Goal: Task Accomplishment & Management: Complete application form

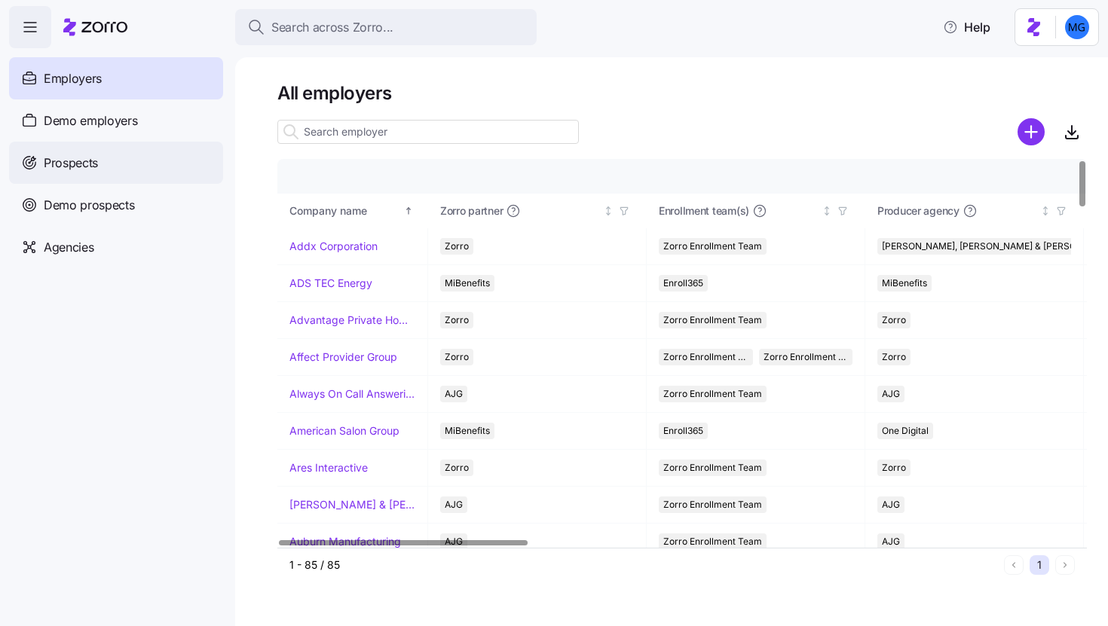
click at [156, 162] on div "Prospects" at bounding box center [116, 163] width 214 height 42
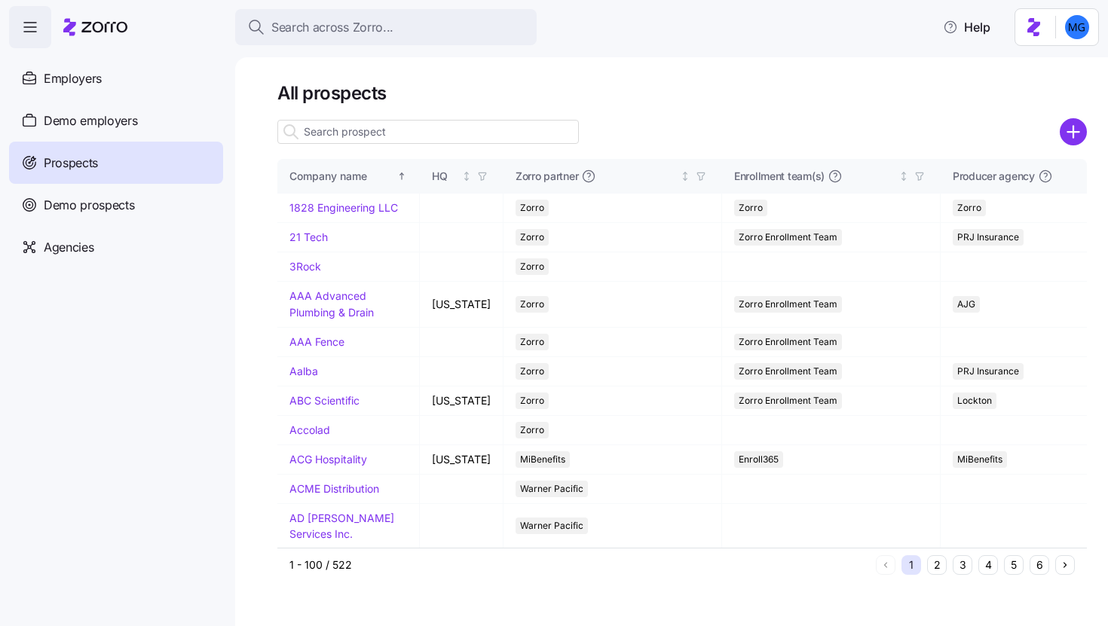
click at [1083, 145] on icon "add icon" at bounding box center [1072, 131] width 27 height 27
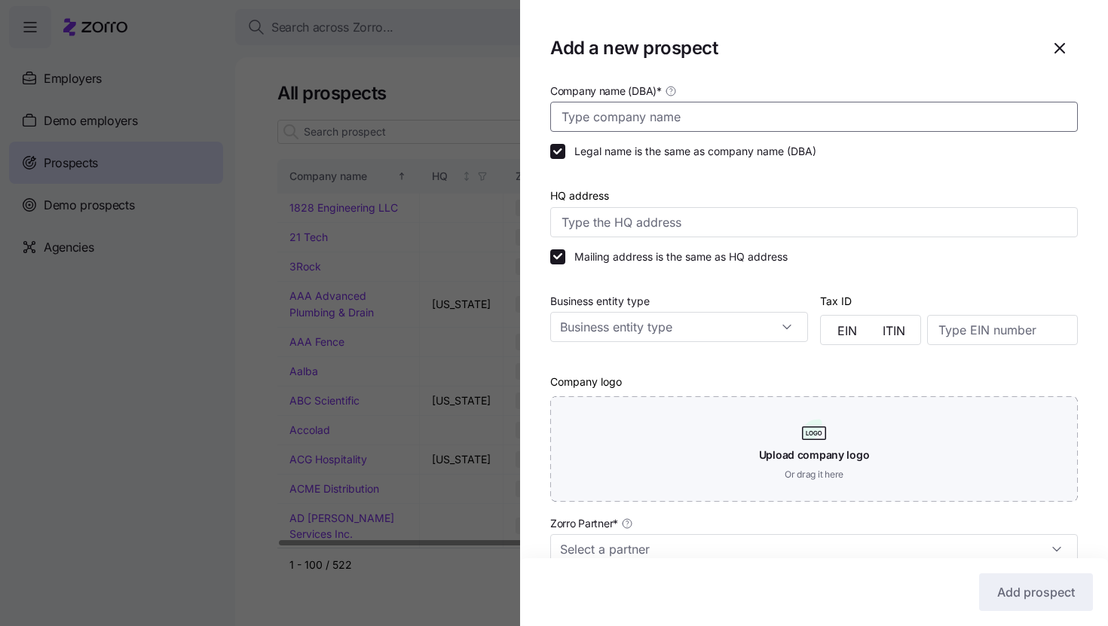
click at [583, 115] on input "Company name (DBA) *" at bounding box center [813, 117] width 527 height 30
paste input "Logan sells a deal Guy: I am proud of you Maureen sells a deal Guy: sell more!!"
type input "Logan sells a deal Guy: I am proud of you Maureen sells a deal Guy: sell more!!"
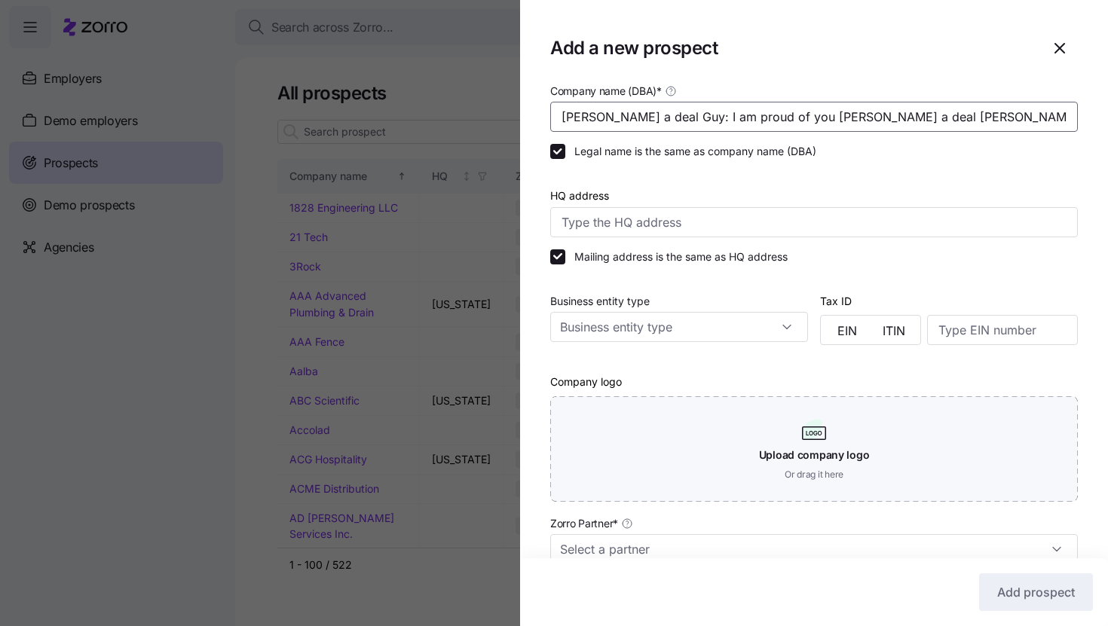
click at [731, 112] on input "Logan sells a deal Guy: I am proud of you Maureen sells a deal Guy: sell more!!" at bounding box center [813, 117] width 527 height 30
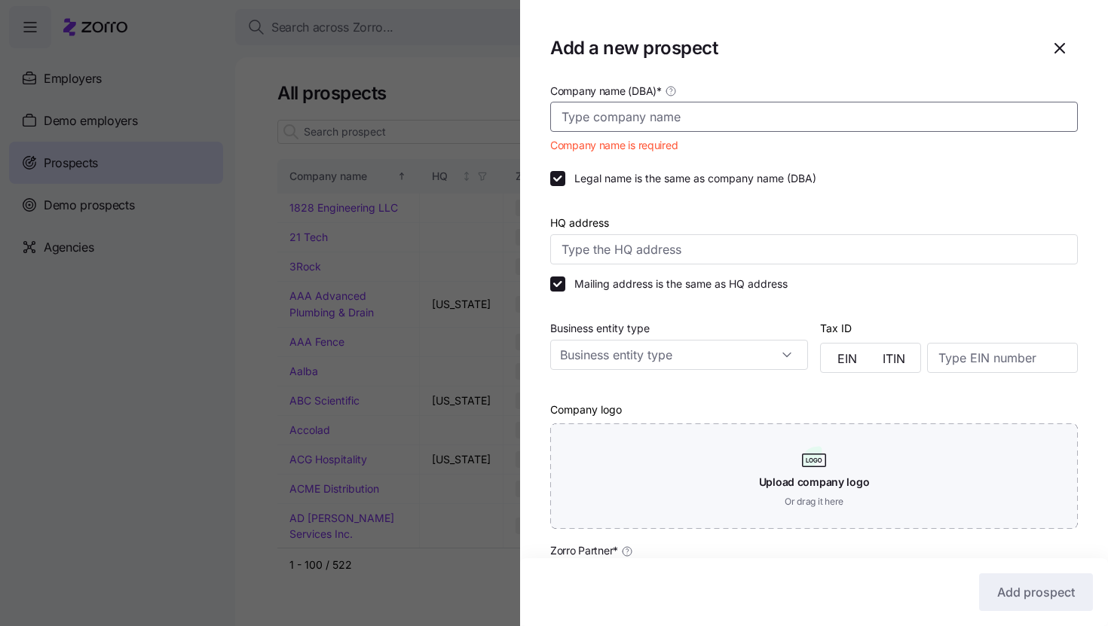
paste input "Traina Dried Fruit"
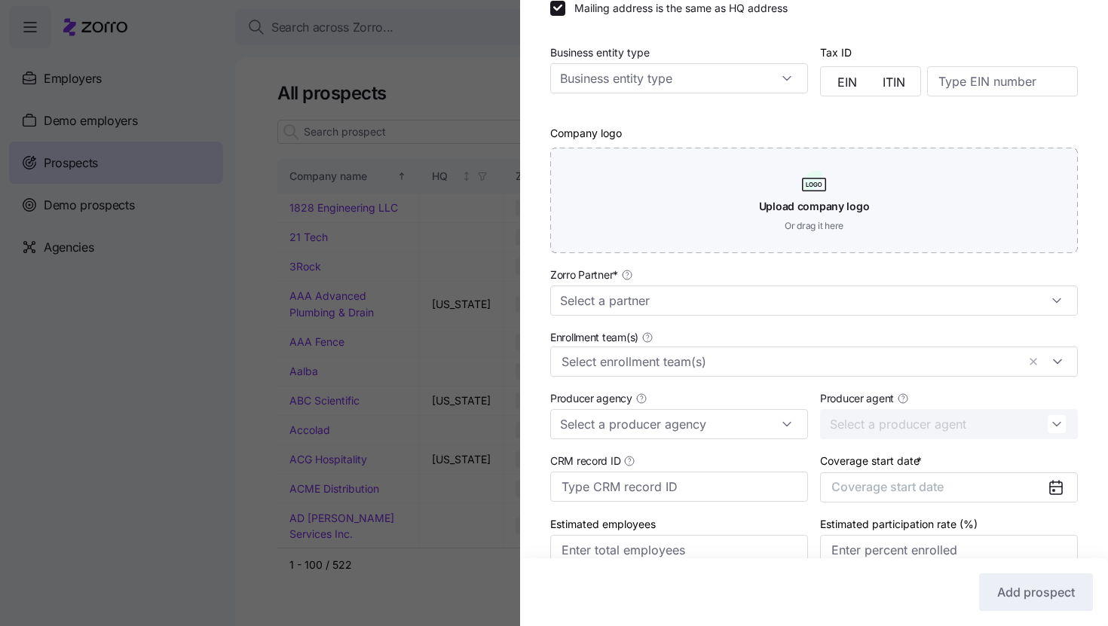
scroll to position [266, 0]
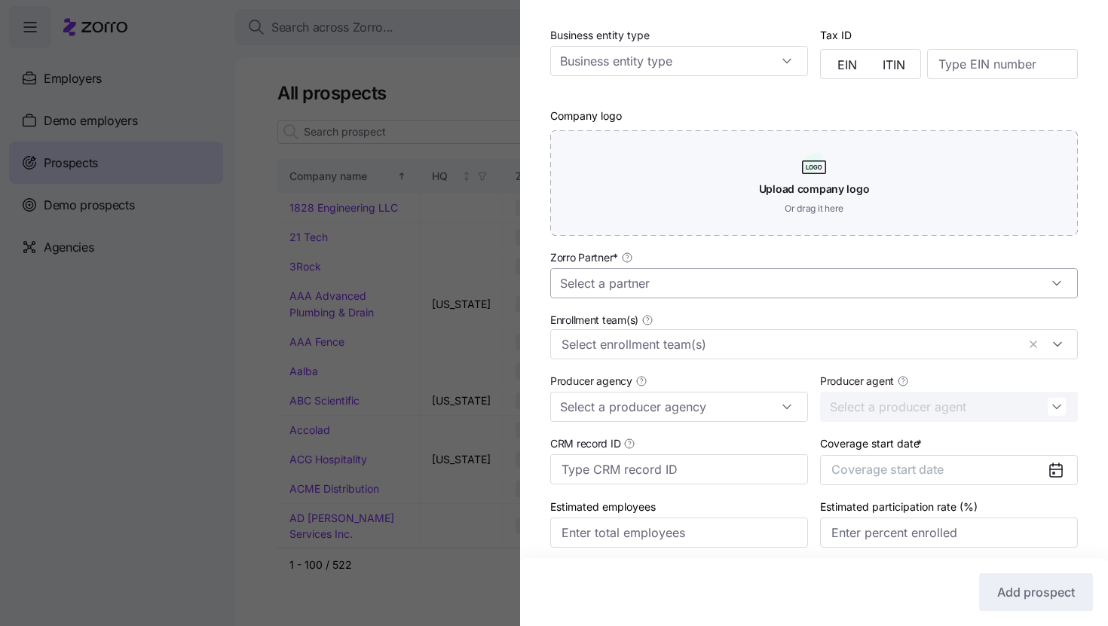
type input "Traina Dried Fruit"
click at [720, 283] on input "Zorro Partner *" at bounding box center [813, 283] width 527 height 30
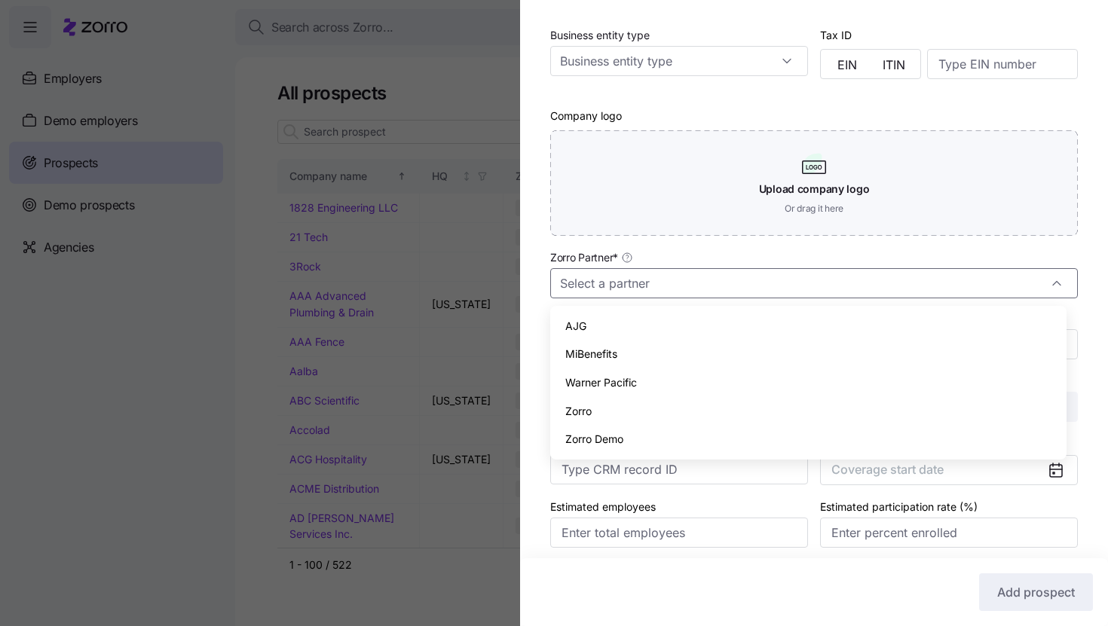
click at [687, 397] on div "Zorro" at bounding box center [808, 411] width 504 height 29
type input "Zorro"
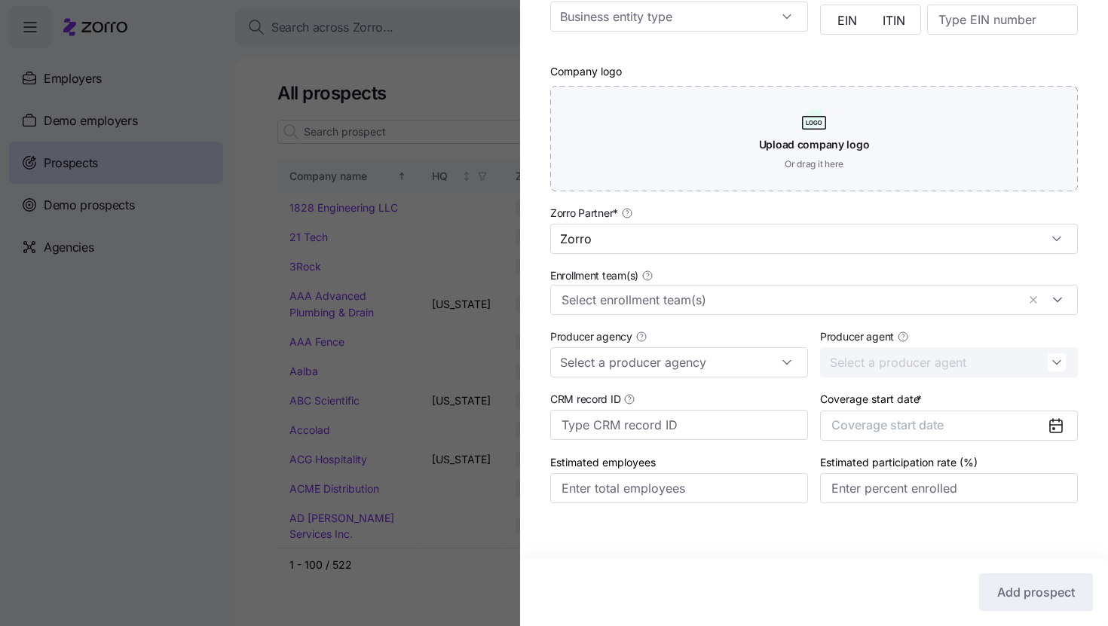
scroll to position [324, 0]
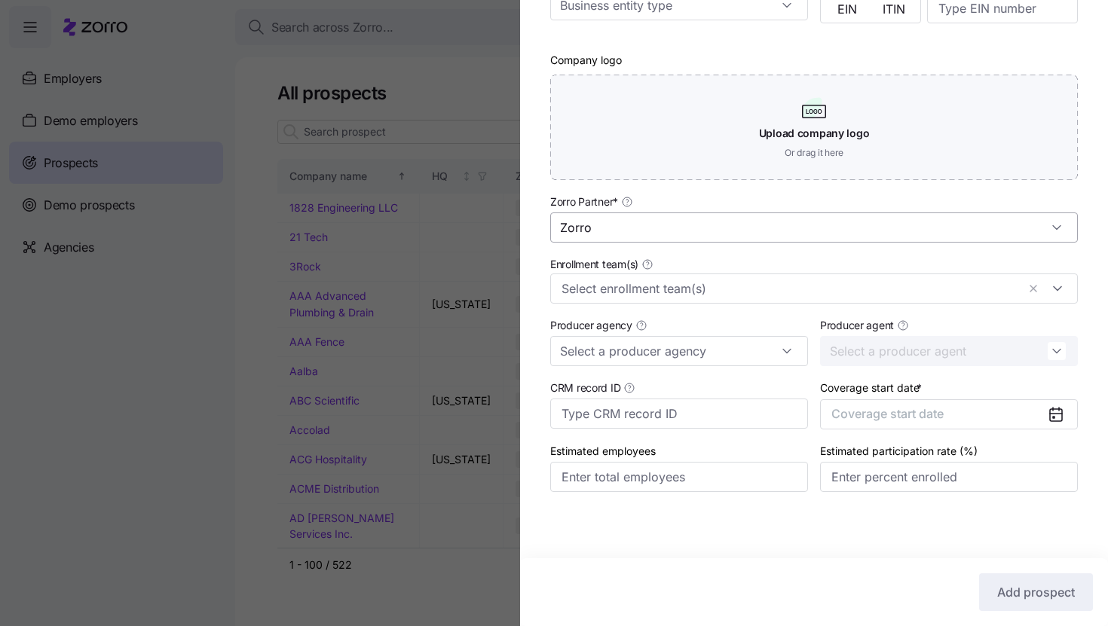
click at [817, 232] on input "Zorro" at bounding box center [813, 227] width 527 height 30
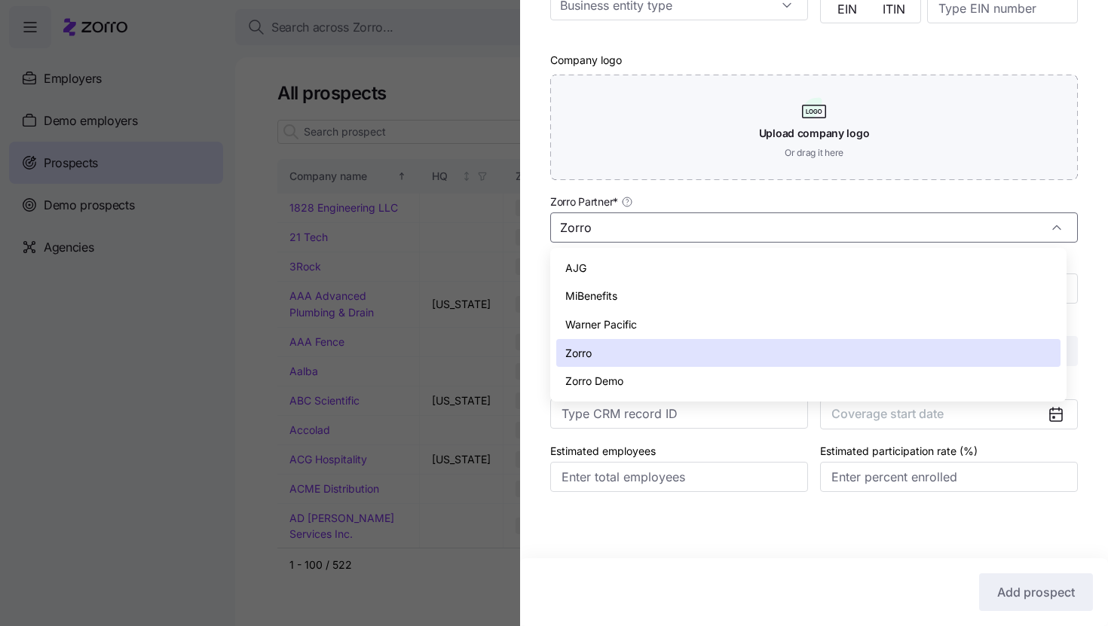
click at [844, 356] on div "Zorro" at bounding box center [808, 353] width 504 height 29
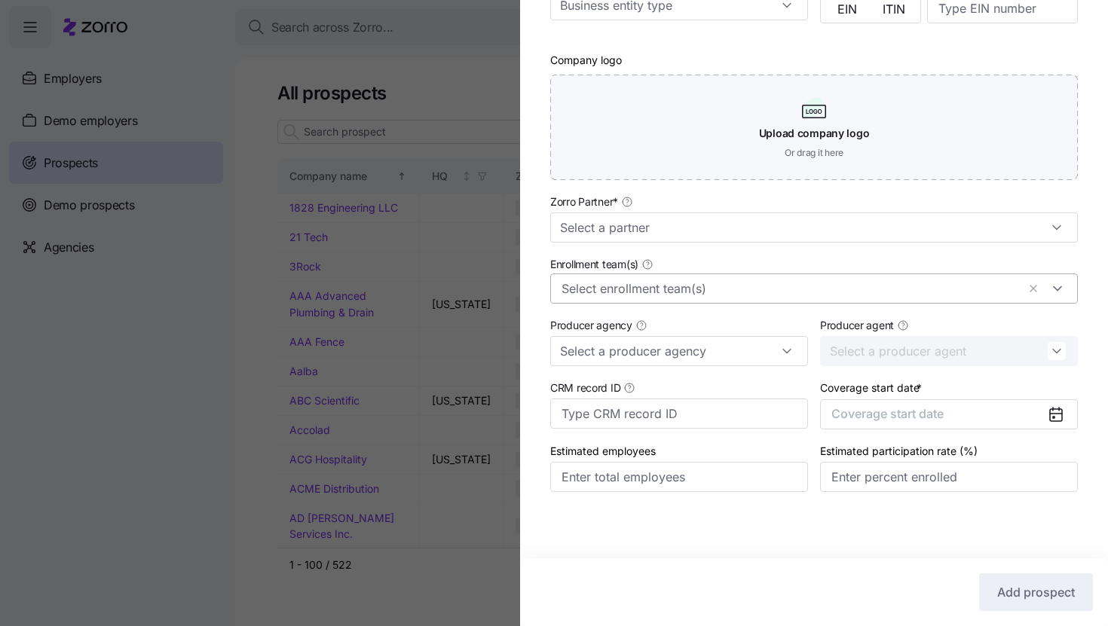
click at [823, 301] on div at bounding box center [813, 288] width 527 height 30
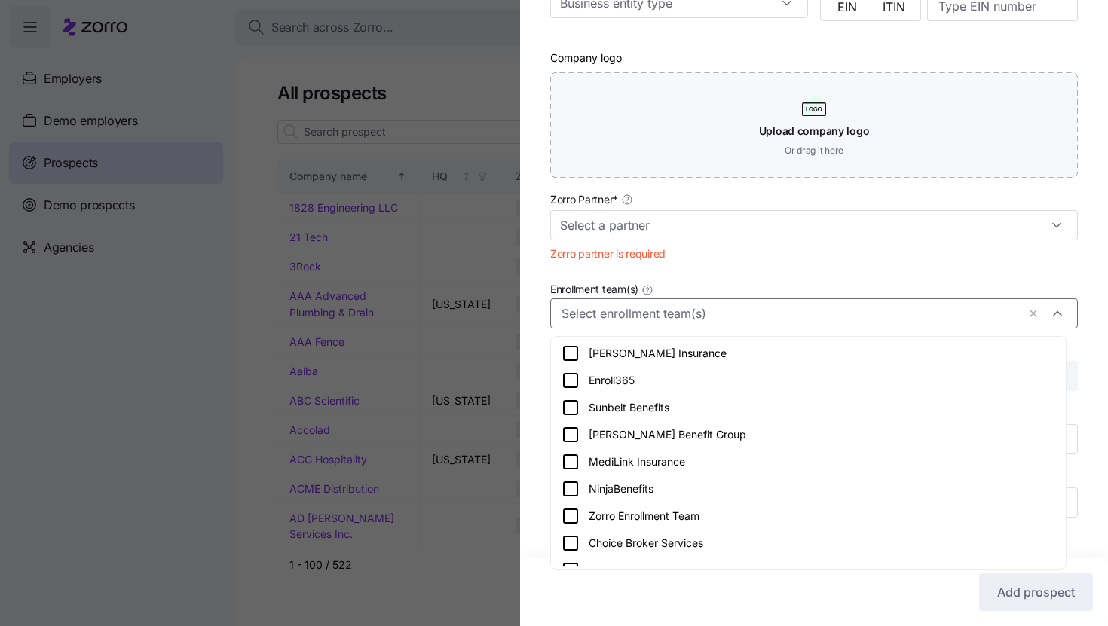
click at [1078, 305] on div "Company name (DBA) * Traina Dried Fruit Legal name is the same as company name …" at bounding box center [814, 152] width 588 height 790
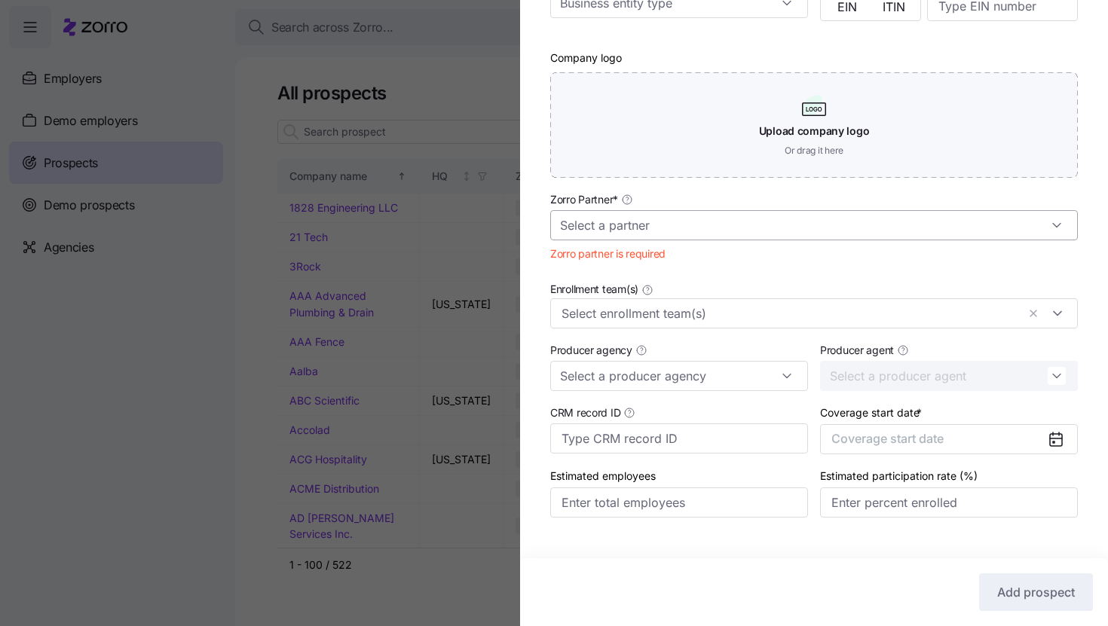
click at [863, 223] on input "Zorro Partner *" at bounding box center [813, 225] width 527 height 30
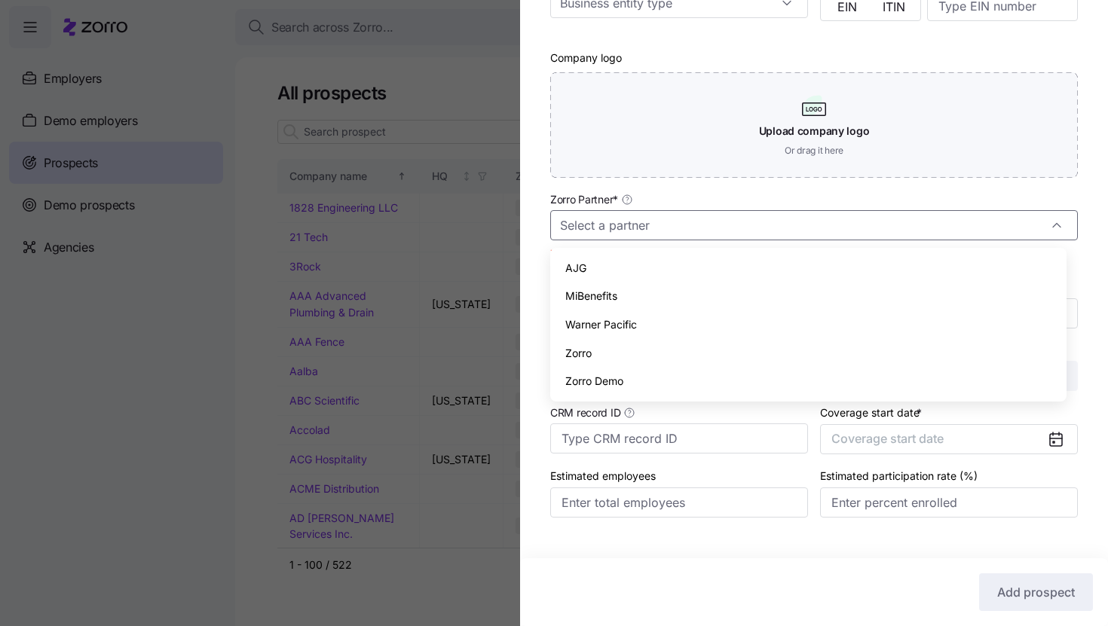
click at [746, 358] on div "Zorro" at bounding box center [808, 353] width 504 height 29
type input "Zorro"
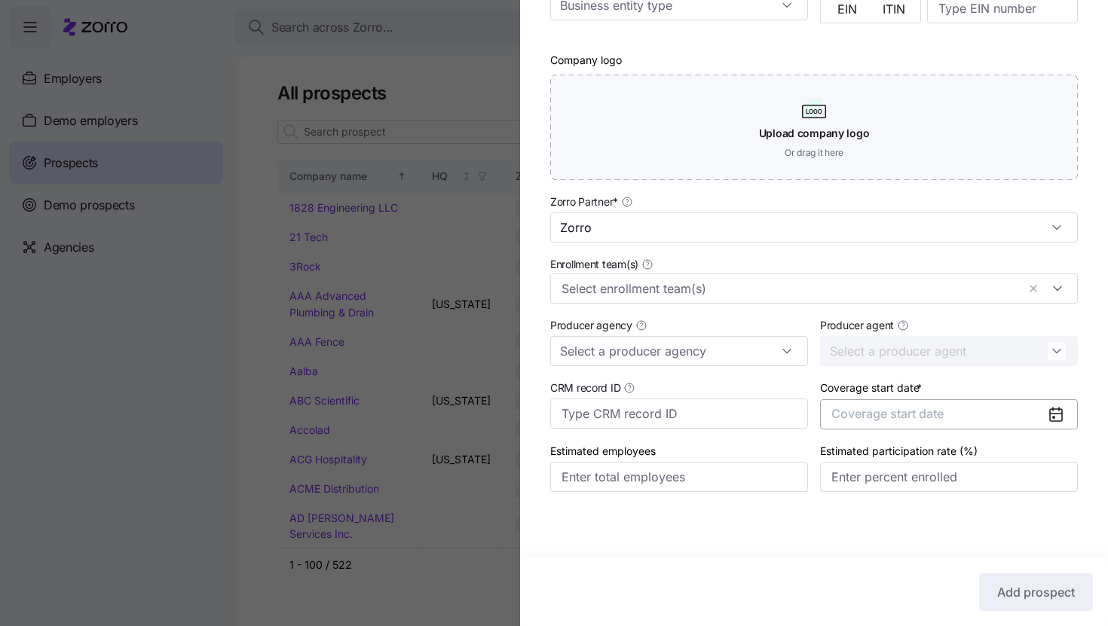
click at [1033, 413] on button "Coverage start date" at bounding box center [949, 414] width 258 height 30
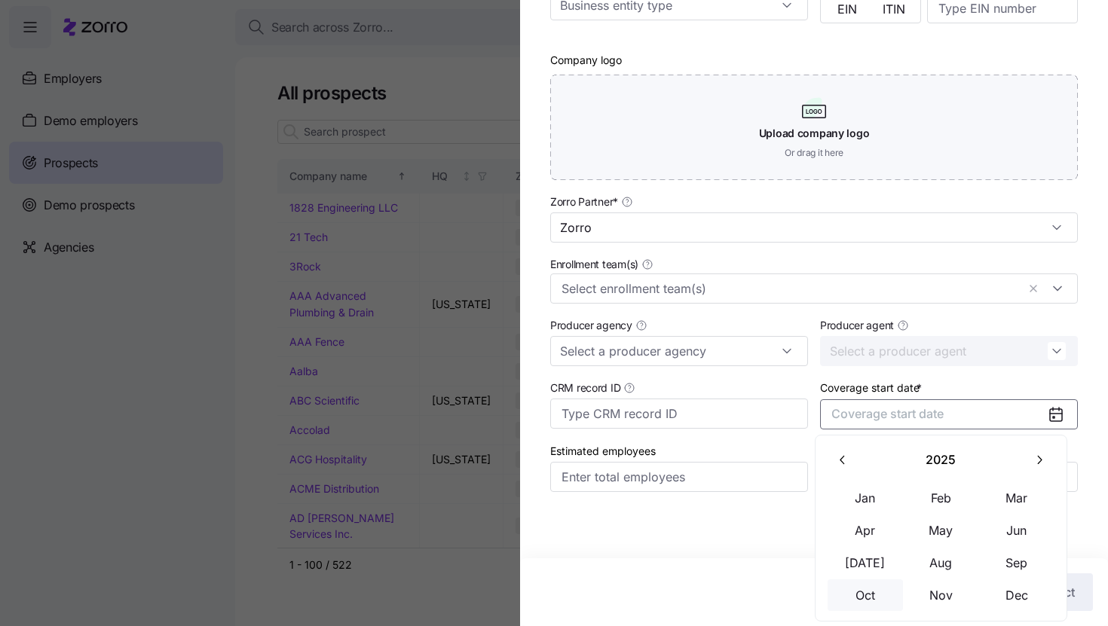
click at [895, 599] on button "Oct" at bounding box center [864, 595] width 75 height 32
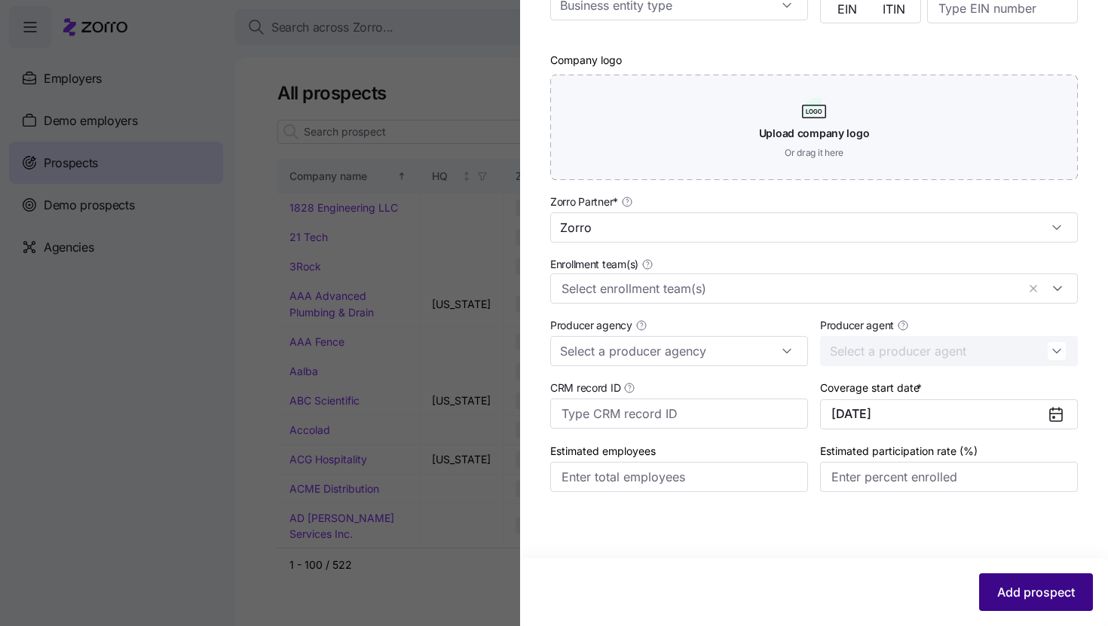
click at [997, 588] on span "Add prospect" at bounding box center [1036, 592] width 78 height 18
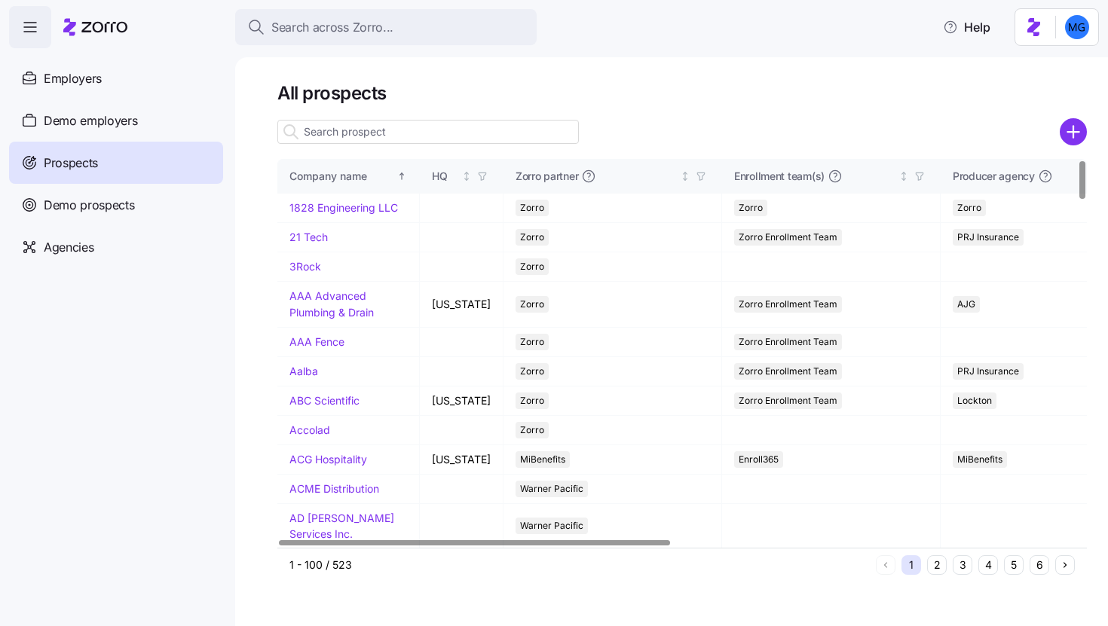
click at [442, 139] on input at bounding box center [427, 132] width 301 height 24
paste input "Traina Dried Fruit"
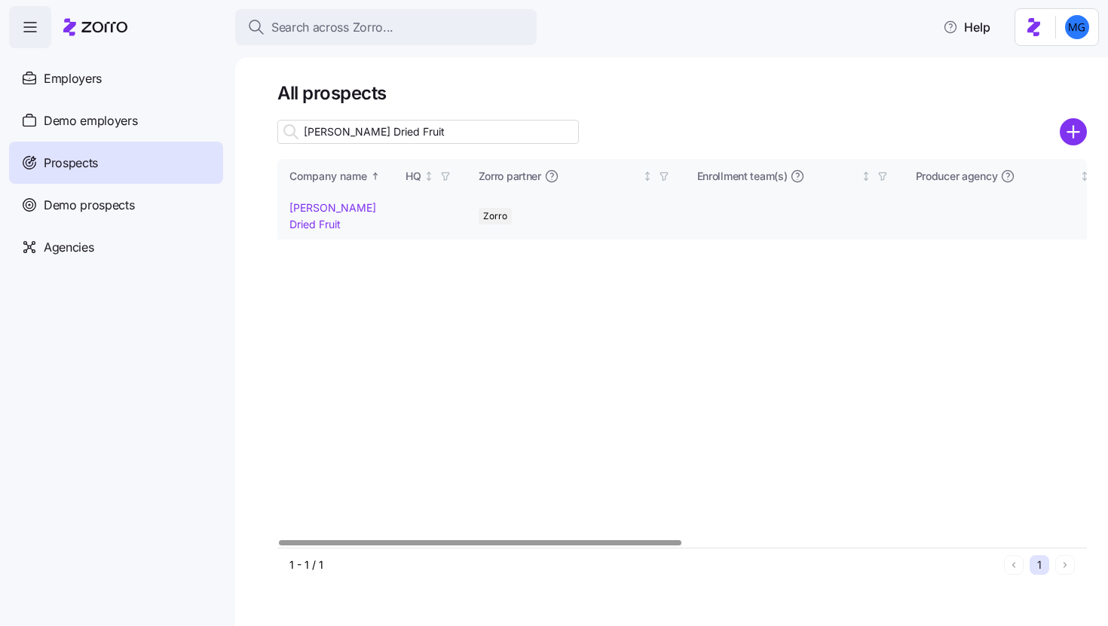
type input "Traina Dried Fruit"
click at [337, 209] on link "Traina Dried Fruit" at bounding box center [332, 215] width 87 height 29
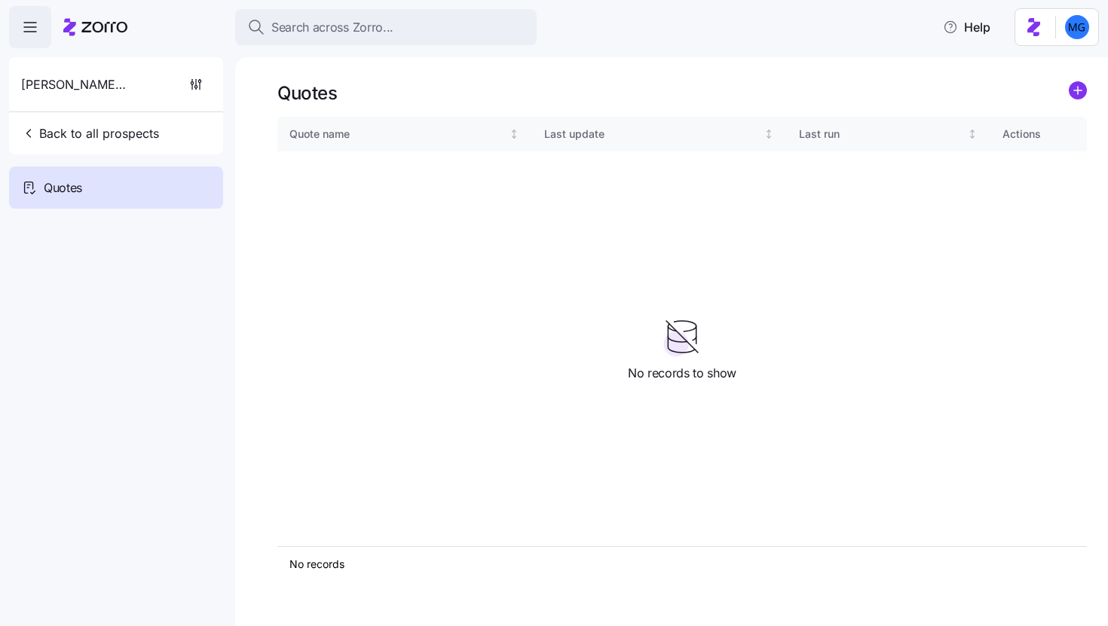
click at [1079, 90] on icon "add icon" at bounding box center [1078, 90] width 8 height 0
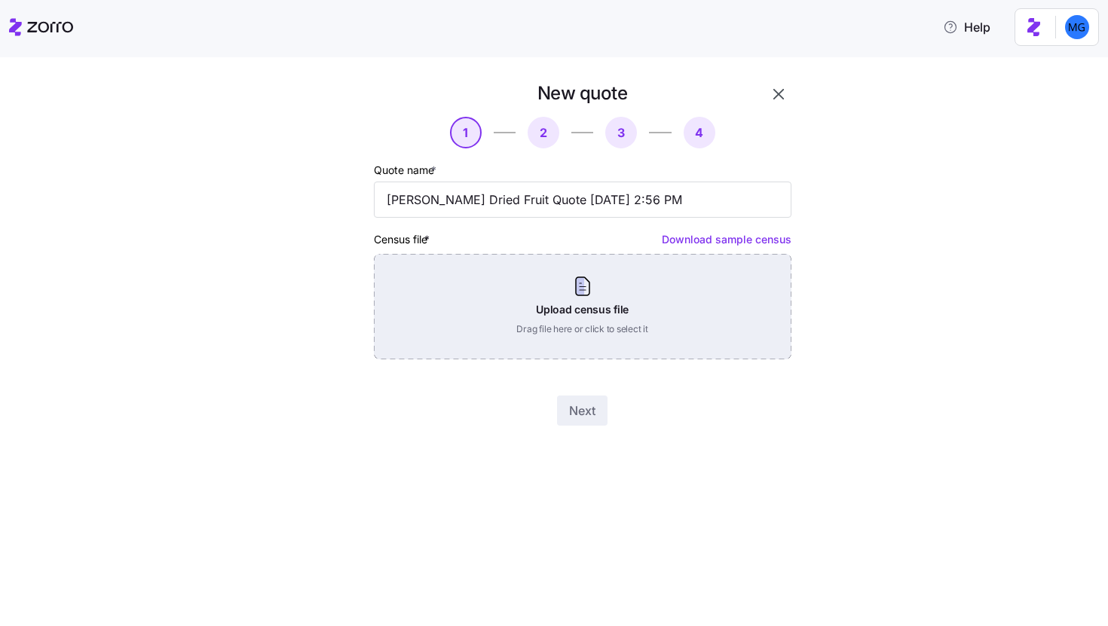
click at [589, 310] on div "Upload census file Drag file here or click to select it" at bounding box center [582, 306] width 417 height 105
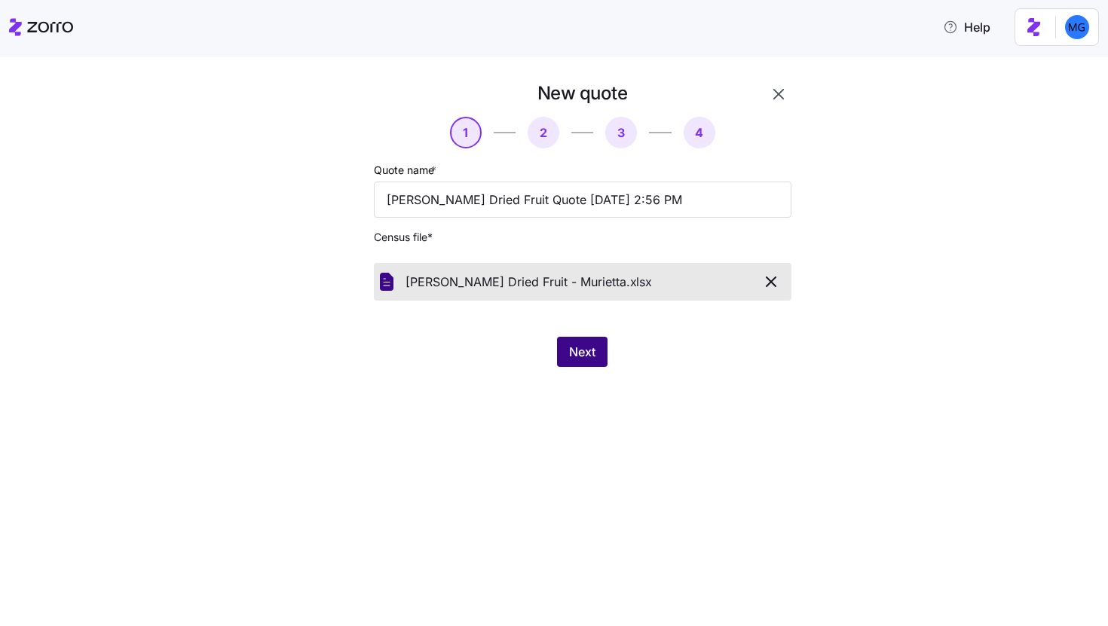
click at [570, 338] on button "Next" at bounding box center [582, 352] width 50 height 30
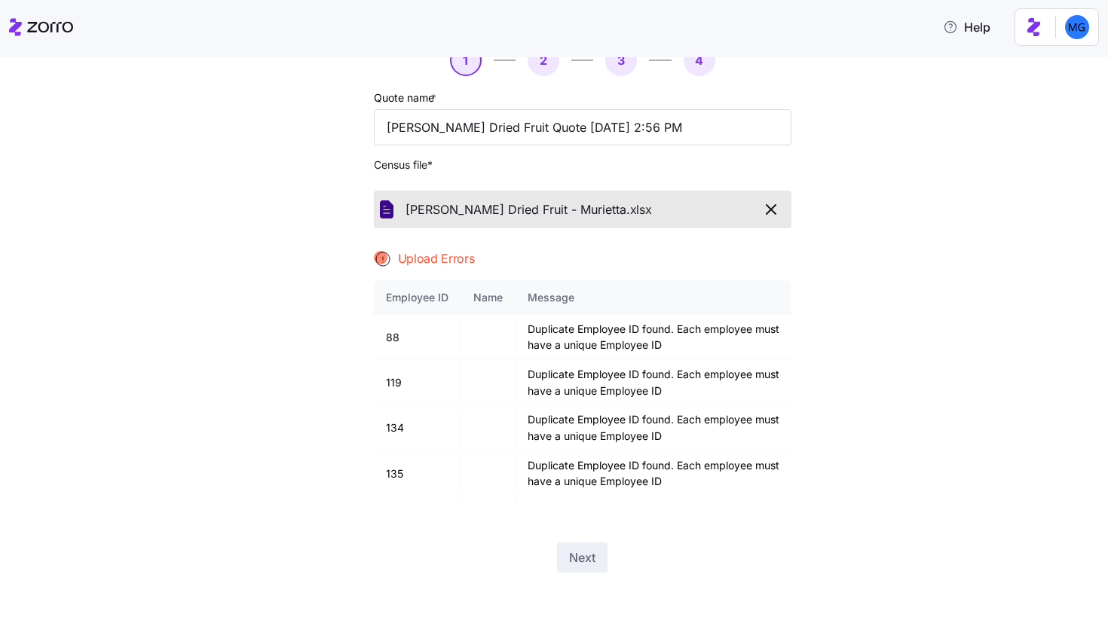
scroll to position [73, 0]
click at [772, 206] on icon "button" at bounding box center [771, 209] width 18 height 18
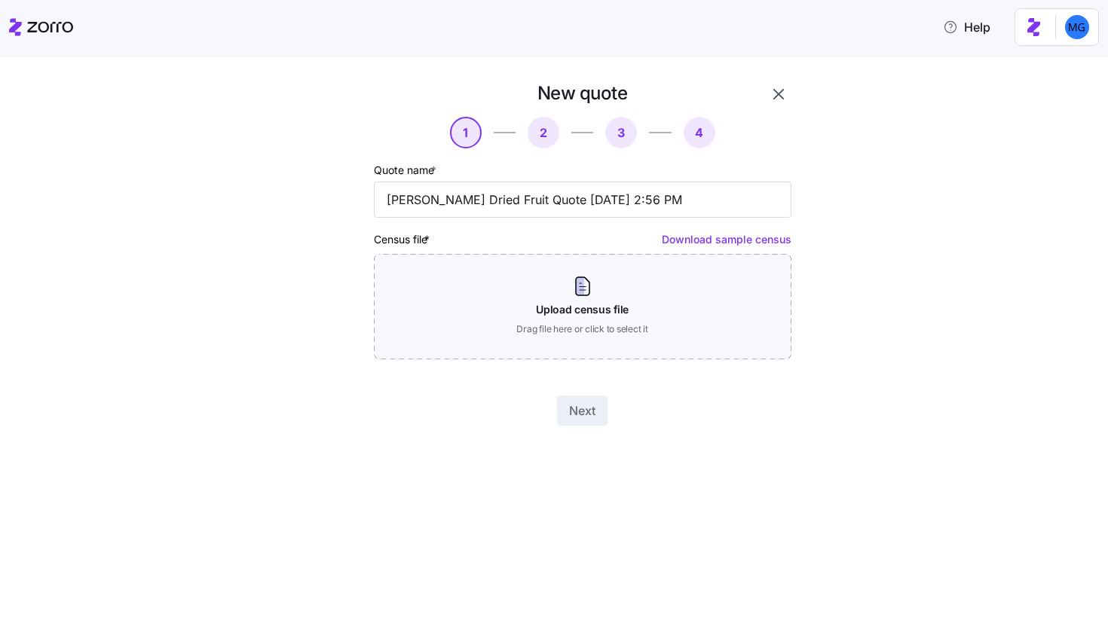
scroll to position [0, 0]
click at [775, 101] on icon "button" at bounding box center [778, 94] width 18 height 18
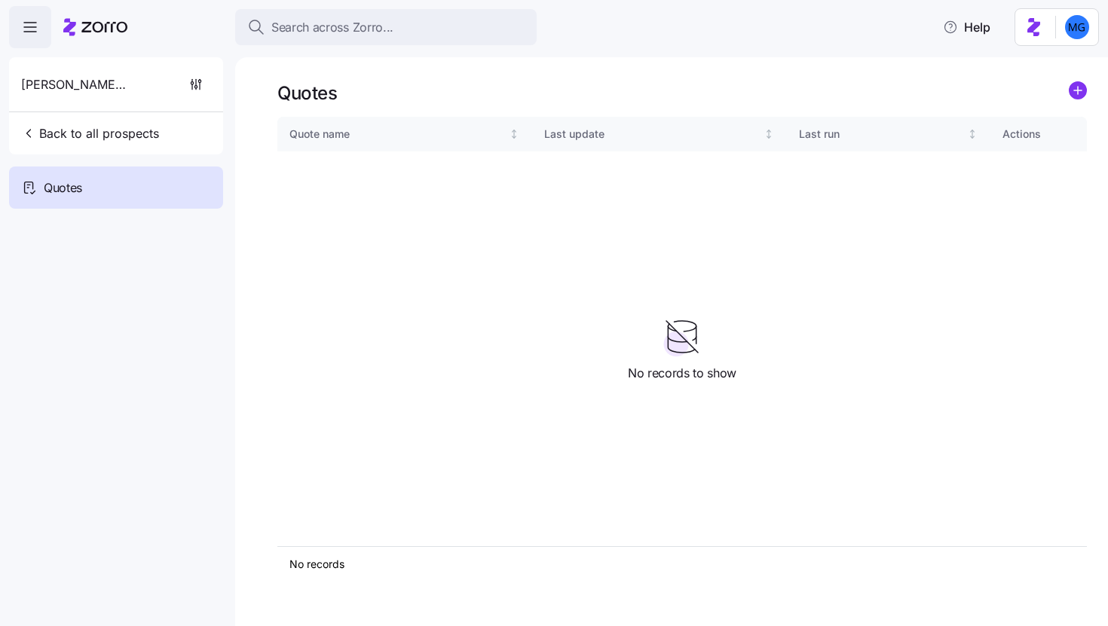
click at [1065, 99] on div "Quotes" at bounding box center [681, 92] width 809 height 23
click at [1077, 92] on circle "add icon" at bounding box center [1077, 90] width 17 height 17
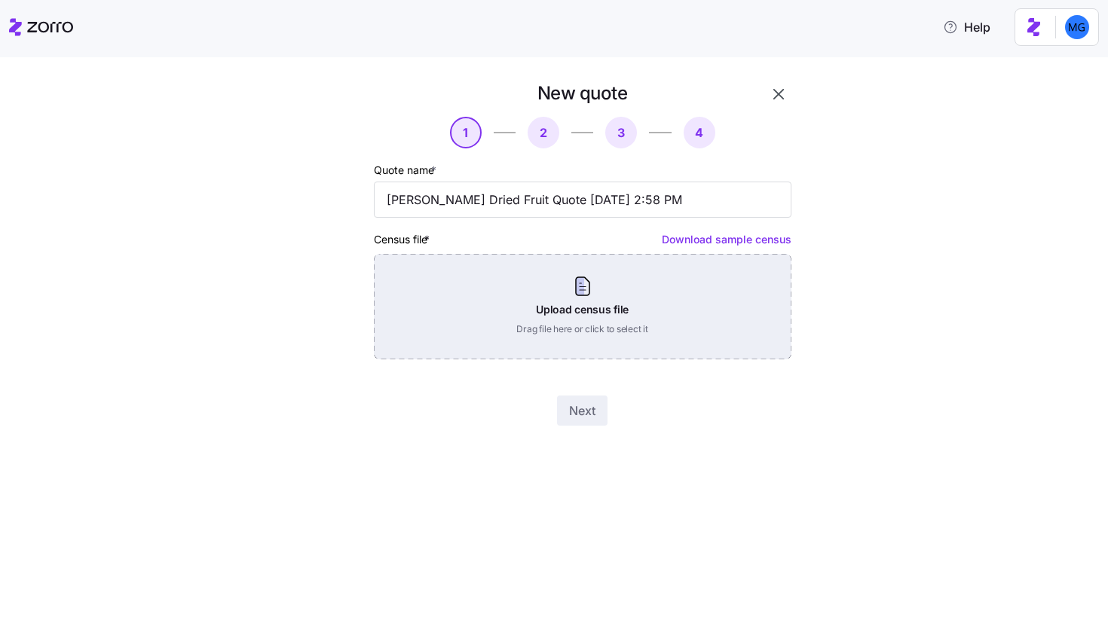
click at [674, 295] on div "Upload census file Drag file here or click to select it" at bounding box center [582, 306] width 417 height 105
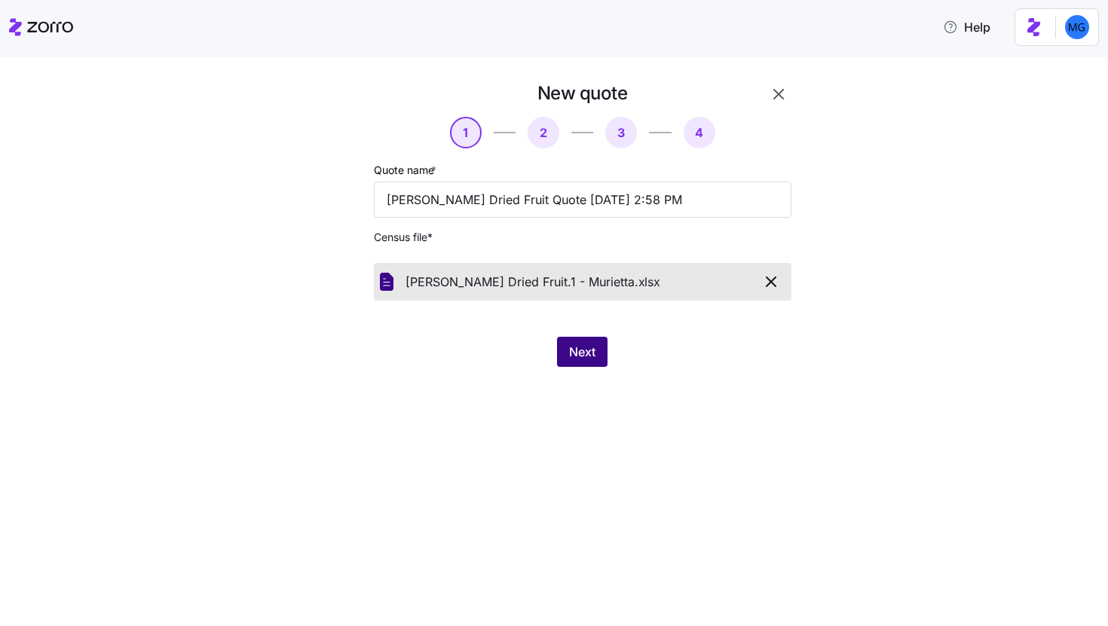
click at [588, 353] on span "Next" at bounding box center [582, 352] width 26 height 18
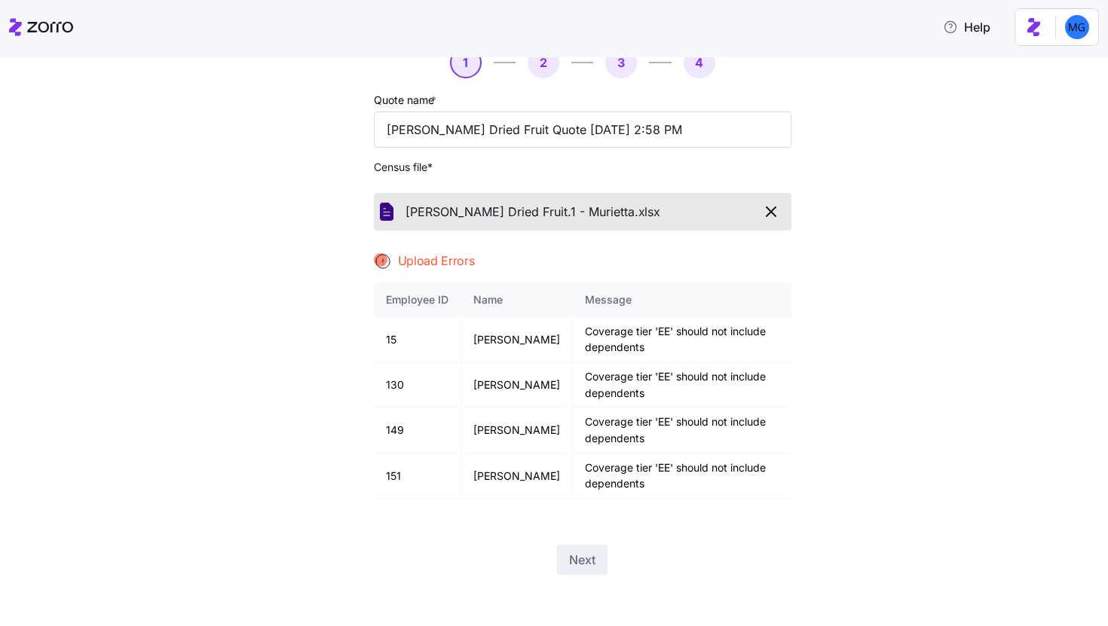
scroll to position [73, 0]
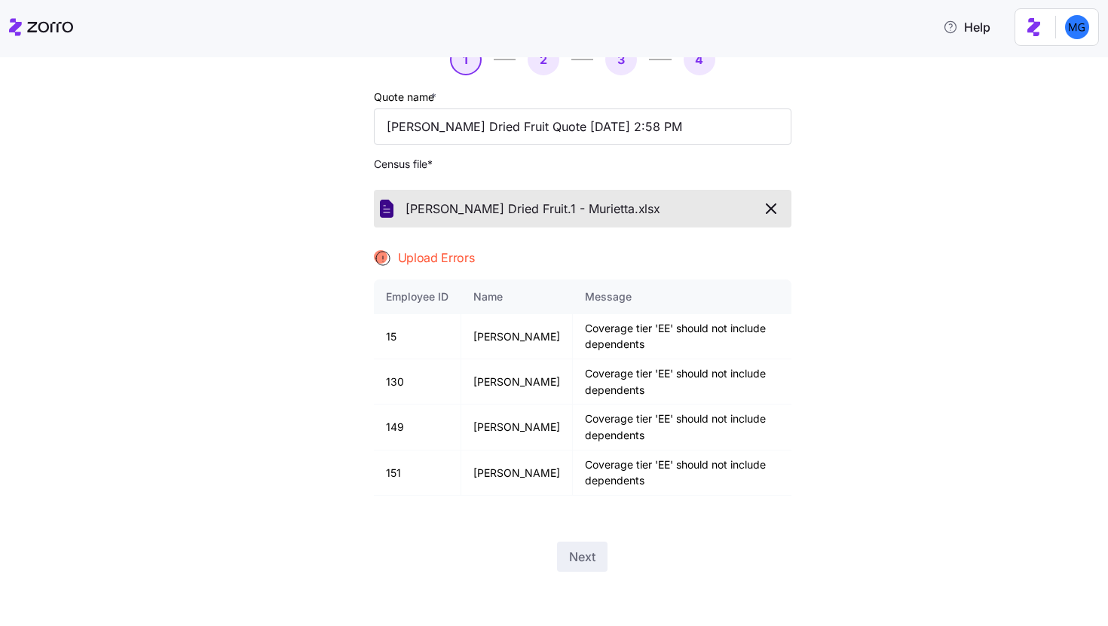
click at [762, 205] on icon "button" at bounding box center [771, 209] width 18 height 18
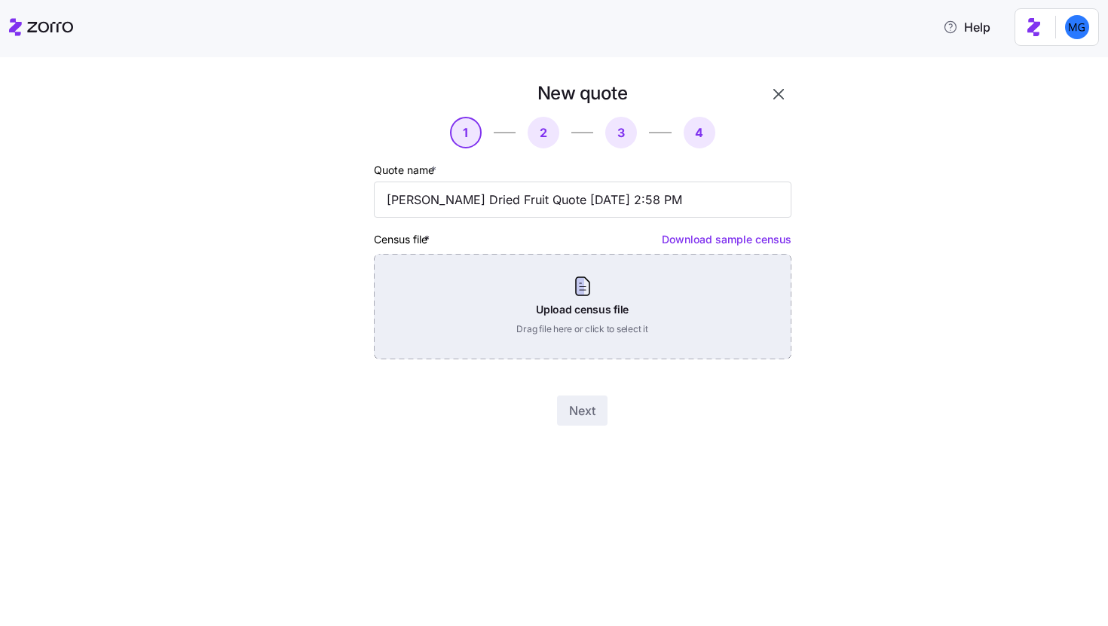
click at [579, 296] on div "Upload census file Drag file here or click to select it" at bounding box center [582, 306] width 417 height 105
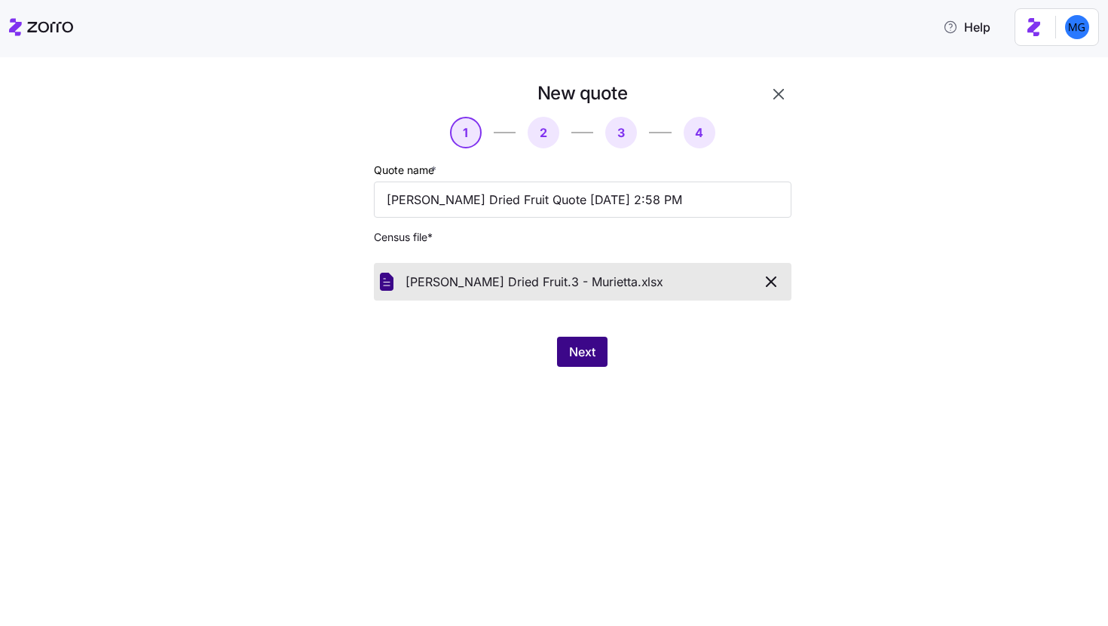
click at [585, 350] on span "Next" at bounding box center [582, 352] width 26 height 18
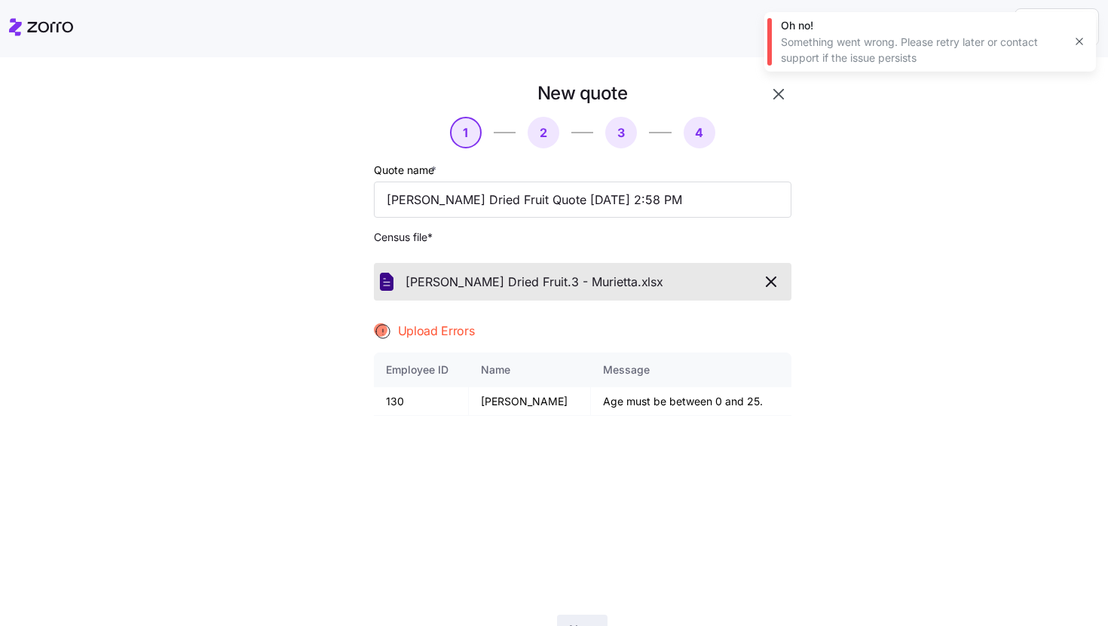
click at [770, 280] on icon "button" at bounding box center [771, 282] width 18 height 18
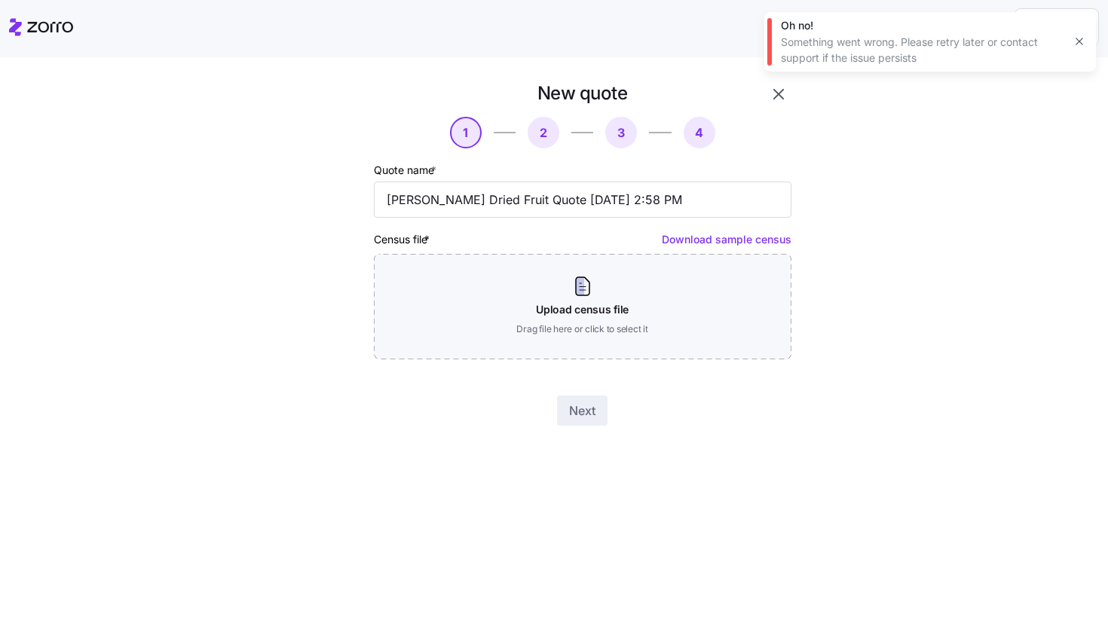
click at [1079, 44] on icon "button" at bounding box center [1079, 41] width 12 height 12
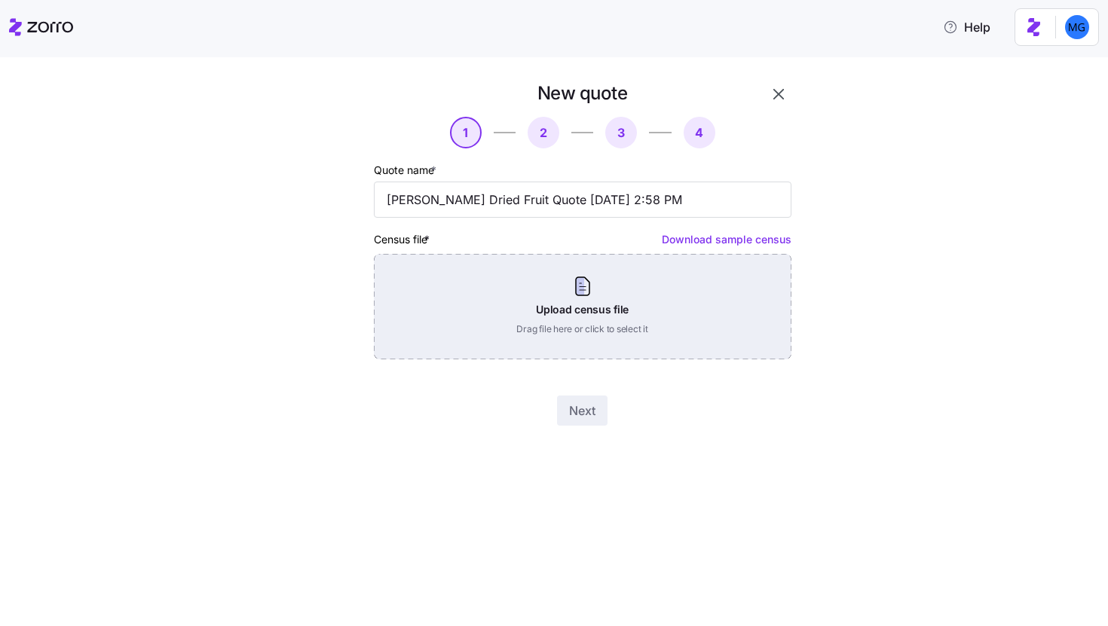
click at [609, 295] on div "Upload census file Drag file here or click to select it" at bounding box center [582, 306] width 417 height 105
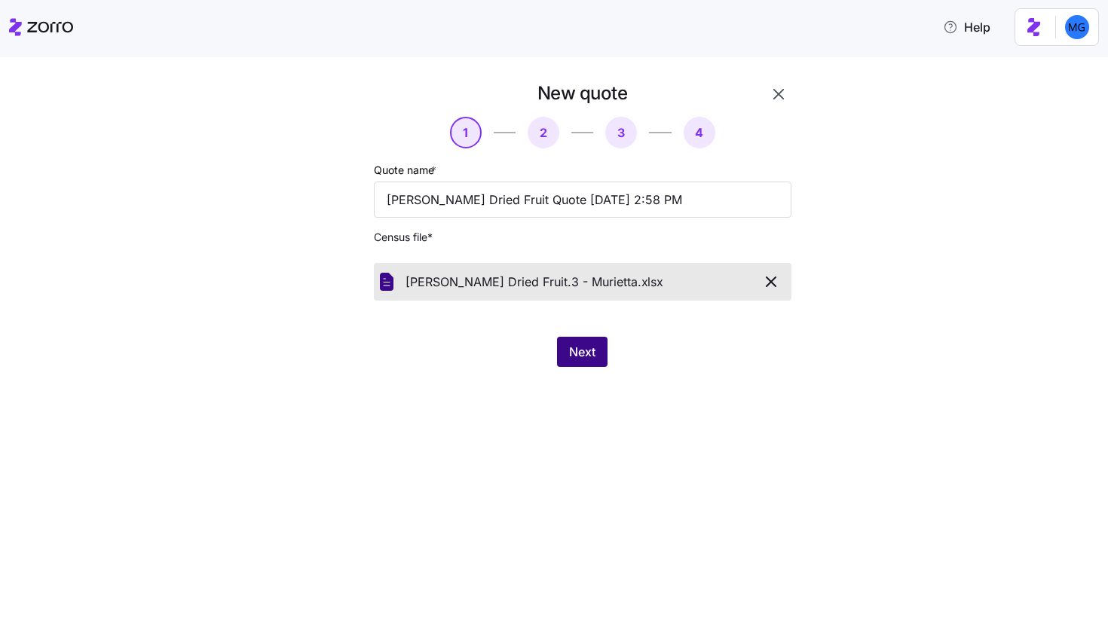
click at [572, 341] on button "Next" at bounding box center [582, 352] width 50 height 30
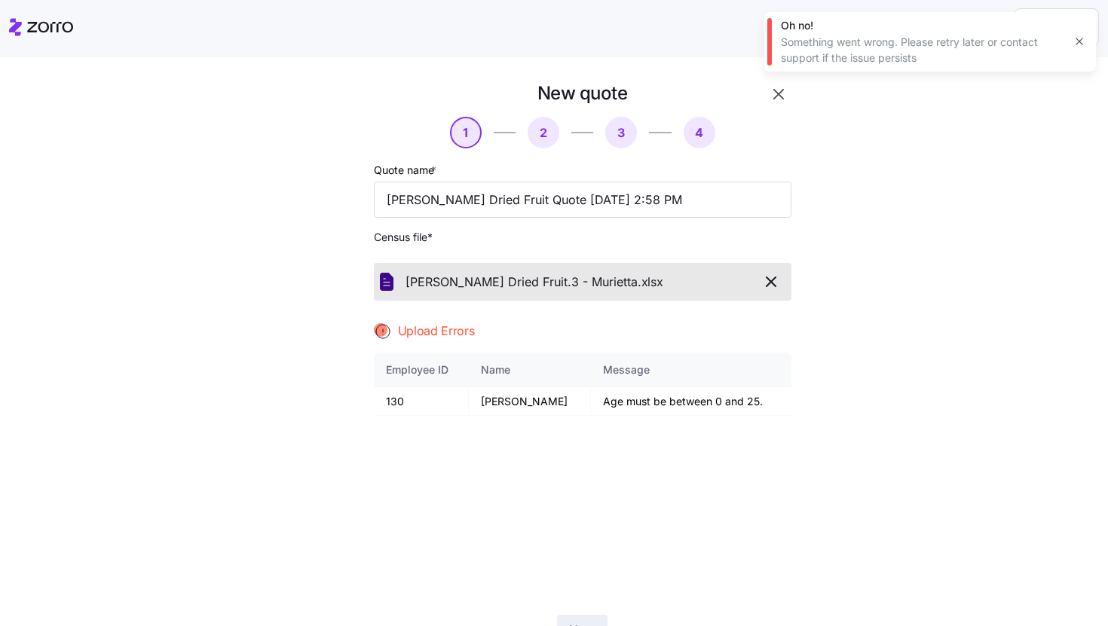
click at [1070, 40] on button "button" at bounding box center [1078, 41] width 21 height 21
click at [773, 99] on icon "button" at bounding box center [778, 94] width 11 height 11
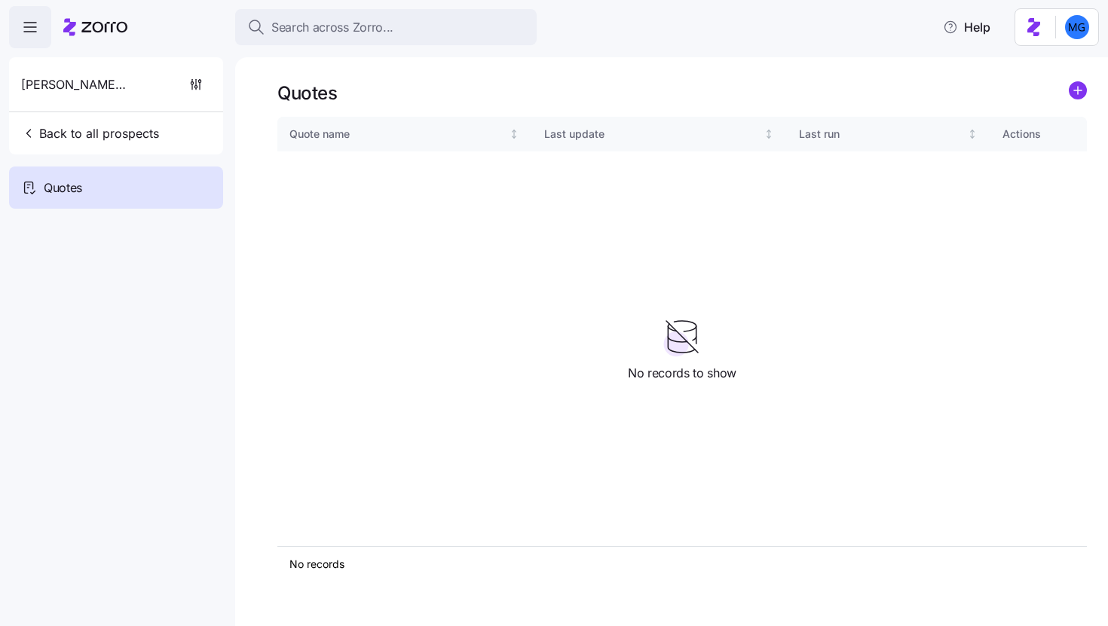
click at [1065, 99] on div "Quotes" at bounding box center [681, 92] width 809 height 23
click at [1073, 94] on circle "add icon" at bounding box center [1077, 90] width 17 height 17
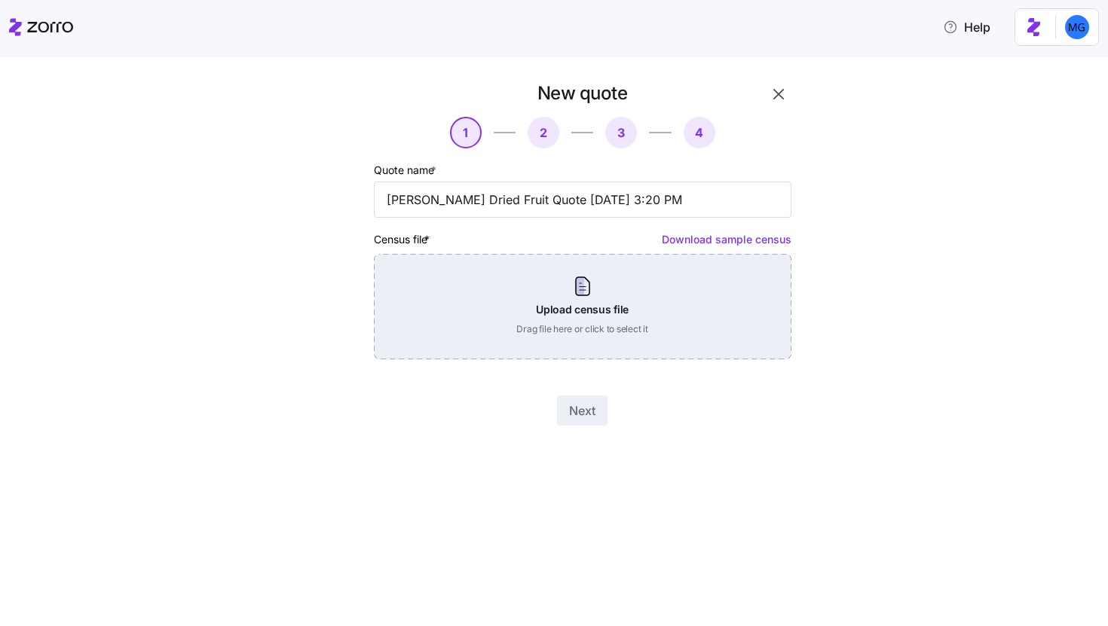
click at [532, 306] on div "Upload census file Drag file here or click to select it" at bounding box center [582, 306] width 417 height 105
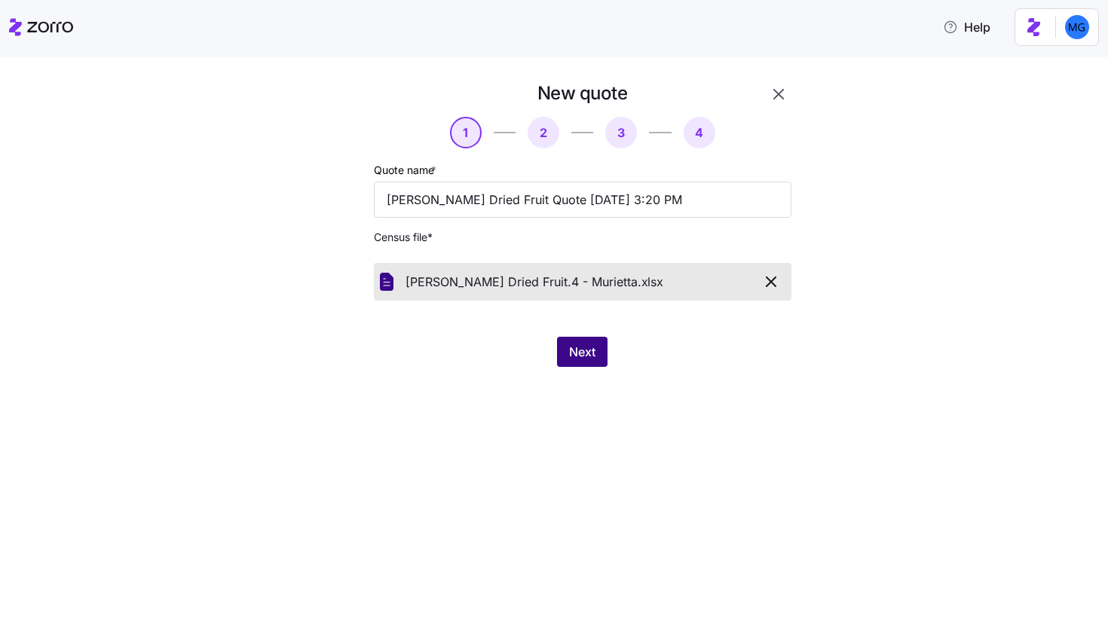
click at [576, 348] on span "Next" at bounding box center [582, 352] width 26 height 18
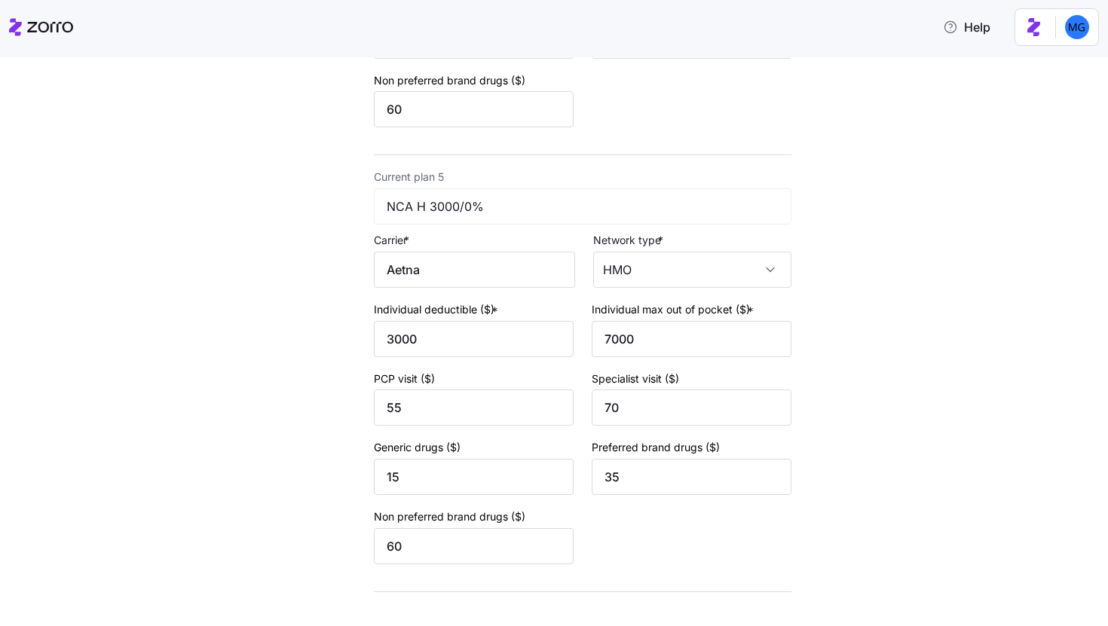
scroll to position [1867, 0]
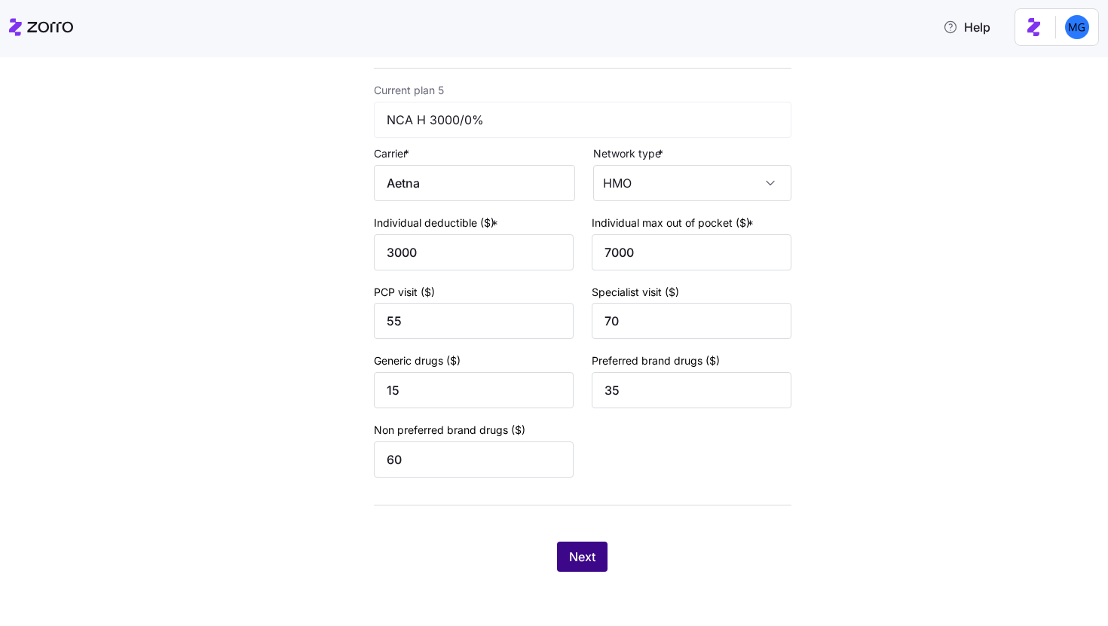
click at [586, 566] on button "Next" at bounding box center [582, 557] width 50 height 30
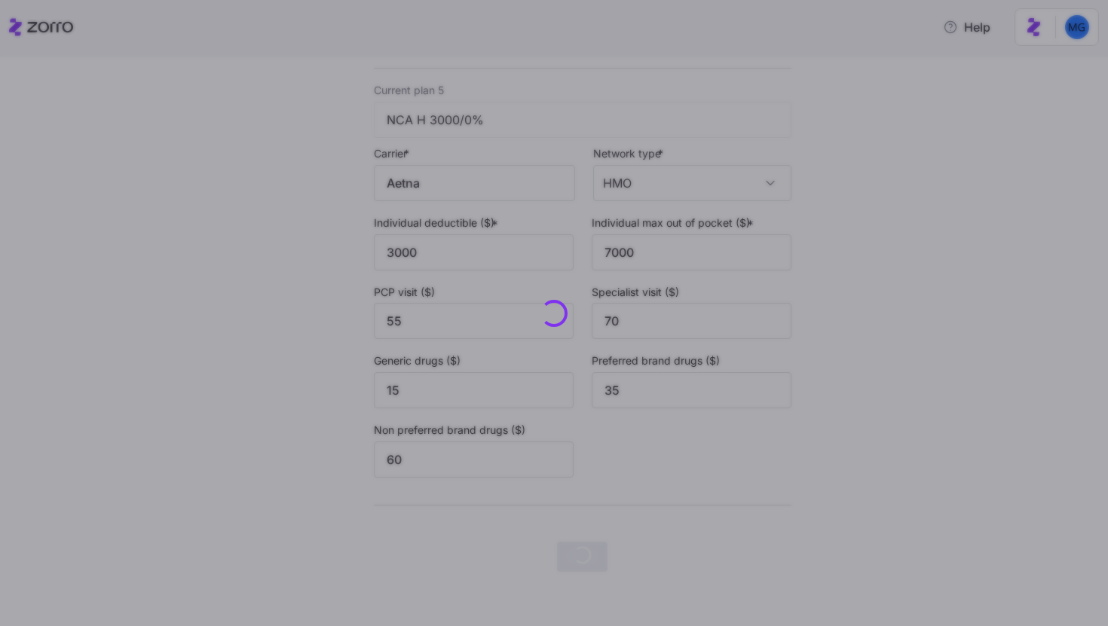
scroll to position [0, 0]
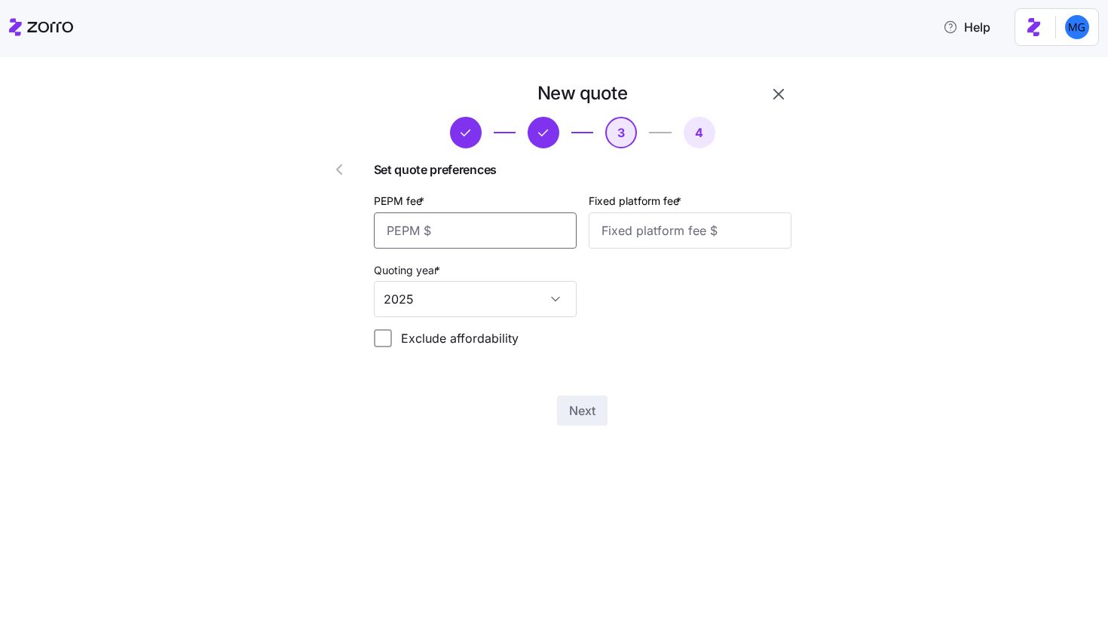
click at [508, 237] on input "PEPM fee *" at bounding box center [475, 230] width 203 height 36
type input "50"
type input "100"
click at [578, 400] on button "Next" at bounding box center [582, 411] width 50 height 30
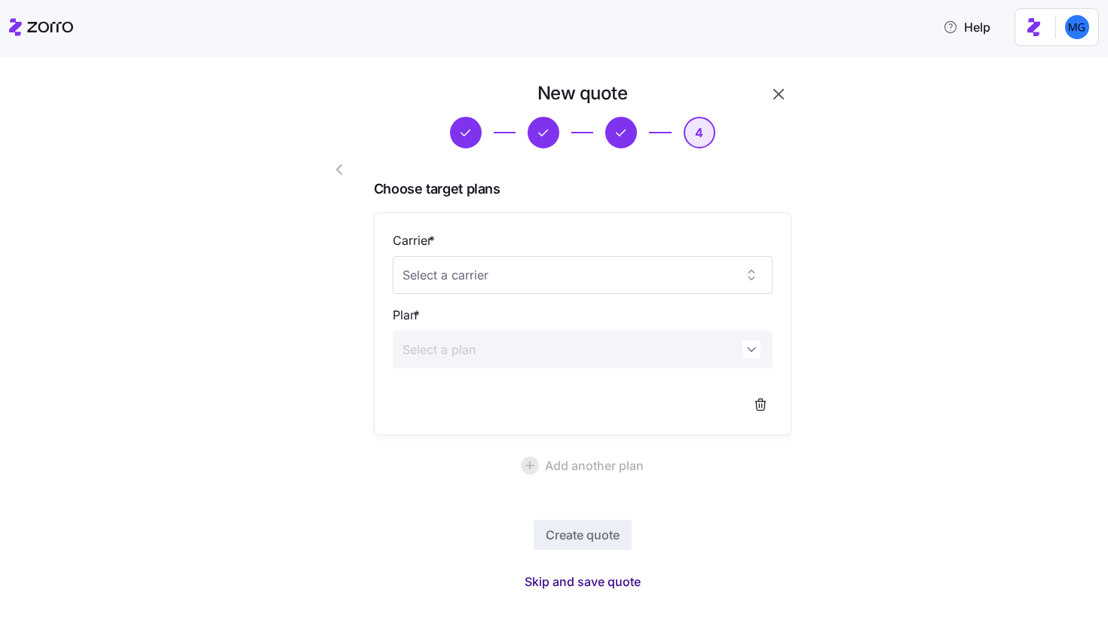
click at [620, 582] on span "Skip and save quote" at bounding box center [582, 582] width 116 height 18
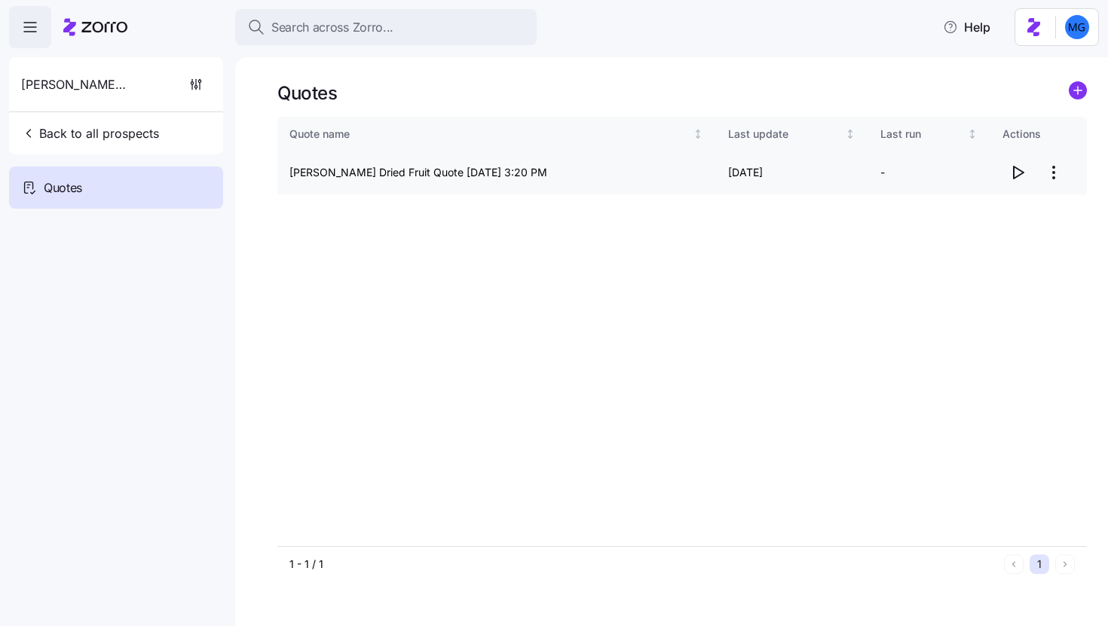
click at [1019, 173] on icon "button" at bounding box center [1017, 172] width 18 height 18
click at [1043, 165] on html "Search across Zorro... Help Traina Dried Fruit Back to all prospects Quotes Quo…" at bounding box center [554, 308] width 1108 height 617
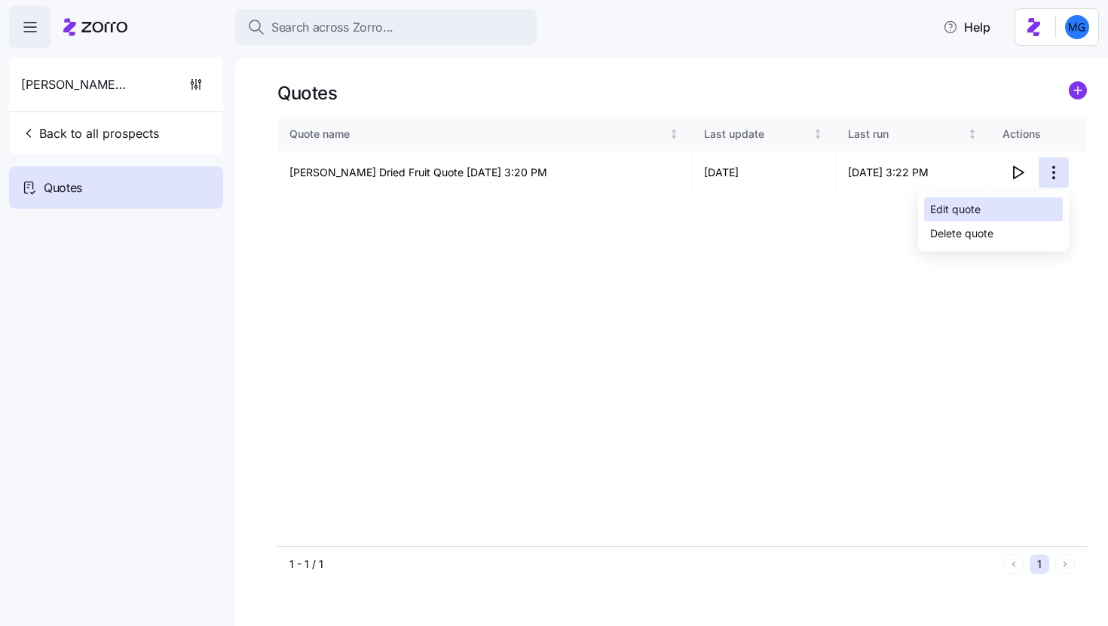
click at [1005, 206] on div "Edit quote" at bounding box center [993, 209] width 139 height 24
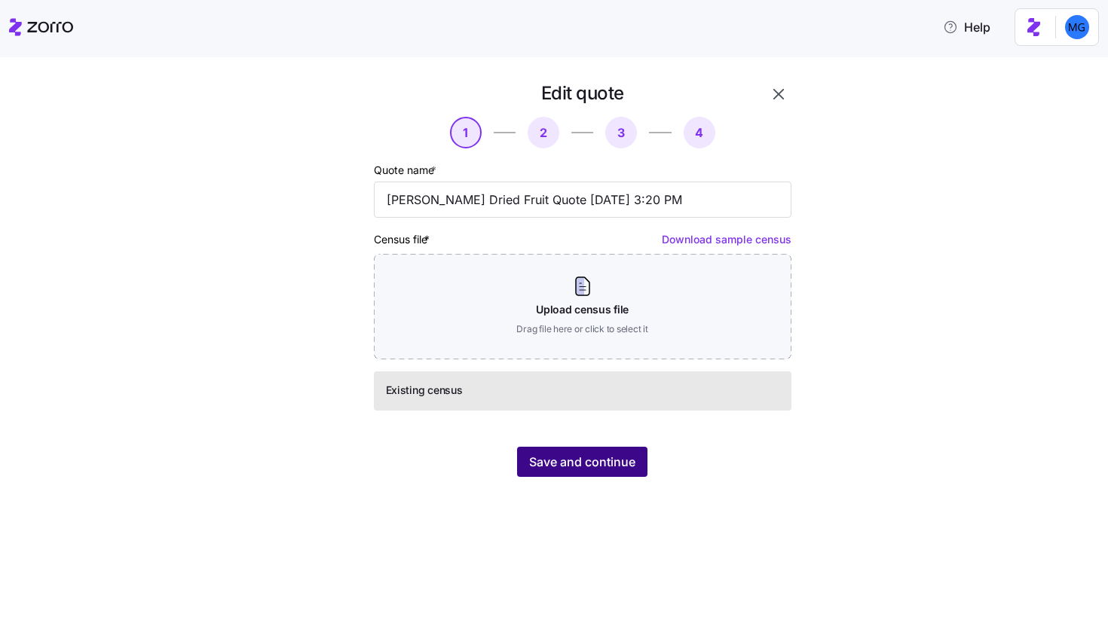
click at [613, 468] on span "Save and continue" at bounding box center [582, 462] width 106 height 18
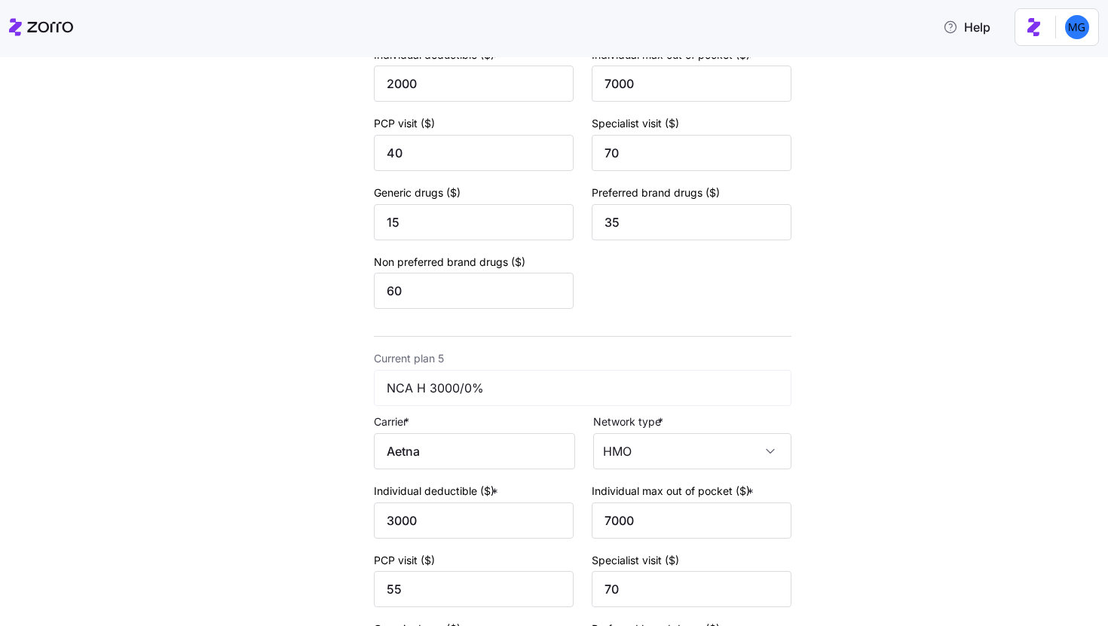
scroll to position [1867, 0]
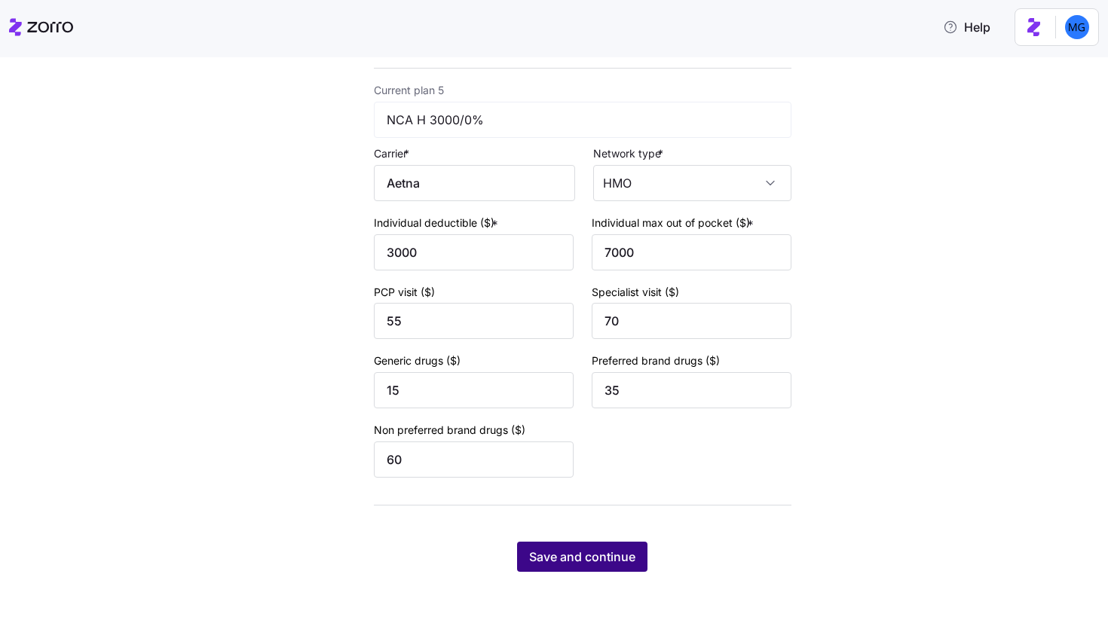
click at [600, 552] on span "Save and continue" at bounding box center [582, 557] width 106 height 18
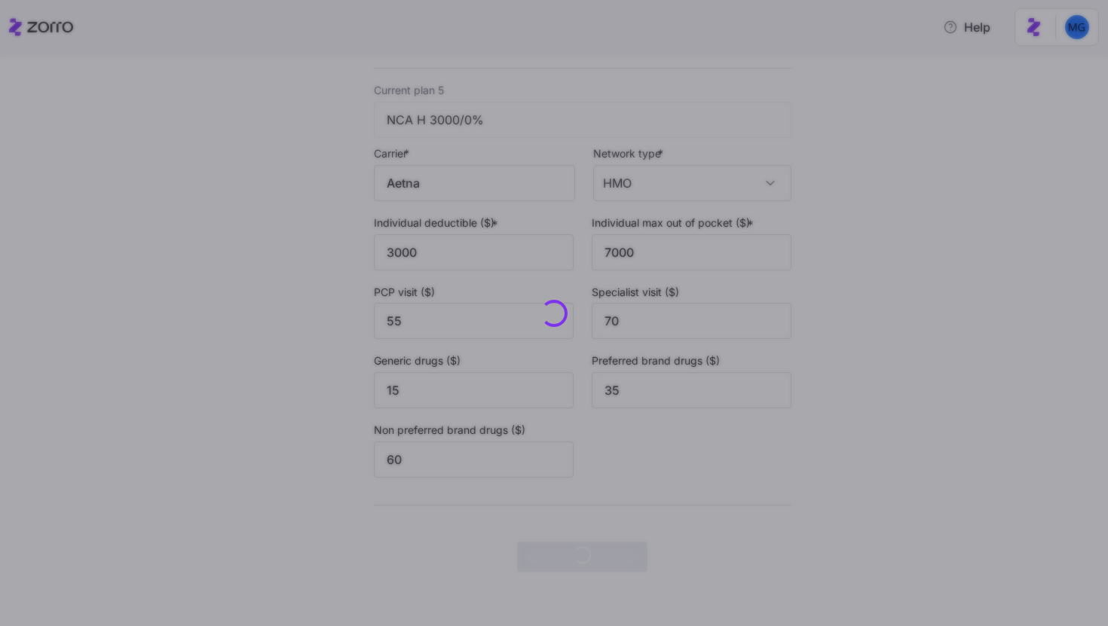
scroll to position [0, 0]
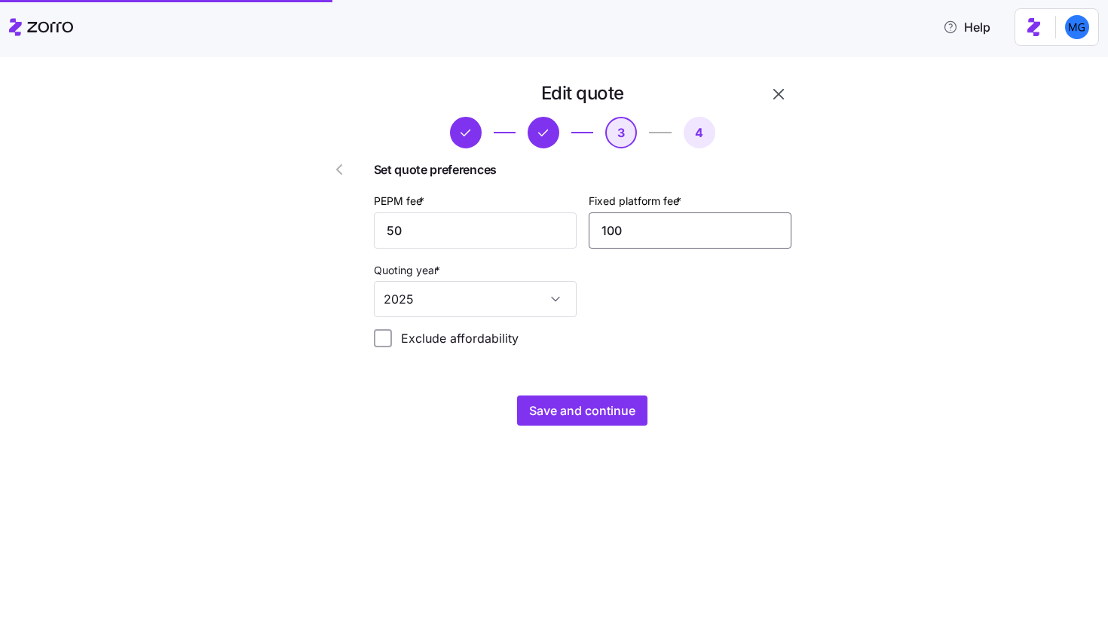
click at [685, 229] on input "100" at bounding box center [689, 230] width 203 height 36
type input "75"
click at [602, 408] on span "Save and continue" at bounding box center [582, 411] width 106 height 18
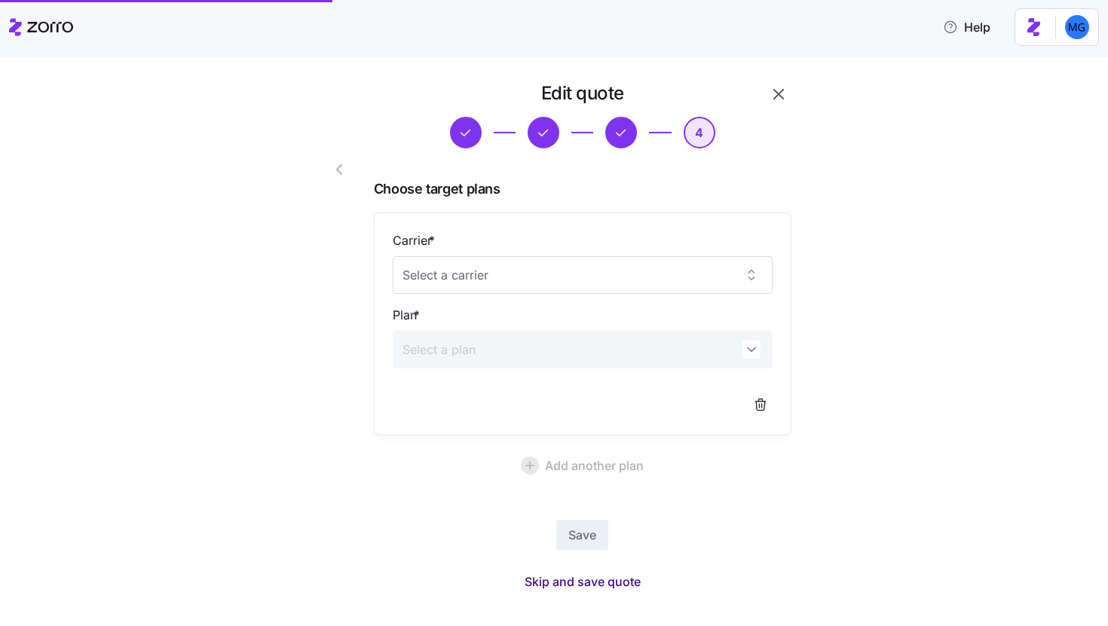
click at [623, 585] on span "Skip and save quote" at bounding box center [582, 582] width 116 height 18
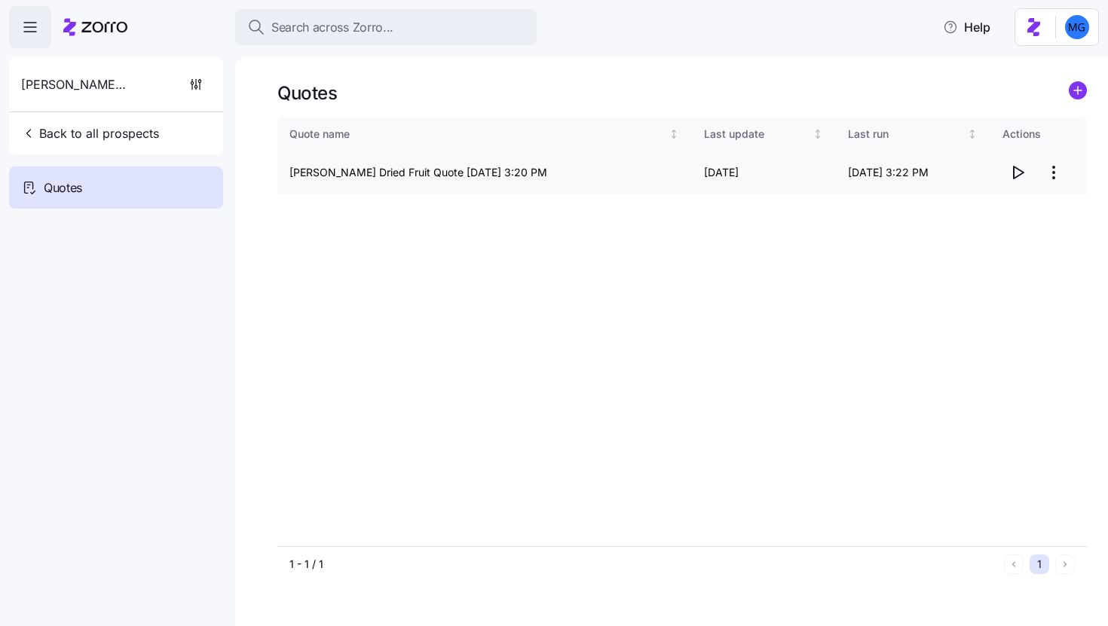
click at [1012, 178] on icon "button" at bounding box center [1017, 172] width 18 height 18
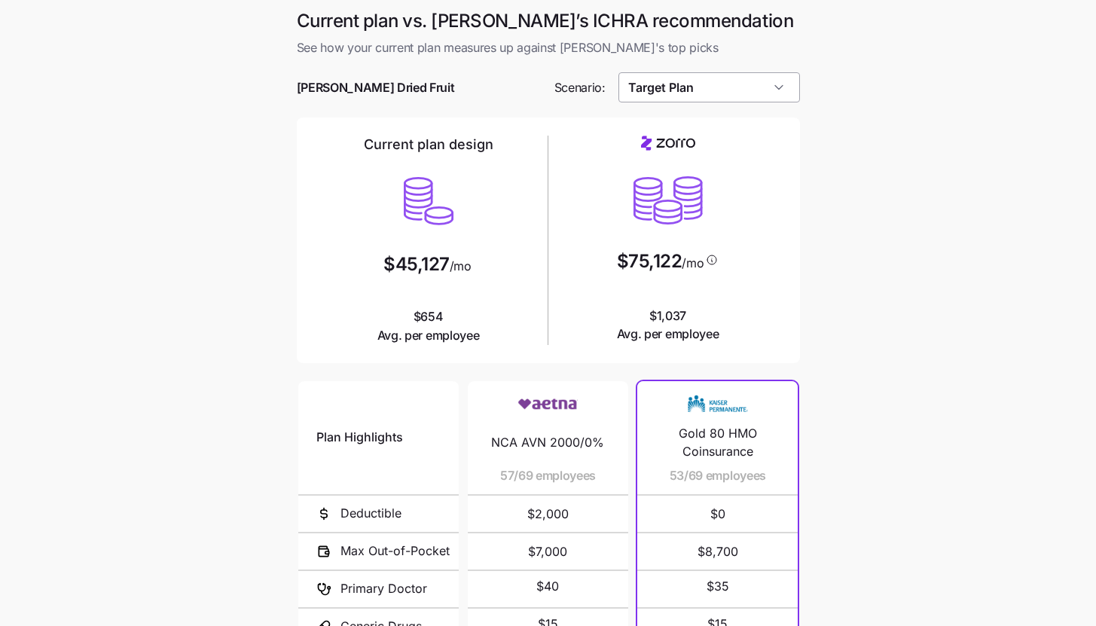
click at [755, 95] on input "Target Plan" at bounding box center [710, 87] width 182 height 30
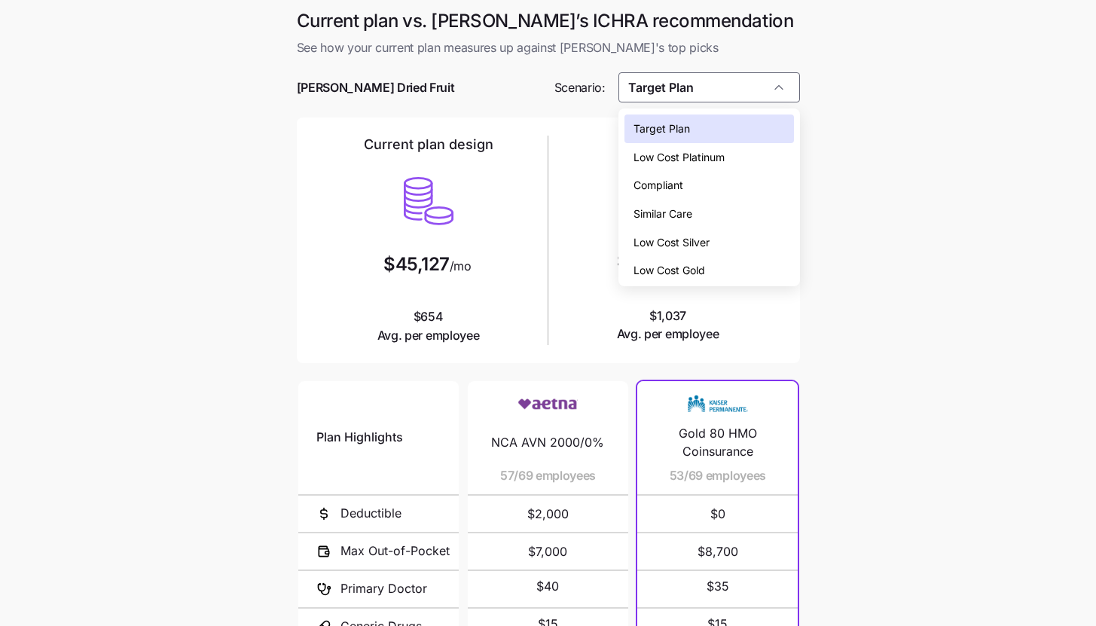
click at [718, 237] on div "Low Cost Silver" at bounding box center [710, 242] width 170 height 29
type input "Low Cost Silver"
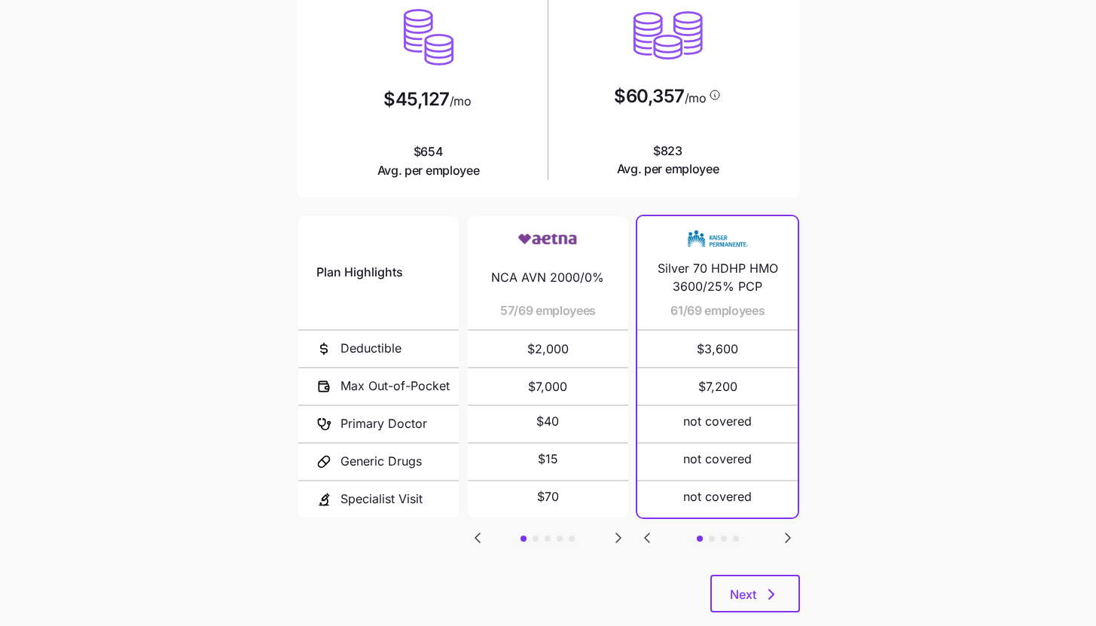
scroll to position [196, 0]
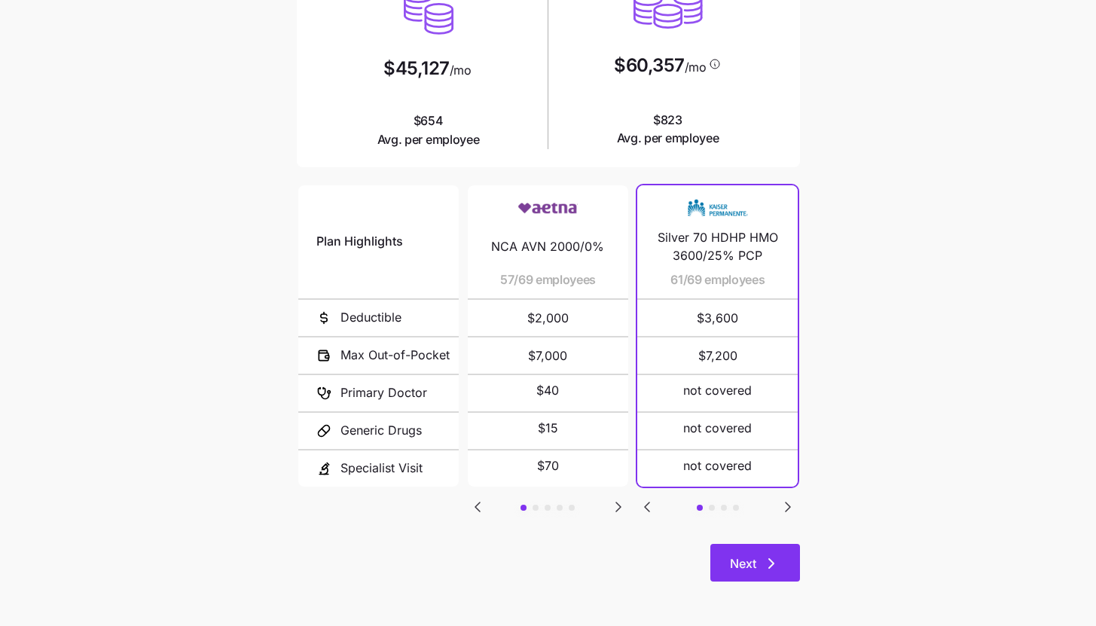
click at [768, 557] on icon "button" at bounding box center [771, 564] width 18 height 18
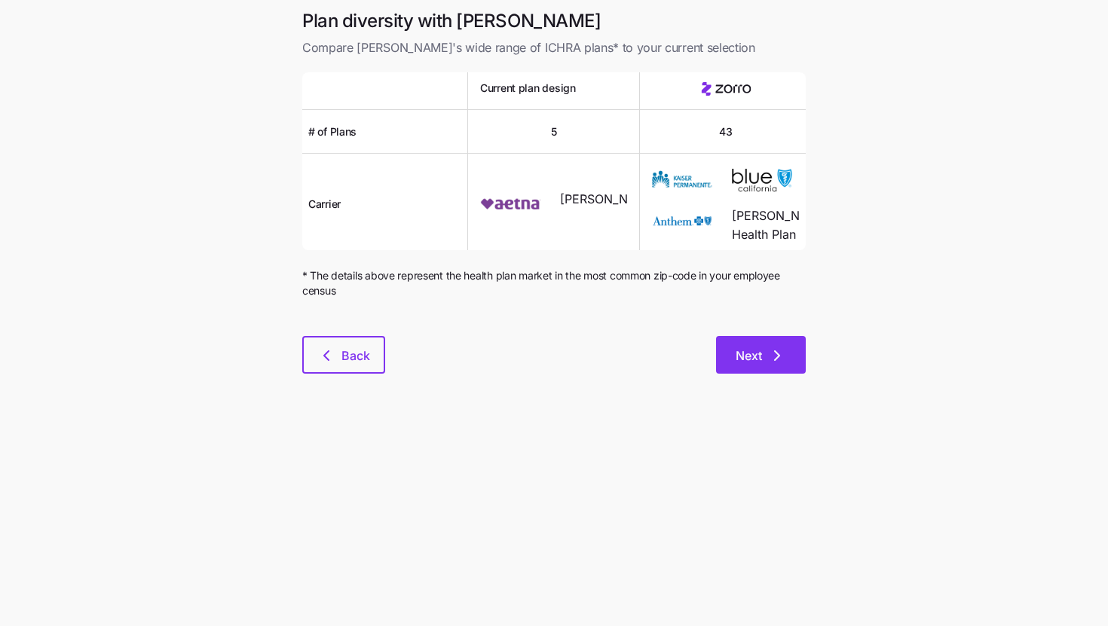
click at [775, 362] on icon "button" at bounding box center [777, 356] width 18 height 18
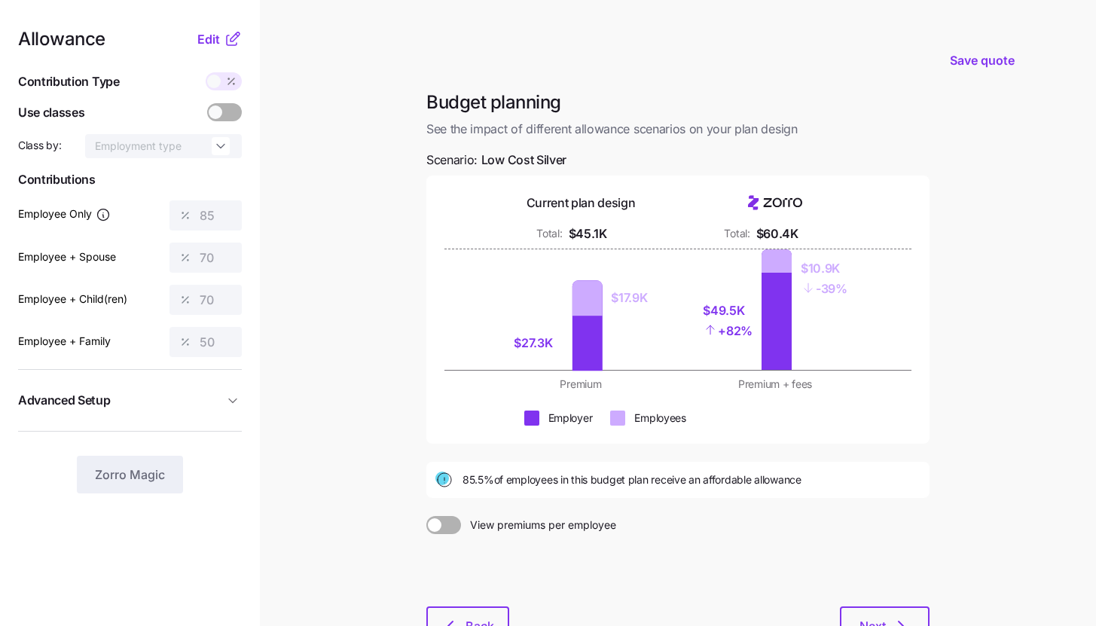
click at [228, 32] on icon at bounding box center [233, 39] width 18 height 18
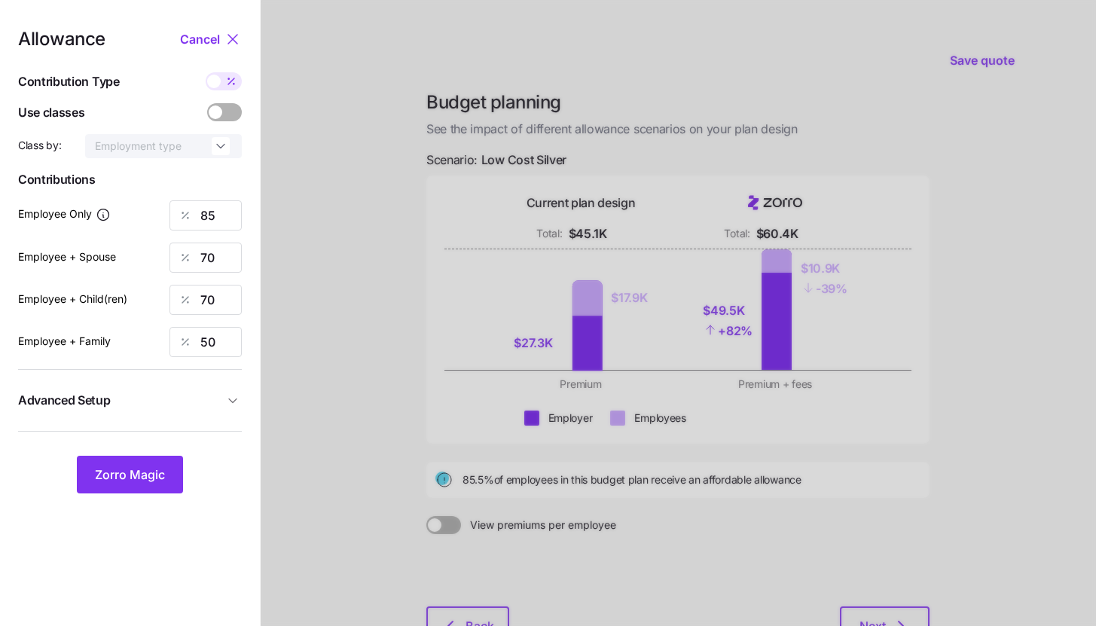
click at [205, 396] on span "Advanced Setup" at bounding box center [121, 400] width 206 height 19
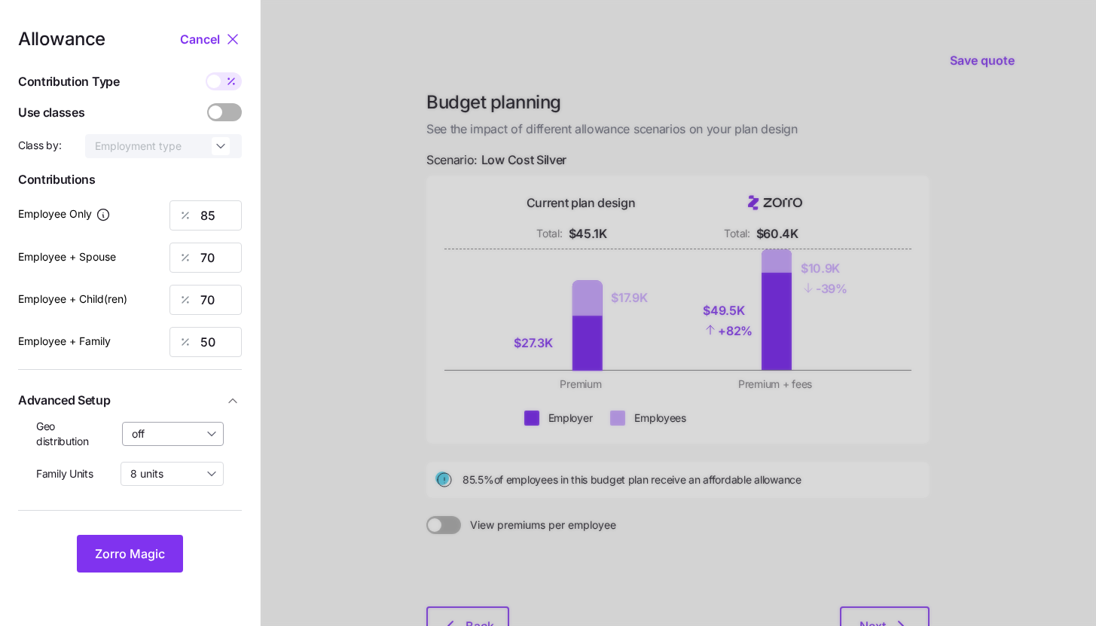
click at [194, 433] on input "off" at bounding box center [173, 434] width 102 height 24
click at [180, 516] on span "By state (1)" at bounding box center [164, 522] width 56 height 17
type input "By state (1)"
click at [176, 478] on input "8 units" at bounding box center [172, 474] width 103 height 24
click at [163, 539] on span "4 units" at bounding box center [150, 535] width 33 height 17
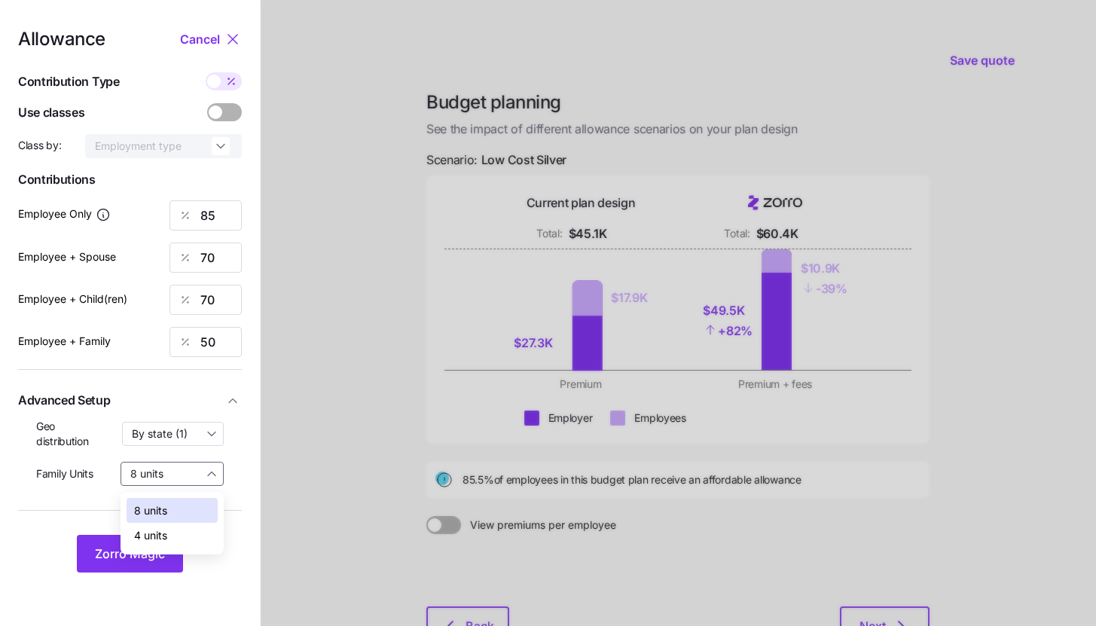
type input "4 units"
click at [160, 542] on button "Zorro Magic" at bounding box center [130, 554] width 106 height 38
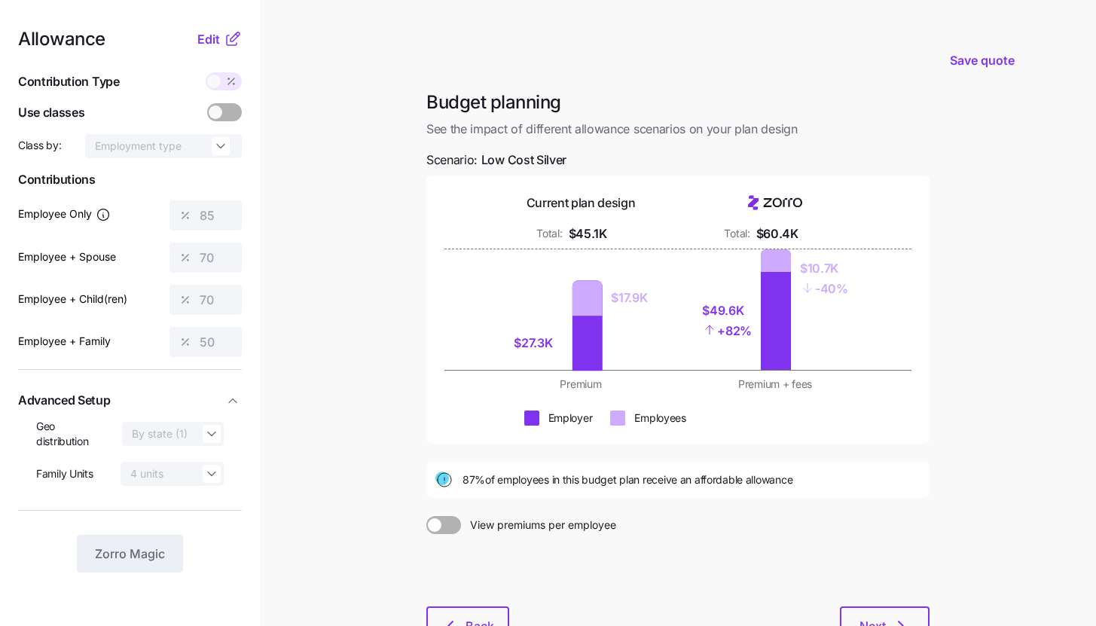
click at [225, 24] on nav "Allowance Edit Contribution Type Use classes Class by: Employment type Contribu…" at bounding box center [130, 370] width 260 height 741
click at [226, 35] on icon at bounding box center [233, 39] width 18 height 18
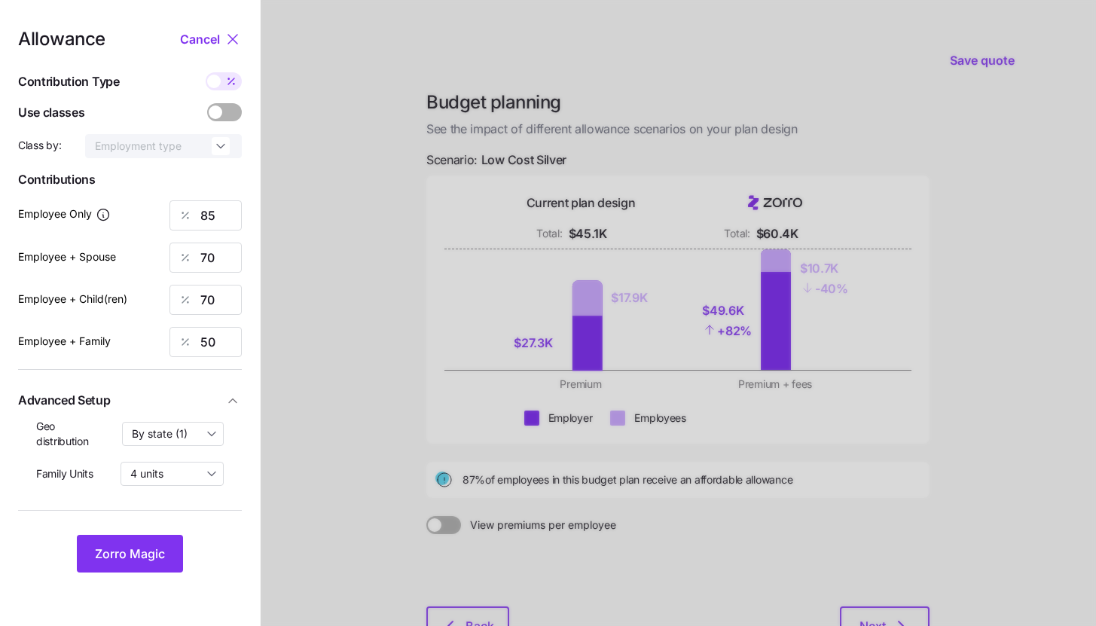
click at [223, 80] on span at bounding box center [231, 81] width 21 height 18
click at [206, 72] on input "checkbox" at bounding box center [206, 72] width 0 height 0
type input "623"
type input "1027"
type input "829"
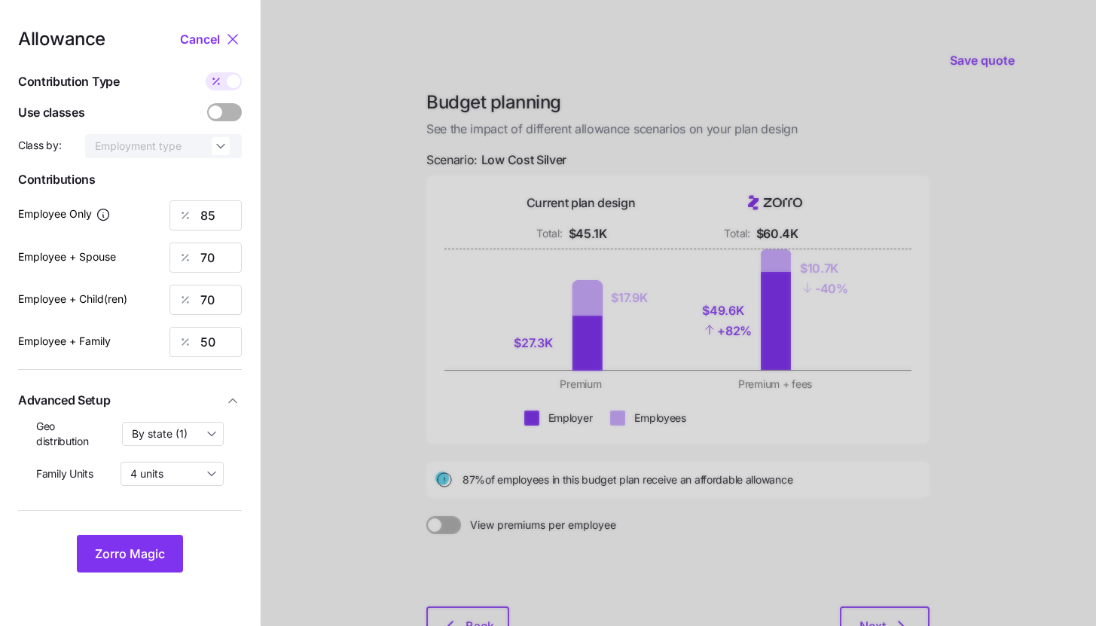
type input "959"
click at [227, 258] on input "1027" at bounding box center [206, 258] width 72 height 30
type input "623"
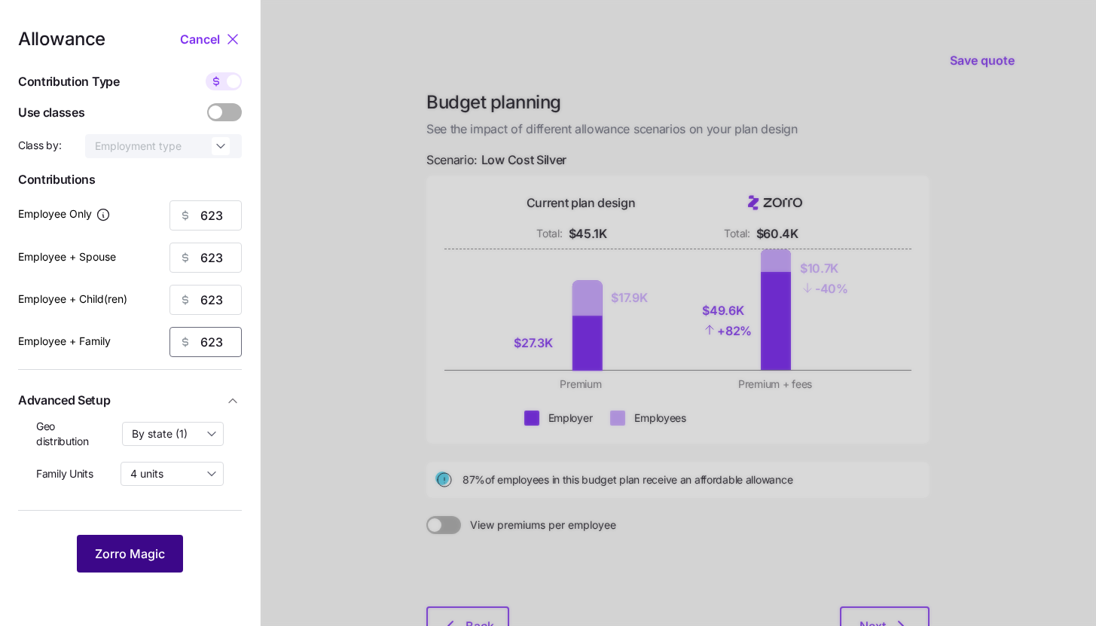
type input "623"
click at [139, 561] on span "Zorro Magic" at bounding box center [130, 554] width 70 height 18
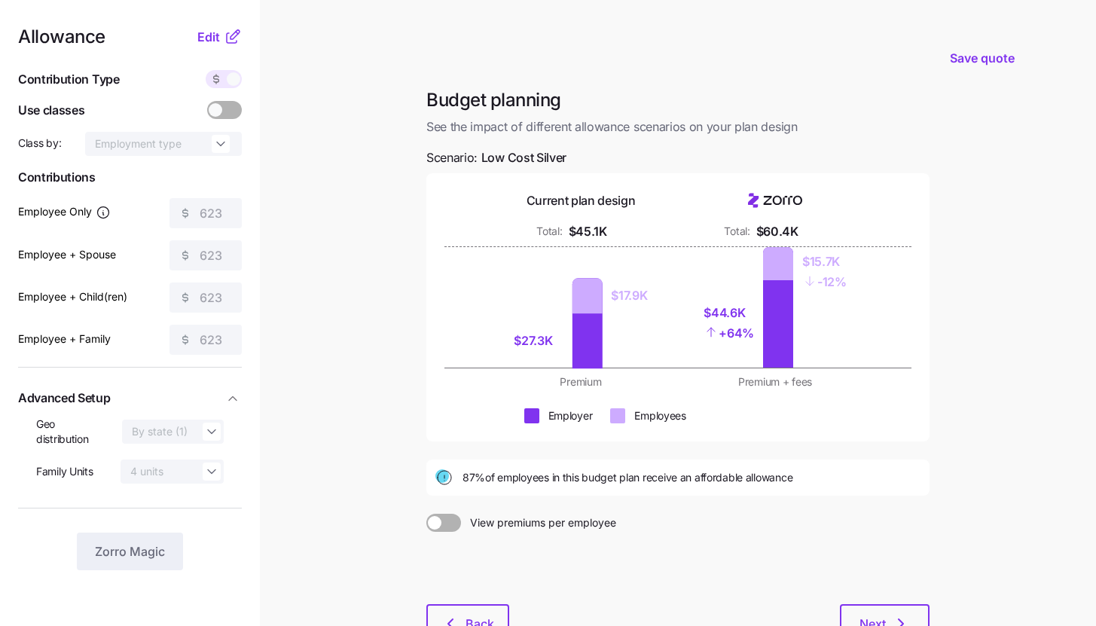
scroll to position [3, 0]
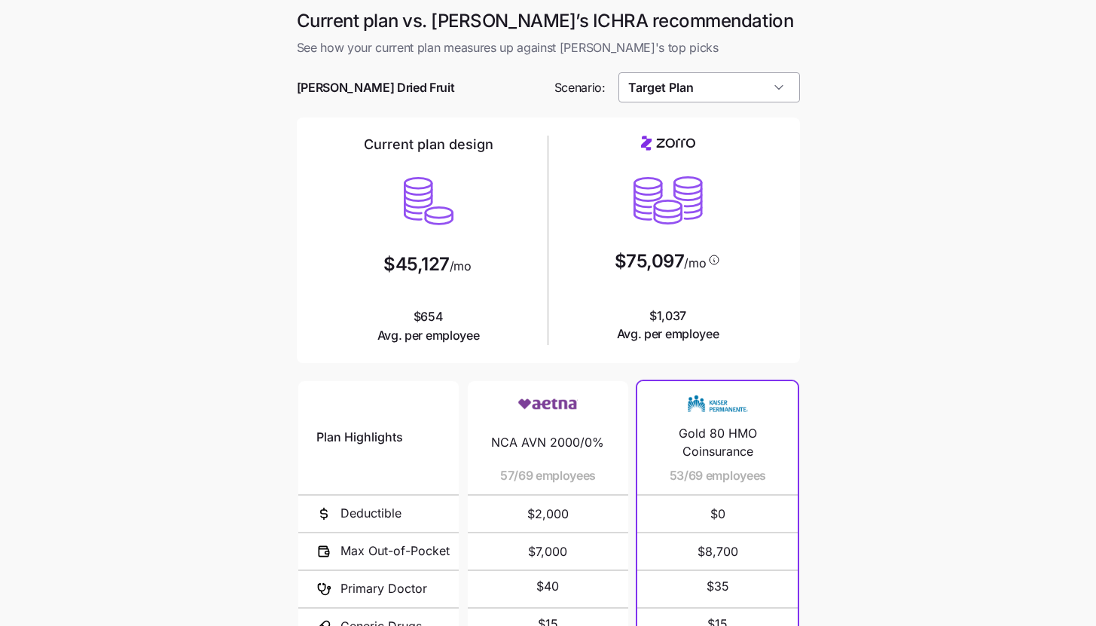
click at [780, 94] on input "Target Plan" at bounding box center [710, 87] width 182 height 30
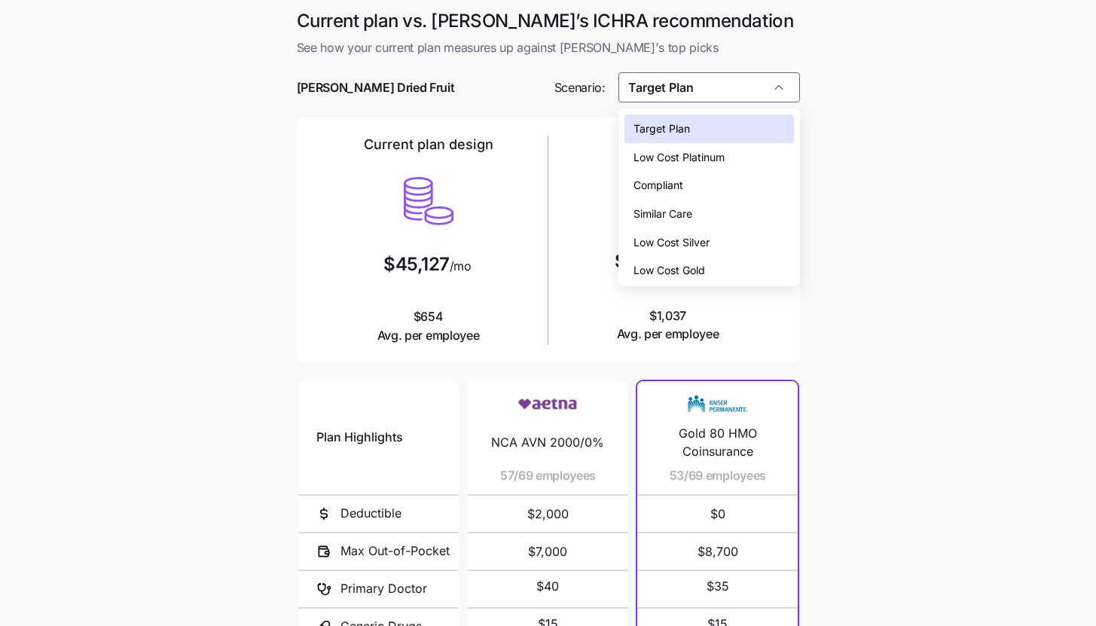
click at [738, 243] on div "Low Cost Silver" at bounding box center [710, 242] width 170 height 29
type input "Low Cost Silver"
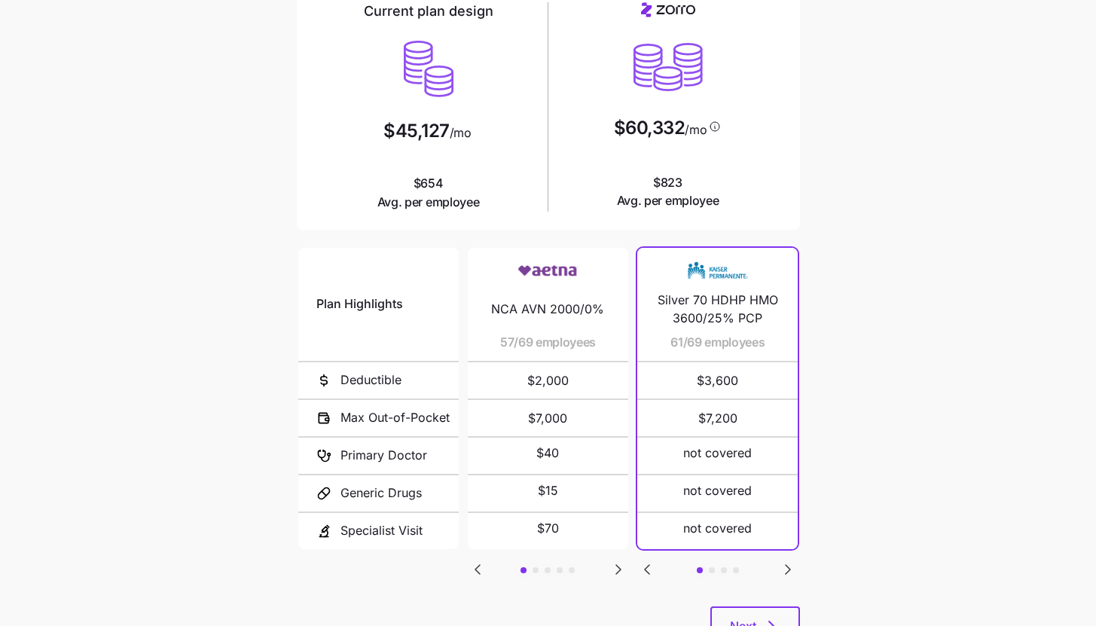
scroll to position [196, 0]
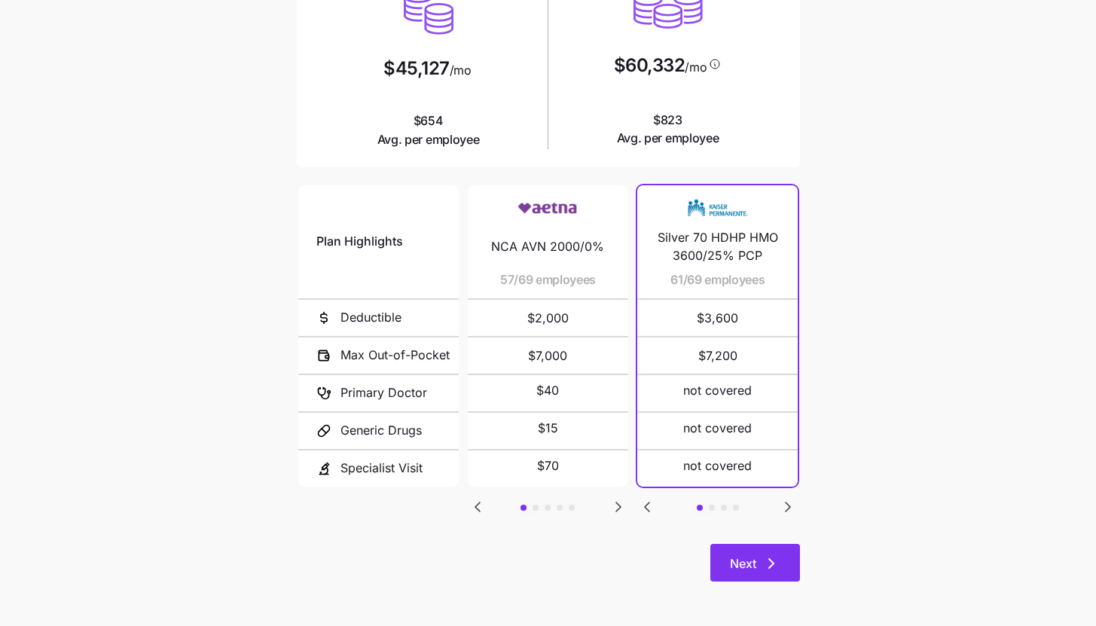
click at [753, 558] on span "Next" at bounding box center [743, 564] width 26 height 18
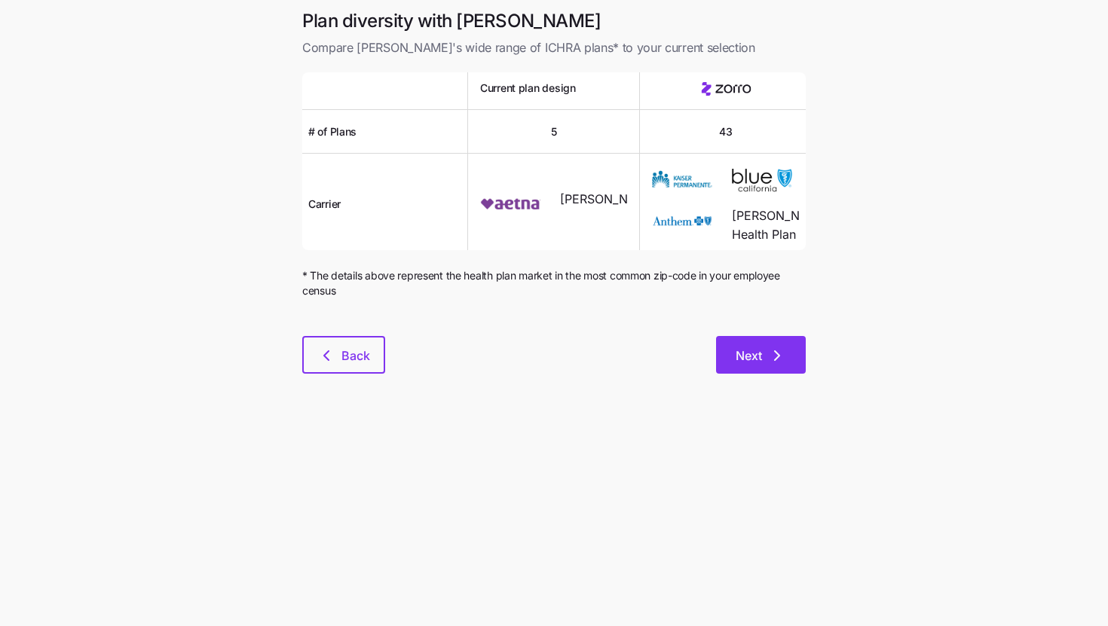
click at [773, 356] on icon "button" at bounding box center [777, 356] width 18 height 18
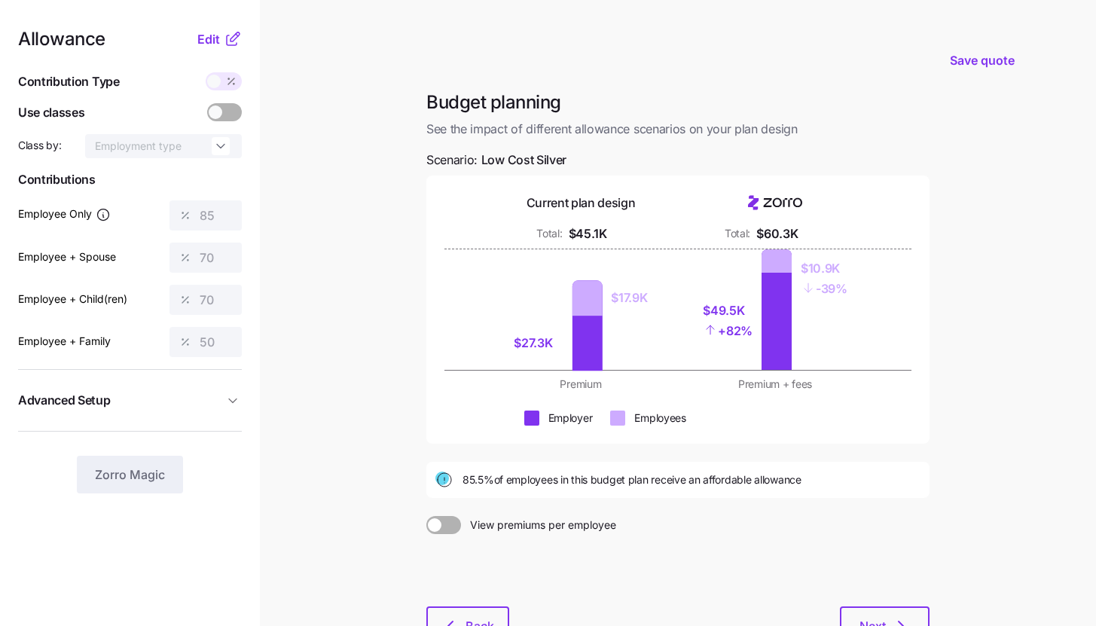
click at [209, 26] on nav "Allowance Edit Contribution Type Use classes Class by: Employment type Contribu…" at bounding box center [130, 370] width 260 height 741
click at [208, 33] on span "Edit" at bounding box center [208, 39] width 23 height 18
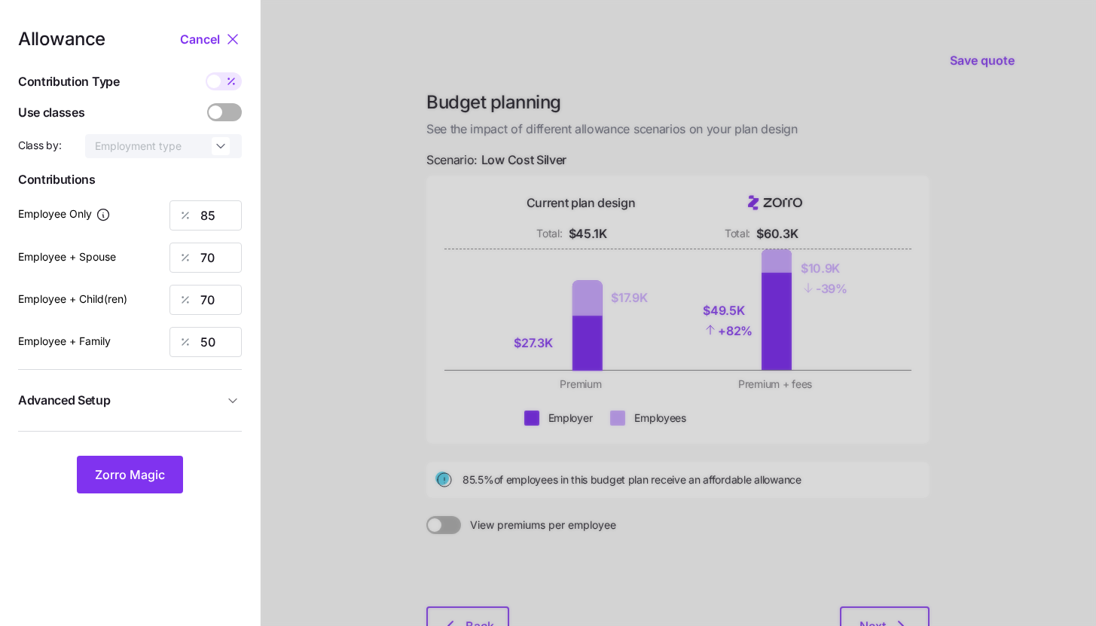
click at [207, 398] on span "Advanced Setup" at bounding box center [121, 400] width 206 height 19
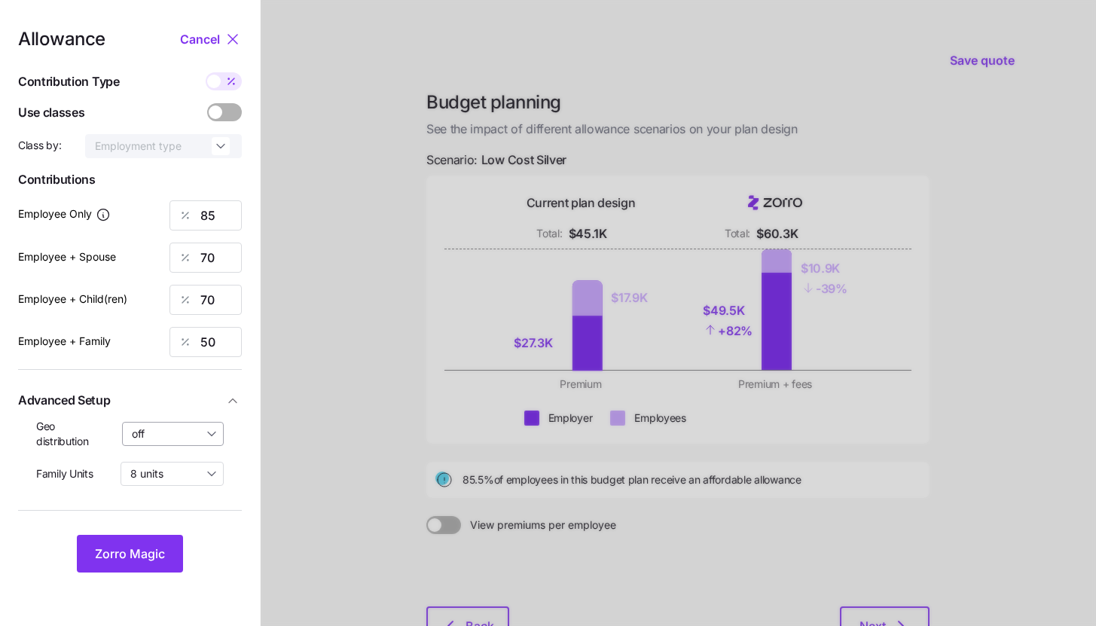
click at [204, 445] on input "off" at bounding box center [173, 434] width 102 height 24
click at [183, 521] on span "By state (1)" at bounding box center [164, 522] width 56 height 17
type input "By state (1)"
click at [165, 544] on button "Zorro Magic" at bounding box center [130, 554] width 106 height 38
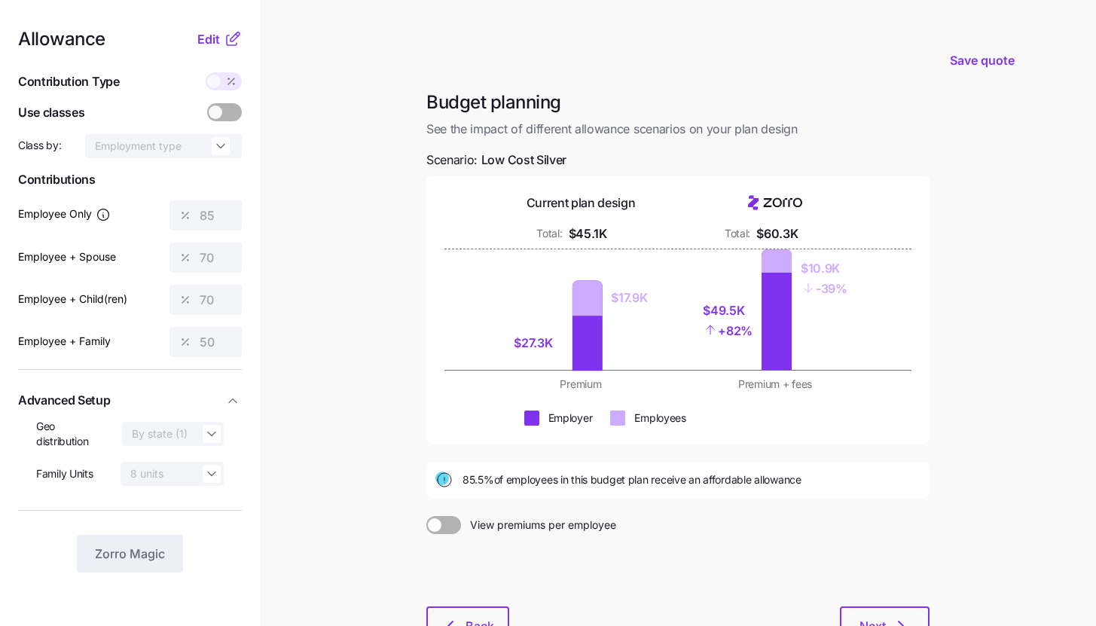
click at [230, 44] on icon at bounding box center [233, 39] width 18 height 18
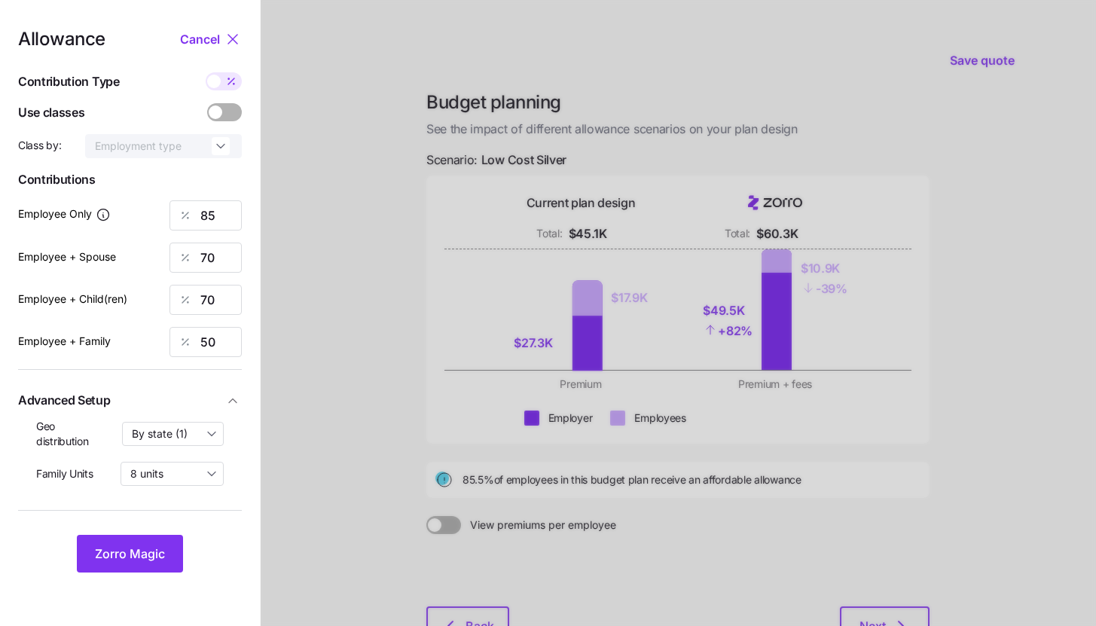
click at [233, 88] on span at bounding box center [231, 81] width 21 height 18
click at [206, 72] on input "checkbox" at bounding box center [206, 72] width 0 height 0
type input "619"
type input "1019"
type input "823"
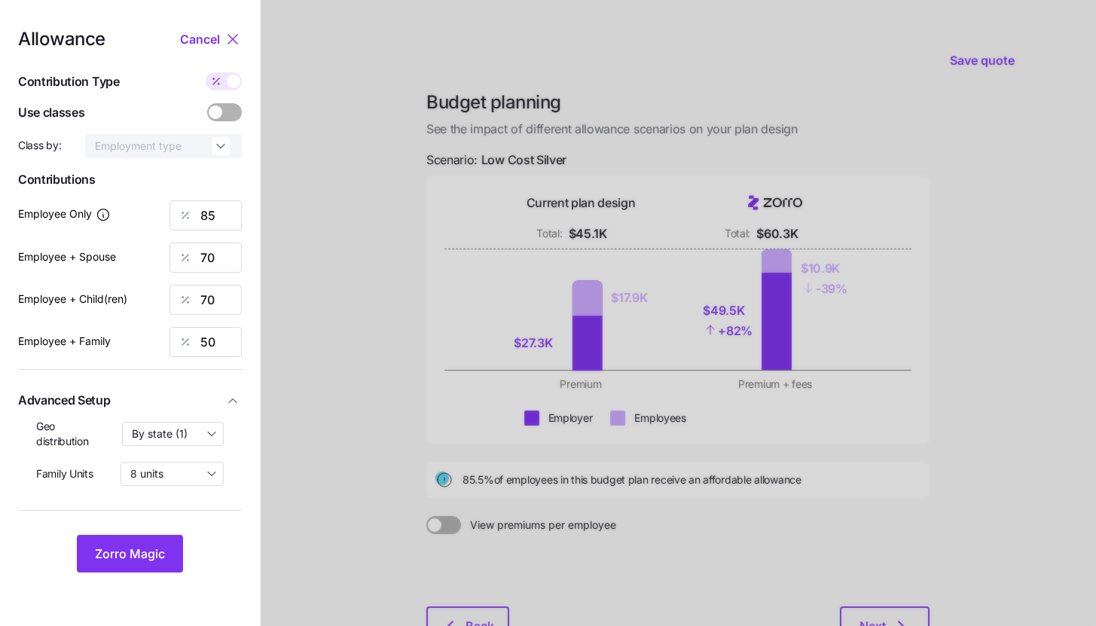
type input "952"
click at [225, 261] on input "1019" at bounding box center [206, 258] width 72 height 30
type input "619"
type input "7"
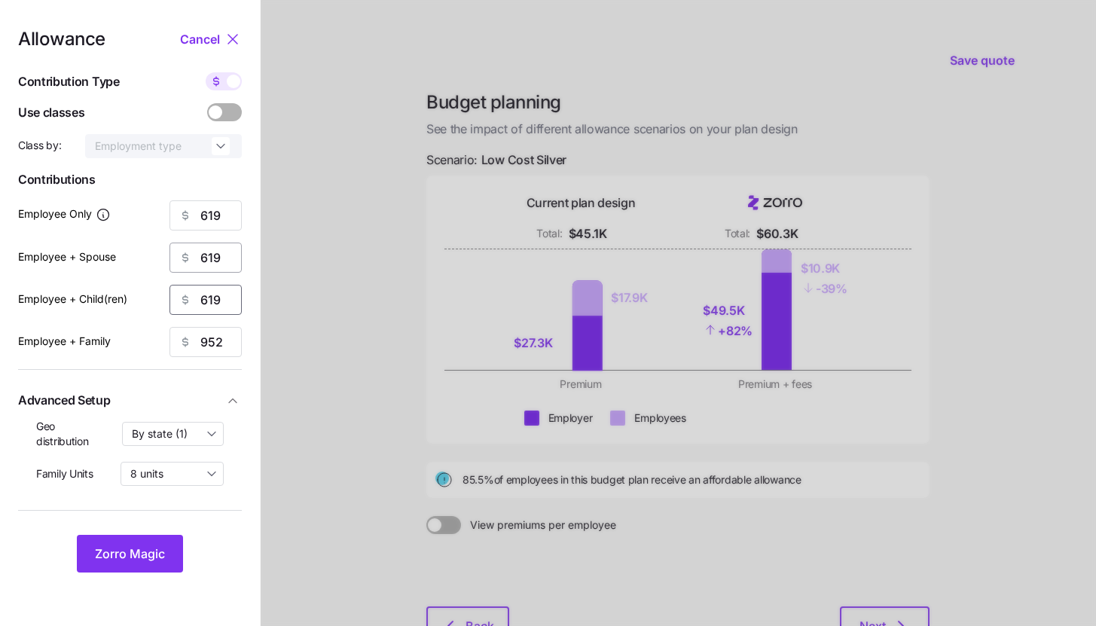
type input "619"
click at [133, 545] on span "Zorro Magic" at bounding box center [130, 554] width 70 height 18
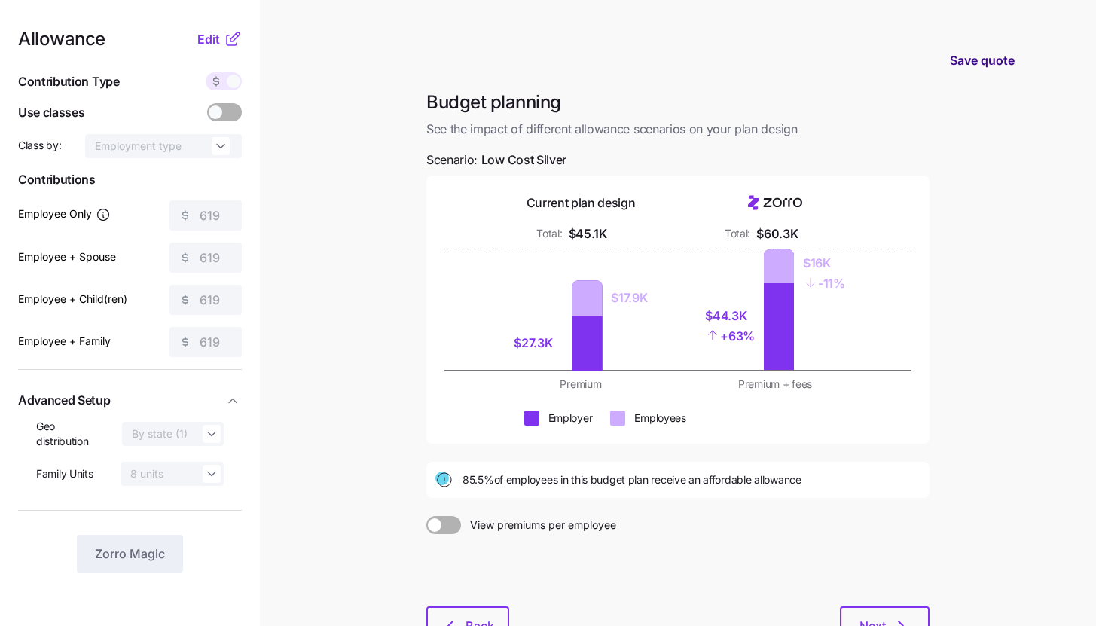
click at [983, 53] on span "Save quote" at bounding box center [982, 60] width 65 height 18
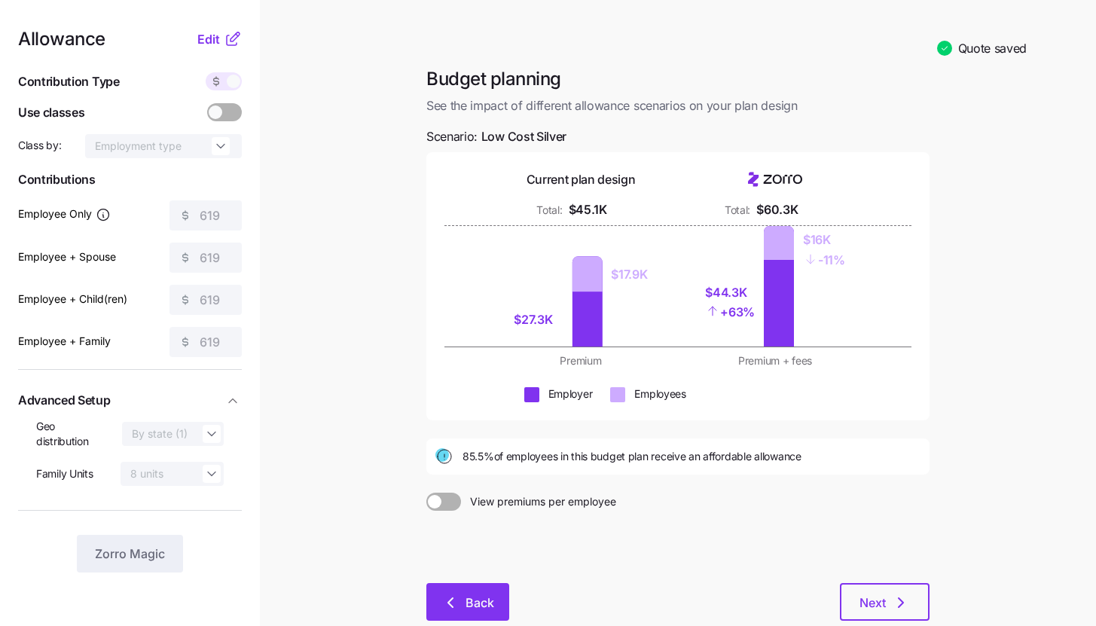
click at [459, 611] on icon "button" at bounding box center [451, 603] width 18 height 18
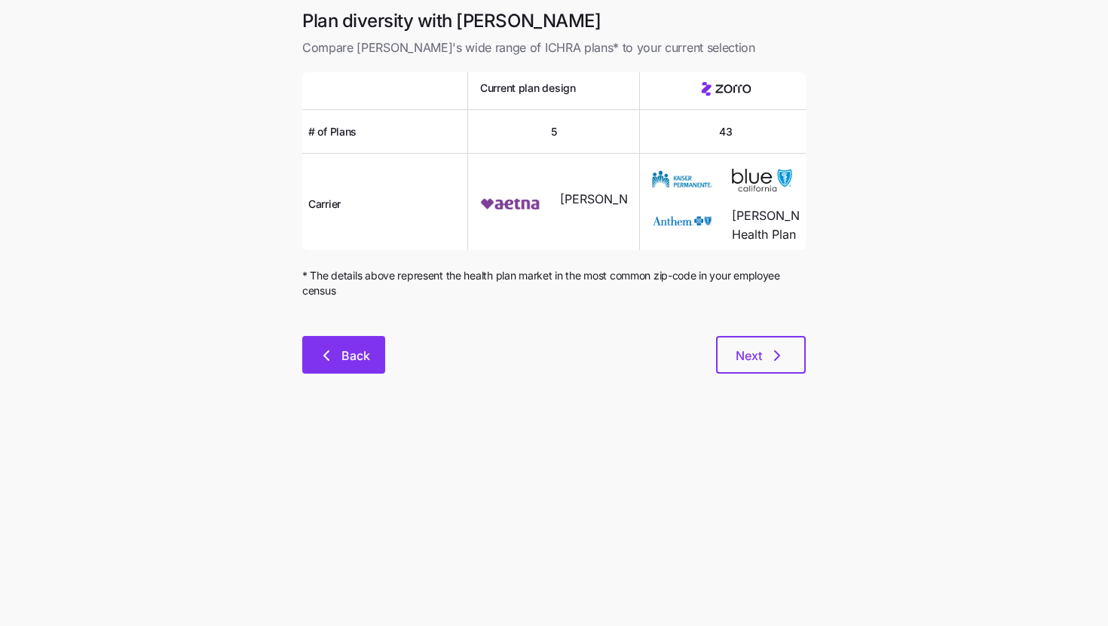
click at [362, 357] on span "Back" at bounding box center [355, 356] width 29 height 18
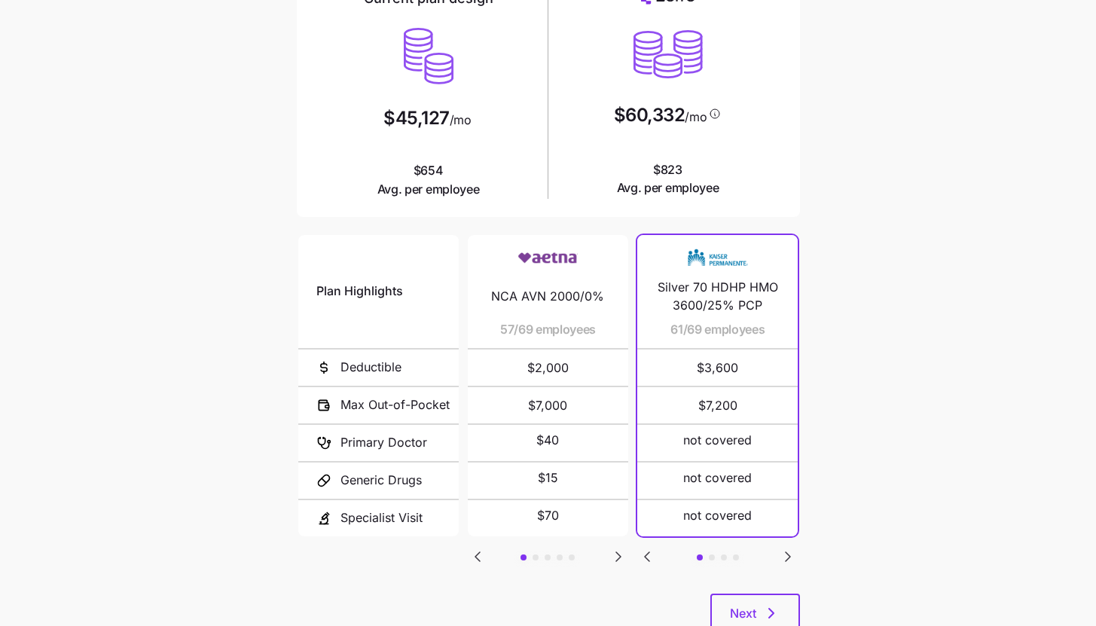
scroll to position [196, 0]
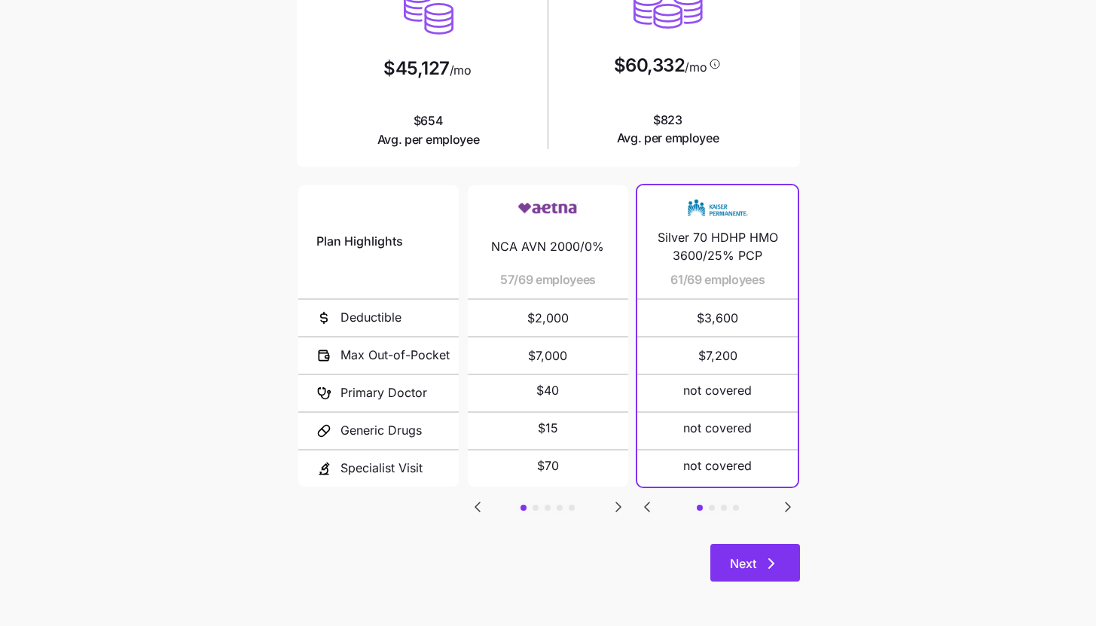
click at [788, 552] on button "Next" at bounding box center [755, 563] width 90 height 38
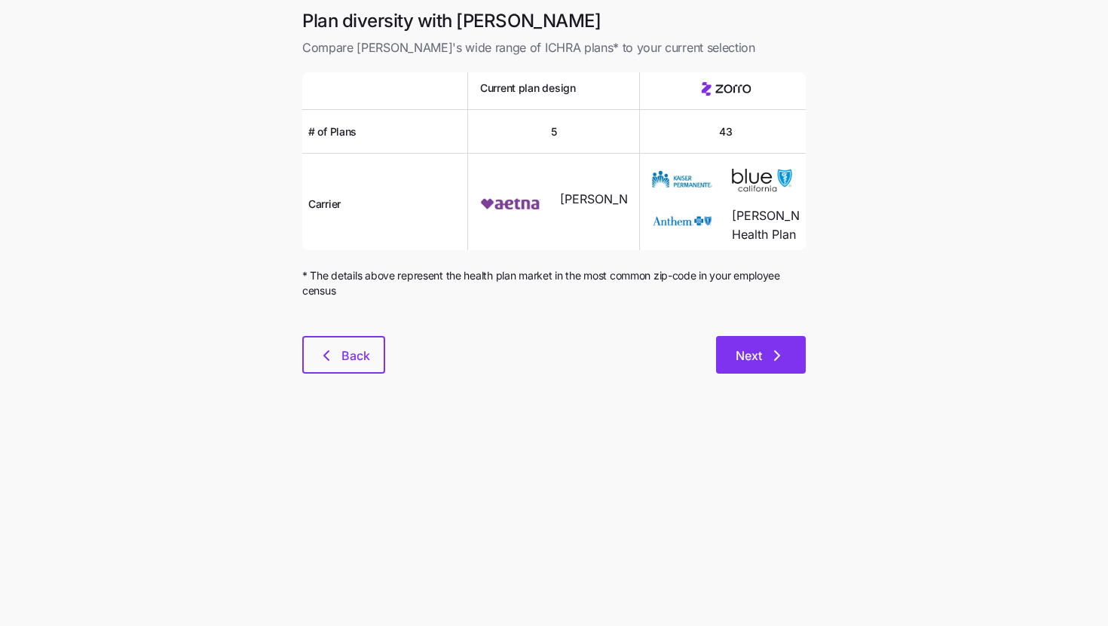
click at [745, 362] on span "Next" at bounding box center [748, 356] width 26 height 18
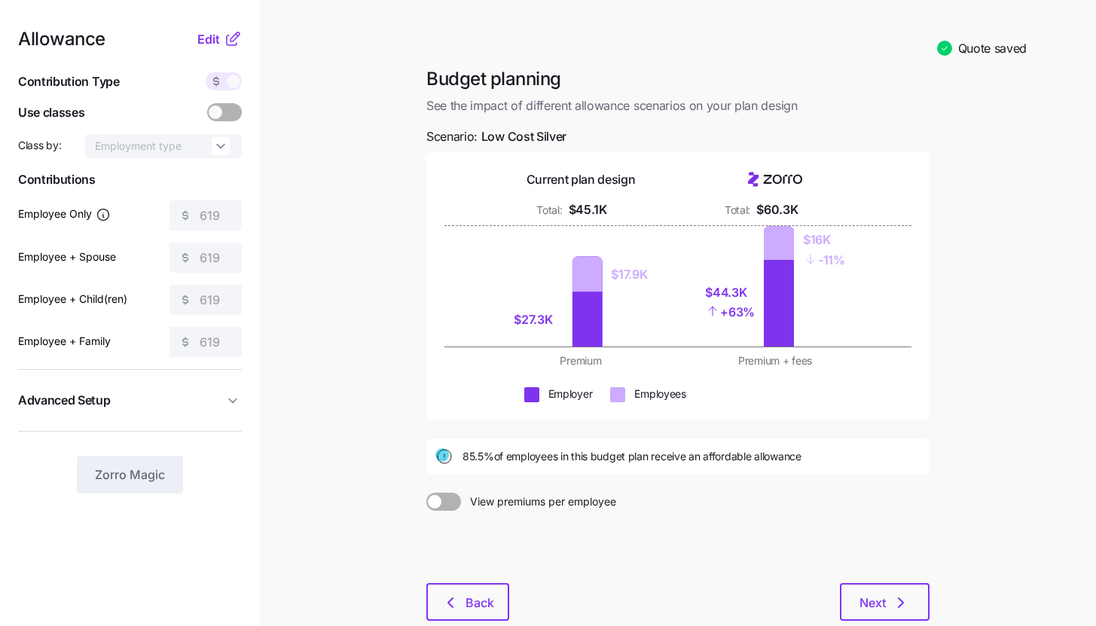
click at [230, 50] on div "Allowance Edit Contribution Type Use classes Class by: Employment type Contribu…" at bounding box center [130, 261] width 224 height 463
click at [231, 42] on icon at bounding box center [233, 39] width 18 height 18
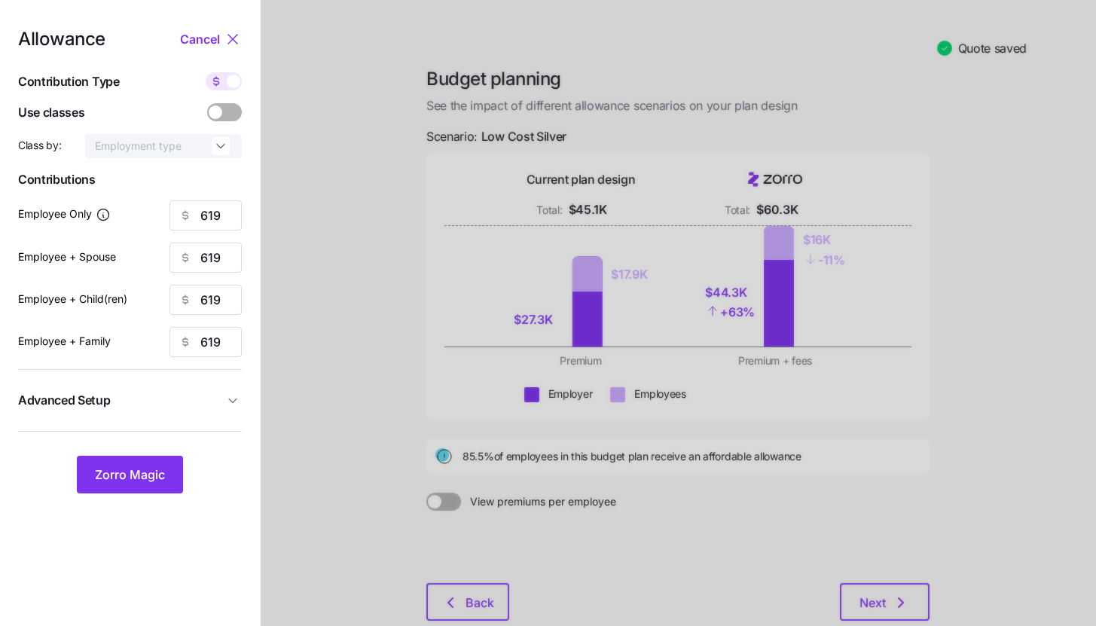
click at [188, 393] on span "Advanced Setup" at bounding box center [121, 400] width 206 height 19
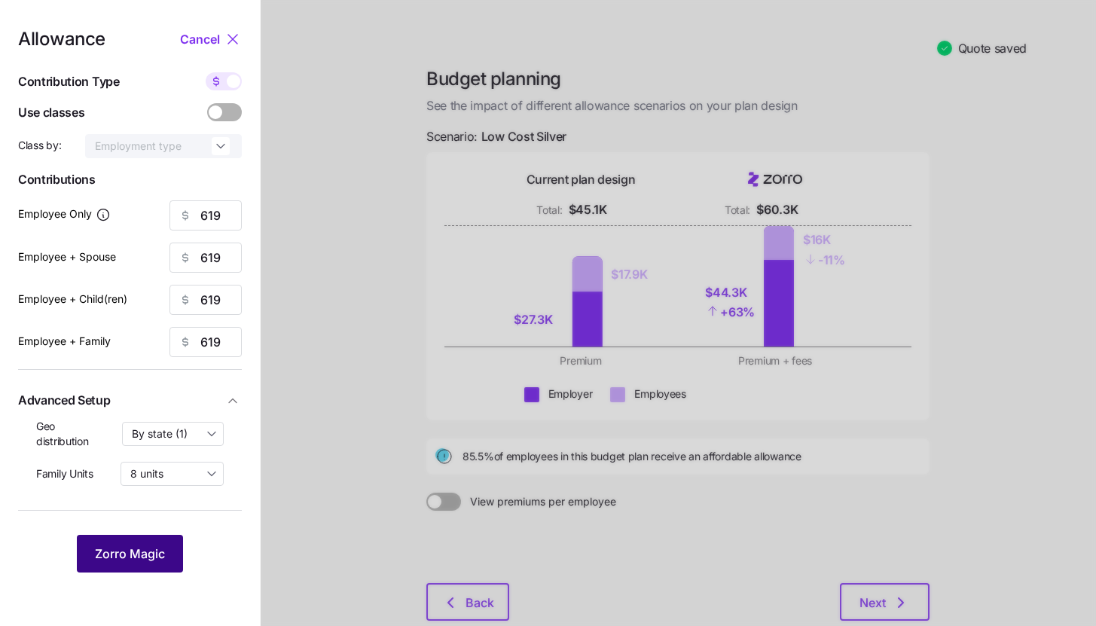
click at [140, 547] on span "Zorro Magic" at bounding box center [130, 554] width 70 height 18
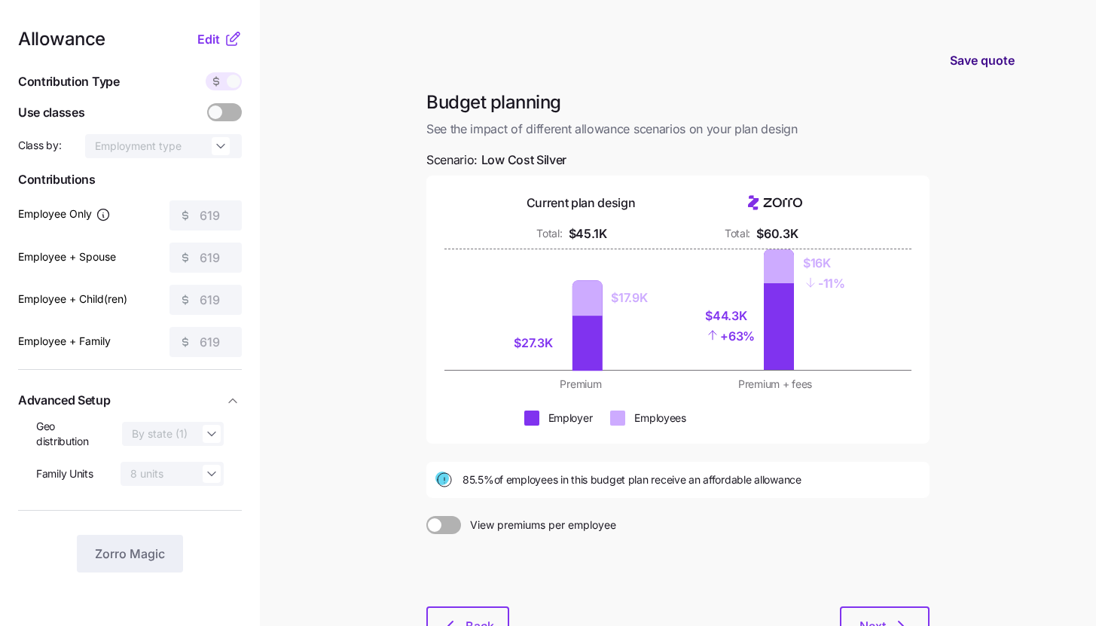
click at [972, 63] on span "Save quote" at bounding box center [982, 60] width 65 height 18
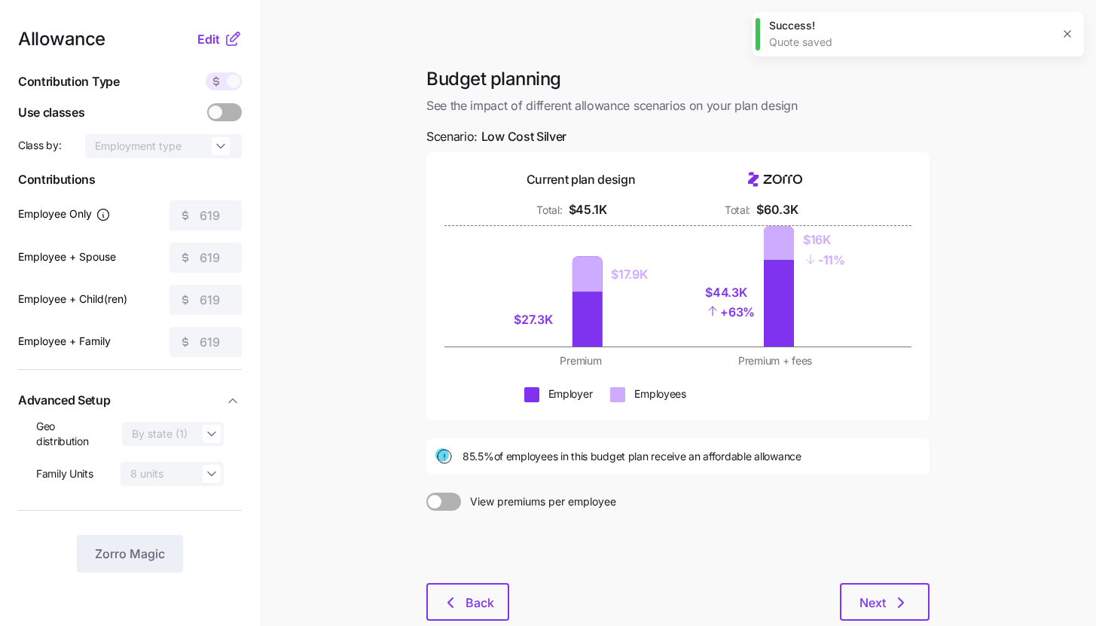
click at [224, 81] on span at bounding box center [216, 81] width 21 height 18
click at [226, 26] on nav "Allowance Edit Contribution Type Use classes Class by: Employment type Contribu…" at bounding box center [130, 358] width 260 height 717
click at [221, 44] on button "Edit" at bounding box center [210, 39] width 26 height 18
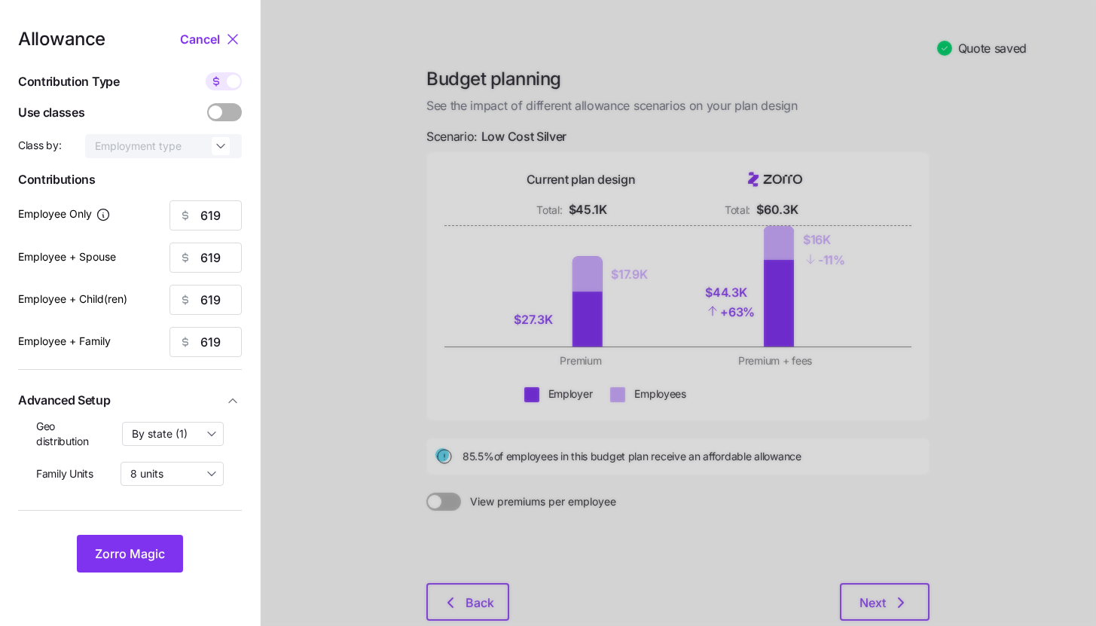
click at [231, 78] on span at bounding box center [234, 82] width 14 height 14
click at [206, 72] on input "checkbox" at bounding box center [206, 72] width 0 height 0
type input "85"
type input "43"
type input "53"
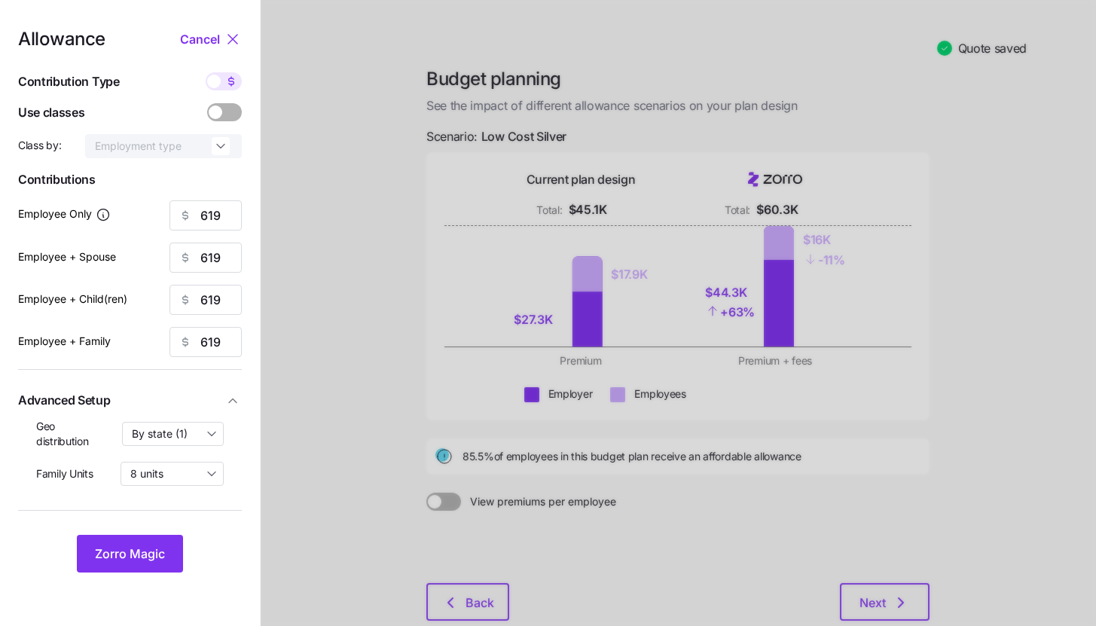
type input "33"
click at [154, 555] on span "Zorro Magic" at bounding box center [130, 554] width 70 height 18
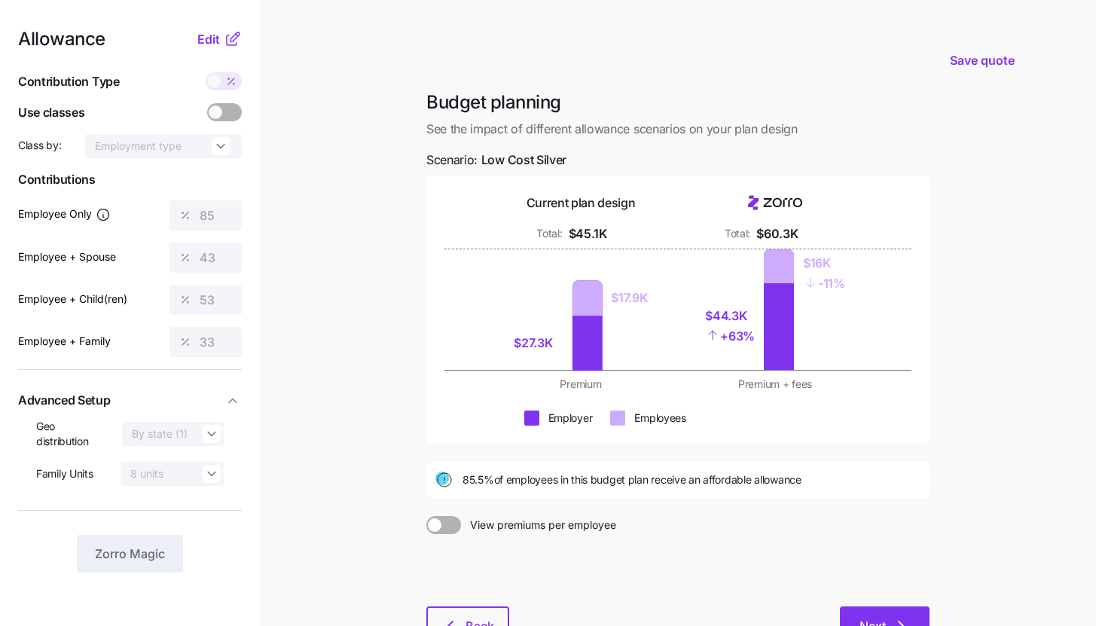
click at [860, 619] on span "Next" at bounding box center [873, 626] width 26 height 18
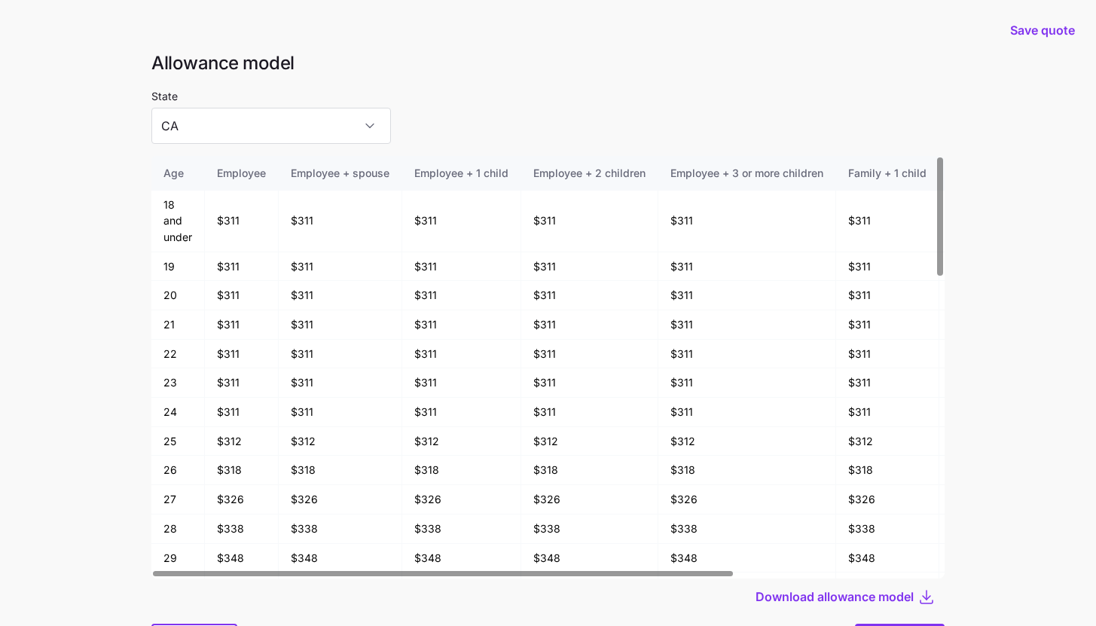
scroll to position [81, 0]
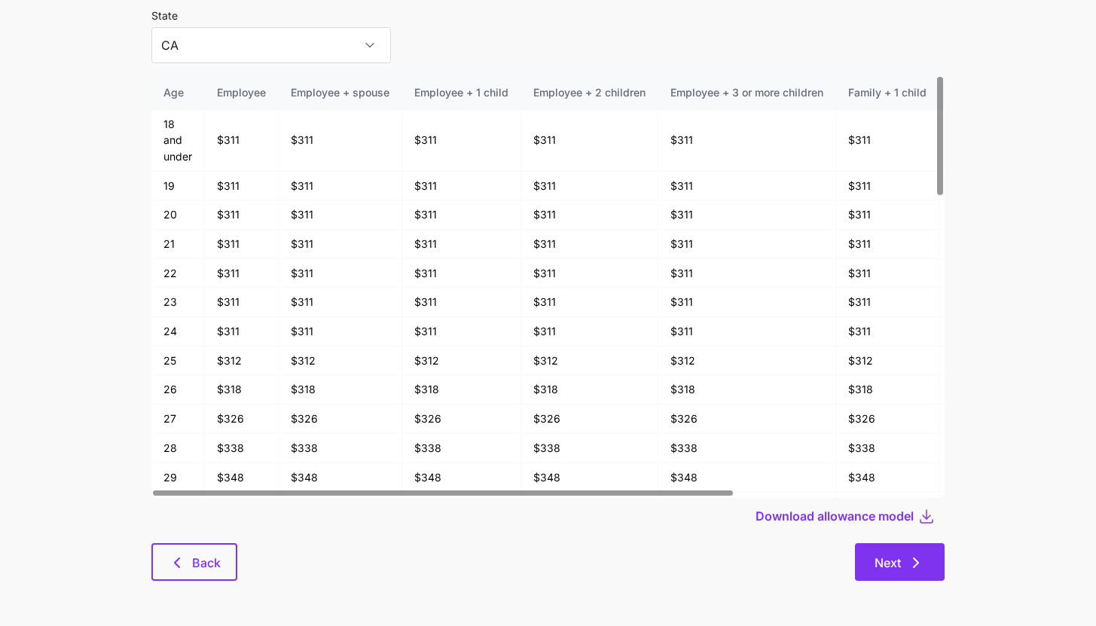
click at [873, 574] on button "Next" at bounding box center [900, 562] width 90 height 38
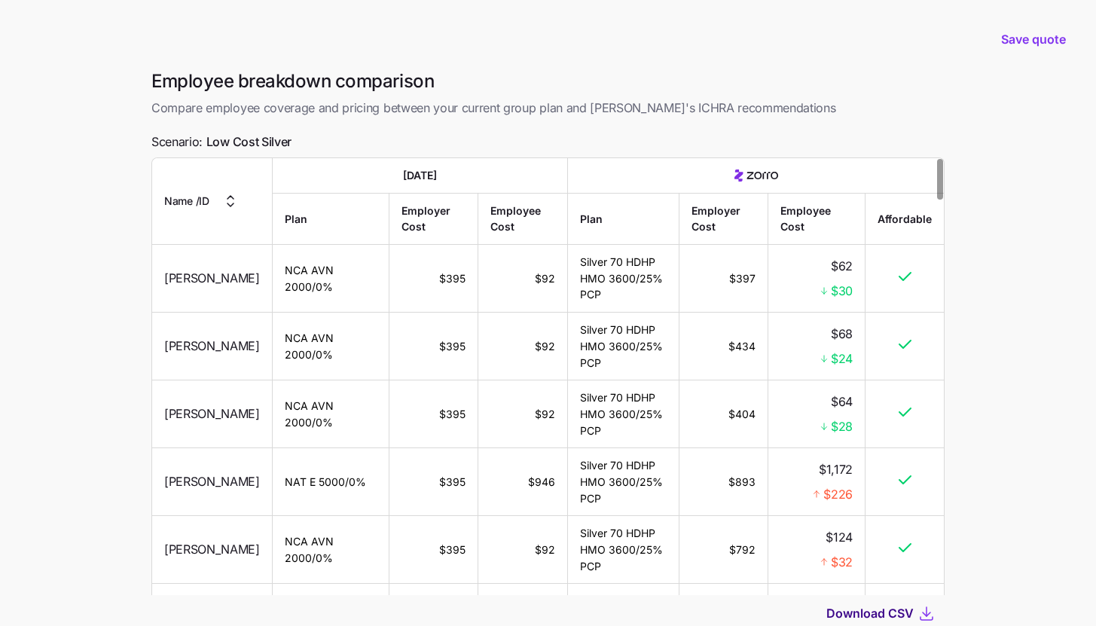
click at [903, 610] on span "Download CSV" at bounding box center [869, 613] width 87 height 18
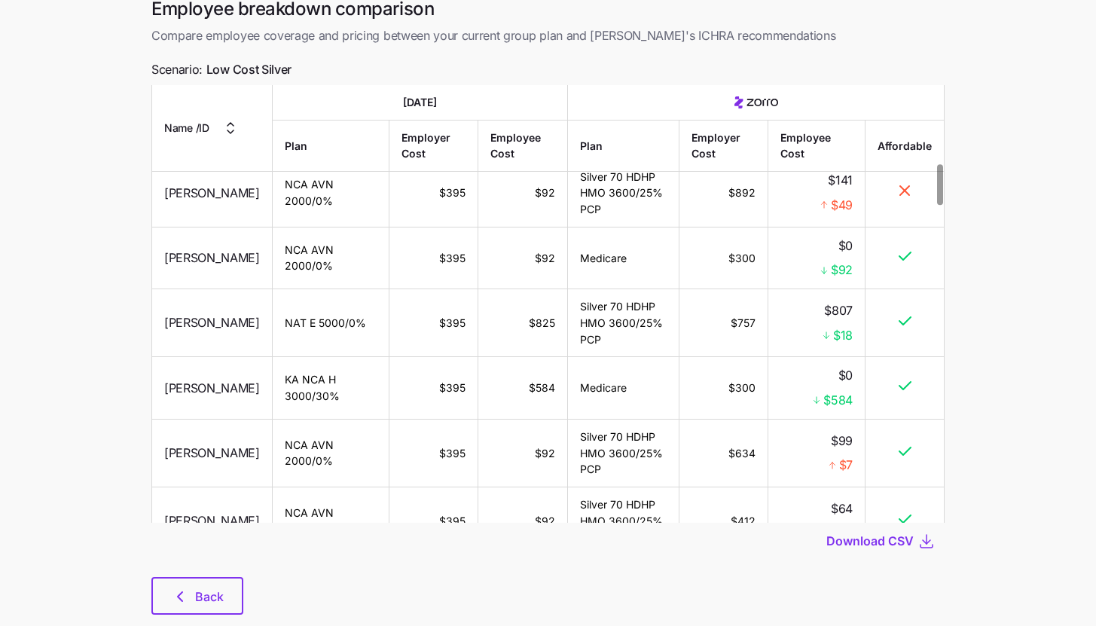
scroll to position [106, 0]
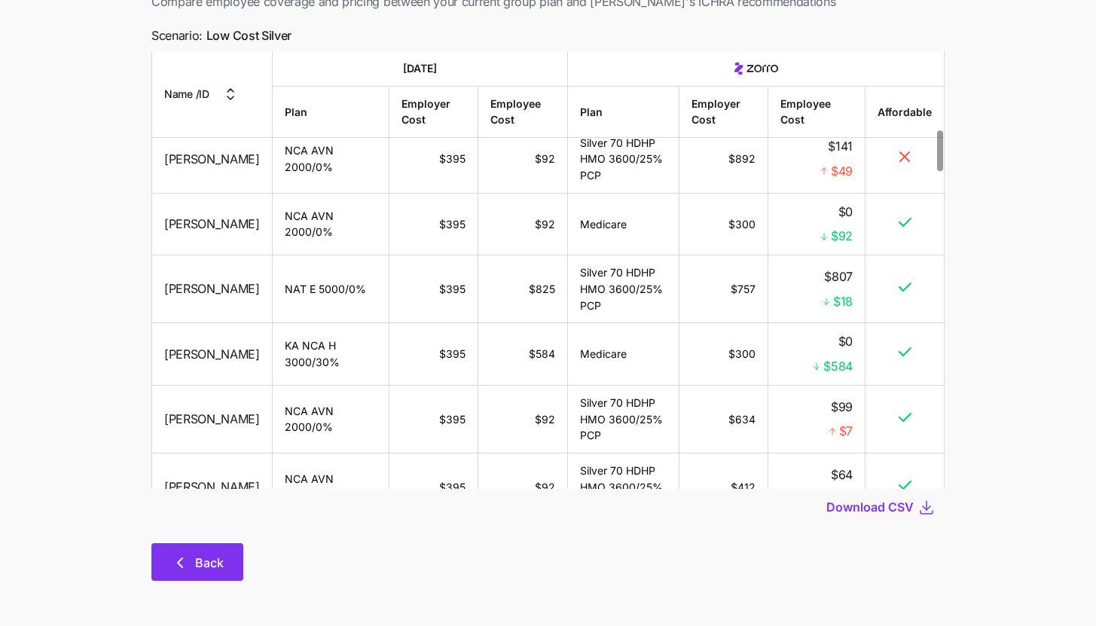
click at [195, 552] on button "Back" at bounding box center [197, 562] width 92 height 38
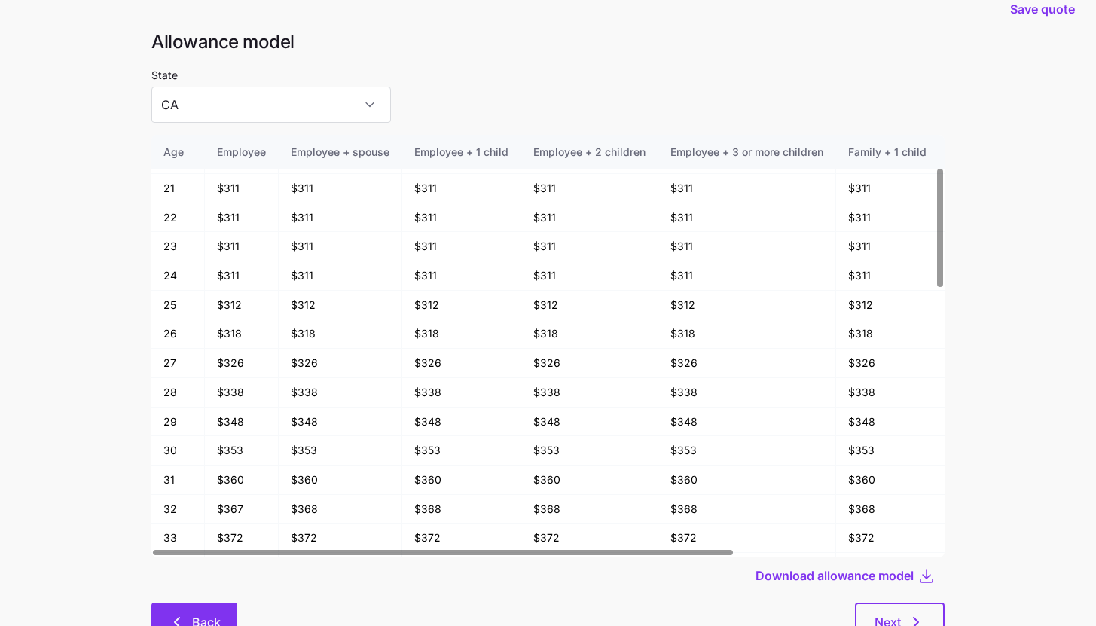
scroll to position [32, 0]
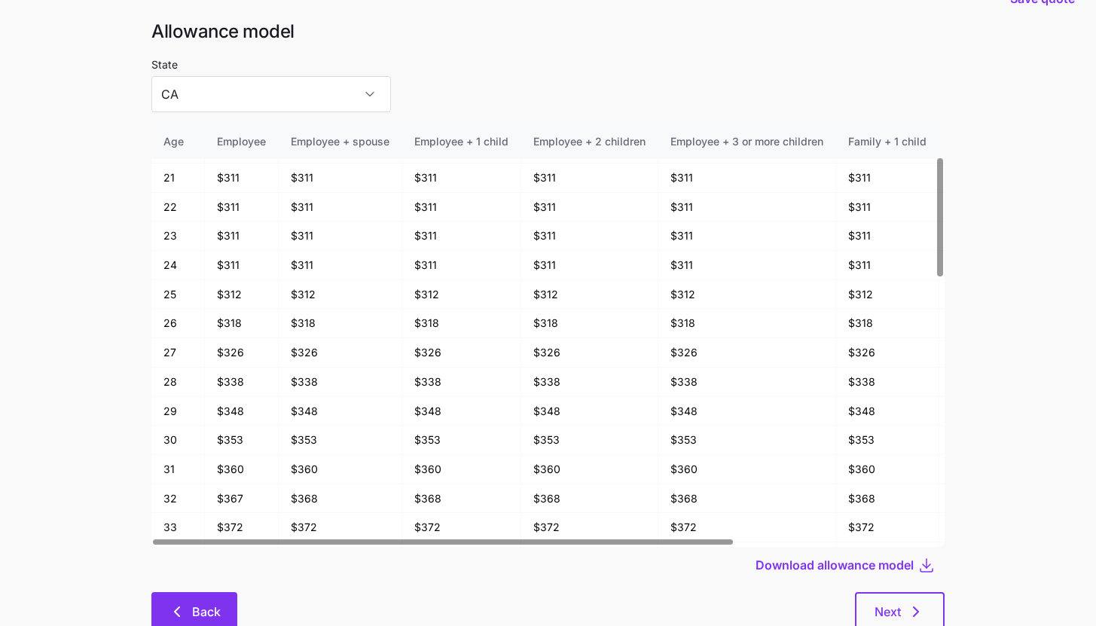
click at [191, 602] on button "Back" at bounding box center [194, 611] width 86 height 38
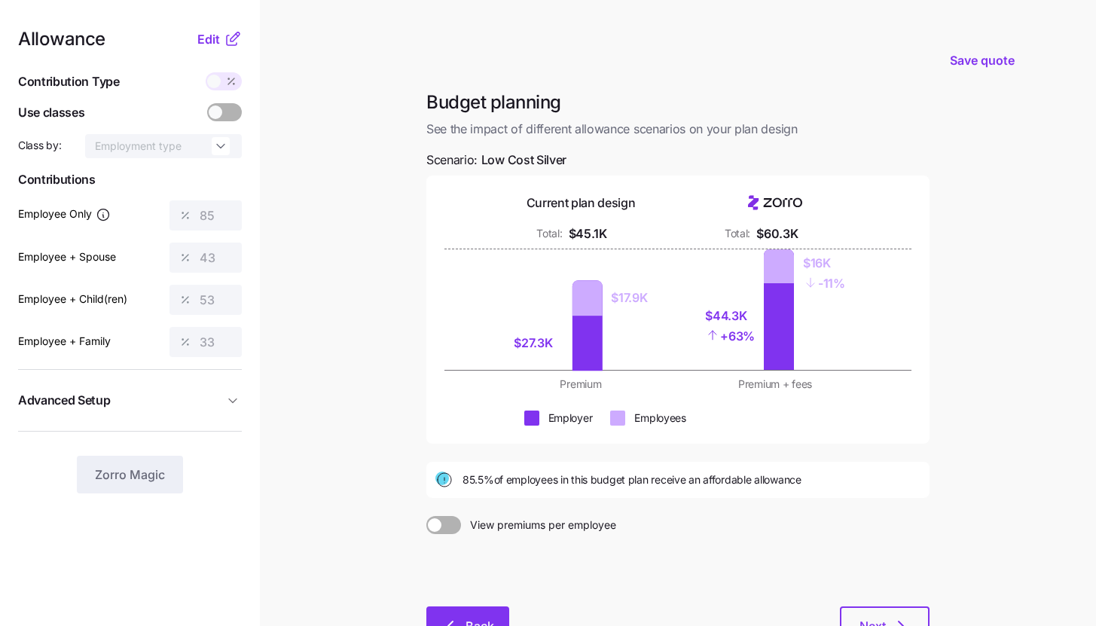
click at [451, 625] on icon "button" at bounding box center [451, 626] width 18 height 18
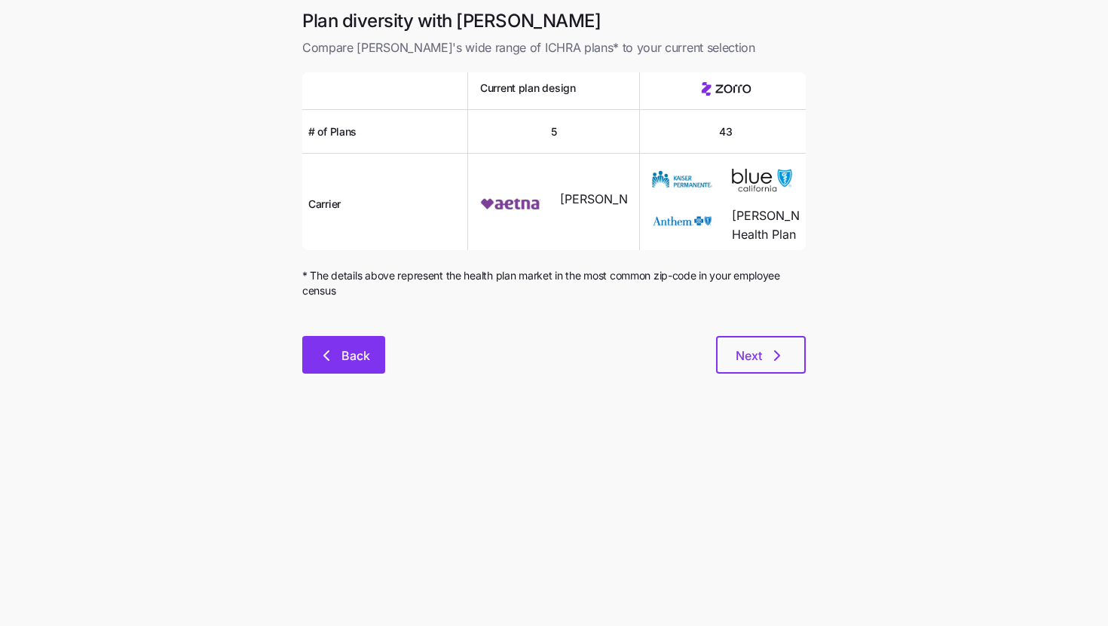
click at [357, 365] on button "Back" at bounding box center [343, 355] width 83 height 38
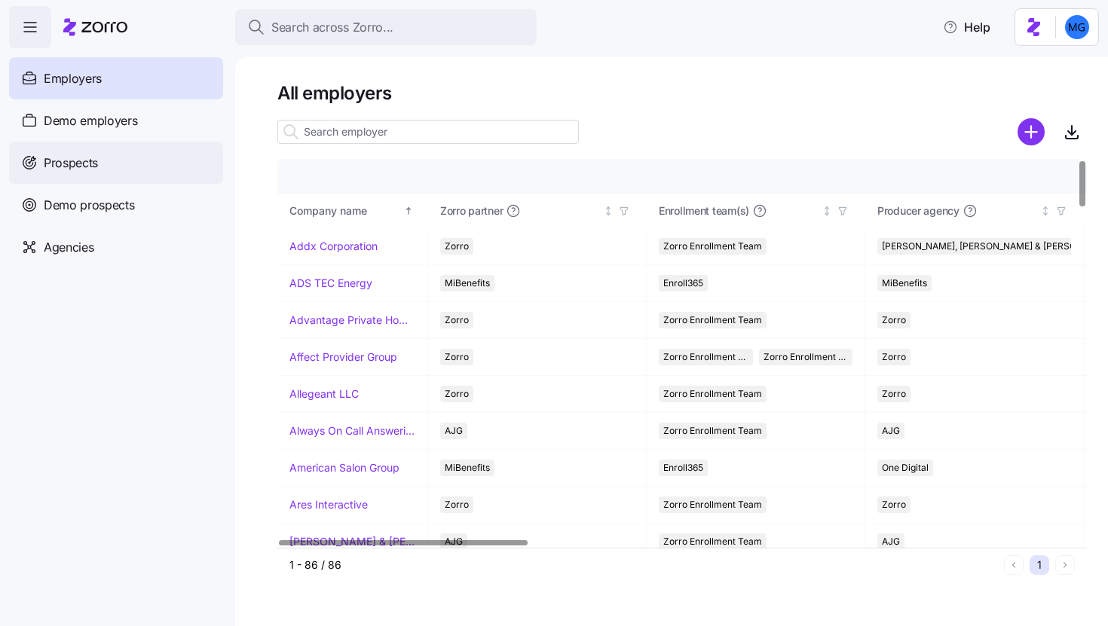
click at [128, 153] on div "Prospects" at bounding box center [116, 163] width 214 height 42
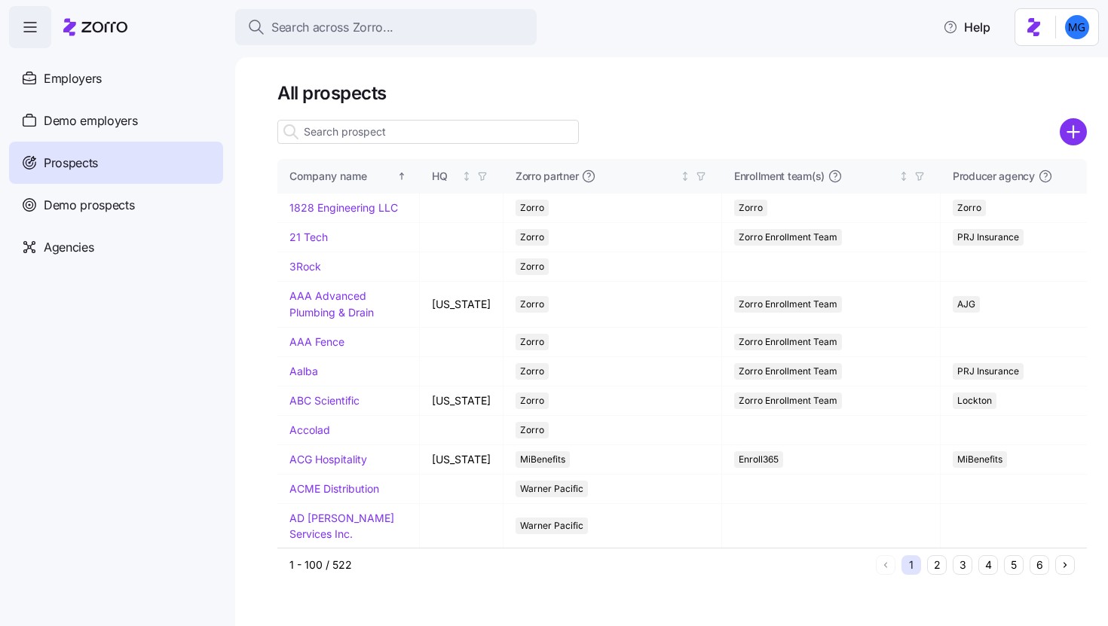
click at [398, 136] on input at bounding box center [427, 132] width 301 height 24
type input "m"
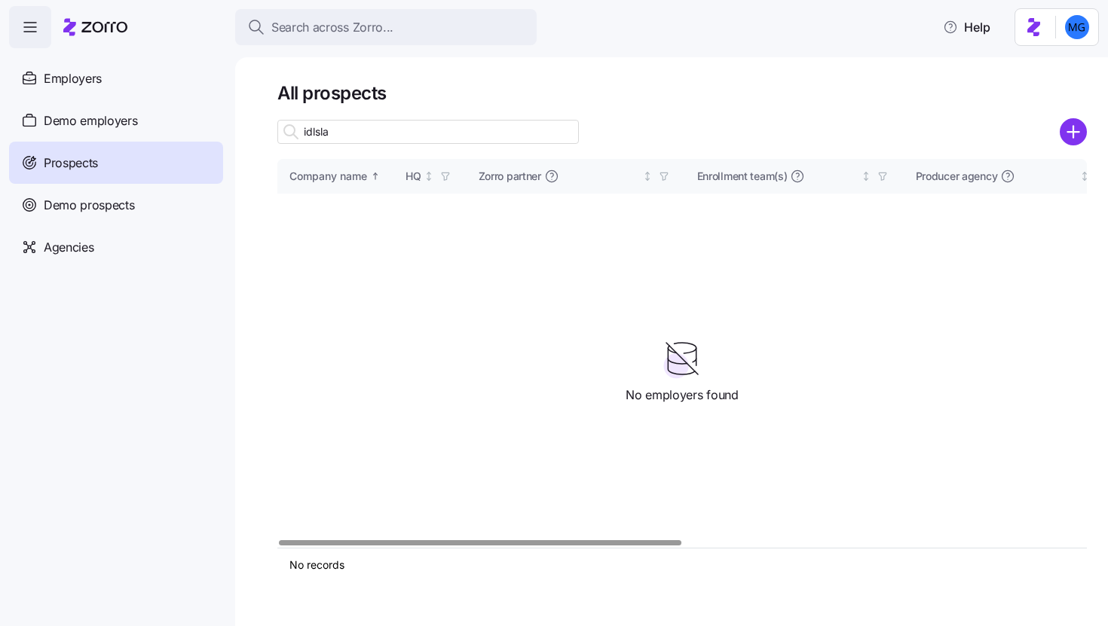
drag, startPoint x: 335, startPoint y: 136, endPoint x: 267, endPoint y: 133, distance: 67.9
click at [267, 133] on div "All prospects idlsla Company name HQ Zorro partner Enrollment team(s) Producer …" at bounding box center [671, 341] width 872 height 569
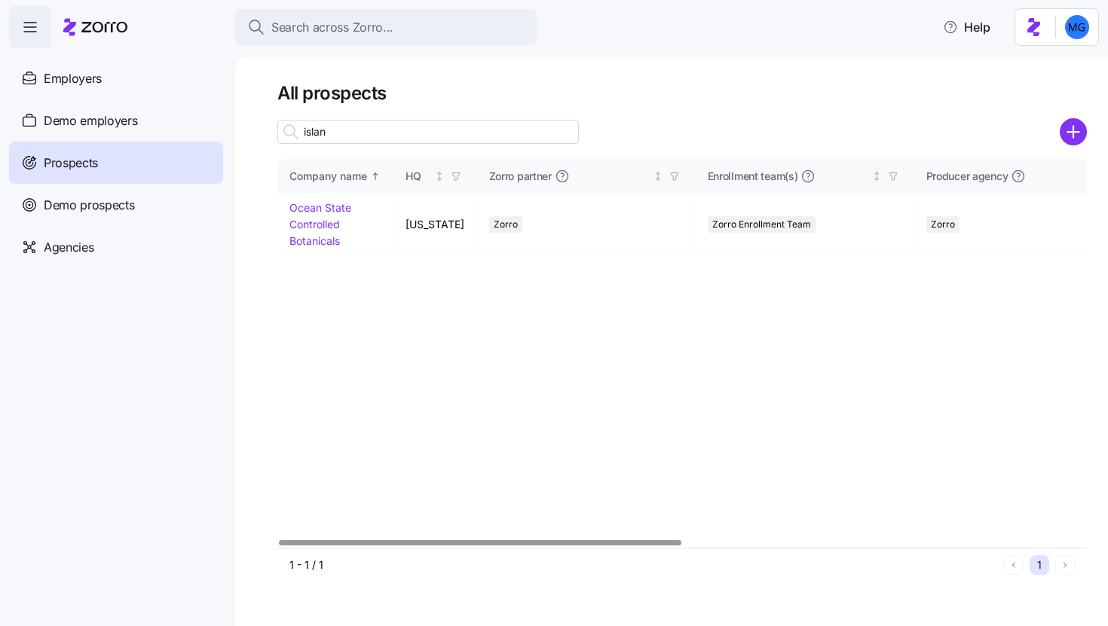
click at [328, 135] on input "islan" at bounding box center [427, 132] width 301 height 24
type input "DBA"
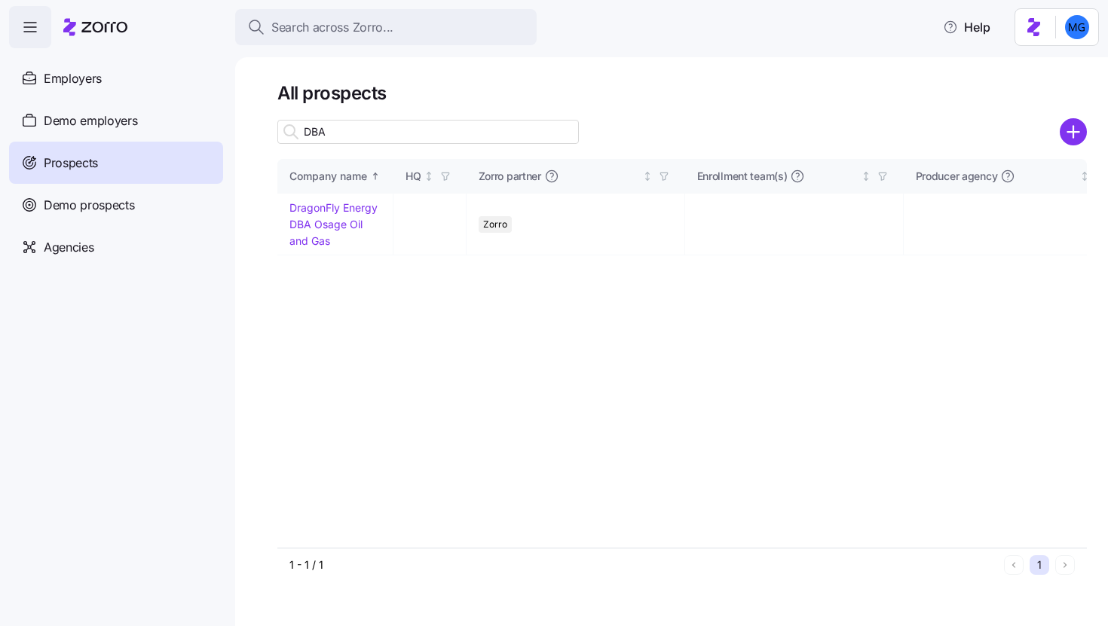
click at [353, 135] on input "DBA" at bounding box center [427, 132] width 301 height 24
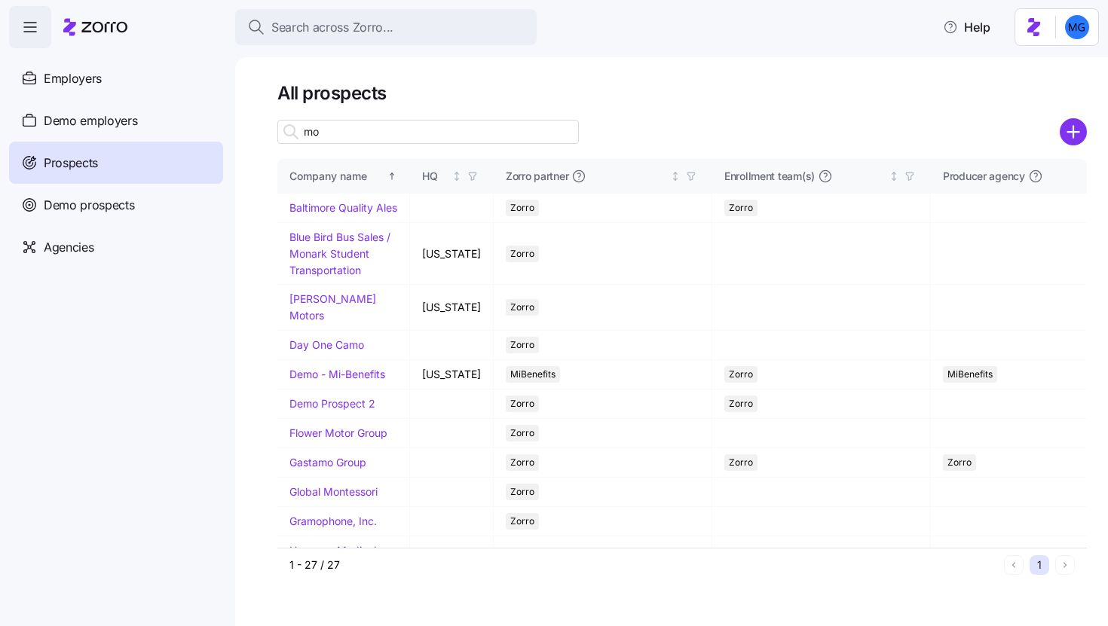
click at [402, 138] on input "mo" at bounding box center [427, 132] width 301 height 24
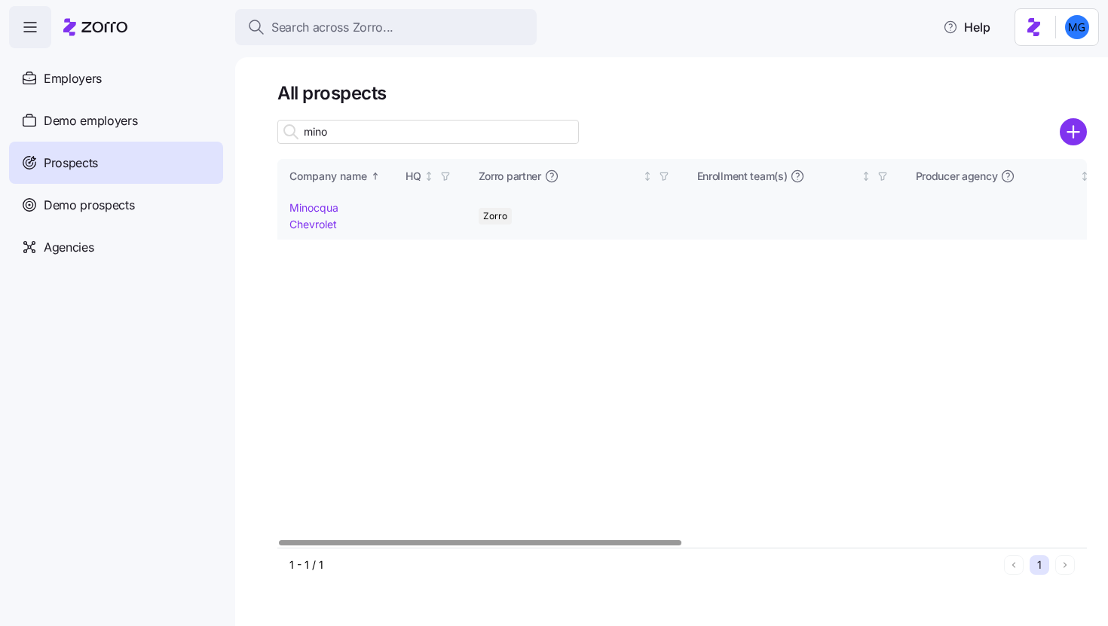
type input "mino"
click at [322, 206] on link "Minocqua Chevrolet" at bounding box center [313, 215] width 49 height 29
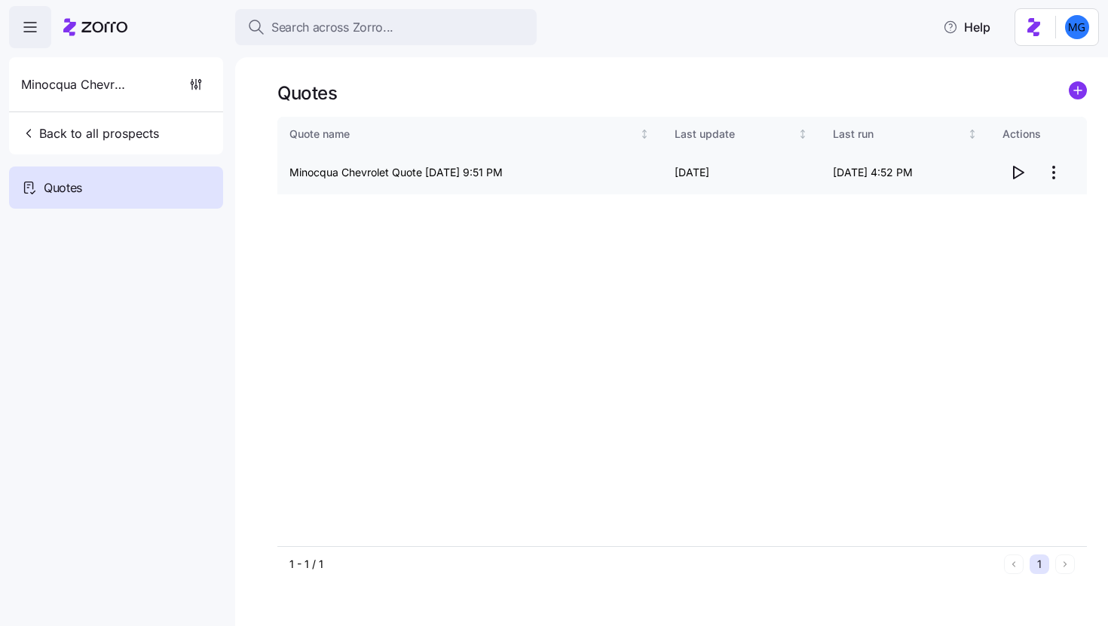
click at [1023, 170] on icon "button" at bounding box center [1017, 172] width 18 height 18
click at [1050, 175] on html "Search across Zorro... Help Minocqua Chevrolet Back to all prospects Quotes Quo…" at bounding box center [554, 308] width 1108 height 617
click at [1001, 214] on div "Edit quote" at bounding box center [993, 209] width 139 height 24
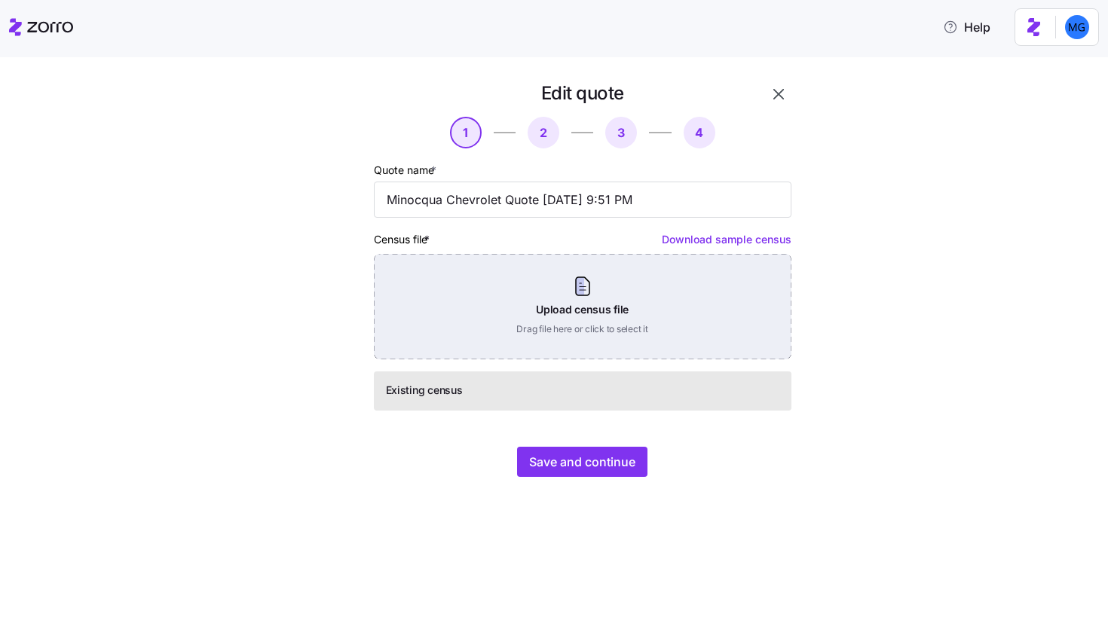
click at [625, 297] on div "Upload census file Drag file here or click to select it" at bounding box center [582, 306] width 417 height 105
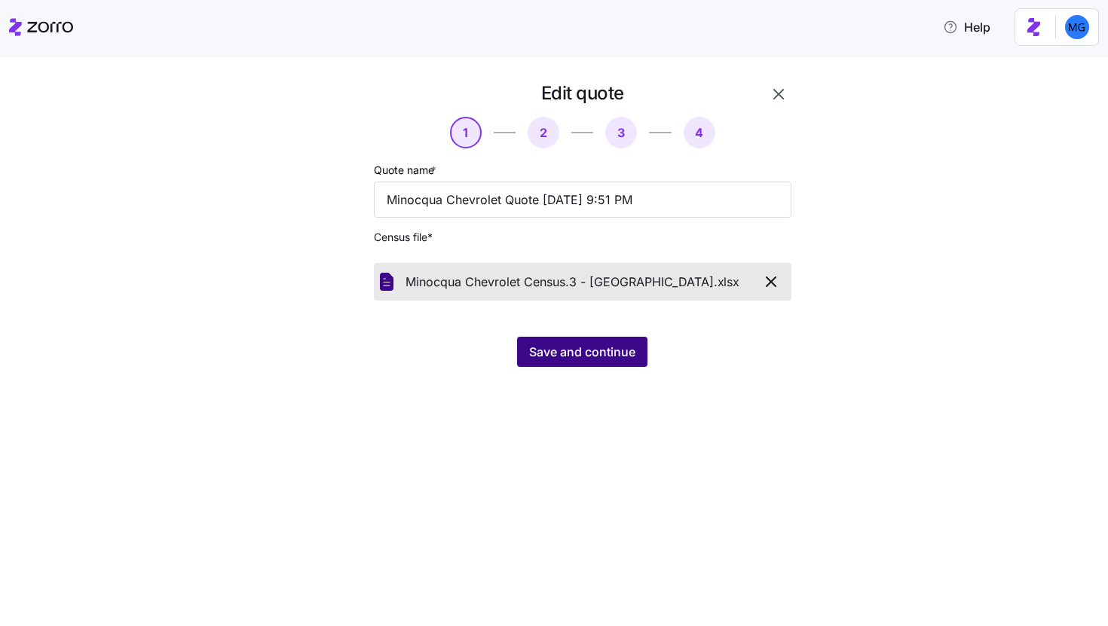
click at [582, 353] on span "Save and continue" at bounding box center [582, 352] width 106 height 18
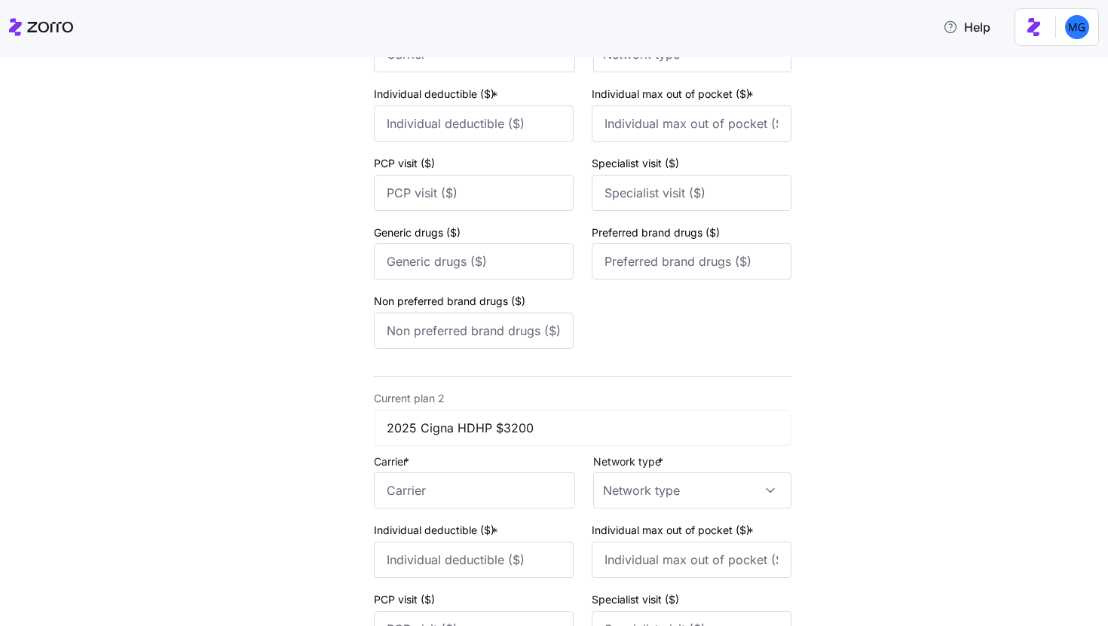
scroll to position [596, 0]
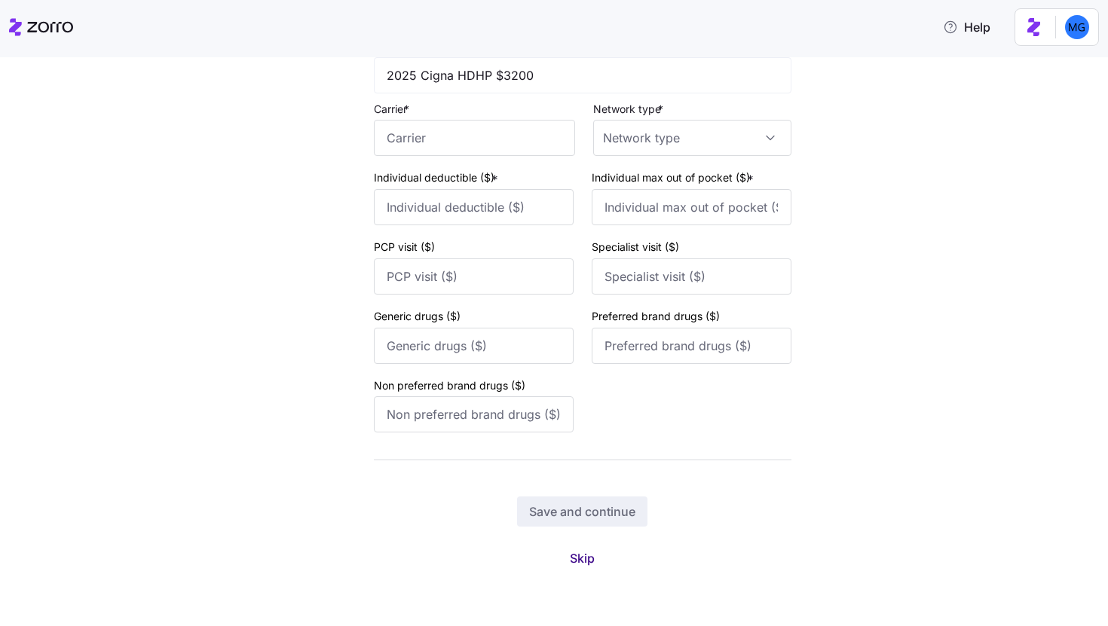
click at [589, 564] on button "Skip" at bounding box center [582, 558] width 49 height 27
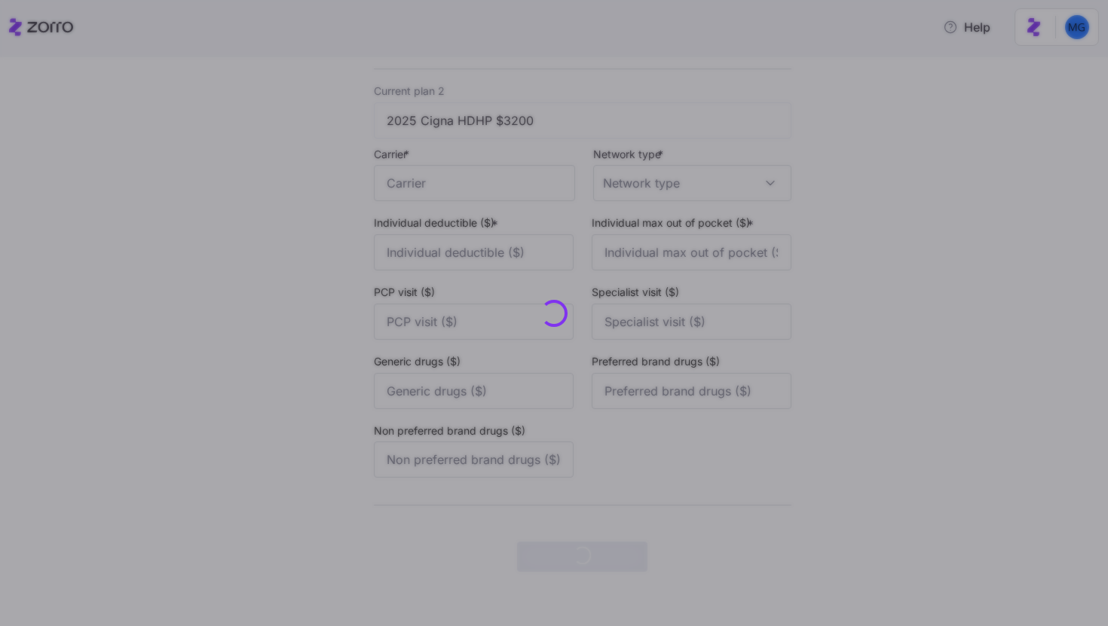
scroll to position [0, 0]
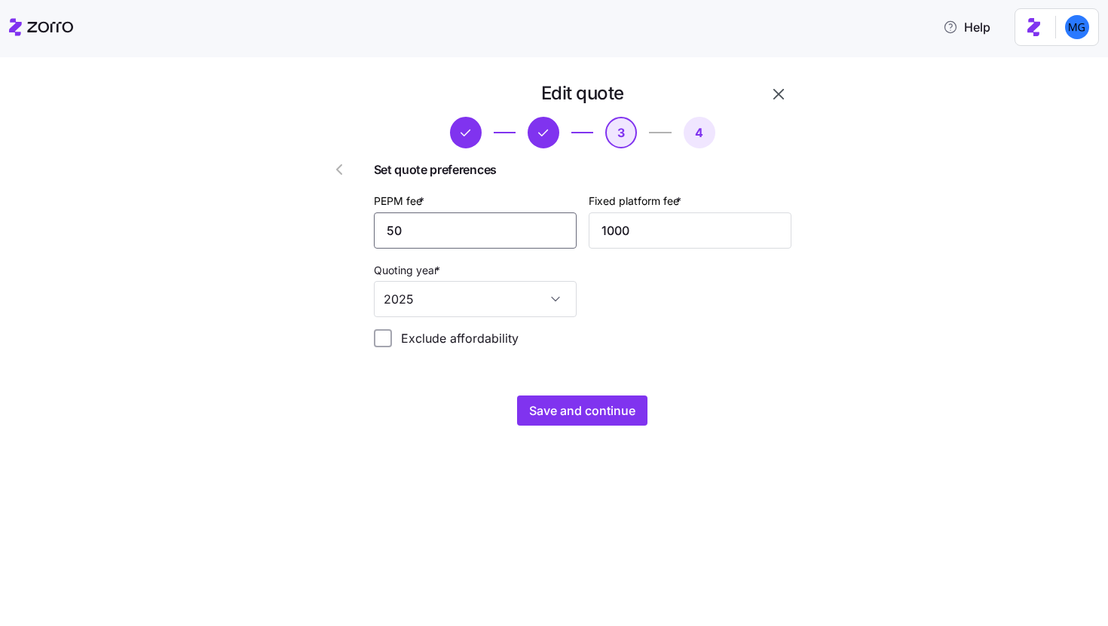
click at [419, 235] on input "50" at bounding box center [475, 230] width 203 height 36
click at [484, 231] on input "20" at bounding box center [475, 230] width 203 height 36
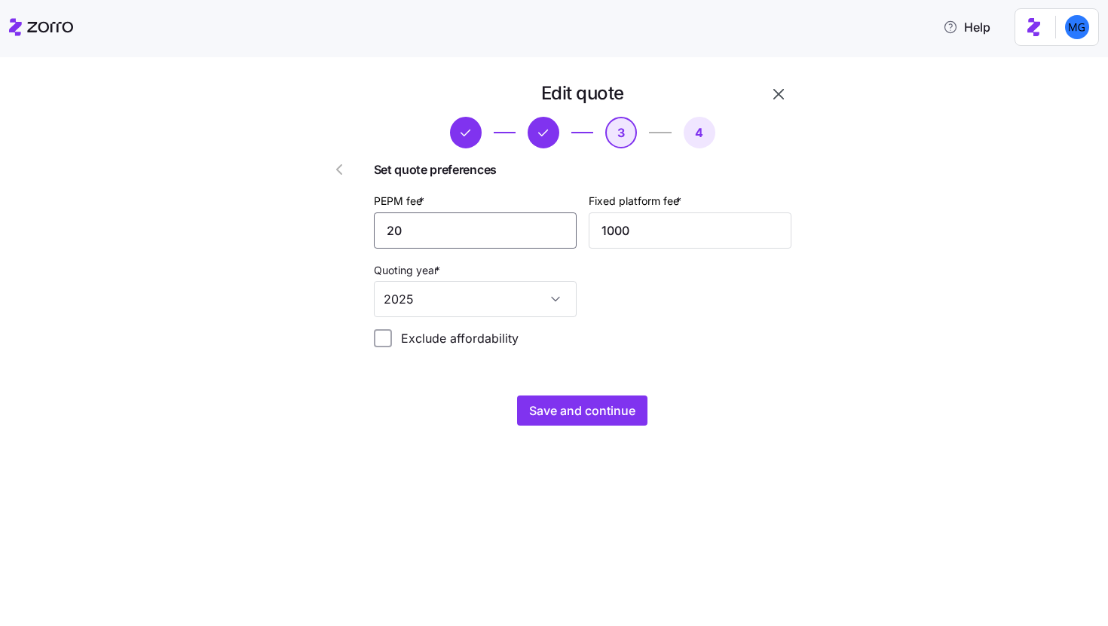
click at [484, 231] on input "20" at bounding box center [475, 230] width 203 height 36
type input "50"
click at [600, 413] on span "Save and continue" at bounding box center [582, 411] width 106 height 18
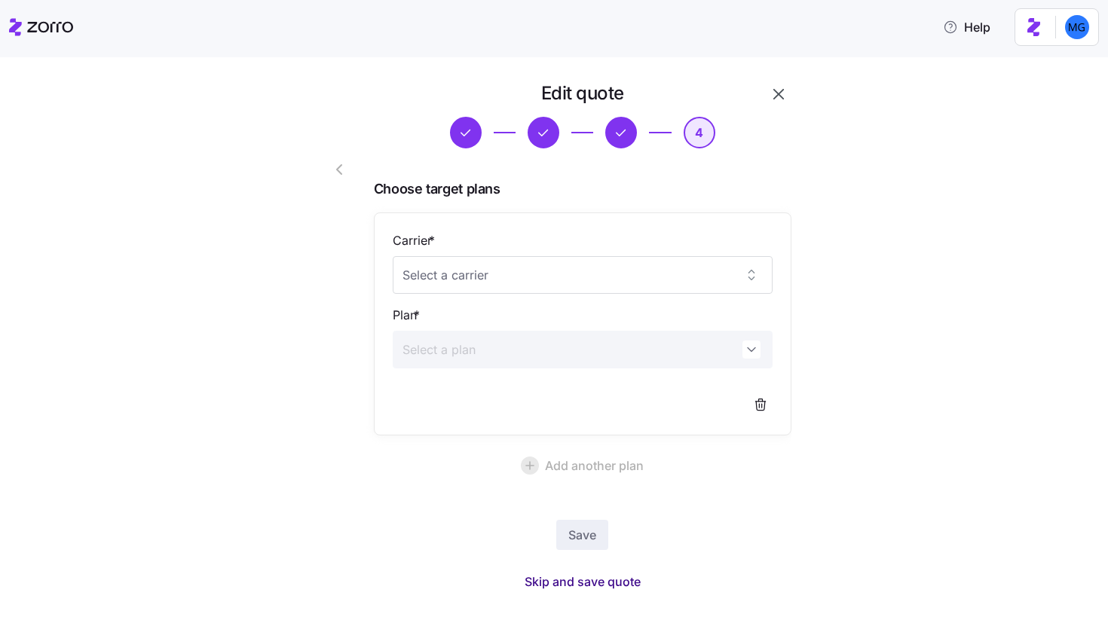
click at [607, 583] on span "Skip and save quote" at bounding box center [582, 582] width 116 height 18
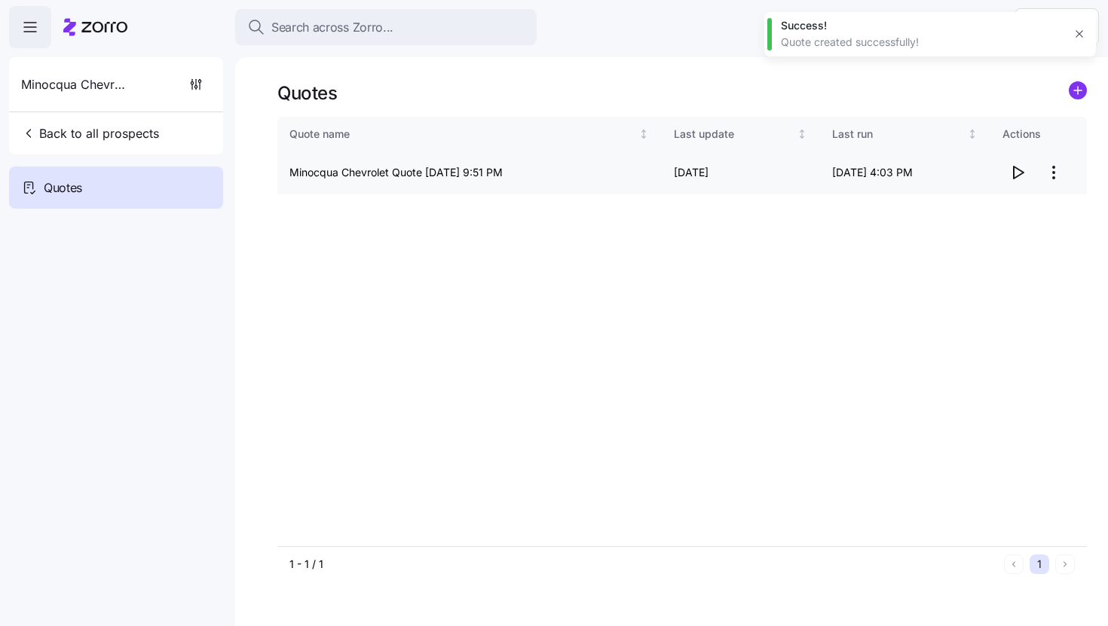
click at [1019, 176] on icon "button" at bounding box center [1017, 172] width 18 height 18
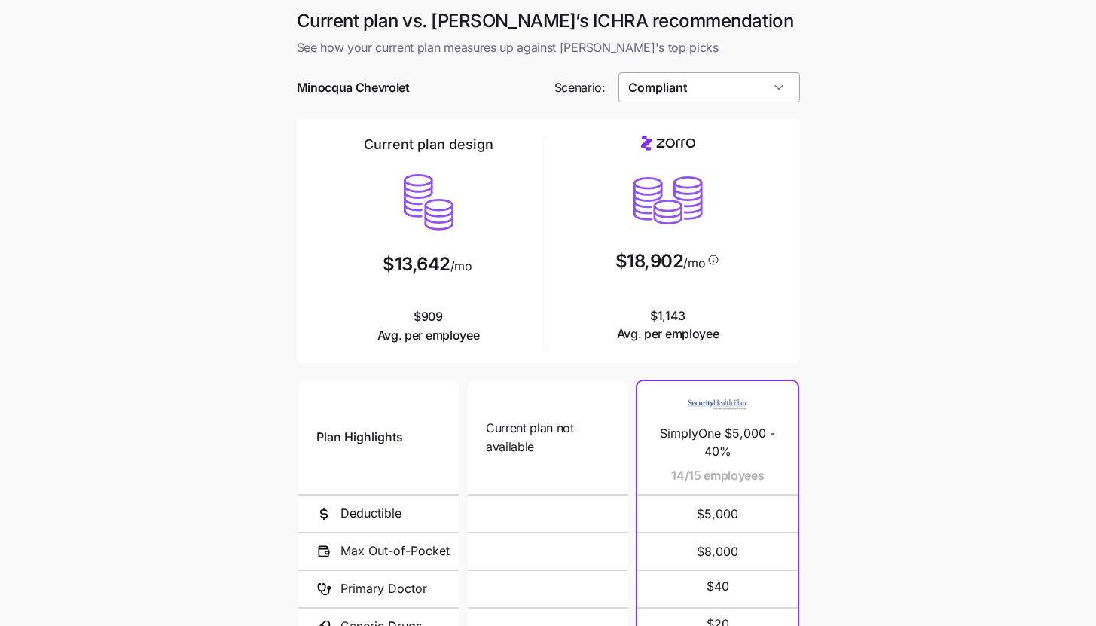
click at [764, 93] on input "Compliant" at bounding box center [710, 87] width 182 height 30
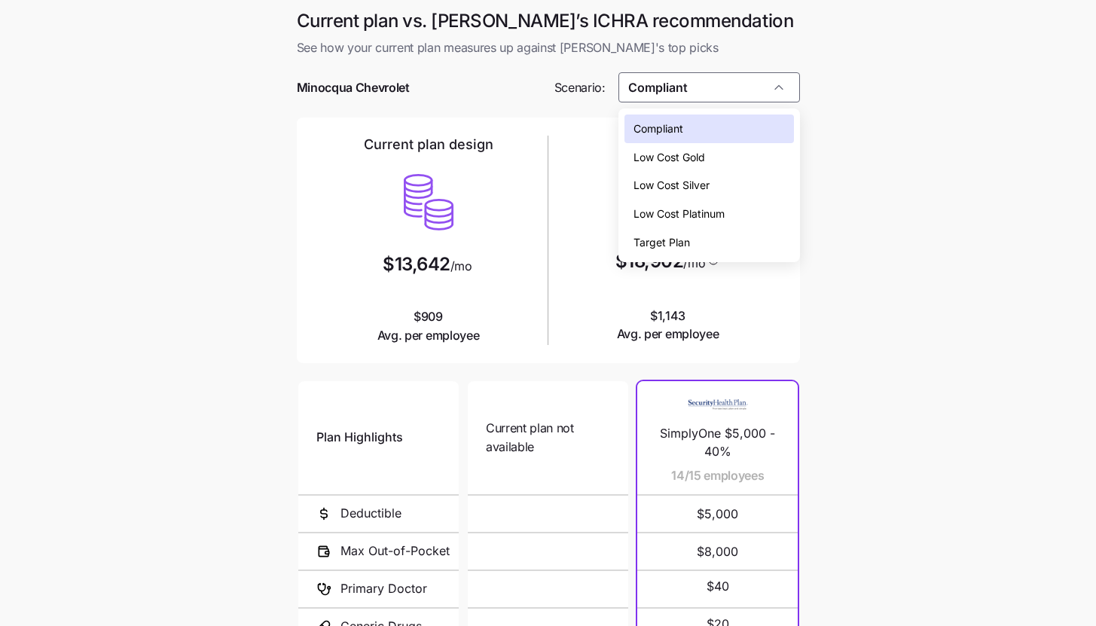
click at [741, 181] on div "Low Cost Silver" at bounding box center [710, 185] width 170 height 29
type input "Low Cost Silver"
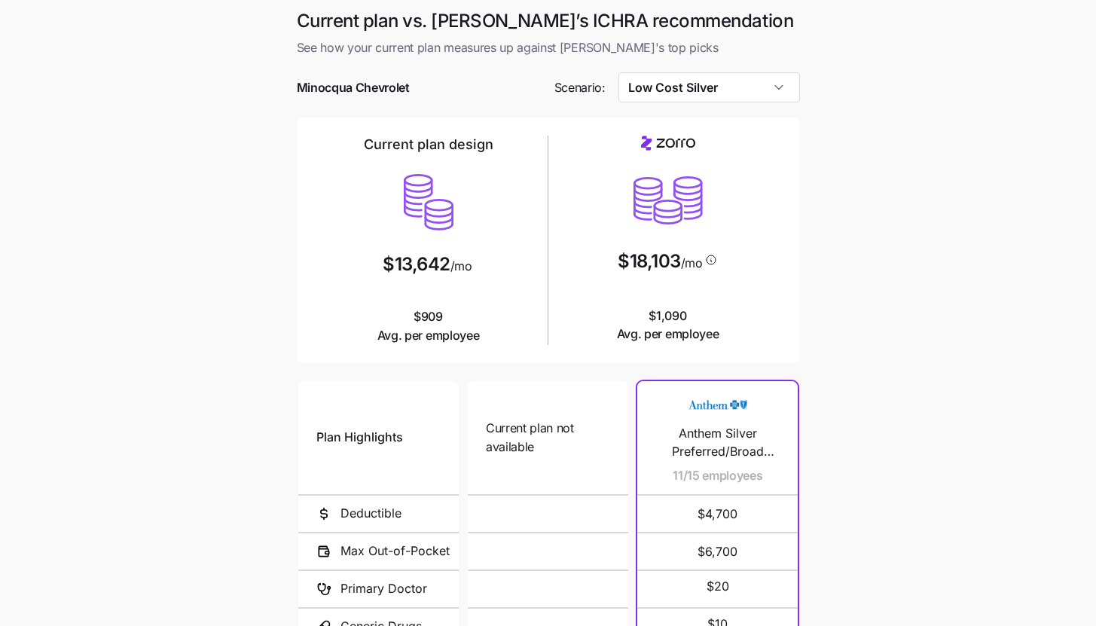
scroll to position [196, 0]
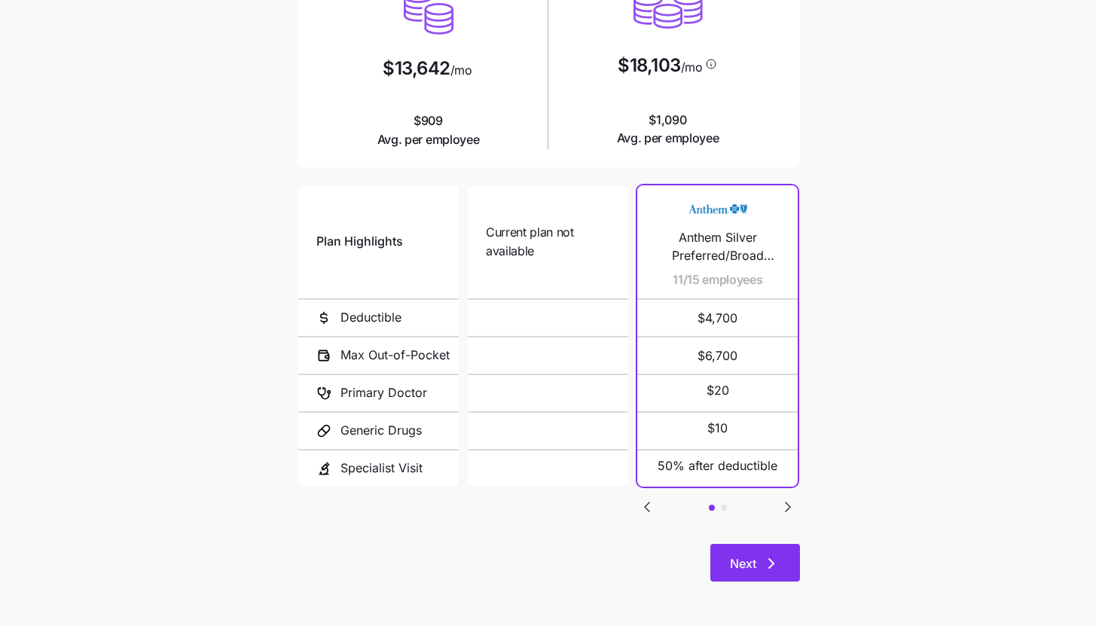
click at [773, 556] on icon "button" at bounding box center [771, 564] width 18 height 18
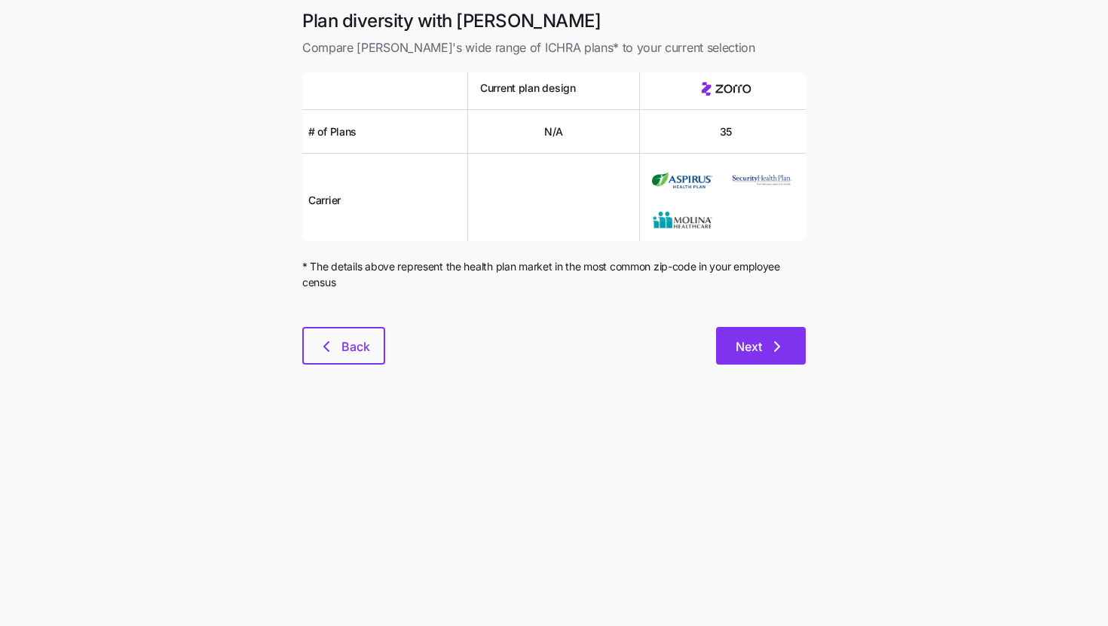
click at [765, 353] on span "Next" at bounding box center [760, 347] width 50 height 18
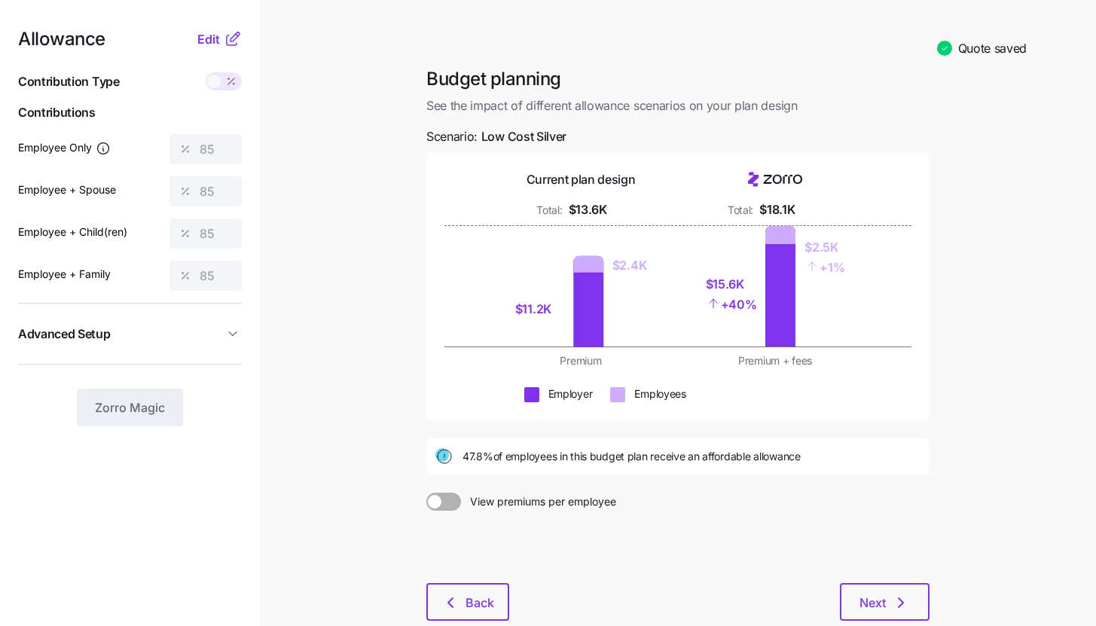
click at [225, 40] on icon at bounding box center [233, 39] width 18 height 18
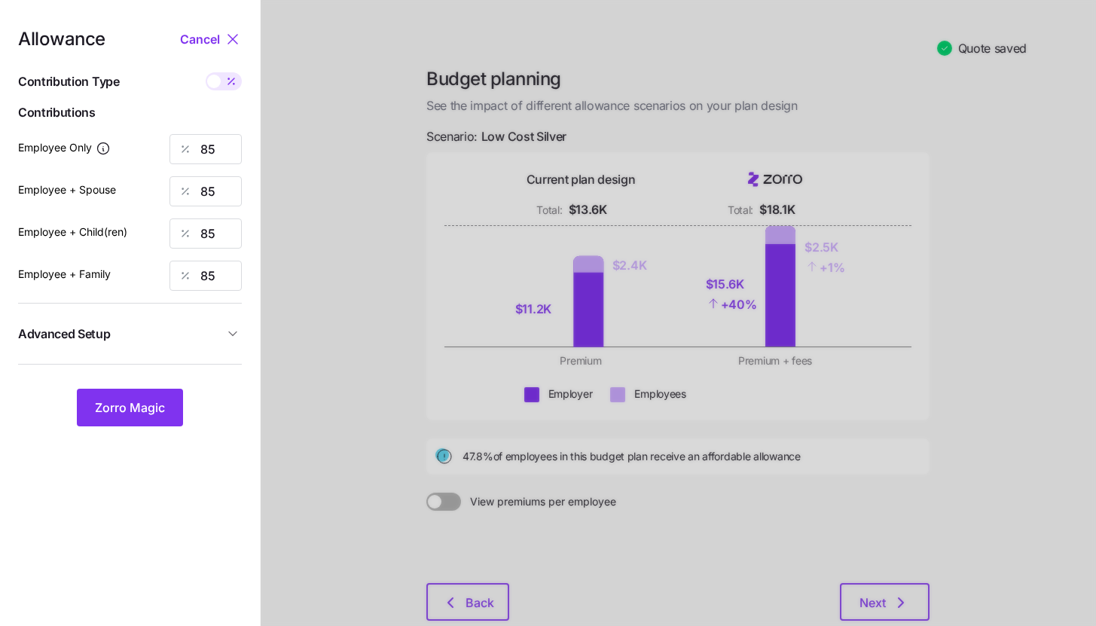
click at [228, 81] on icon at bounding box center [231, 81] width 12 height 12
click at [206, 72] on input "checkbox" at bounding box center [206, 72] width 0 height 0
type input "654"
type input "1308"
type input "1071"
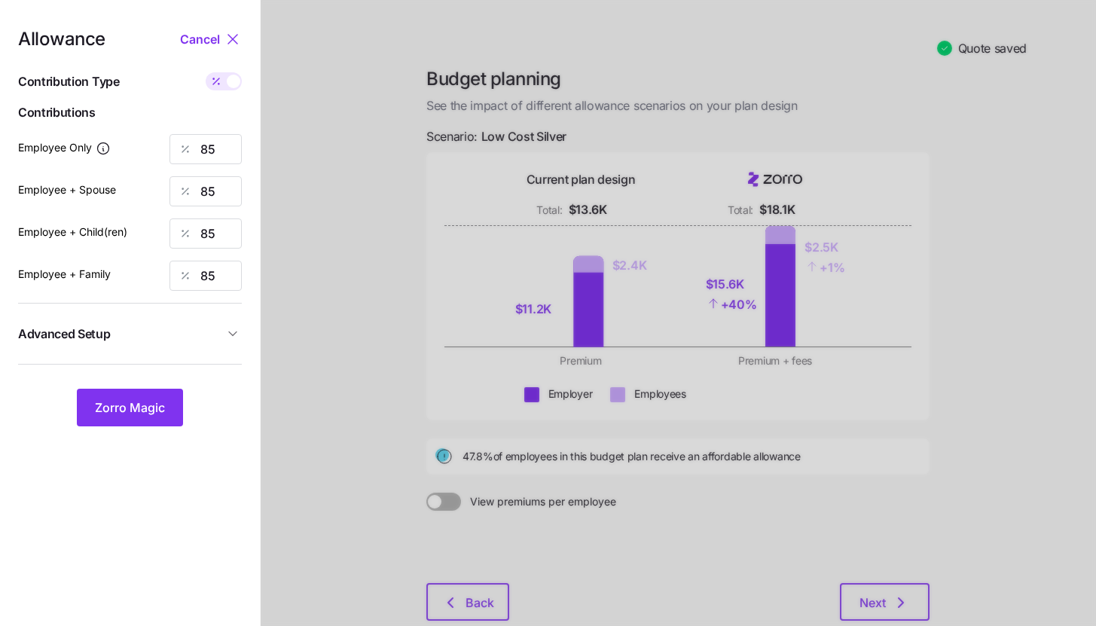
type input "1725"
click at [224, 190] on input "1308" at bounding box center [206, 191] width 72 height 30
type input "654"
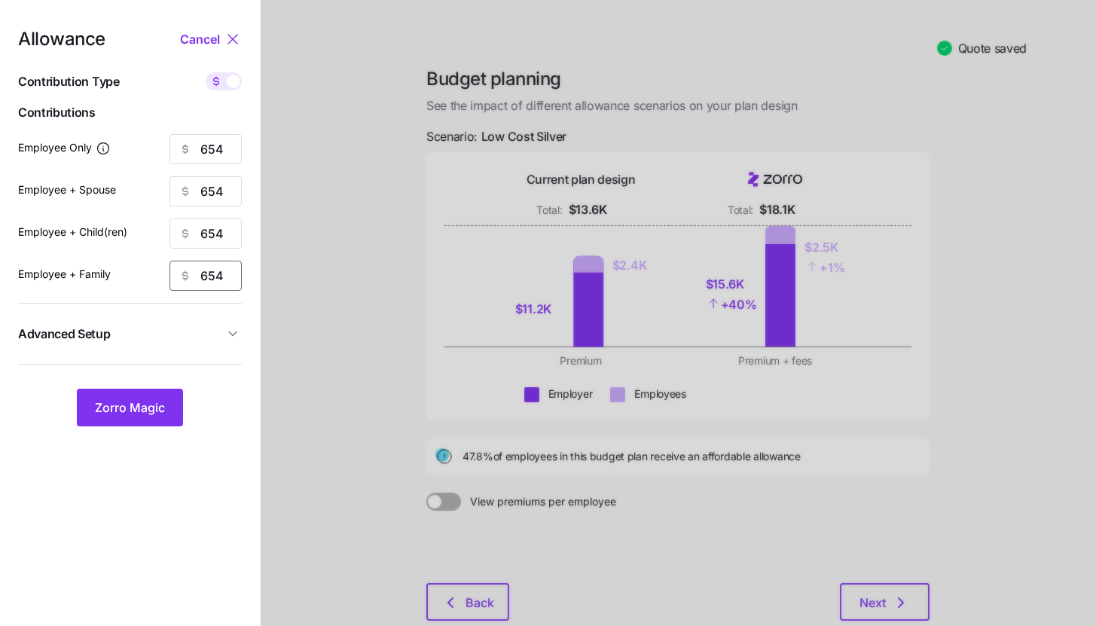
type input "654"
click at [181, 330] on span "Advanced Setup" at bounding box center [121, 334] width 206 height 19
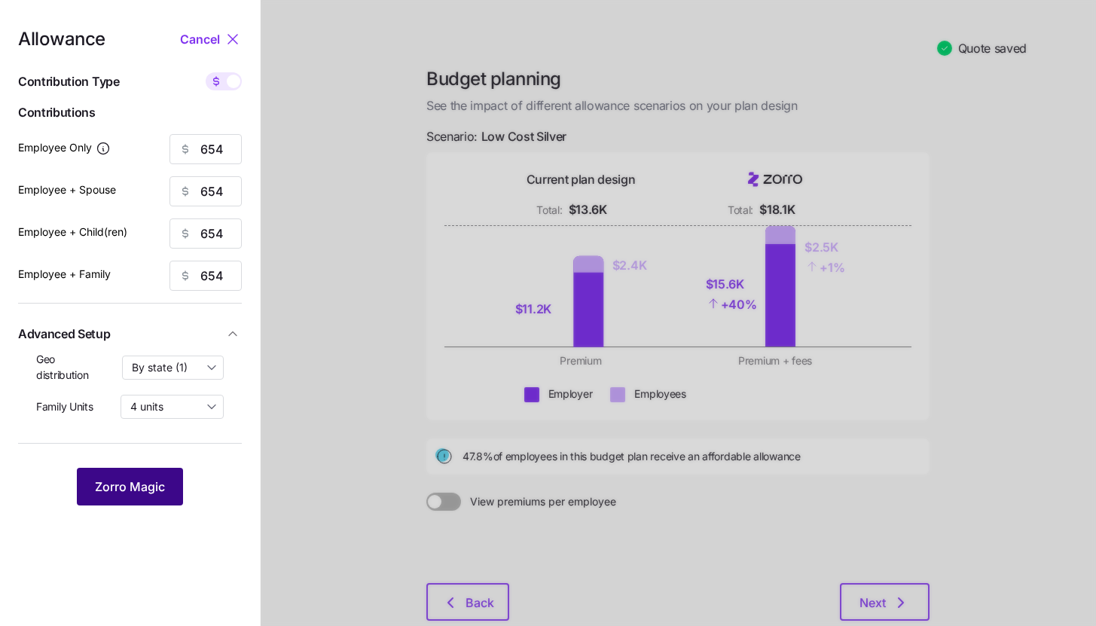
click at [136, 474] on button "Zorro Magic" at bounding box center [130, 487] width 106 height 38
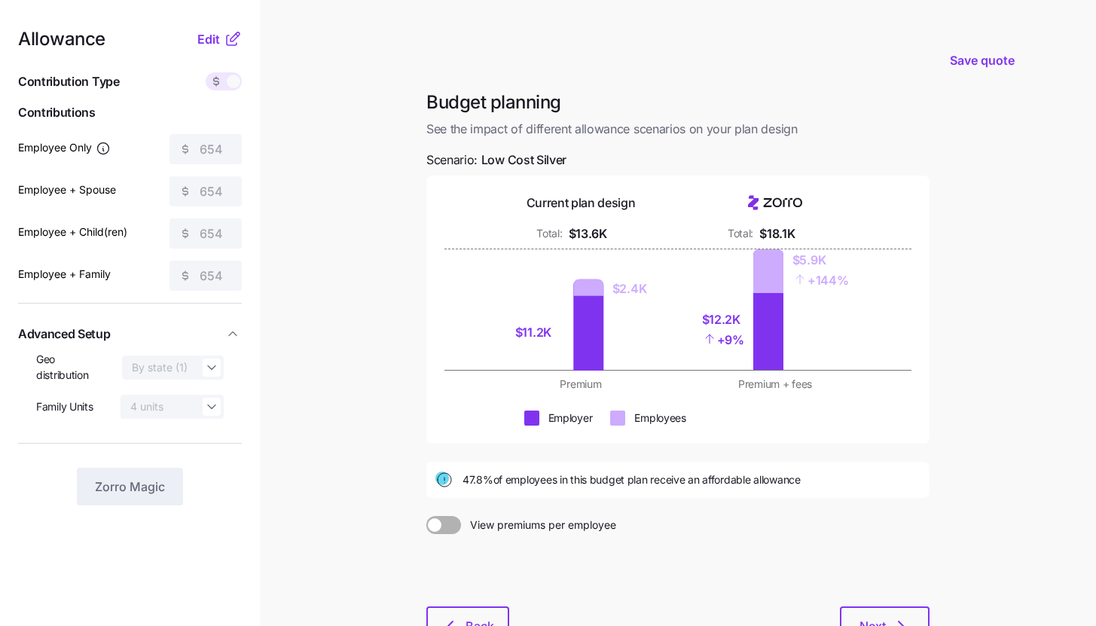
click at [212, 23] on nav "Allowance Edit Contribution Type Use classes Contributions Employee Only 654 Em…" at bounding box center [130, 370] width 260 height 741
click at [212, 38] on span "Edit" at bounding box center [208, 39] width 23 height 18
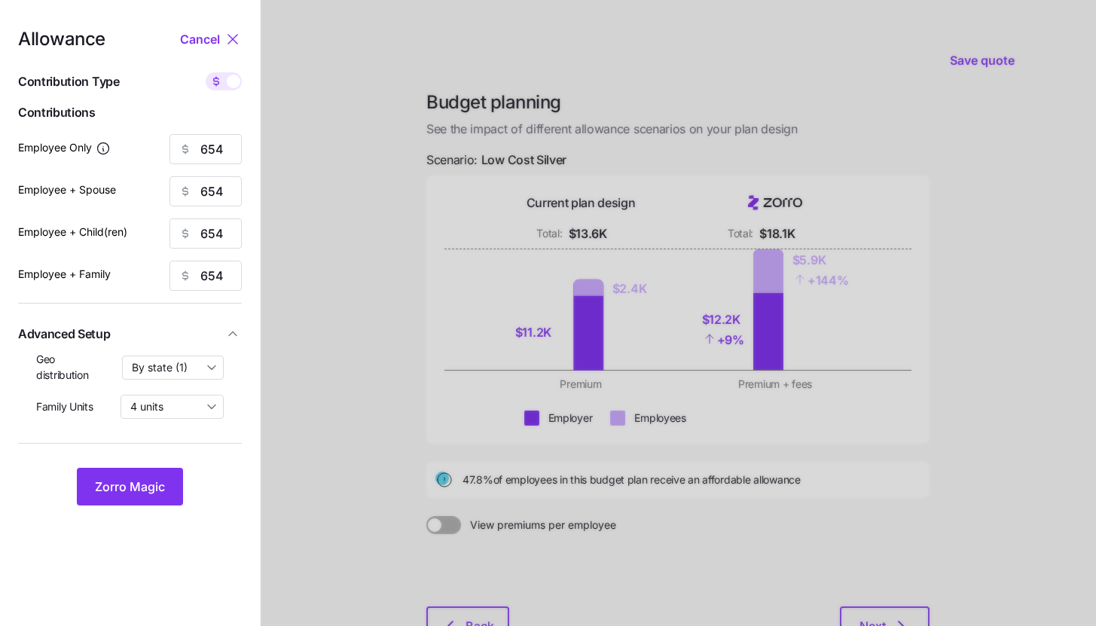
click at [214, 81] on icon at bounding box center [216, 81] width 5 height 6
click at [206, 72] on input "checkbox" at bounding box center [206, 72] width 0 height 0
type input "85"
type input "42"
type input "52"
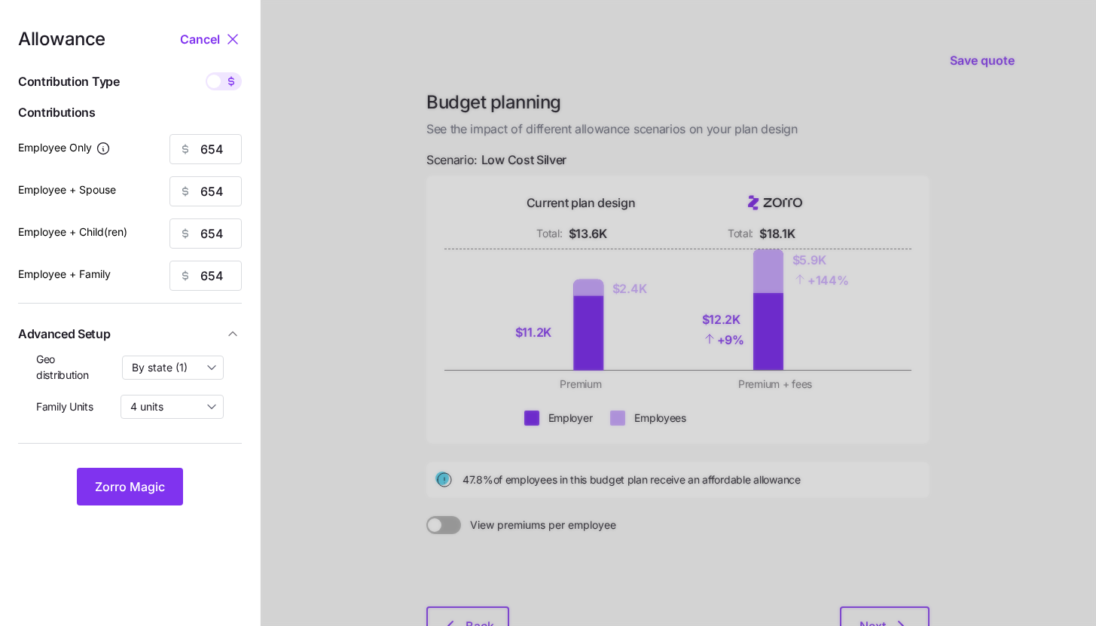
type input "32"
click at [160, 493] on span "Zorro Magic" at bounding box center [130, 487] width 70 height 18
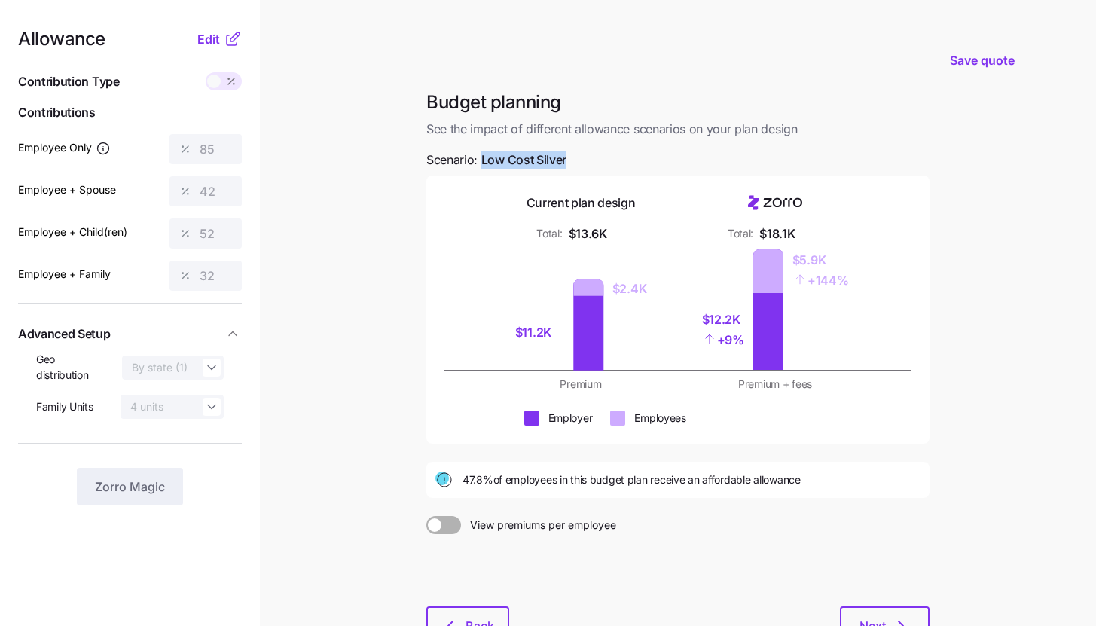
drag, startPoint x: 482, startPoint y: 159, endPoint x: 625, endPoint y: 155, distance: 143.2
click at [625, 155] on div "Budget planning See the impact of different allowance scenarios on your plan de…" at bounding box center [677, 376] width 527 height 572
click at [472, 625] on span "Back" at bounding box center [480, 626] width 29 height 18
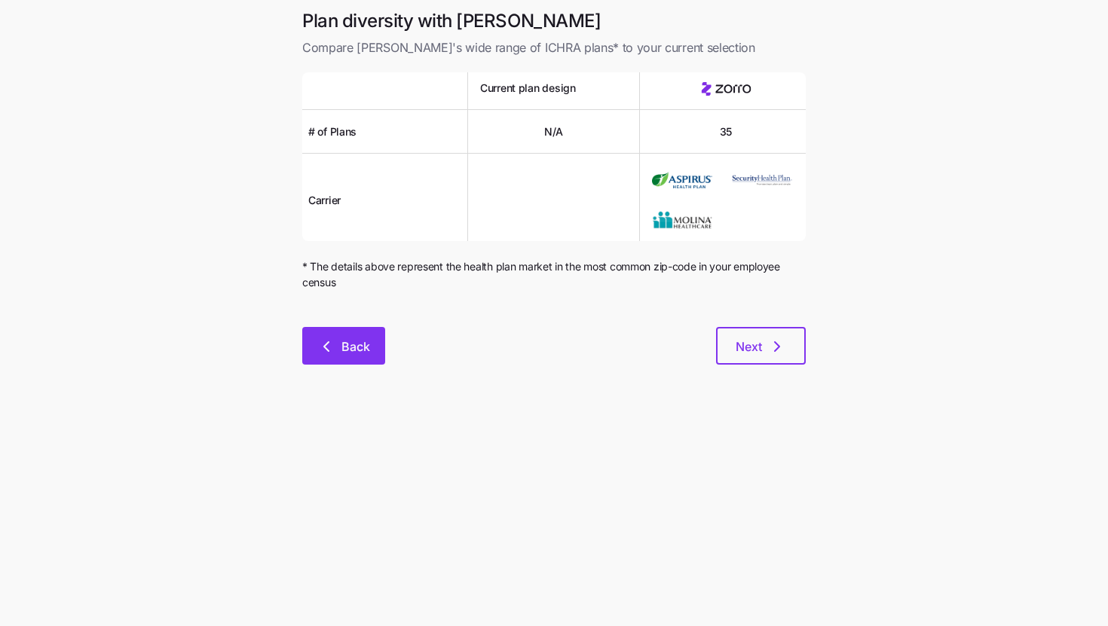
click at [341, 337] on button "Back" at bounding box center [343, 346] width 83 height 38
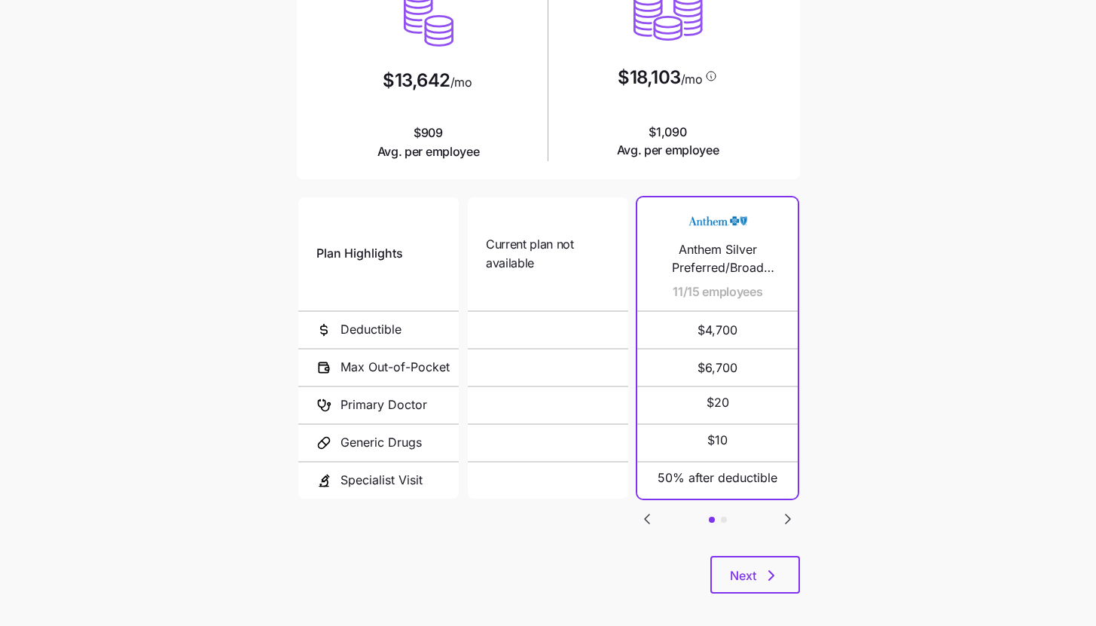
scroll to position [196, 0]
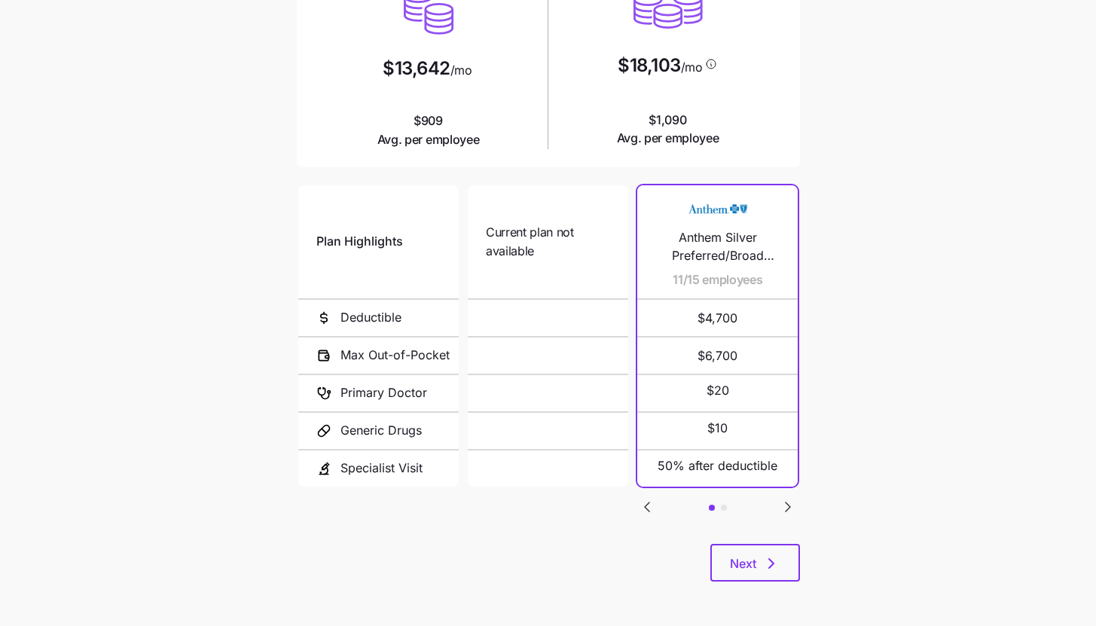
click at [787, 504] on icon "Go to next slide" at bounding box center [788, 507] width 5 height 9
click at [647, 503] on icon "Go to previous slide" at bounding box center [647, 507] width 5 height 9
click at [756, 560] on span "Next" at bounding box center [755, 564] width 50 height 18
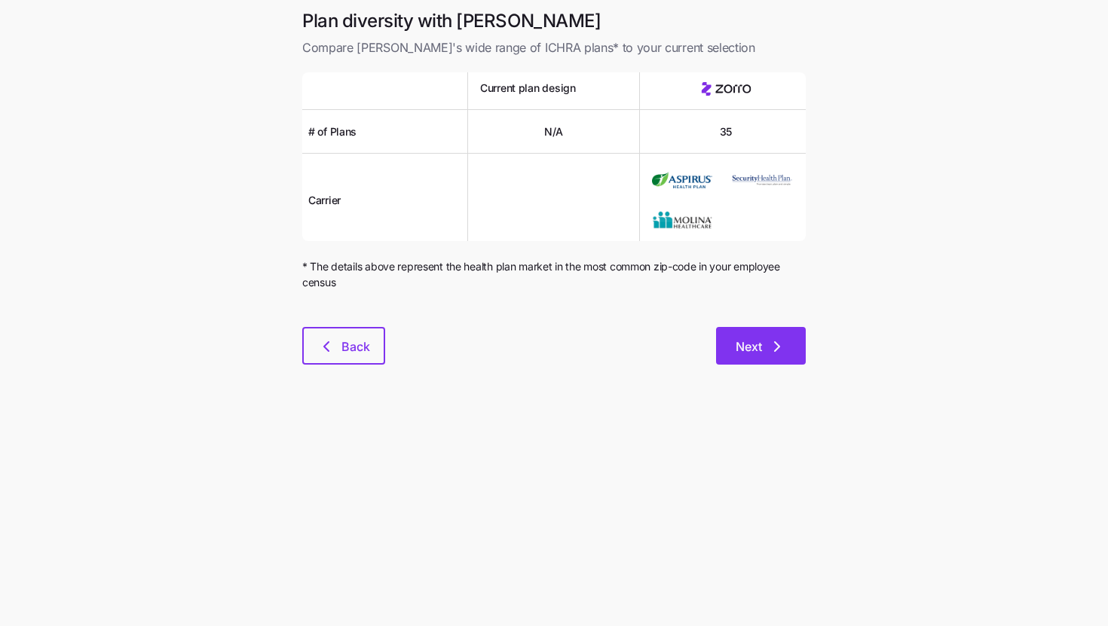
click at [752, 333] on button "Next" at bounding box center [761, 346] width 90 height 38
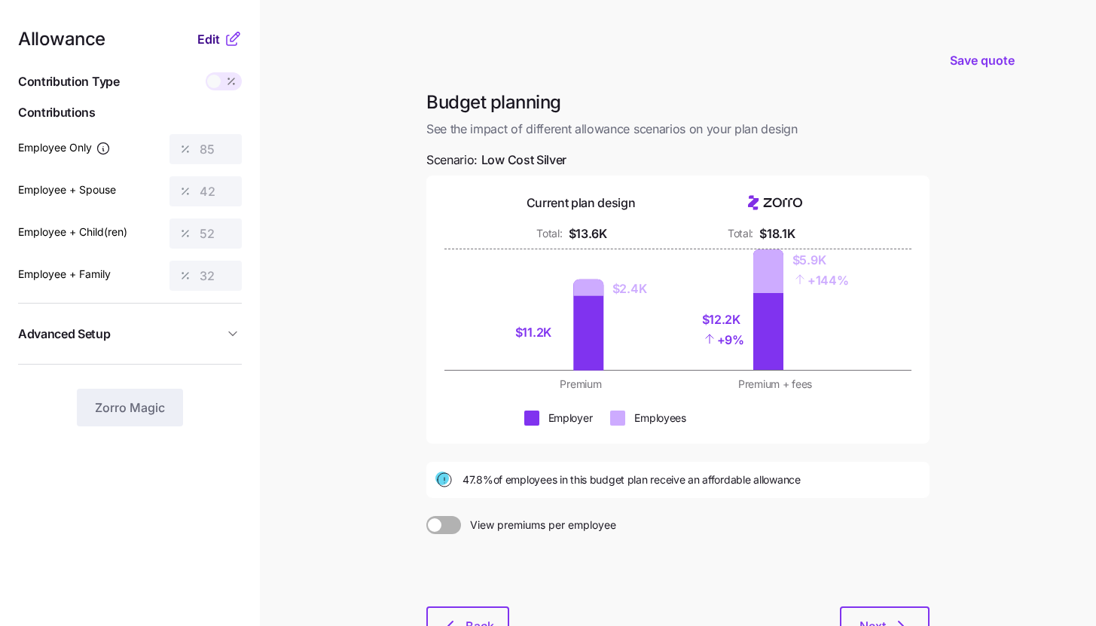
click at [218, 44] on span "Edit" at bounding box center [208, 39] width 23 height 18
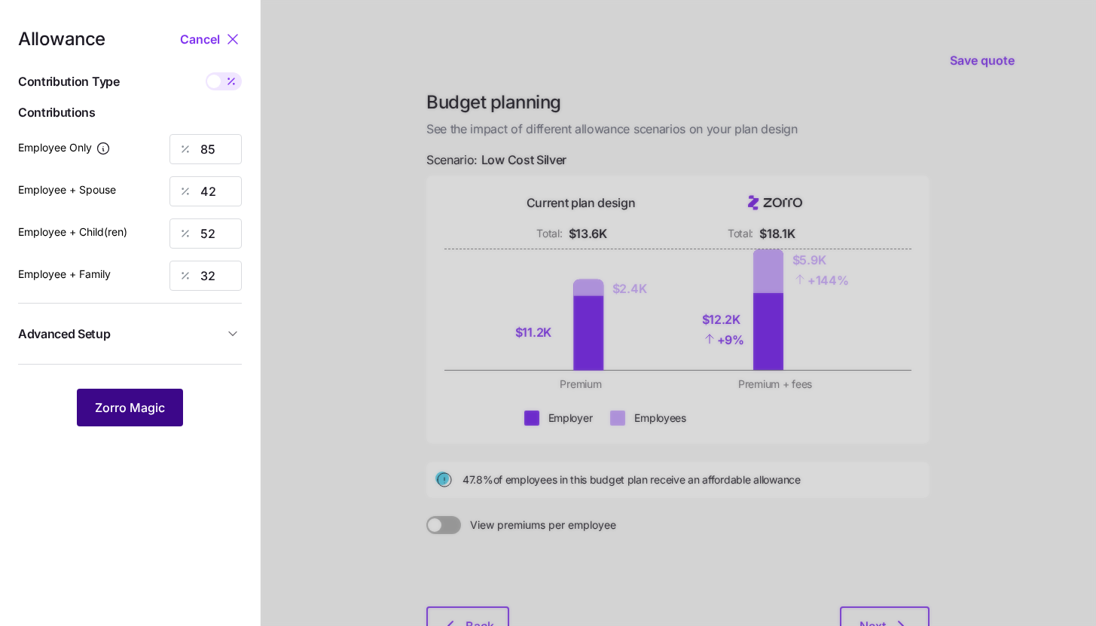
click at [126, 409] on span "Zorro Magic" at bounding box center [130, 408] width 70 height 18
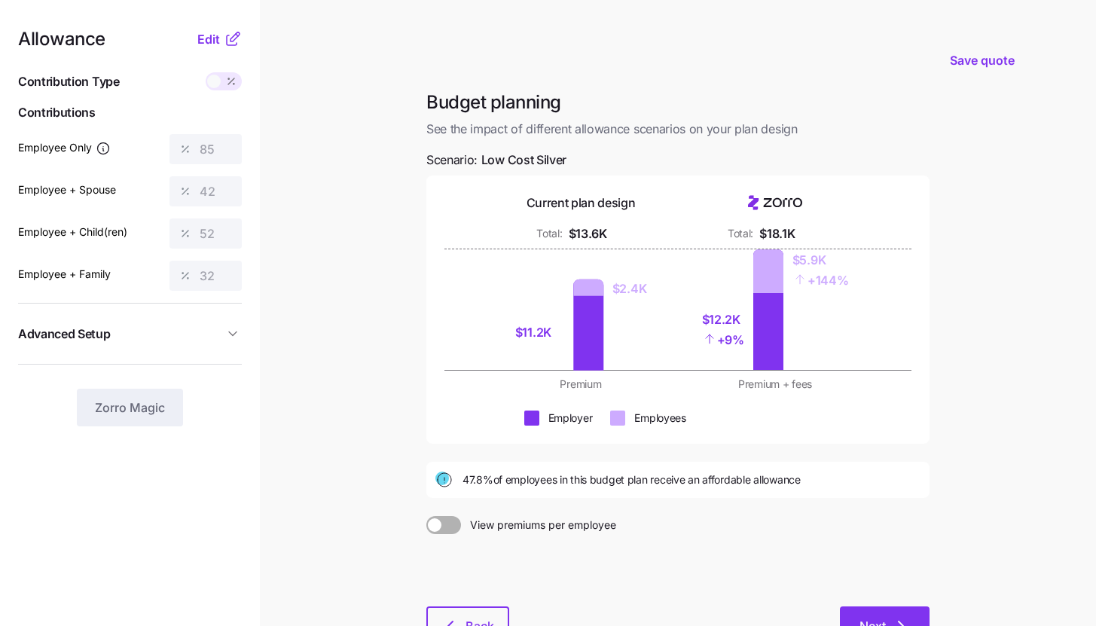
click at [869, 621] on span "Next" at bounding box center [873, 626] width 26 height 18
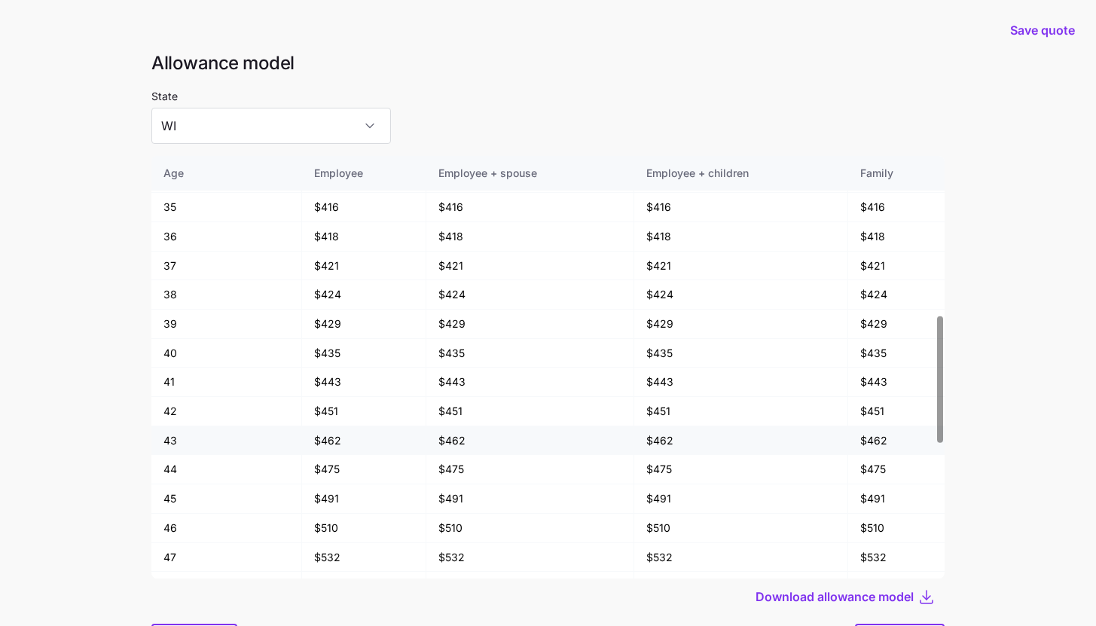
scroll to position [640, 0]
click at [178, 130] on input "WI" at bounding box center [271, 126] width 240 height 36
click at [78, 355] on main "Save quote Allowance model State WI Age Employee Employee + spouse Employee + c…" at bounding box center [548, 353] width 1096 height 707
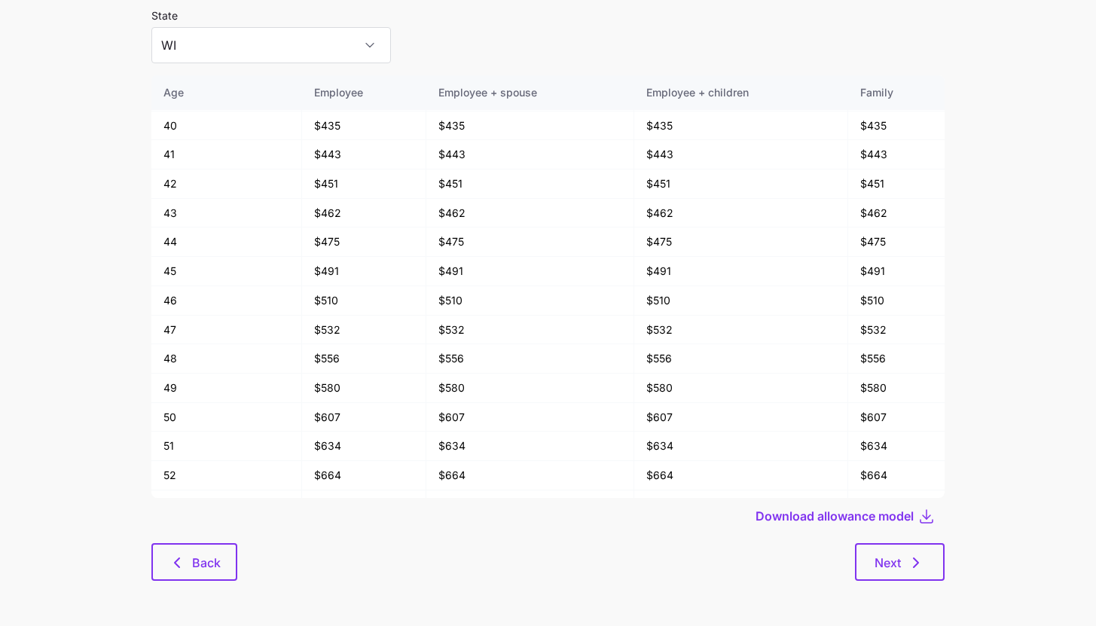
scroll to position [81, 0]
drag, startPoint x: 316, startPoint y: 331, endPoint x: 364, endPoint y: 330, distance: 47.5
click at [364, 330] on td "$532" at bounding box center [364, 330] width 124 height 29
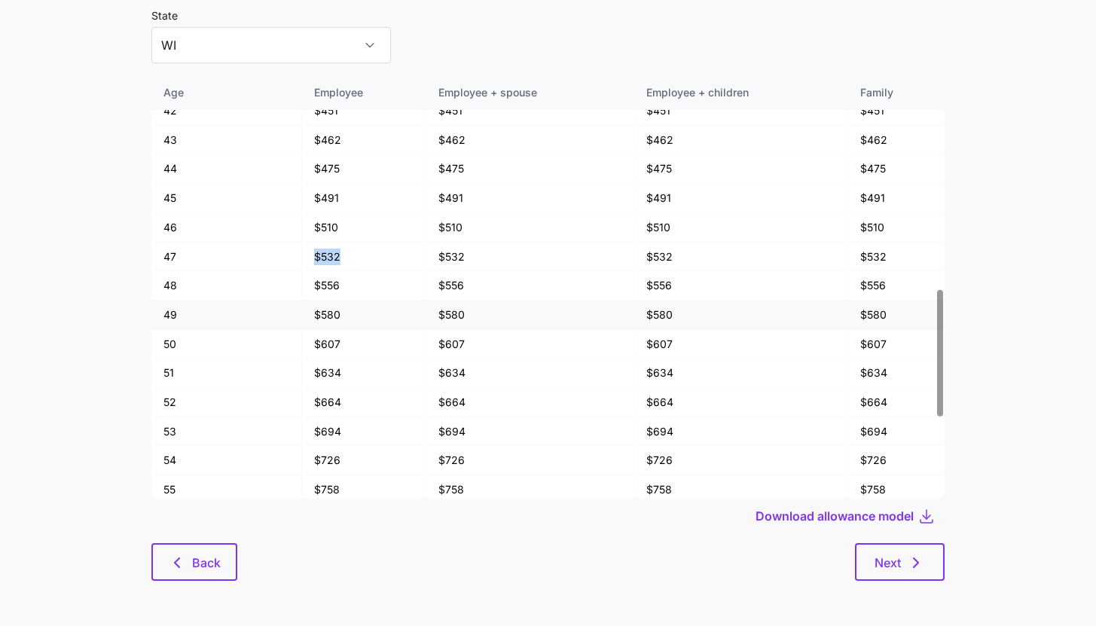
scroll to position [924, 0]
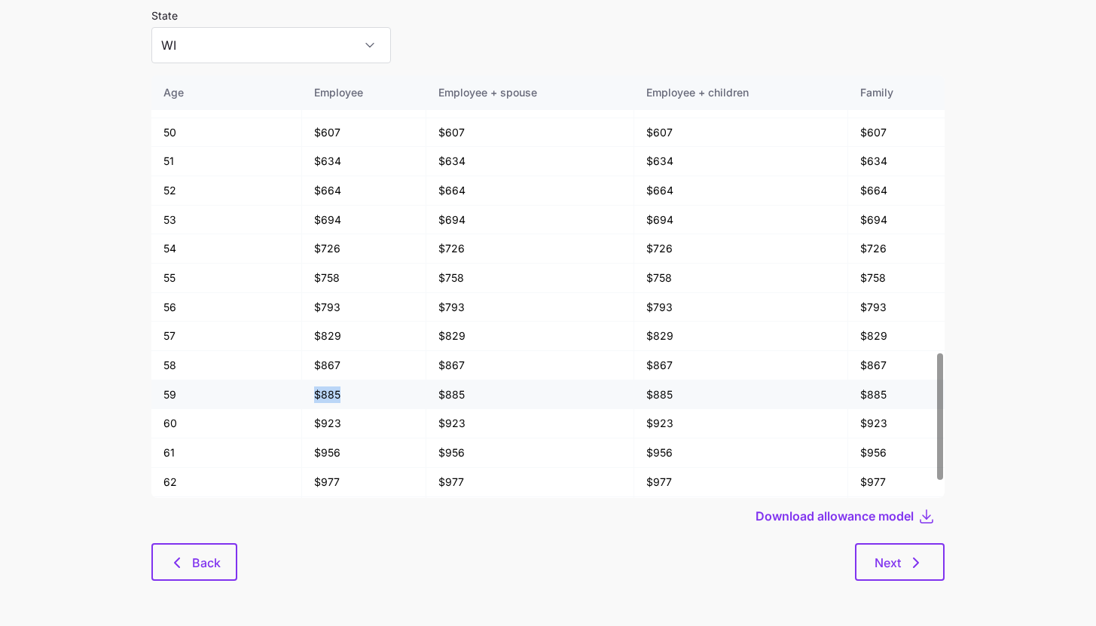
drag, startPoint x: 315, startPoint y: 393, endPoint x: 355, endPoint y: 397, distance: 40.2
click at [355, 397] on td "$885" at bounding box center [364, 394] width 124 height 29
click at [435, 529] on div "Download allowance model" at bounding box center [547, 516] width 793 height 36
click at [216, 558] on span "Back" at bounding box center [206, 563] width 29 height 18
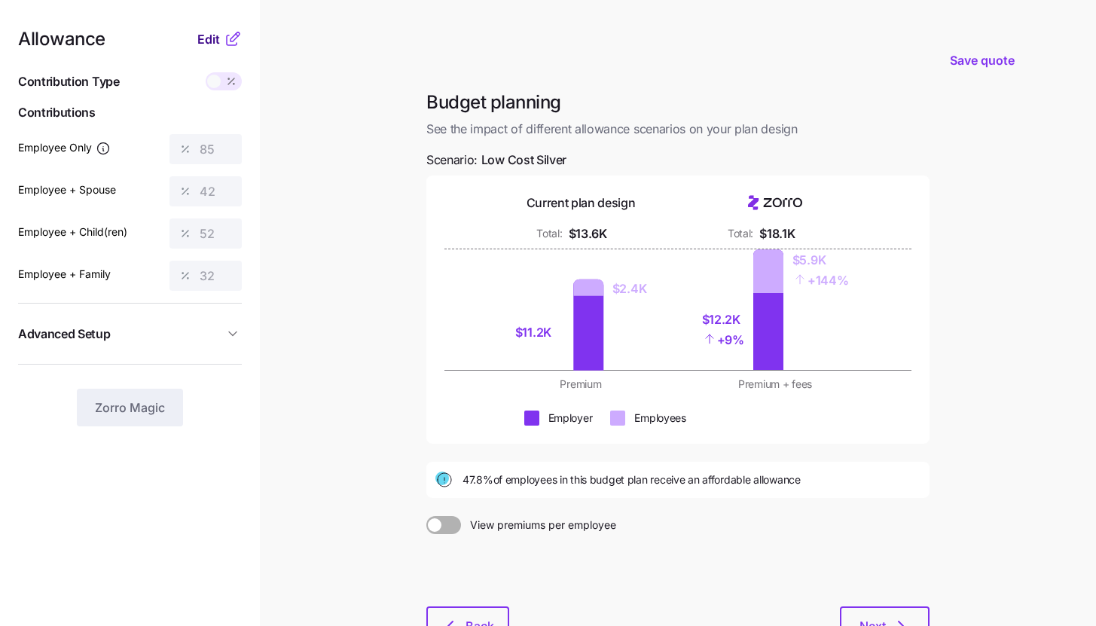
click at [215, 35] on span "Edit" at bounding box center [208, 39] width 23 height 18
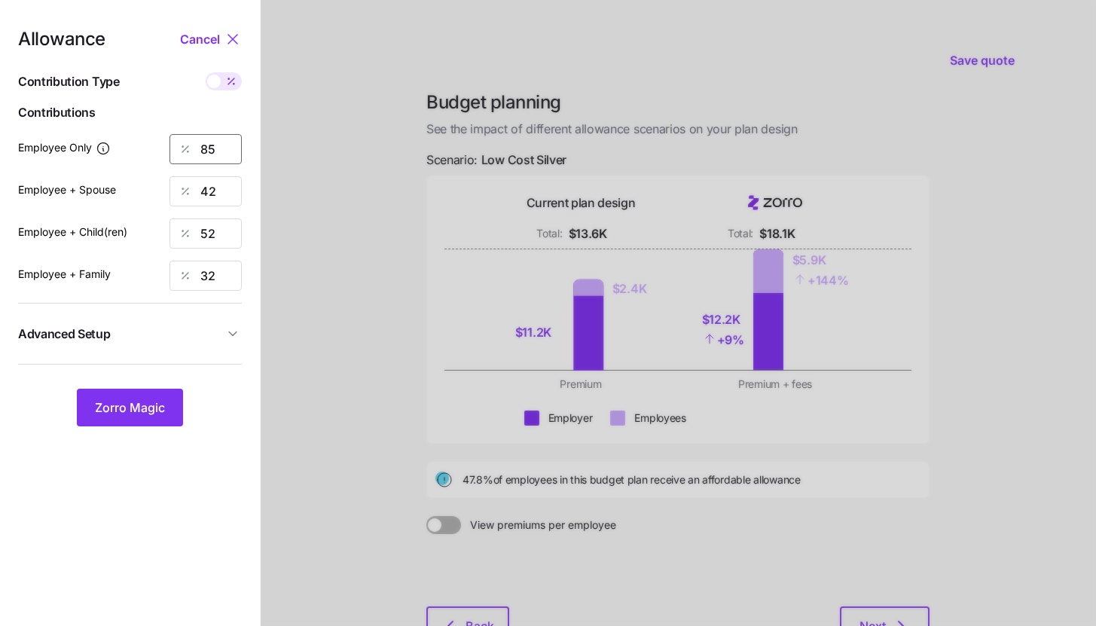
click at [228, 144] on input "85" at bounding box center [206, 149] width 72 height 30
click at [128, 420] on button "Zorro Magic" at bounding box center [130, 408] width 106 height 38
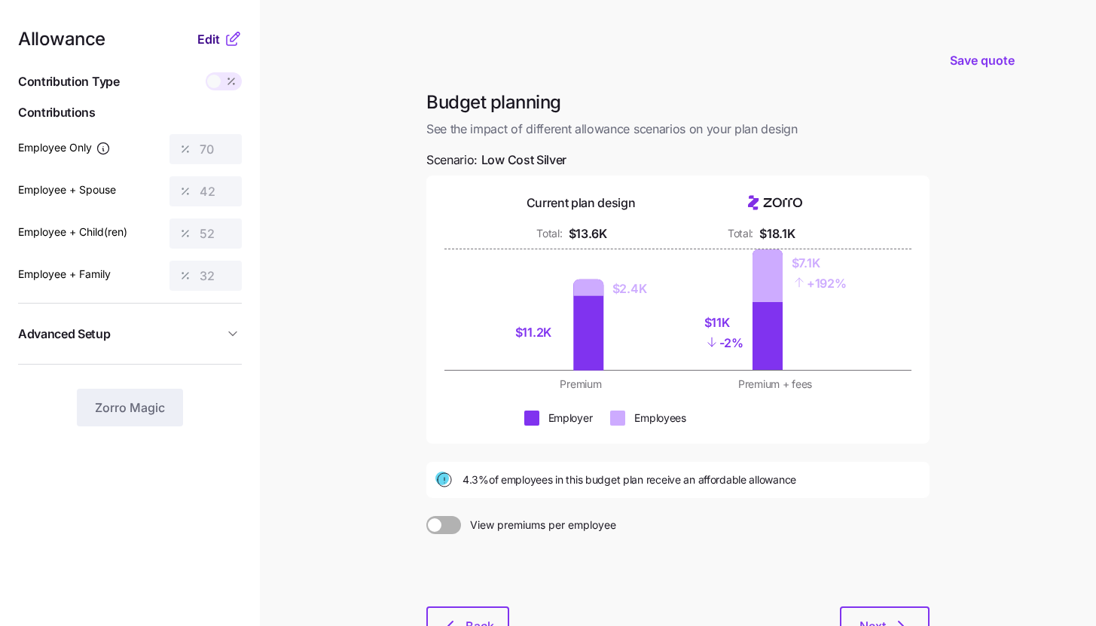
click at [219, 44] on span "Edit" at bounding box center [208, 39] width 23 height 18
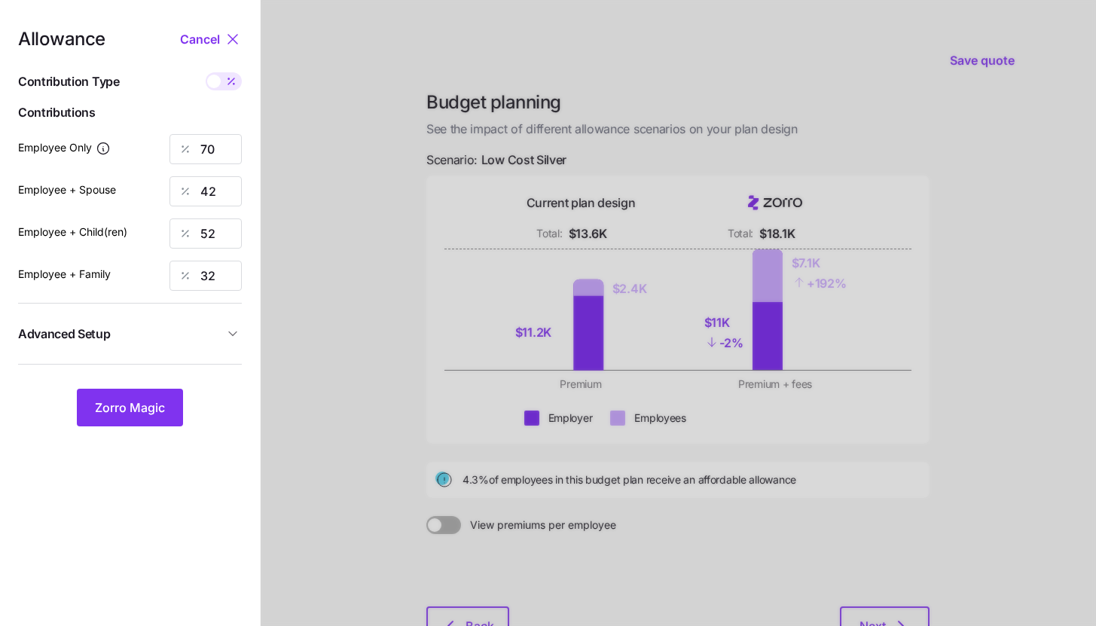
click at [228, 83] on icon at bounding box center [231, 81] width 12 height 12
click at [206, 72] on input "checkbox" at bounding box center [206, 72] width 0 height 0
type input "539"
type input "654"
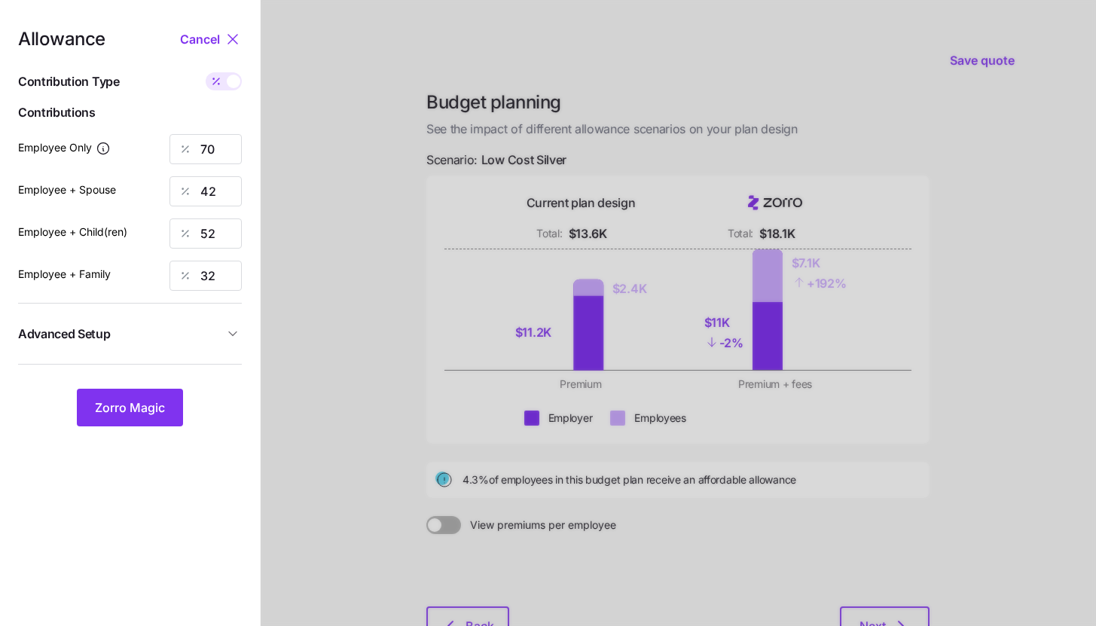
type input "654"
click at [228, 83] on span at bounding box center [234, 82] width 14 height 14
click at [206, 72] on input "checkbox" at bounding box center [206, 72] width 0 height 0
type input "70"
type input "42"
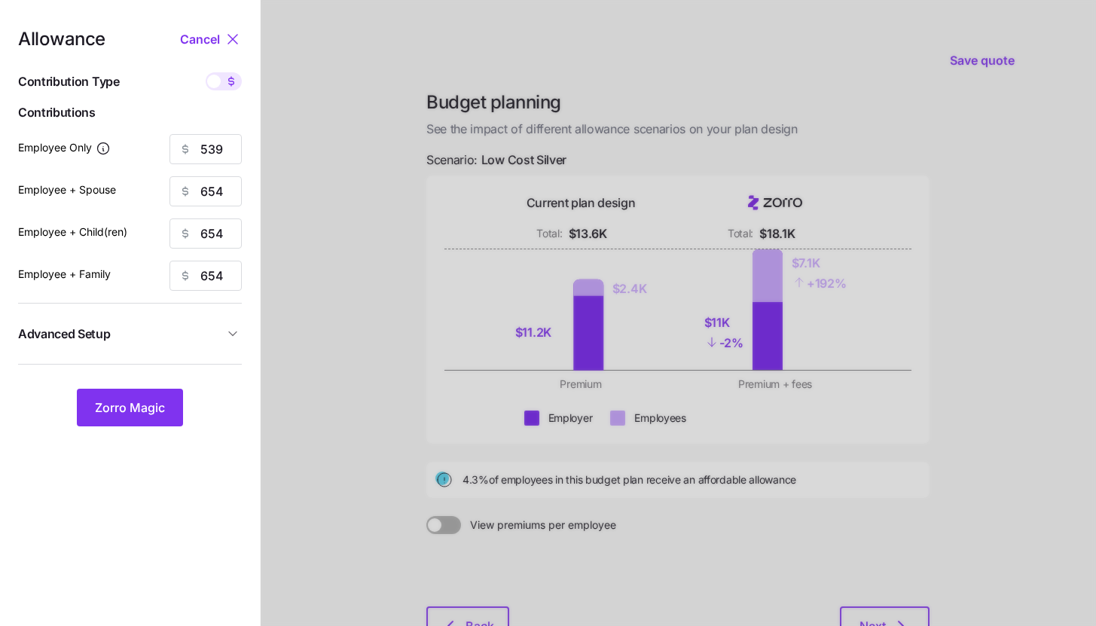
type input "52"
type input "32"
click at [145, 404] on span "Zorro Magic" at bounding box center [130, 408] width 70 height 18
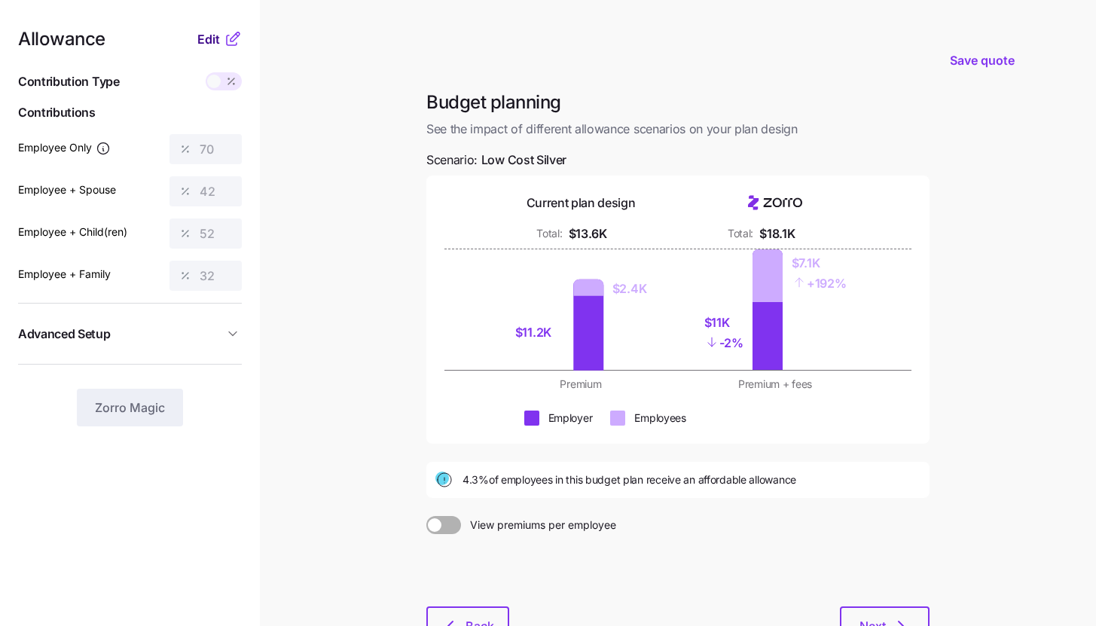
click at [222, 33] on button "Edit" at bounding box center [210, 39] width 26 height 18
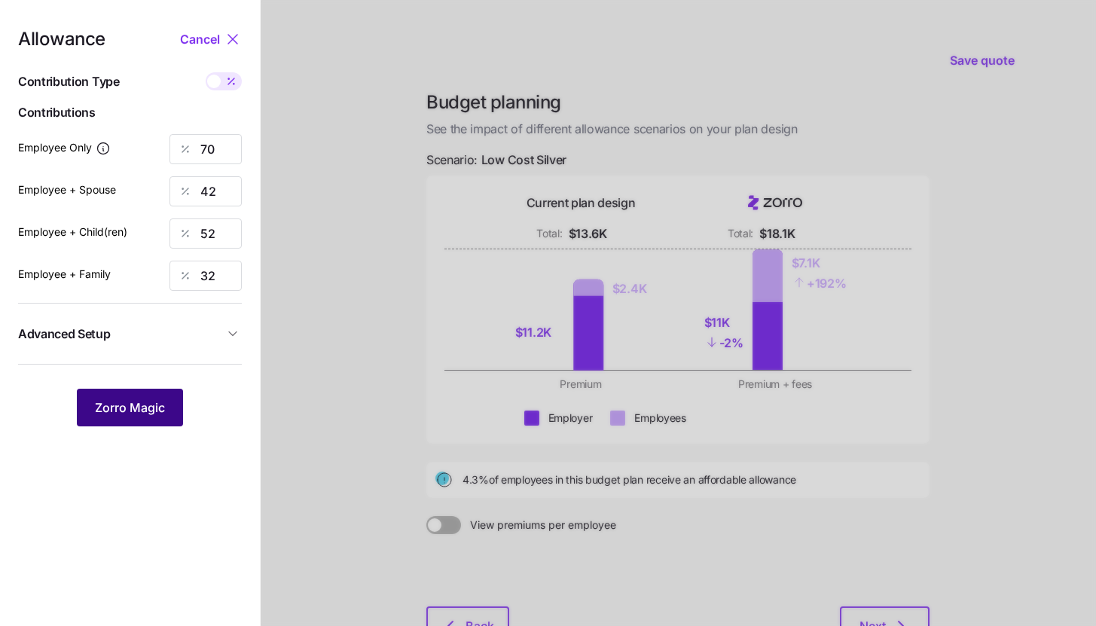
click at [168, 401] on button "Zorro Magic" at bounding box center [130, 408] width 106 height 38
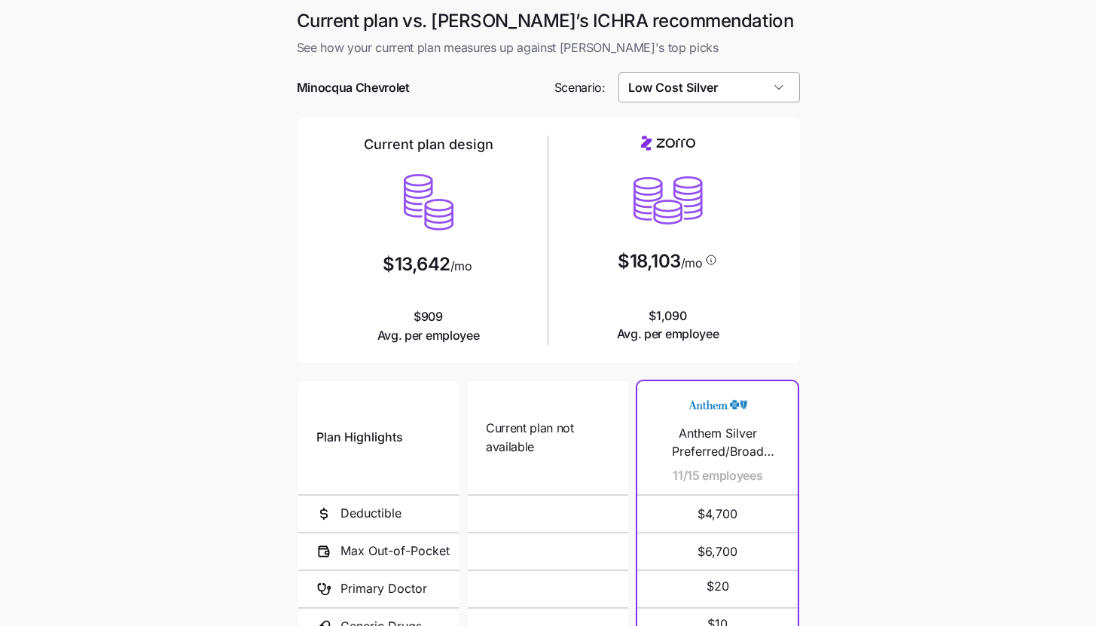
click at [793, 89] on input "Low Cost Silver" at bounding box center [710, 87] width 182 height 30
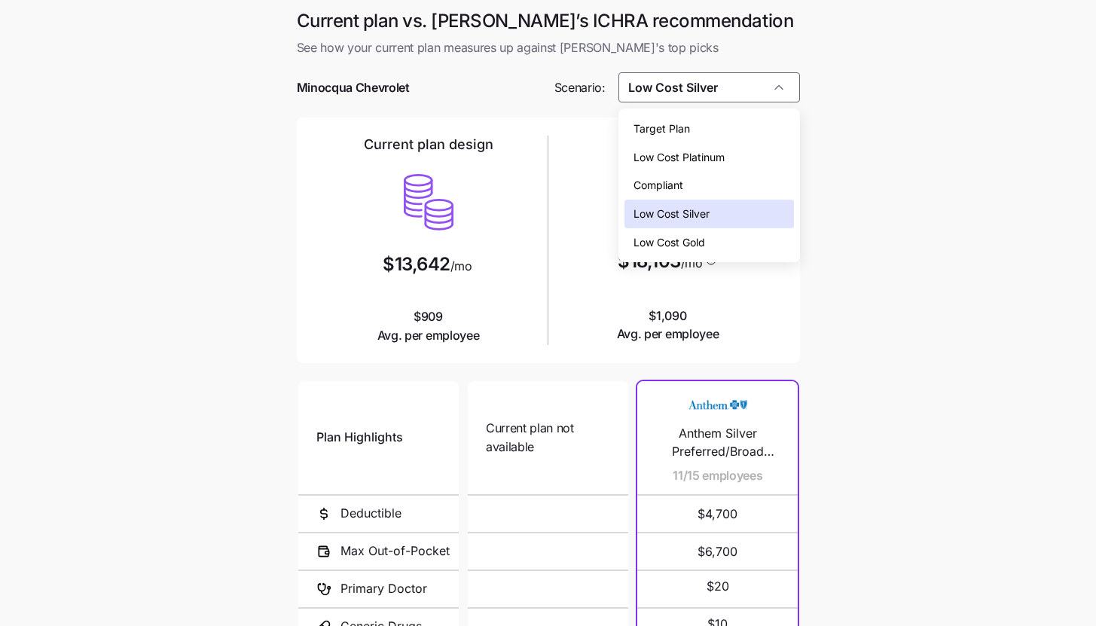
click at [748, 217] on div "Low Cost Silver" at bounding box center [710, 214] width 170 height 29
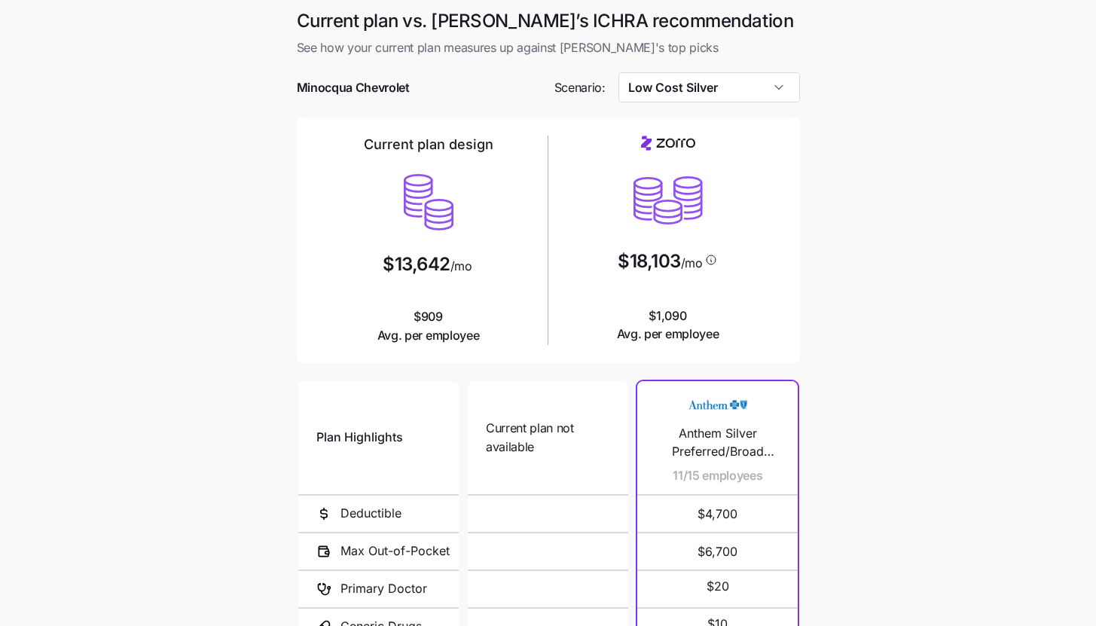
click at [800, 408] on div "Current plan vs. [PERSON_NAME]’s ICHRA recommendation See how your current plan…" at bounding box center [548, 402] width 527 height 787
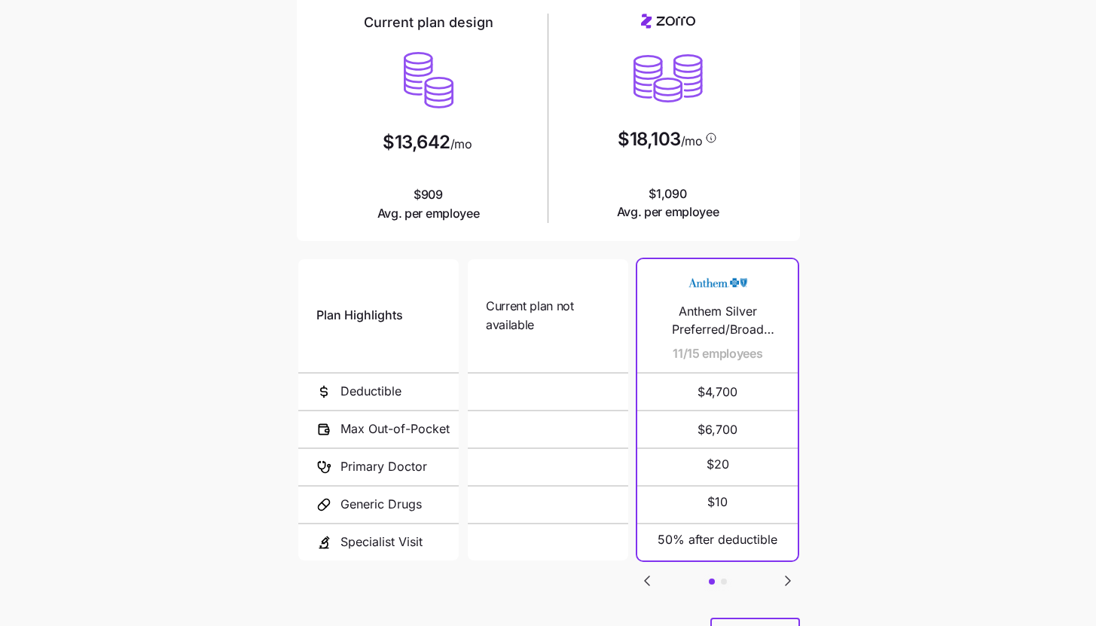
scroll to position [196, 0]
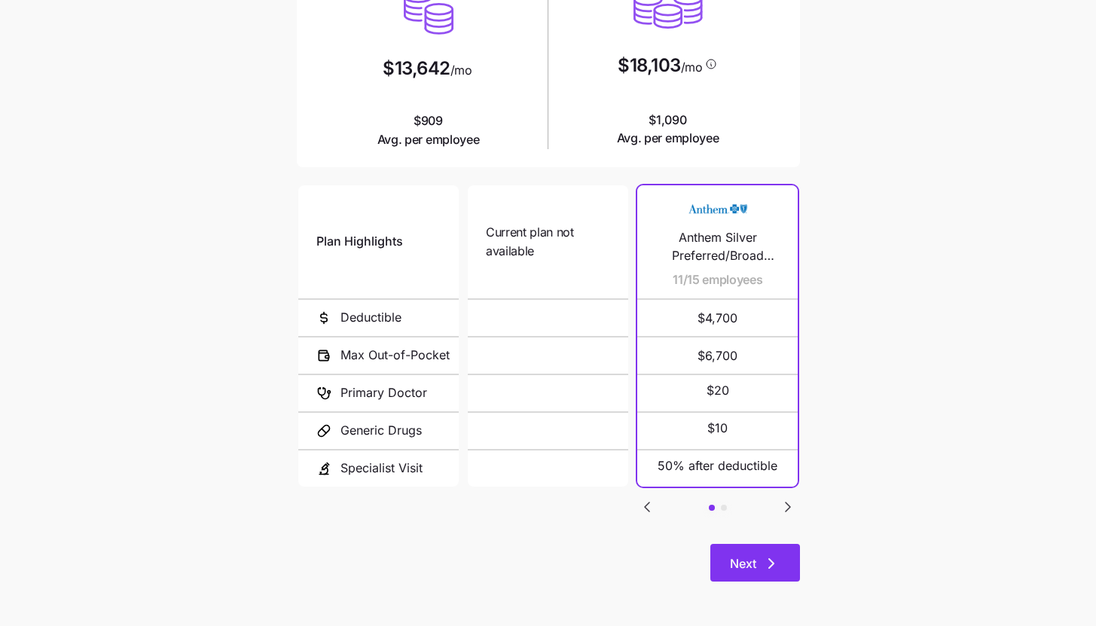
click at [796, 564] on button "Next" at bounding box center [755, 563] width 90 height 38
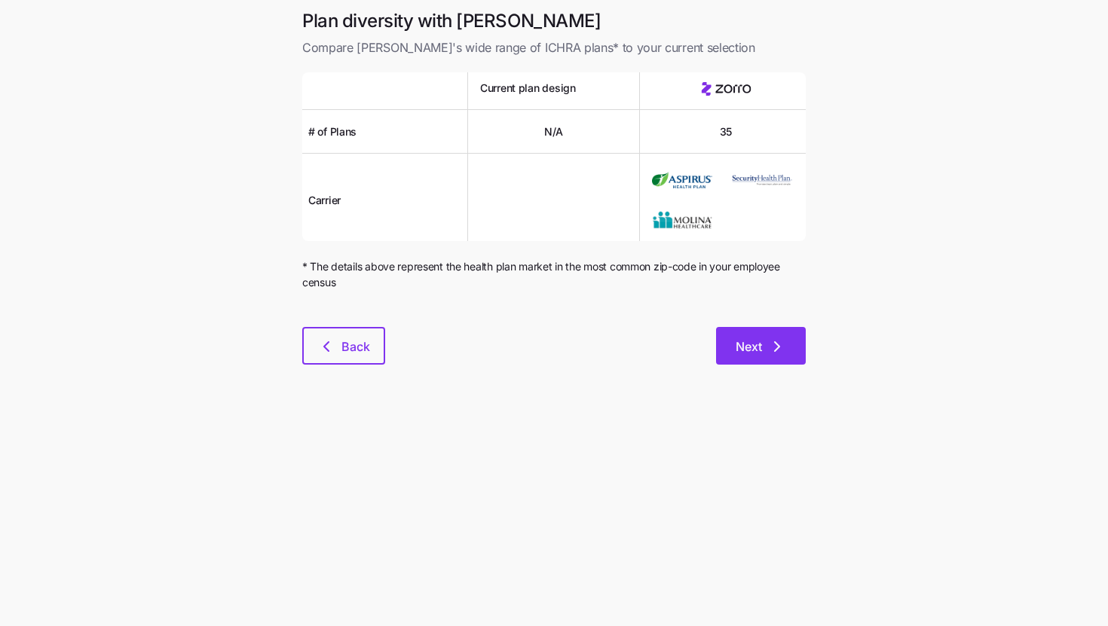
click at [738, 341] on span "Next" at bounding box center [748, 347] width 26 height 18
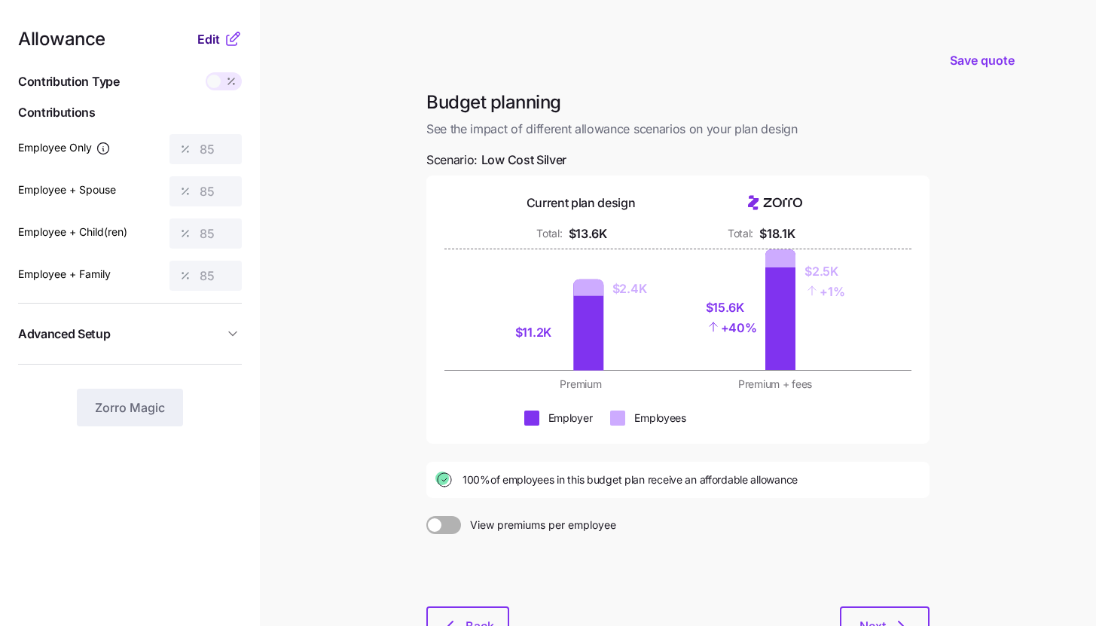
click at [218, 47] on span "Edit" at bounding box center [208, 39] width 23 height 18
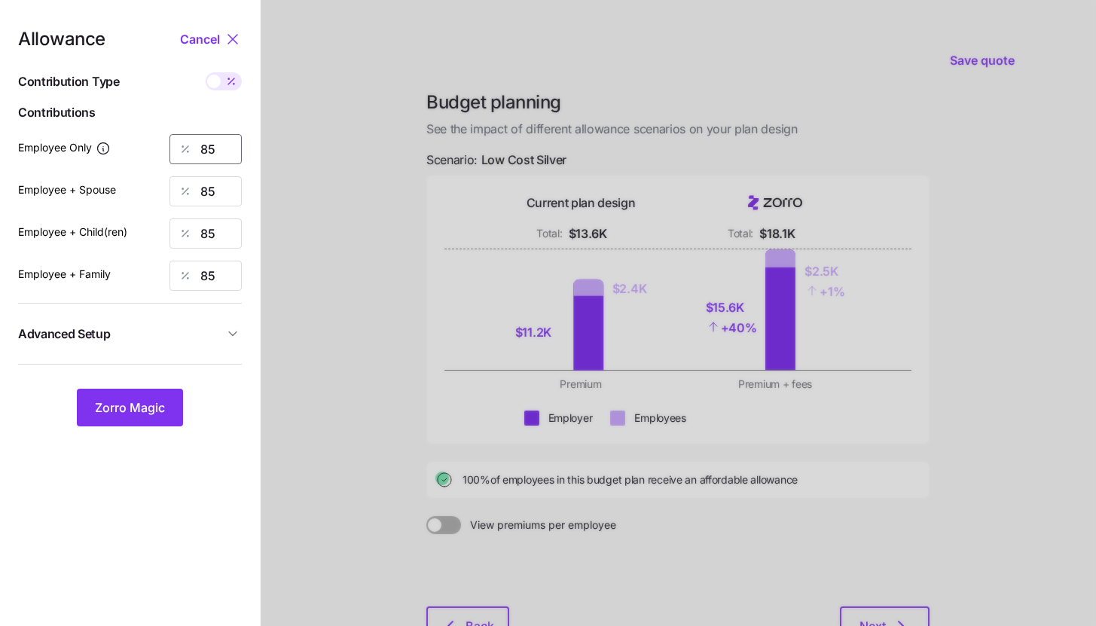
click at [231, 147] on input "85" at bounding box center [206, 149] width 72 height 30
click at [154, 420] on button "Zorro Magic" at bounding box center [130, 408] width 106 height 38
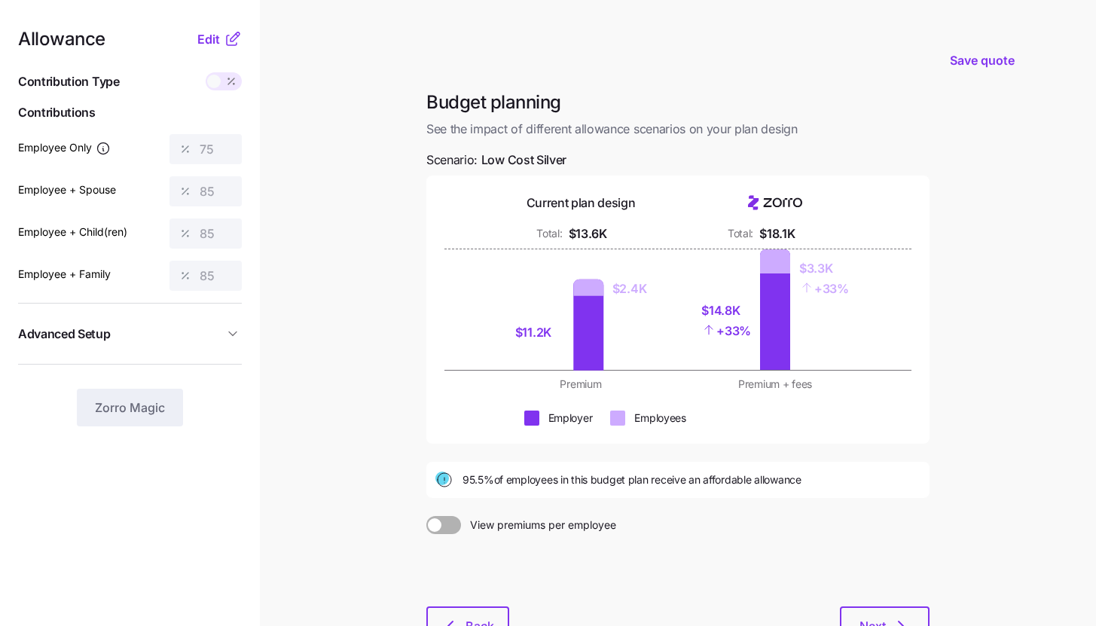
click at [231, 38] on icon at bounding box center [233, 39] width 18 height 18
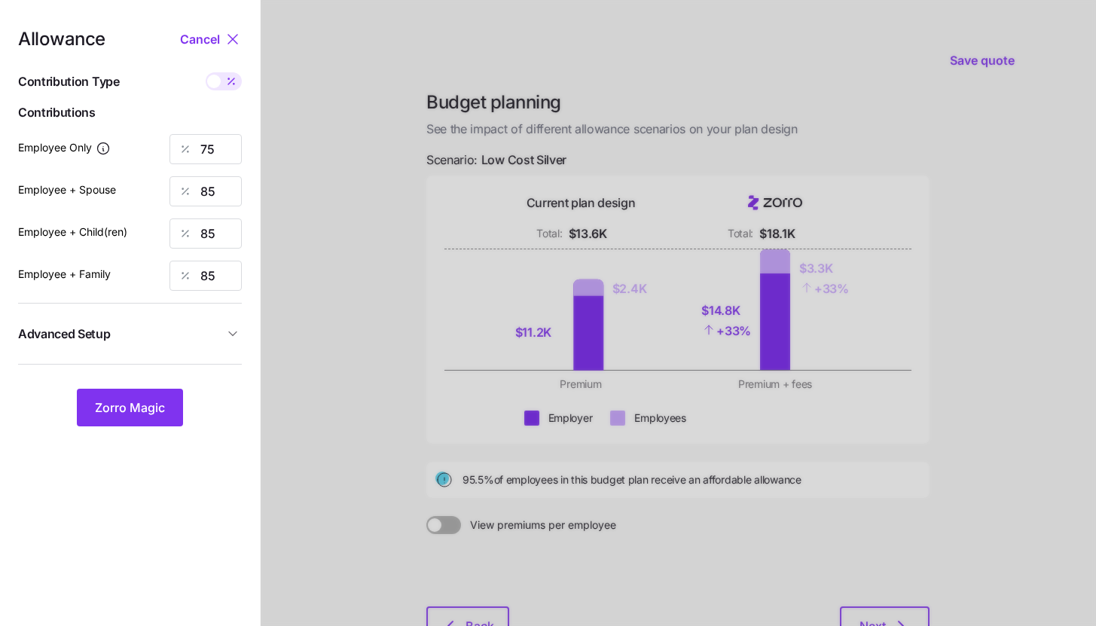
click at [224, 77] on span at bounding box center [231, 81] width 21 height 18
click at [206, 72] on input "checkbox" at bounding box center [206, 72] width 0 height 0
type input "563"
type input "1275"
type input "1054"
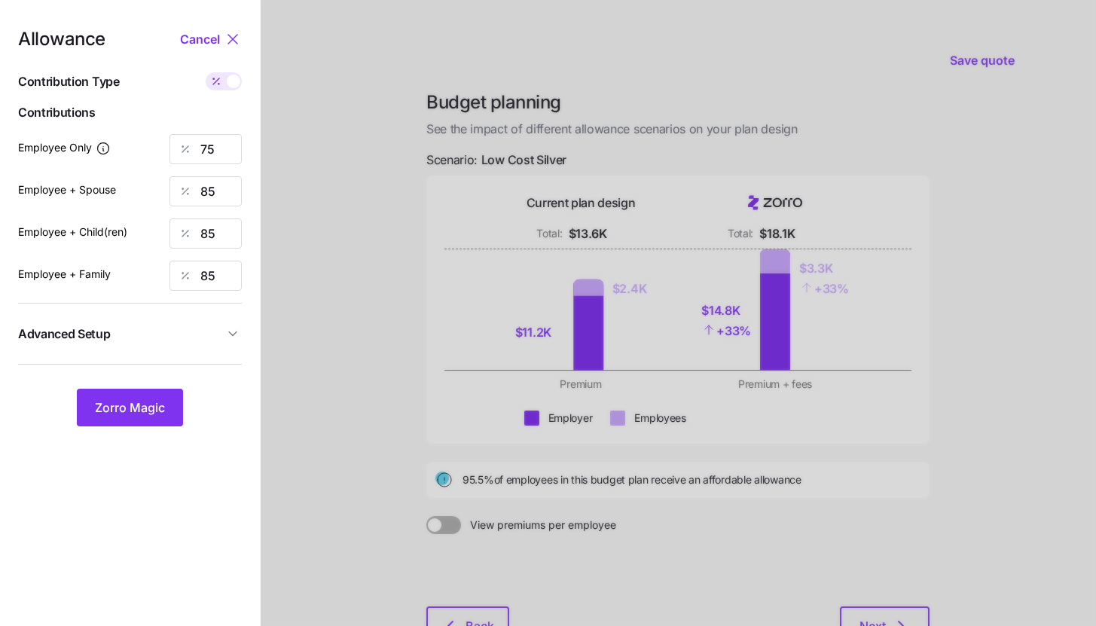
type input "1692"
click at [215, 183] on input "1275" at bounding box center [206, 191] width 72 height 30
type input "563"
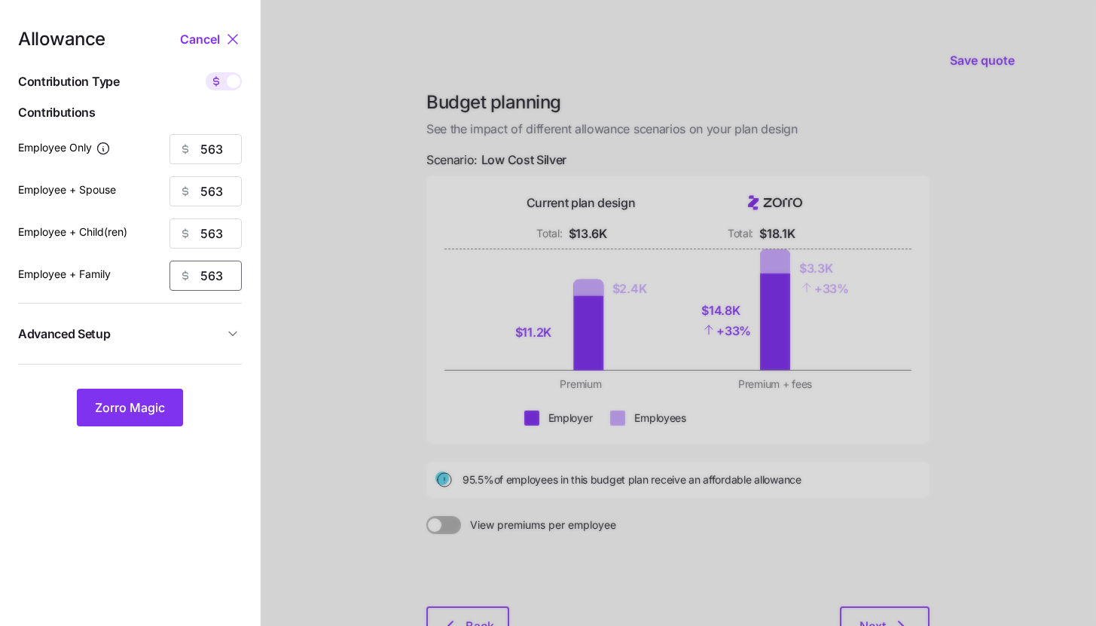
type input "563"
click at [148, 350] on button "Advanced Setup" at bounding box center [130, 334] width 224 height 37
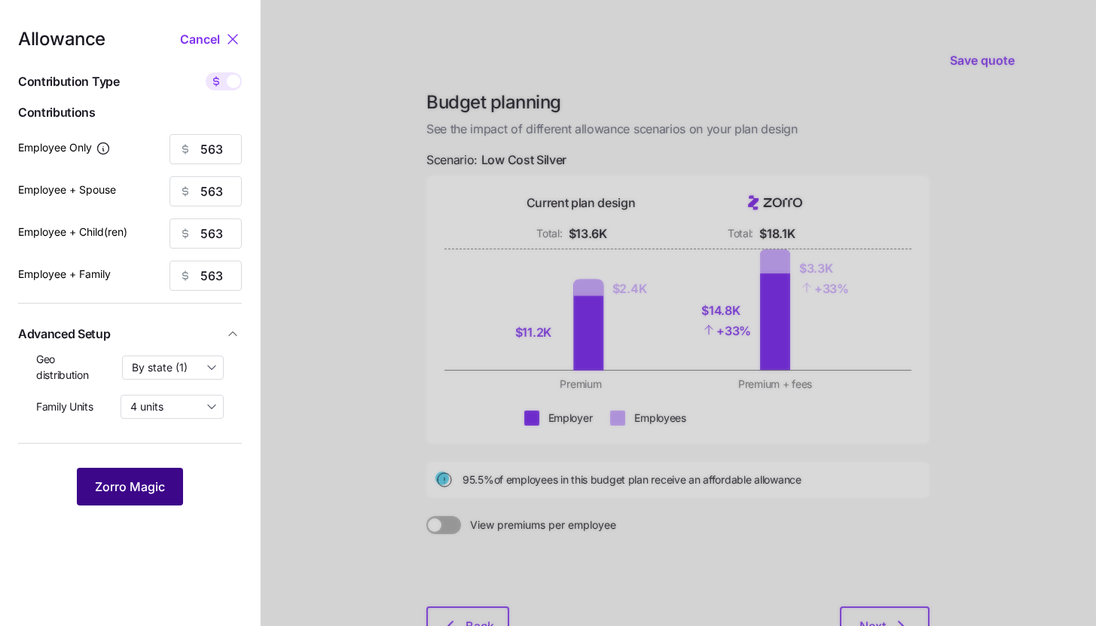
click at [145, 485] on span "Zorro Magic" at bounding box center [130, 487] width 70 height 18
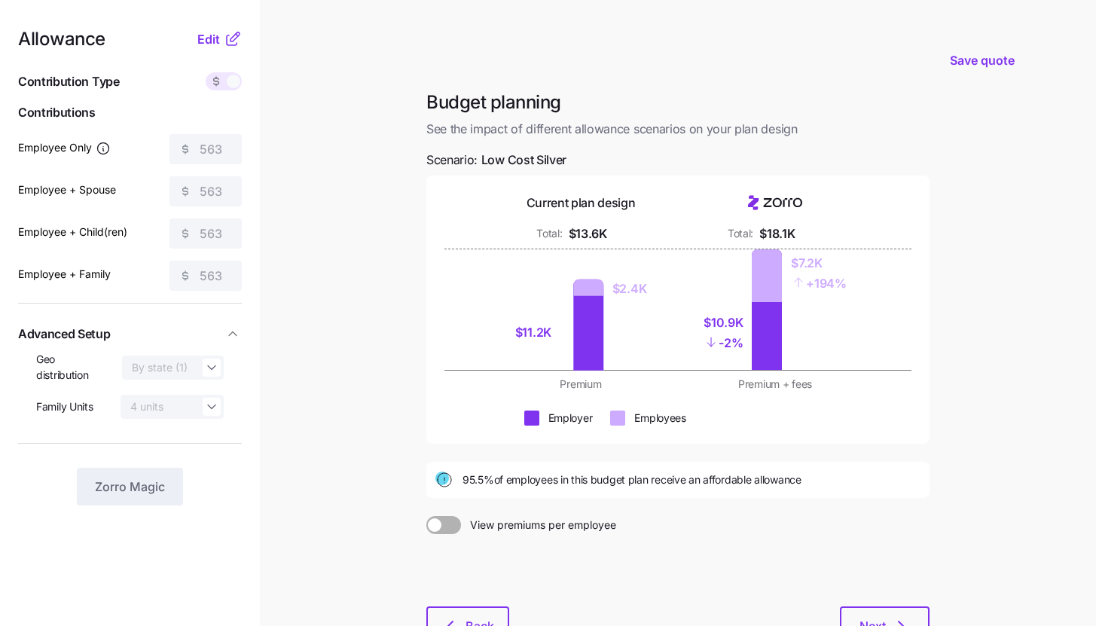
click at [413, 295] on main "Save quote Budget planning See the impact of different allowance scenarios on y…" at bounding box center [548, 370] width 1096 height 741
click at [225, 38] on icon at bounding box center [233, 39] width 18 height 18
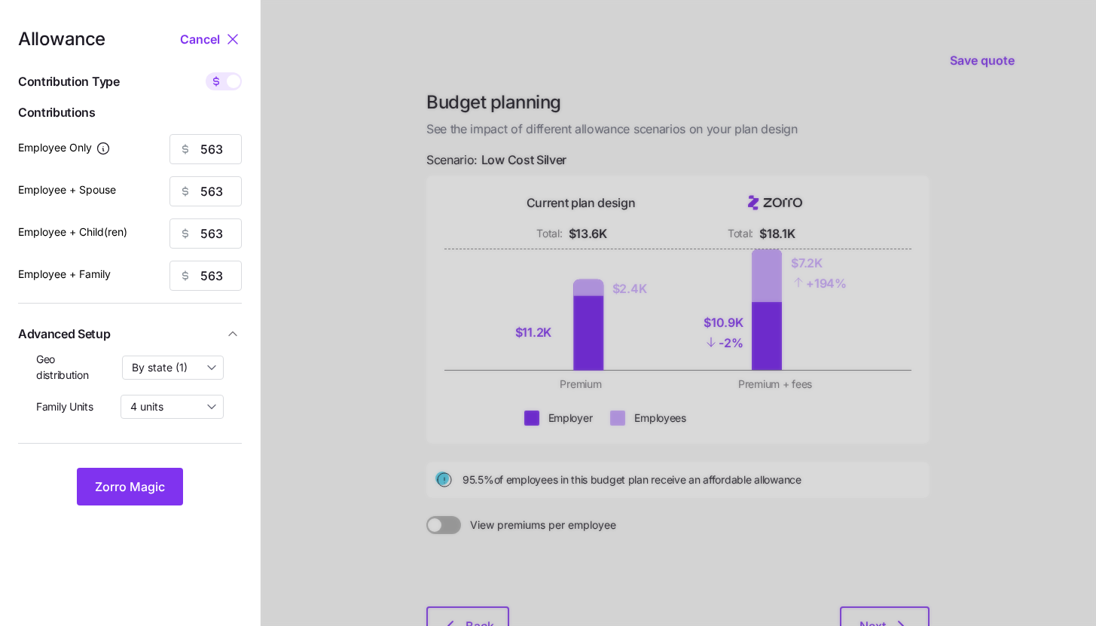
click at [226, 78] on span at bounding box center [216, 81] width 21 height 18
click at [206, 72] on input "checkbox" at bounding box center [206, 72] width 0 height 0
type input "75"
type input "38"
type input "45"
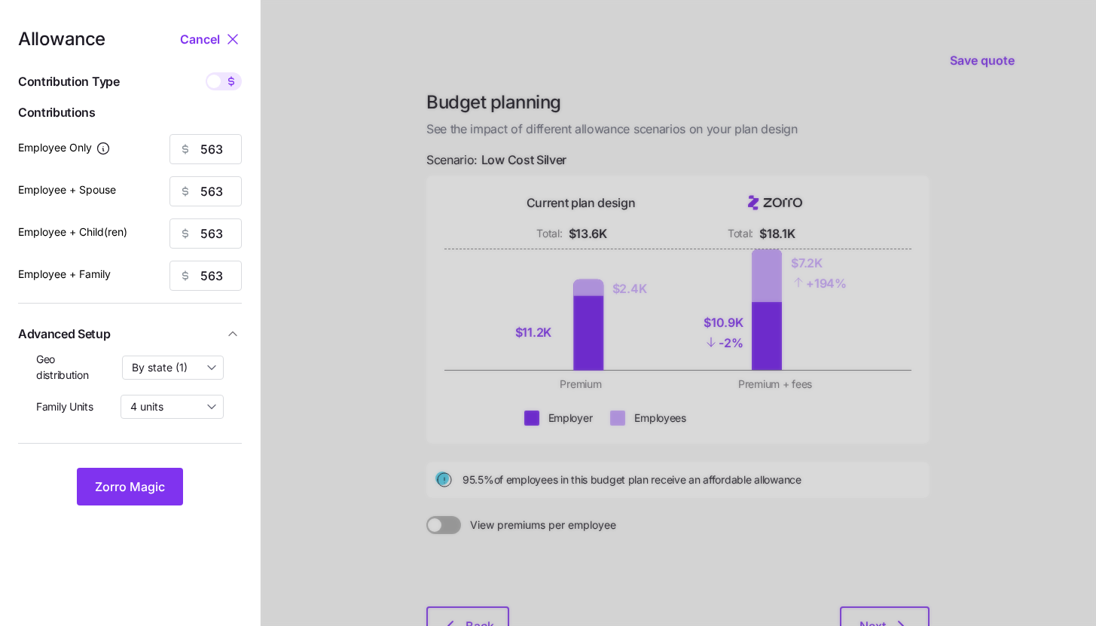
type input "28"
click at [220, 191] on input "38" at bounding box center [206, 191] width 72 height 30
type input "75"
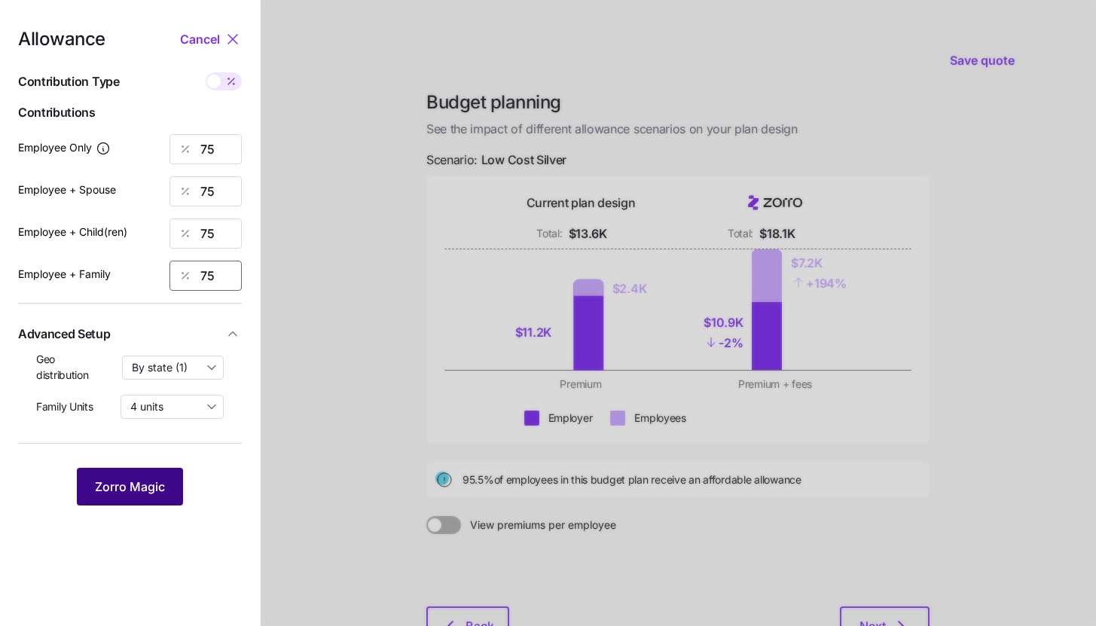
type input "75"
click at [124, 479] on span "Zorro Magic" at bounding box center [130, 487] width 70 height 18
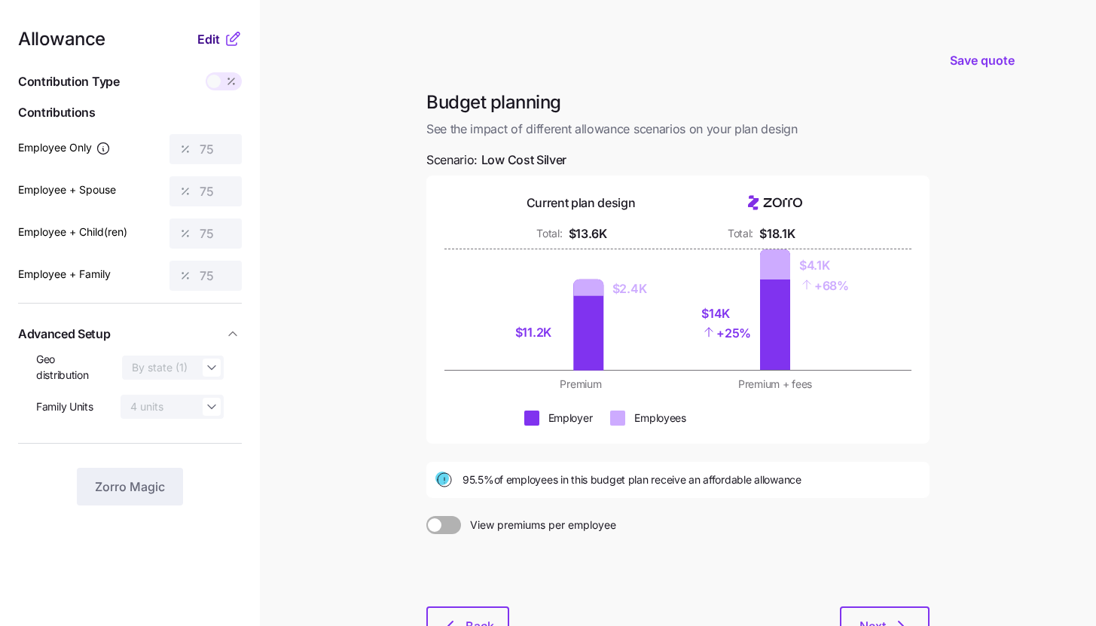
click at [210, 44] on span "Edit" at bounding box center [208, 39] width 23 height 18
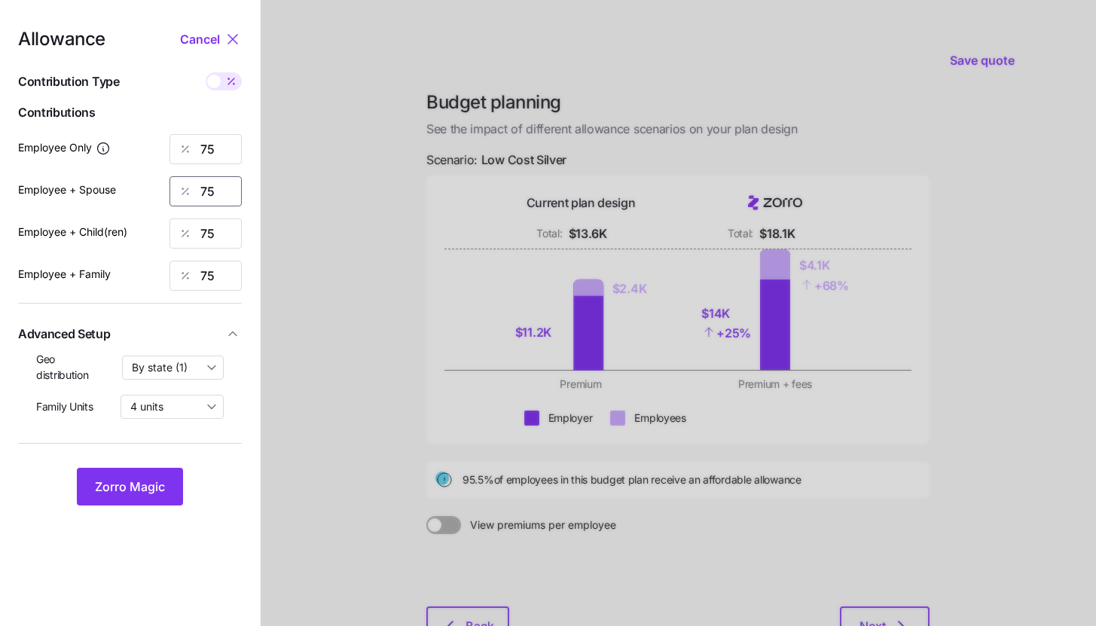
click at [230, 185] on input "75" at bounding box center [206, 191] width 72 height 30
type input "50"
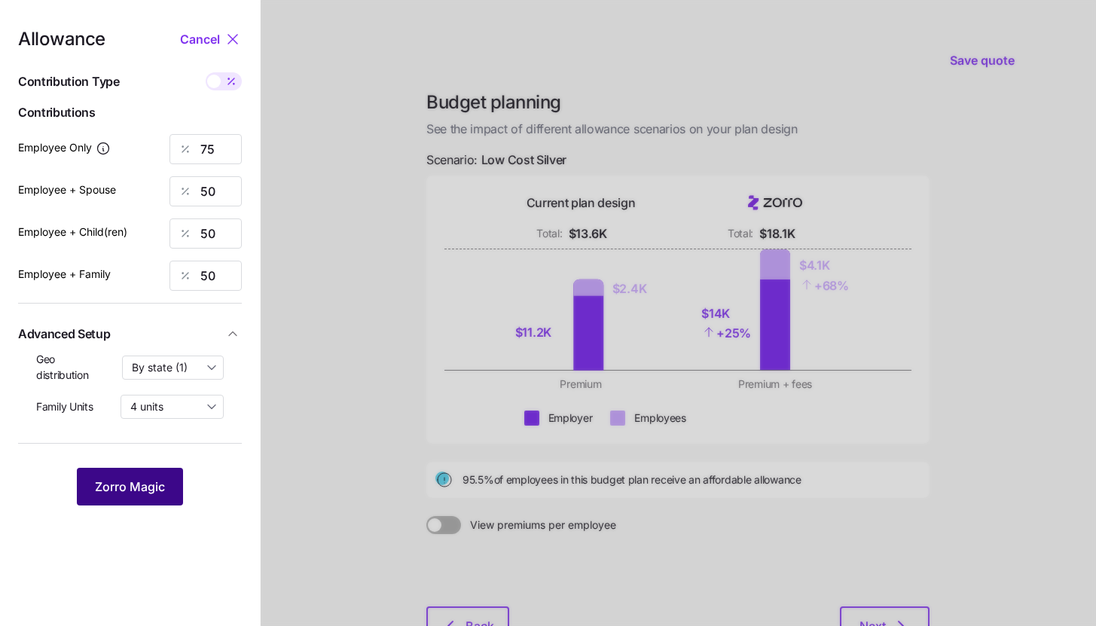
click at [136, 484] on span "Zorro Magic" at bounding box center [130, 487] width 70 height 18
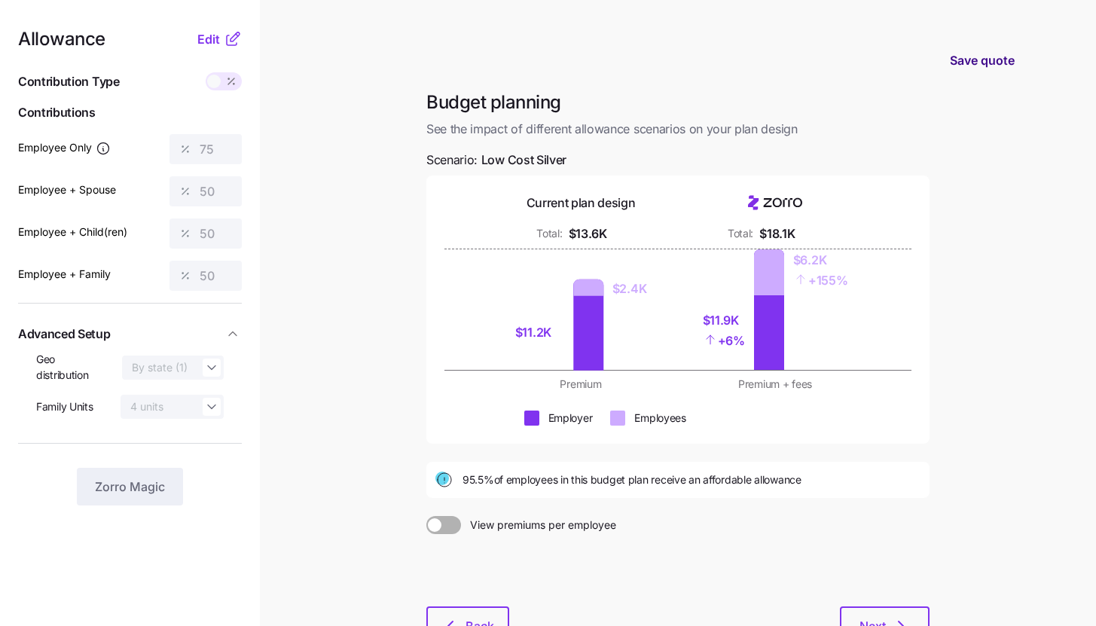
click at [974, 57] on span "Save quote" at bounding box center [982, 60] width 65 height 18
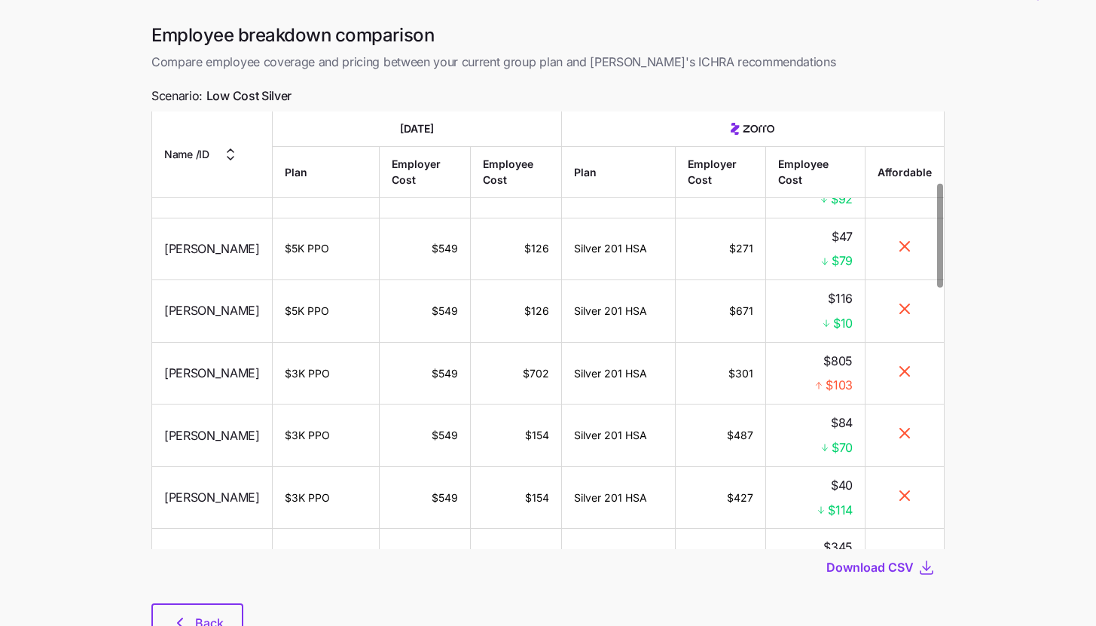
scroll to position [106, 0]
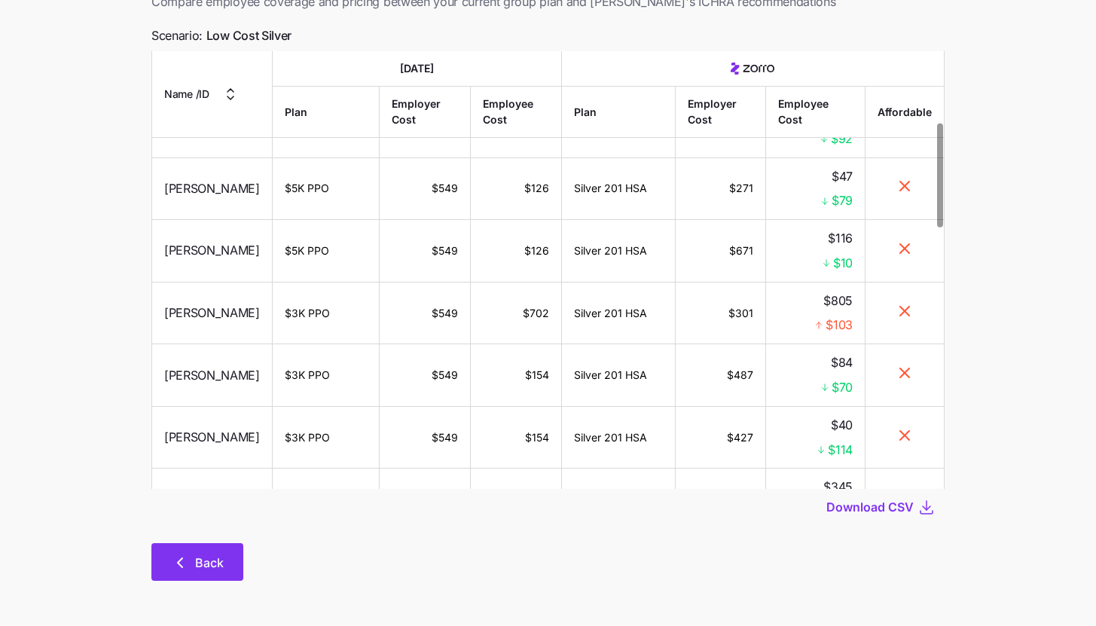
click at [219, 553] on button "Back" at bounding box center [197, 562] width 92 height 38
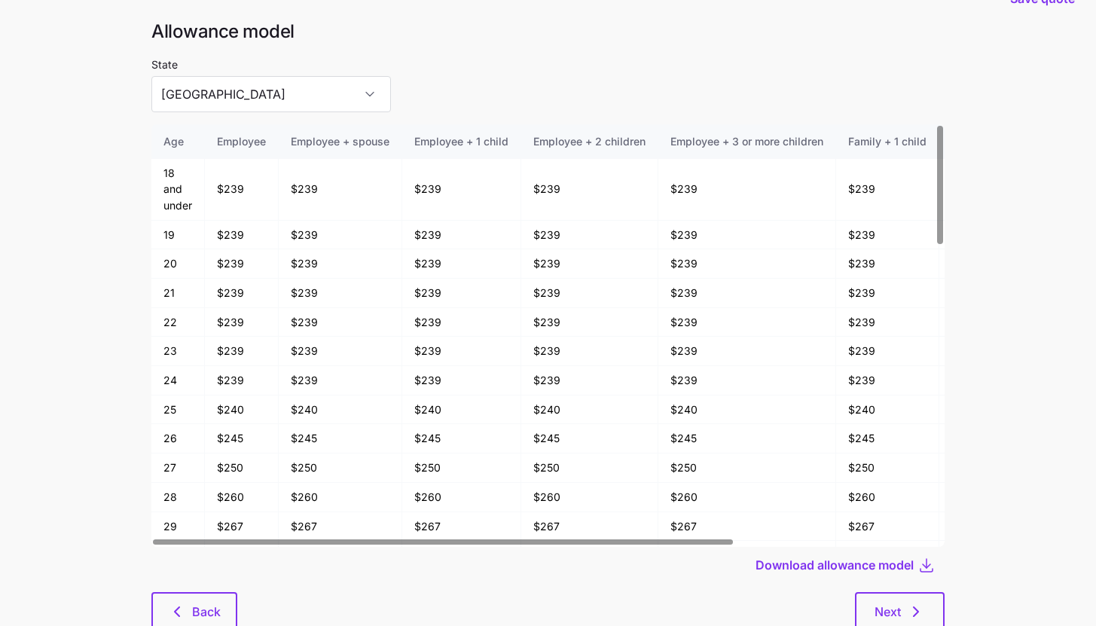
scroll to position [81, 0]
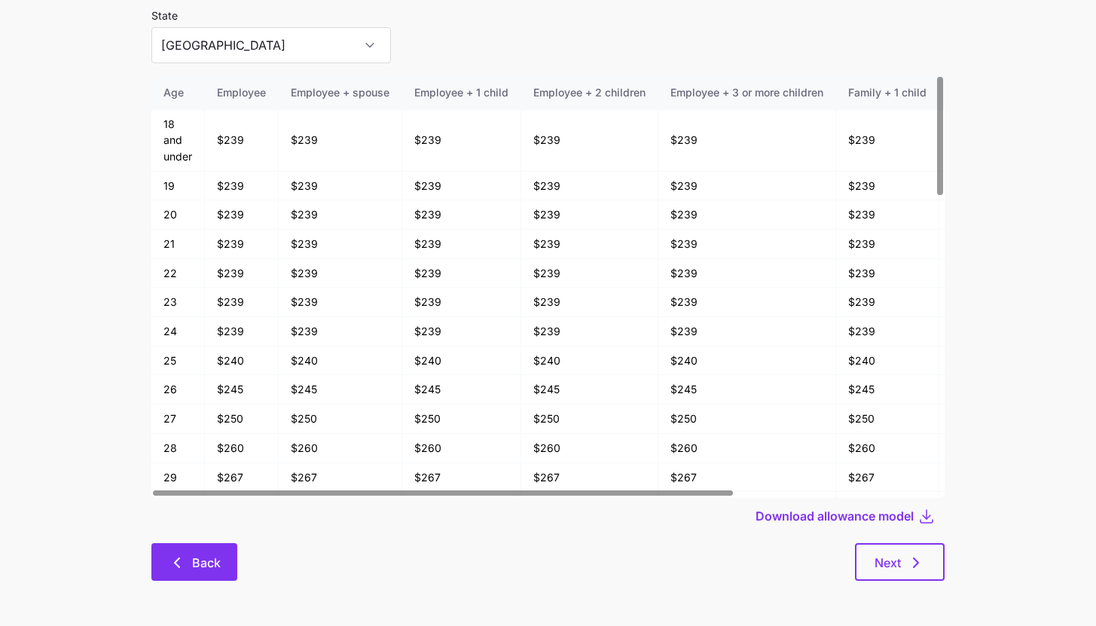
click at [191, 570] on span "Back" at bounding box center [194, 563] width 47 height 18
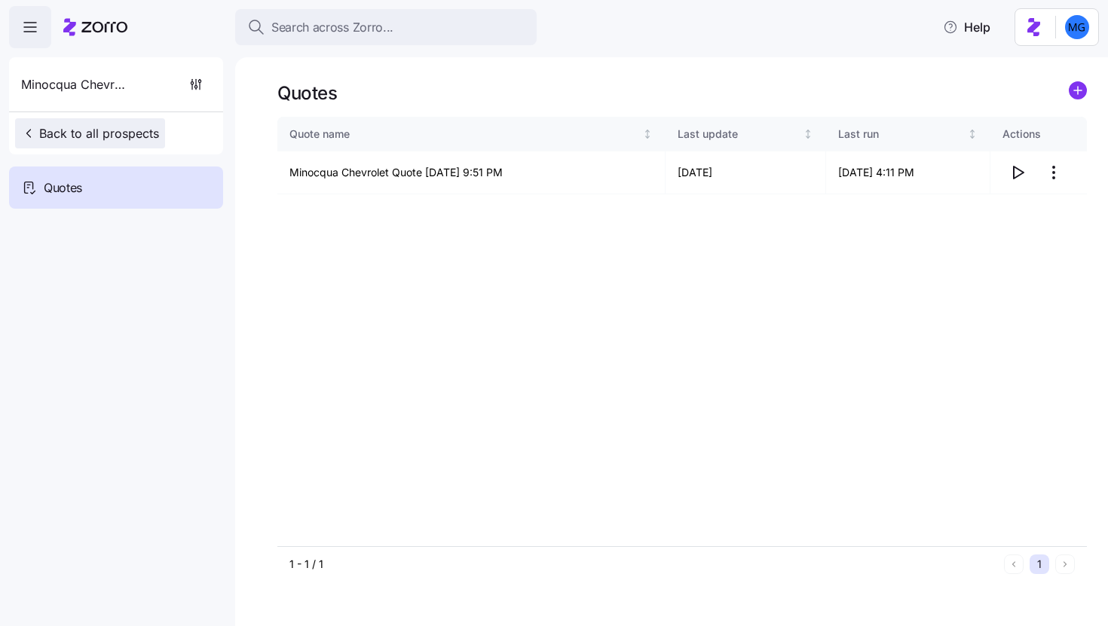
click at [37, 122] on button "Back to all prospects" at bounding box center [90, 133] width 150 height 30
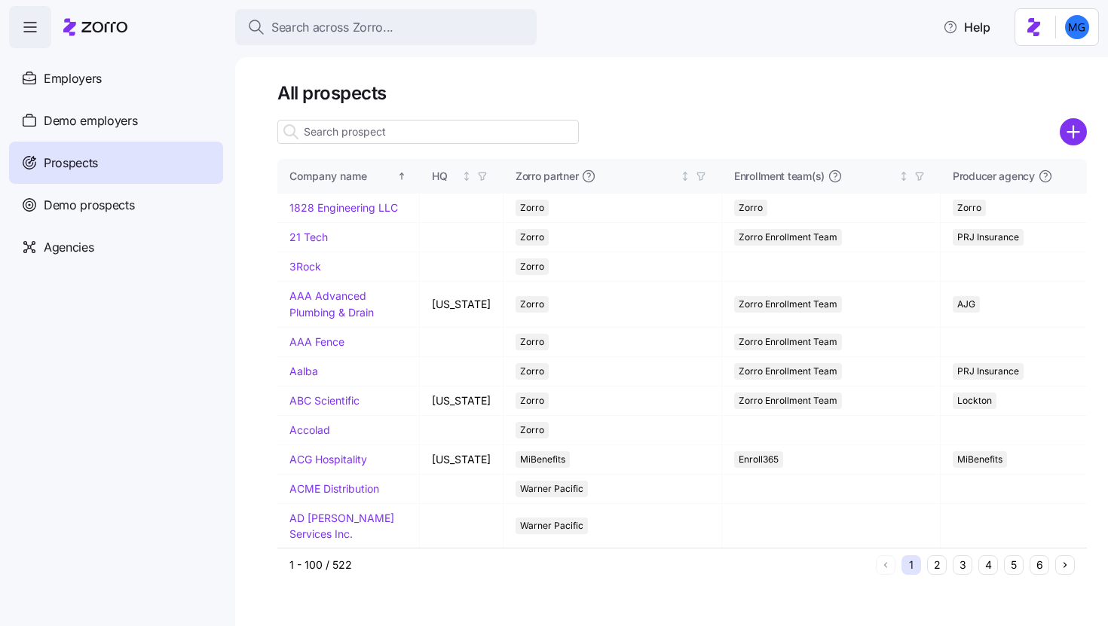
click at [453, 139] on input at bounding box center [427, 132] width 301 height 24
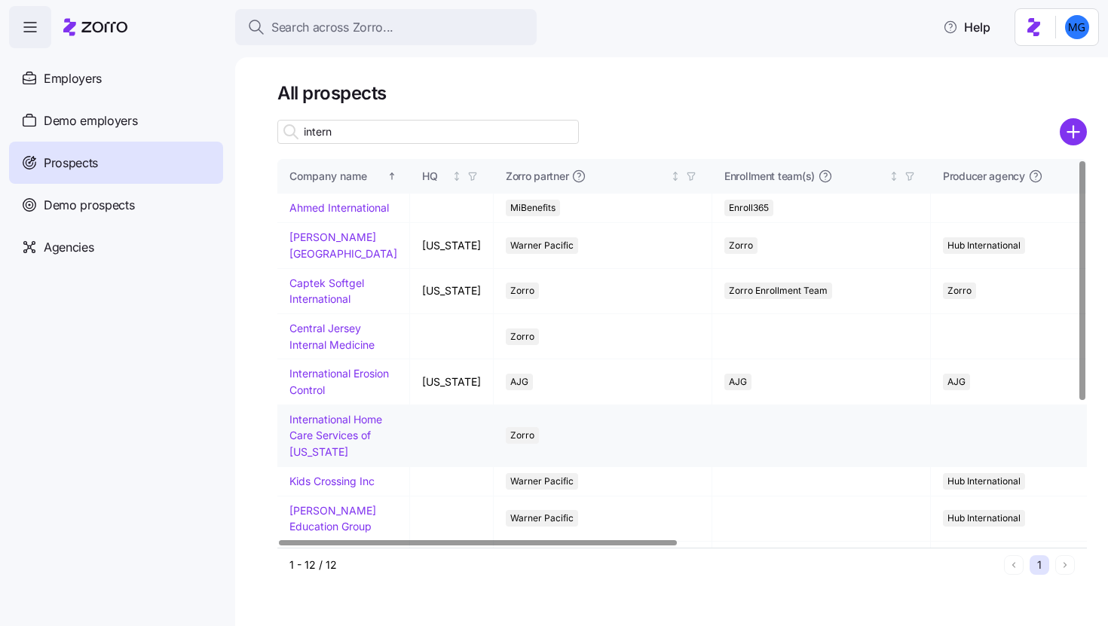
type input "intern"
click at [321, 453] on link "International Home Care Services of [US_STATE]" at bounding box center [335, 435] width 93 height 45
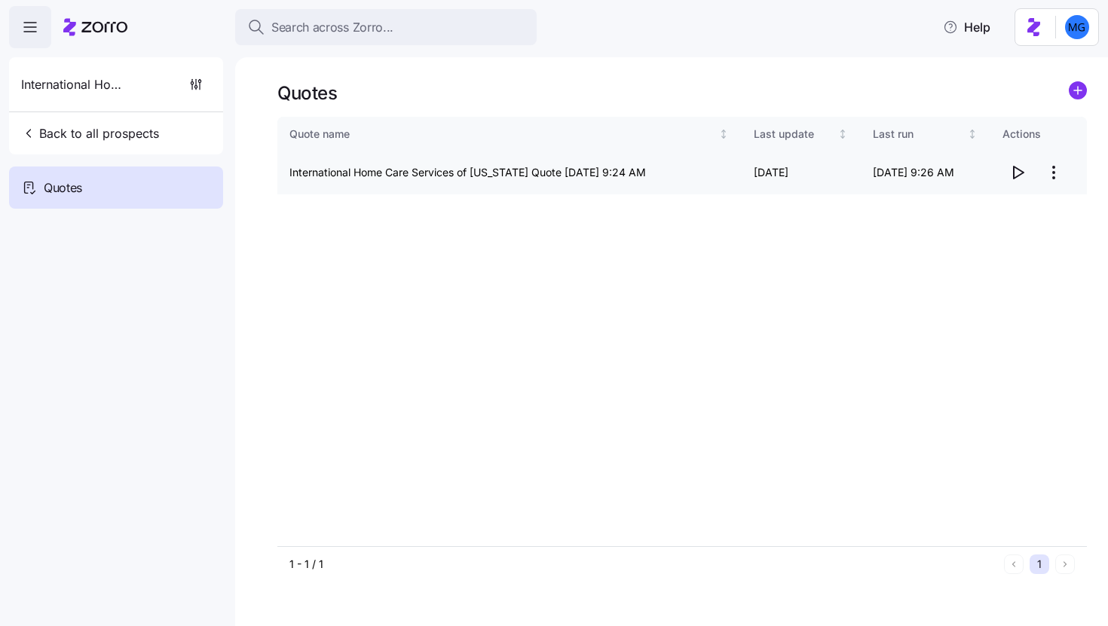
click at [1018, 173] on icon "button" at bounding box center [1017, 172] width 18 height 18
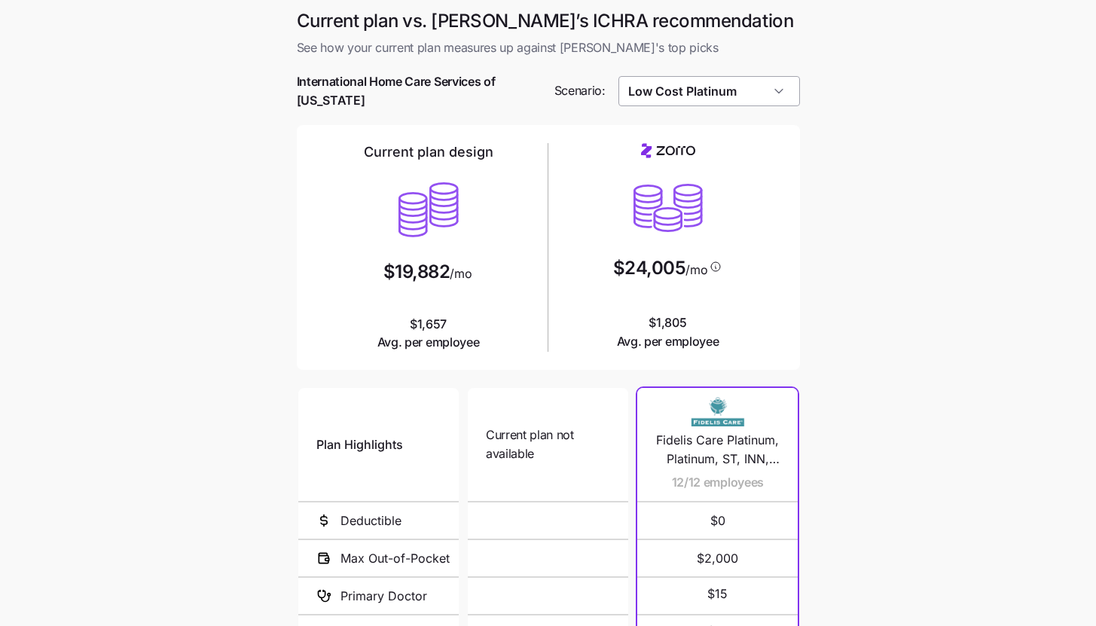
click at [772, 85] on input "Low Cost Platinum" at bounding box center [710, 91] width 182 height 30
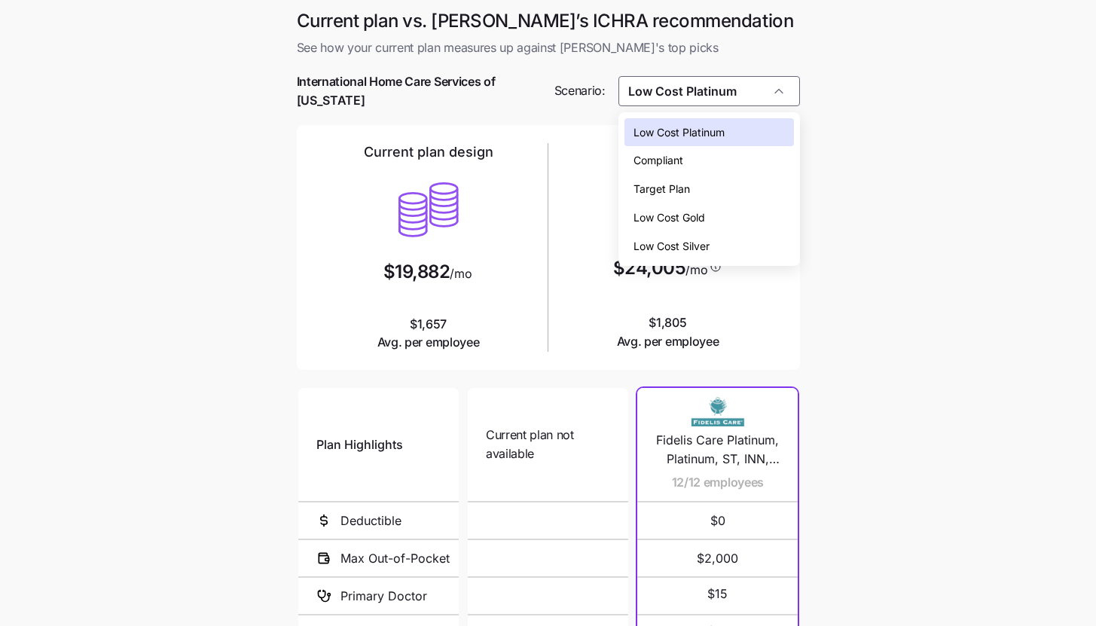
click at [726, 236] on div "Low Cost Silver" at bounding box center [710, 246] width 170 height 29
type input "Low Cost Silver"
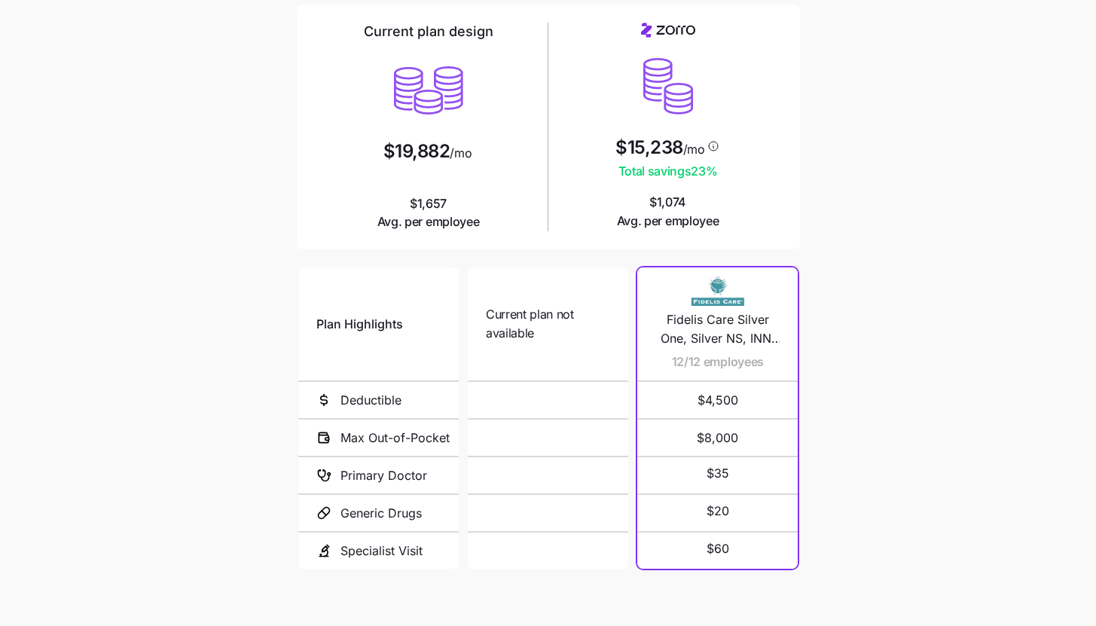
scroll to position [203, 0]
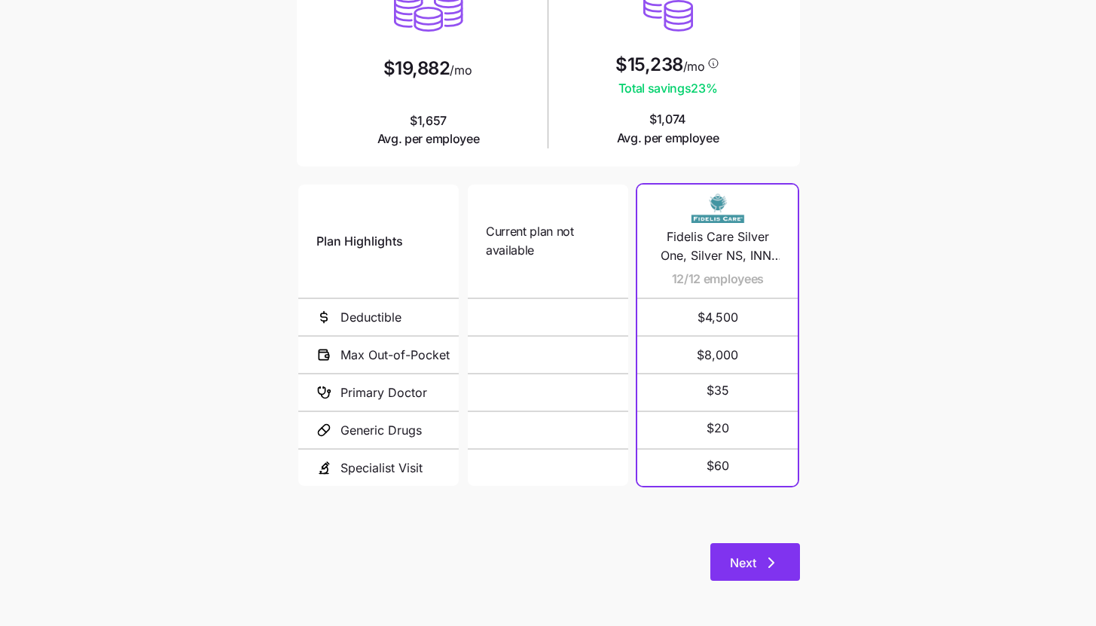
click at [756, 570] on span "Next" at bounding box center [743, 563] width 26 height 18
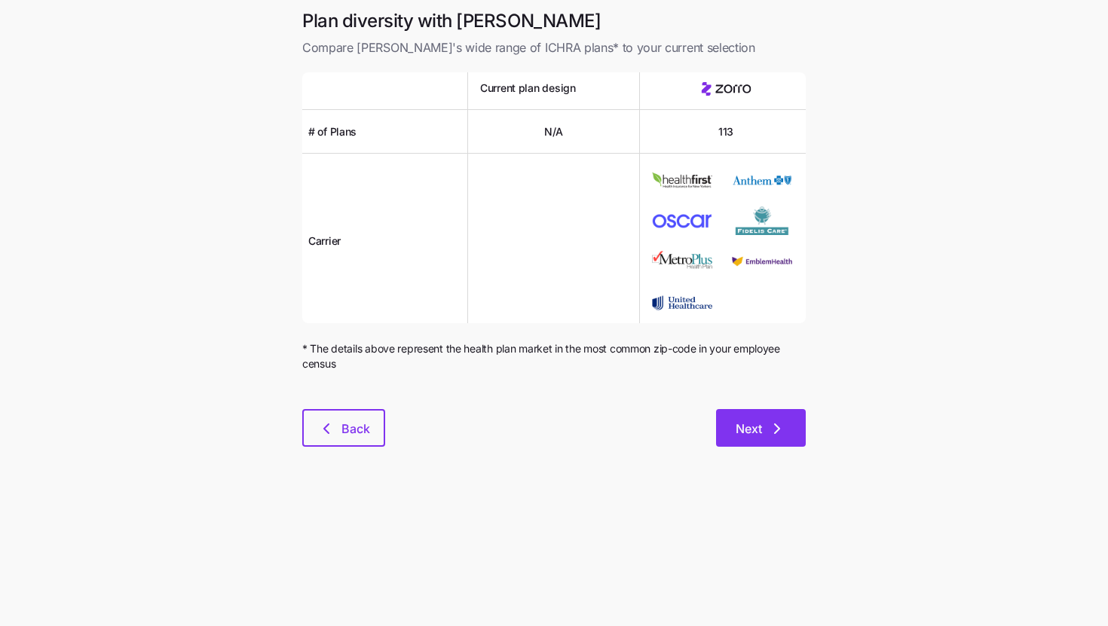
click at [777, 424] on icon "button" at bounding box center [777, 429] width 18 height 18
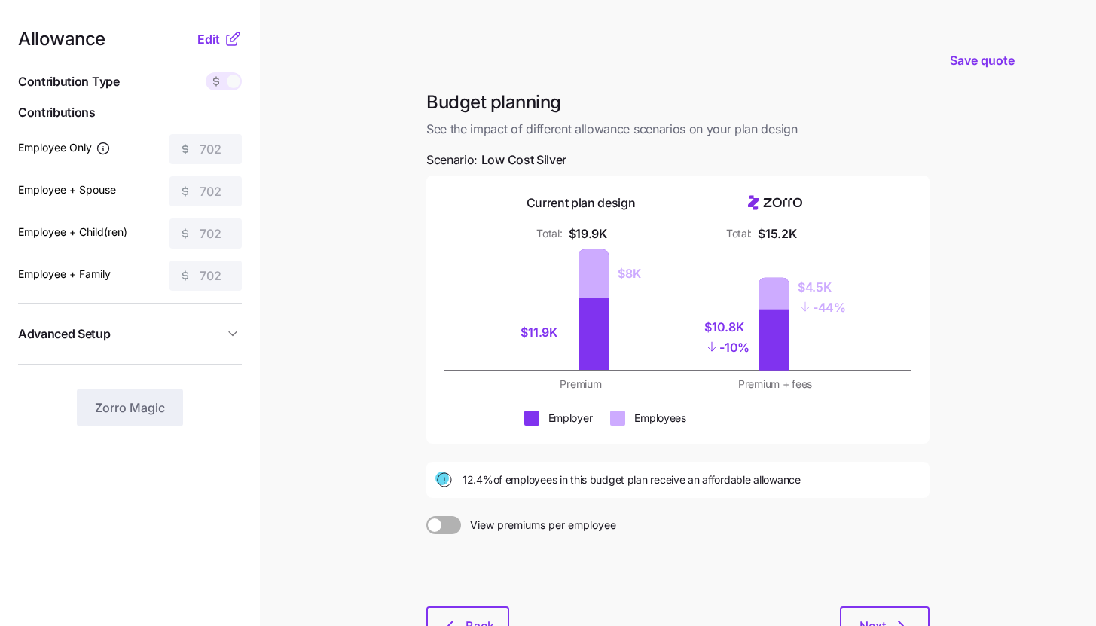
click at [234, 39] on icon at bounding box center [235, 36] width 9 height 9
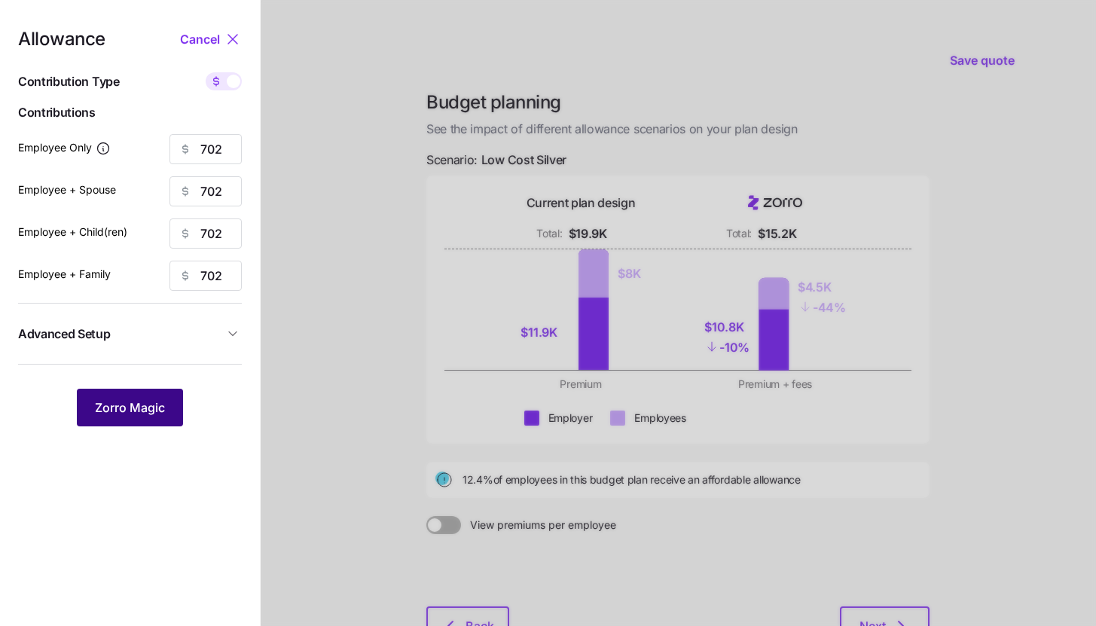
click at [152, 425] on button "Zorro Magic" at bounding box center [130, 408] width 106 height 38
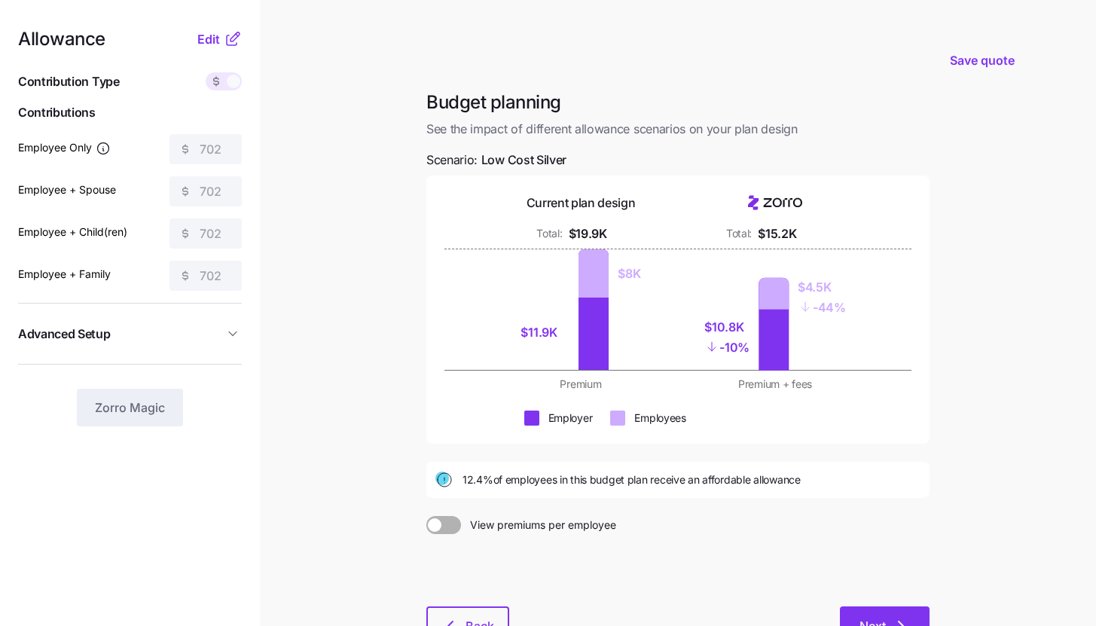
click at [890, 610] on button "Next" at bounding box center [885, 626] width 90 height 38
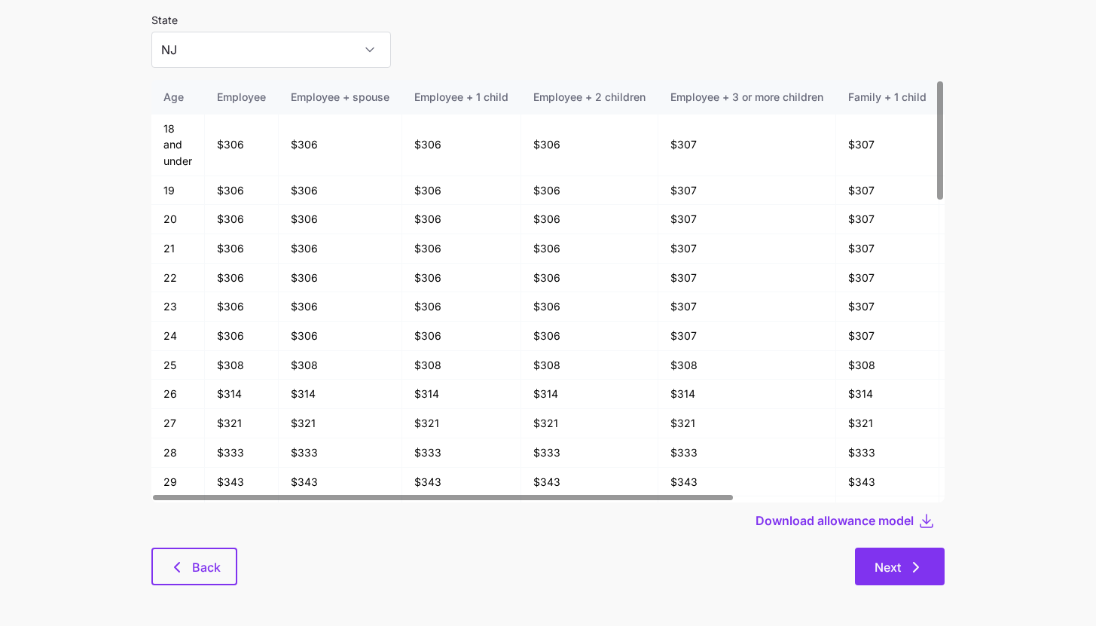
scroll to position [81, 0]
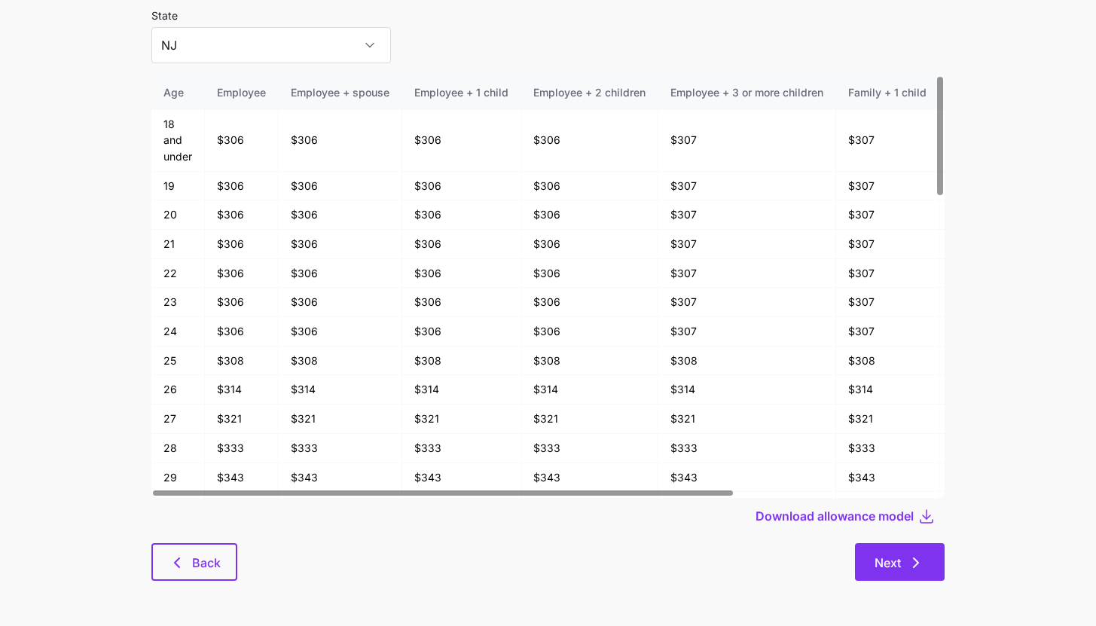
click at [915, 559] on icon "button" at bounding box center [916, 563] width 18 height 18
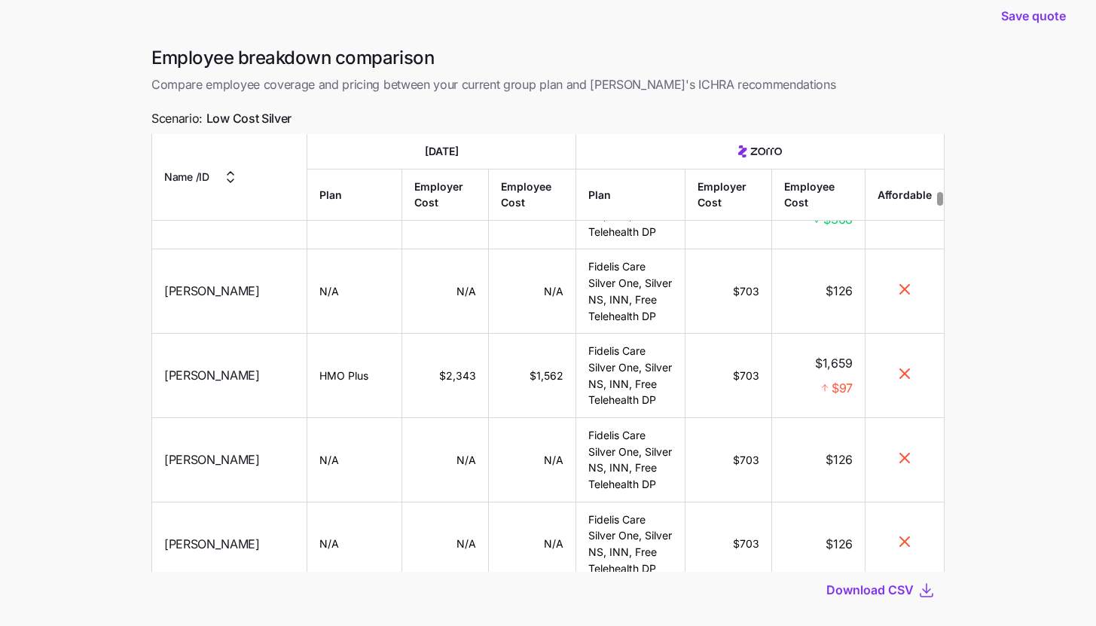
scroll to position [7694, 0]
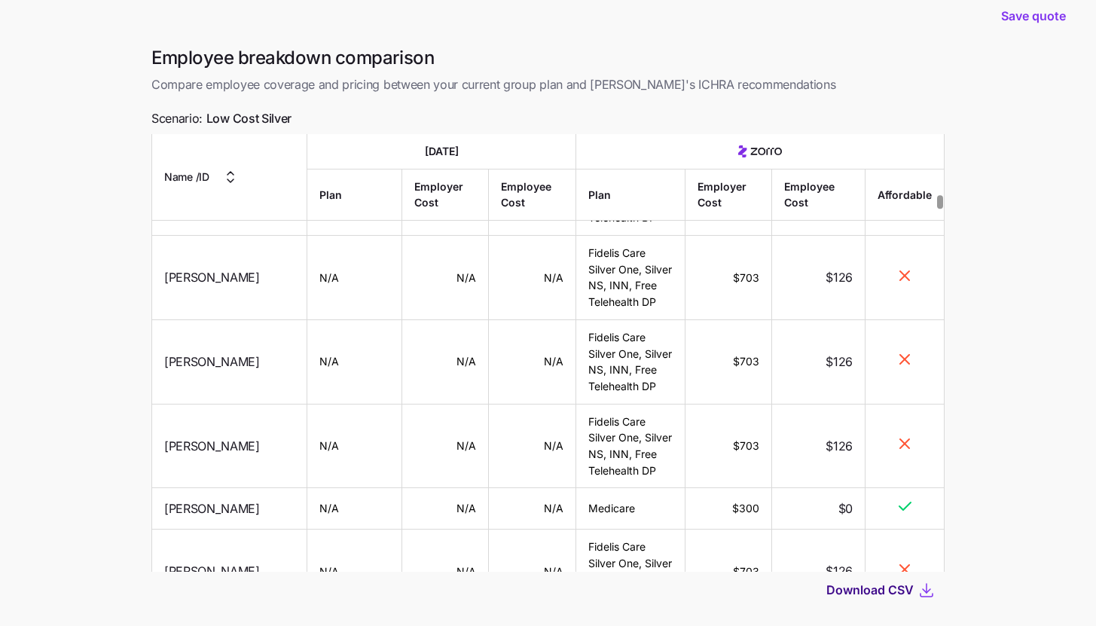
click at [886, 597] on span "Download CSV" at bounding box center [869, 590] width 87 height 18
